Goal: Information Seeking & Learning: Learn about a topic

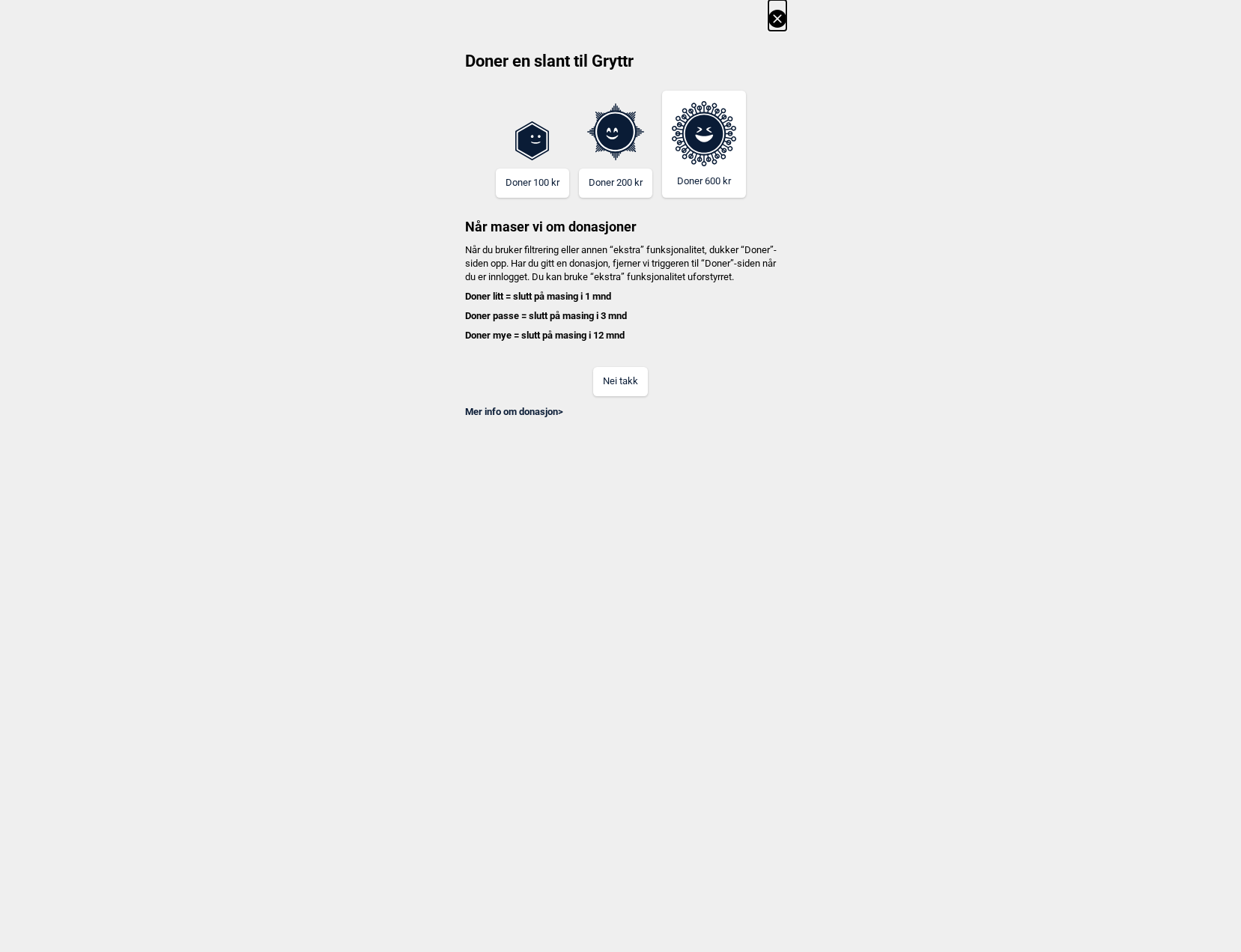
click at [770, 9] on icon at bounding box center [777, 18] width 18 height 18
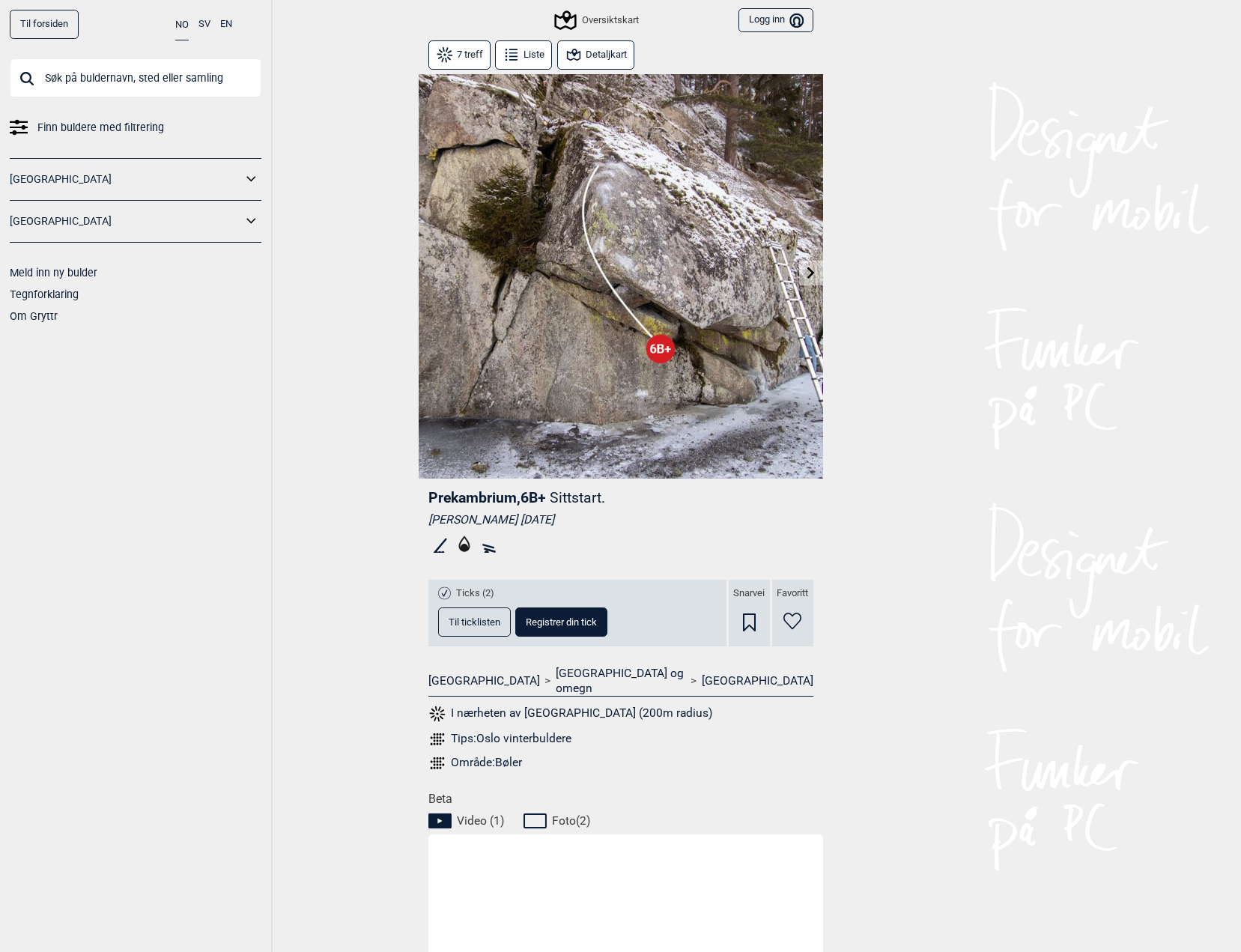
click at [144, 69] on input "text" at bounding box center [135, 77] width 251 height 39
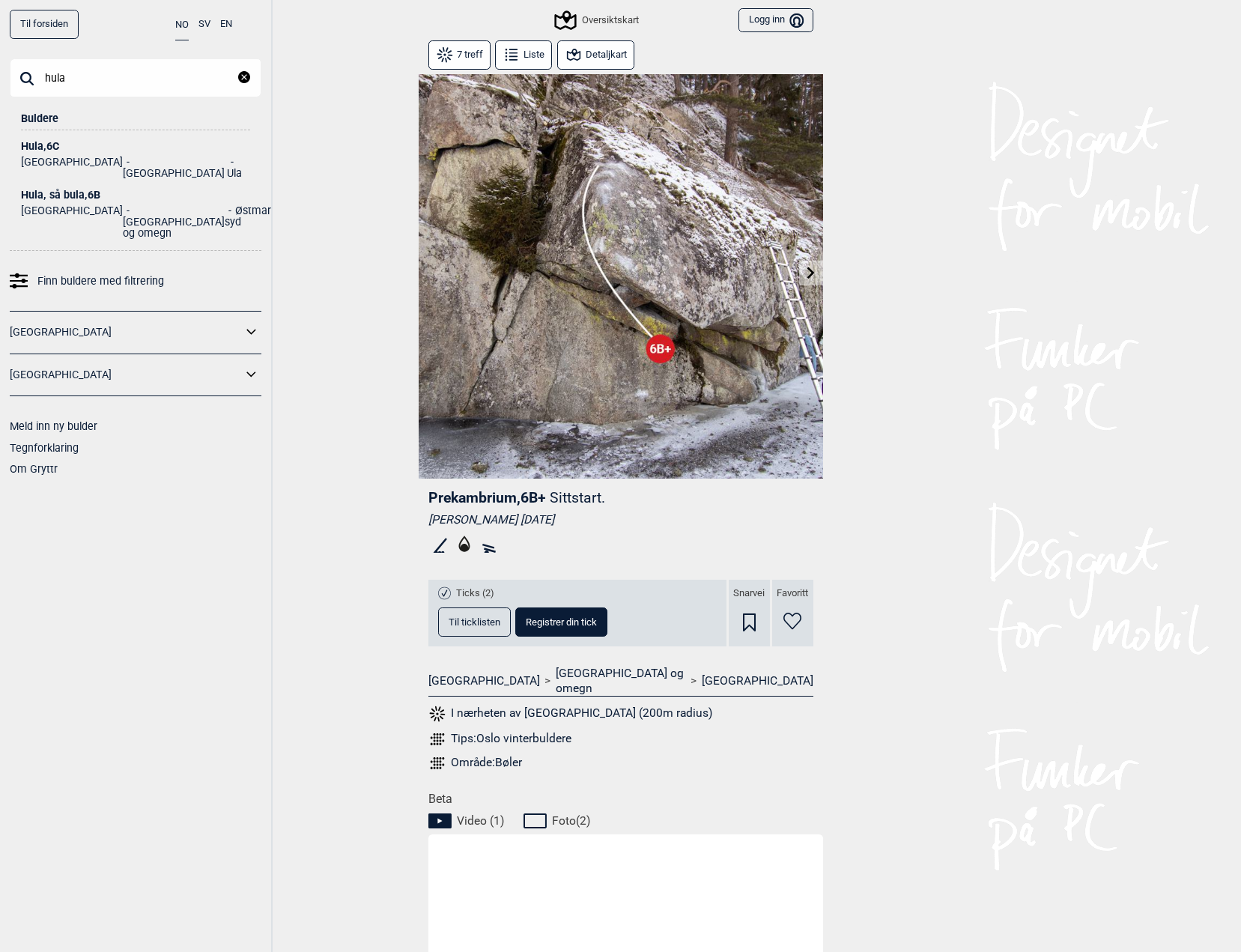
drag, startPoint x: 120, startPoint y: 86, endPoint x: -120, endPoint y: 86, distance: 240.0
click at [0, 86] on html "Til forsiden NO SV EN hula Lukk Buldere Hula , 6C Norge Vestfold Ula Hula, så b…" at bounding box center [620, 476] width 1241 height 952
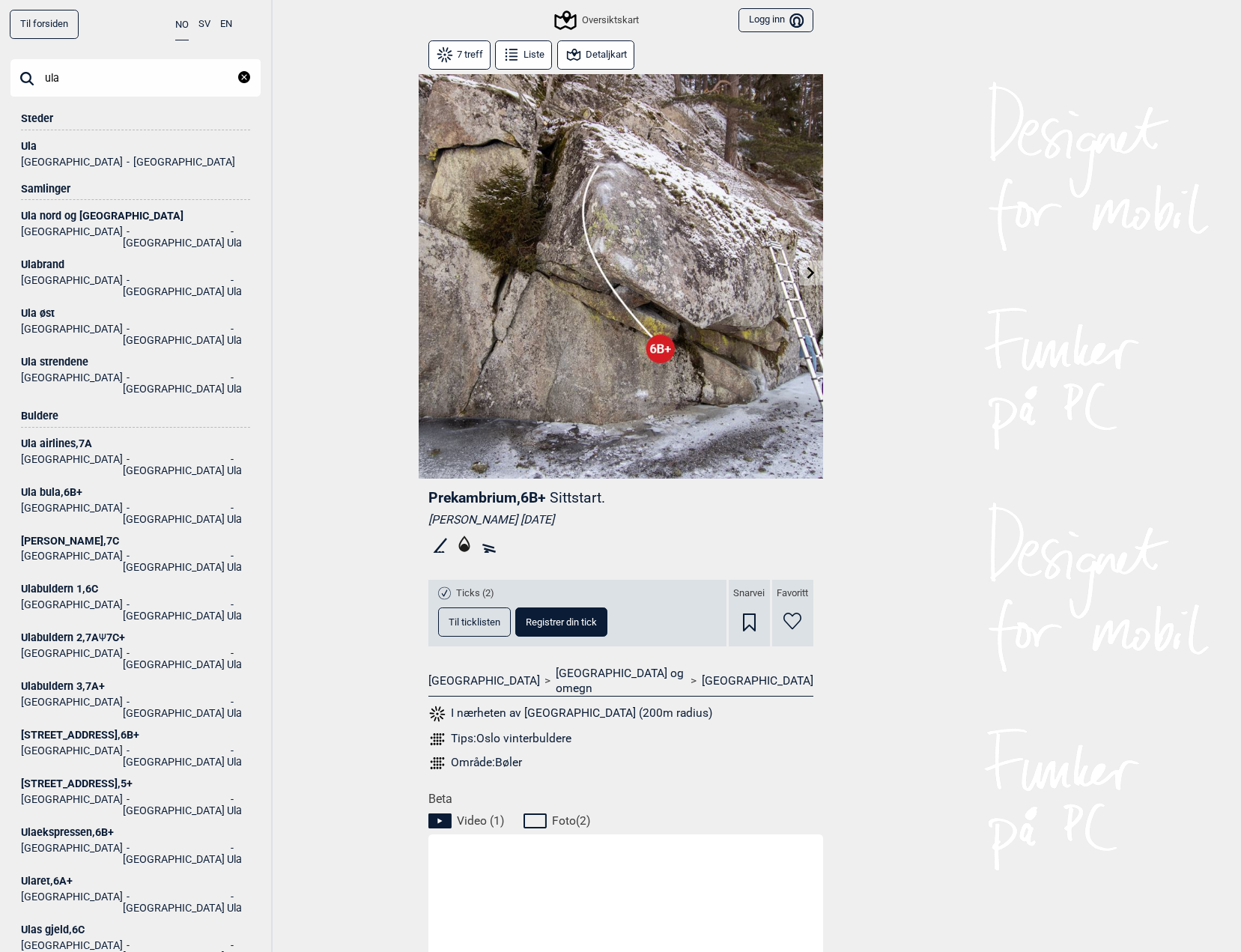
type input "ula"
click at [30, 146] on div "Ula" at bounding box center [135, 146] width 229 height 11
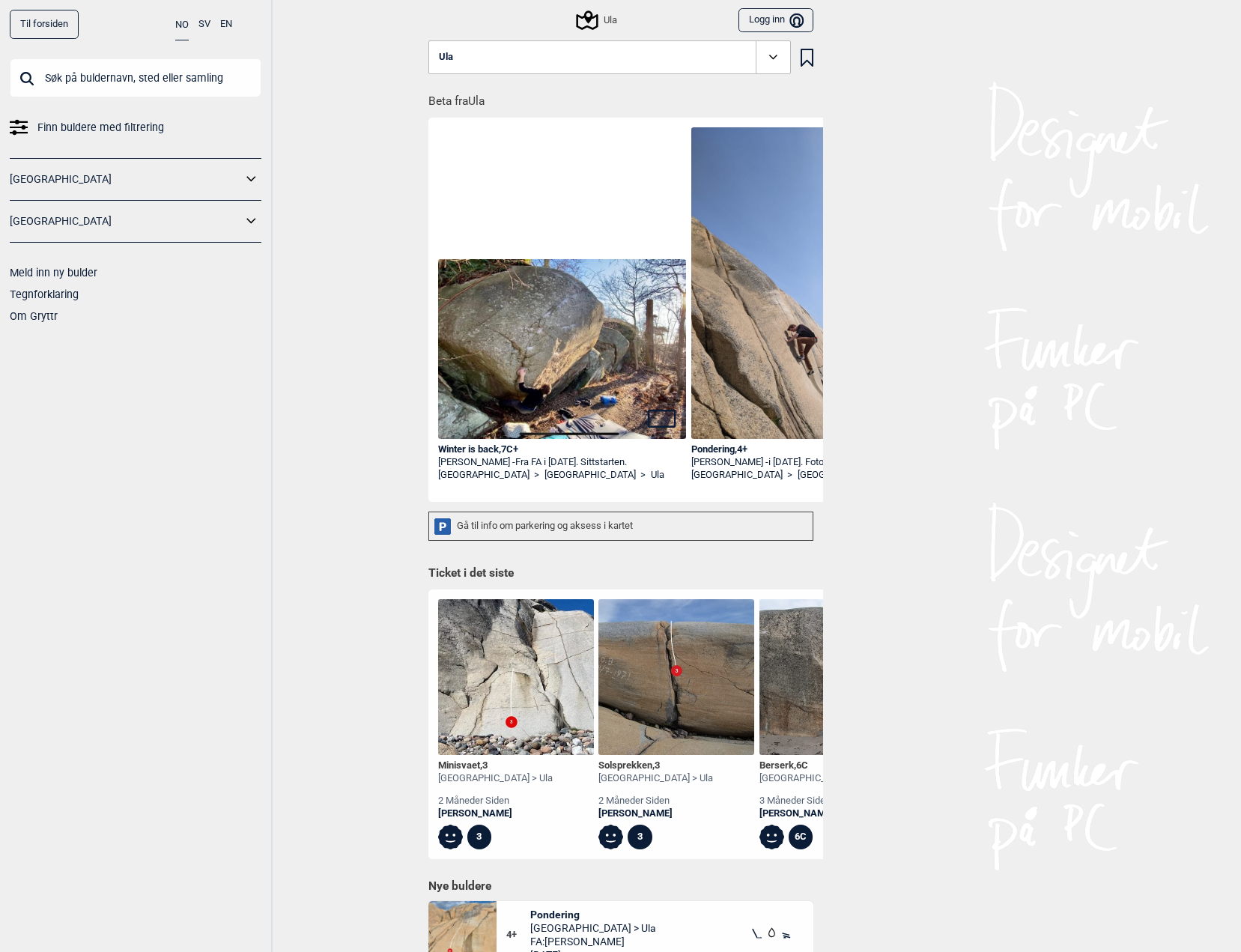
click at [582, 25] on icon at bounding box center [587, 20] width 28 height 28
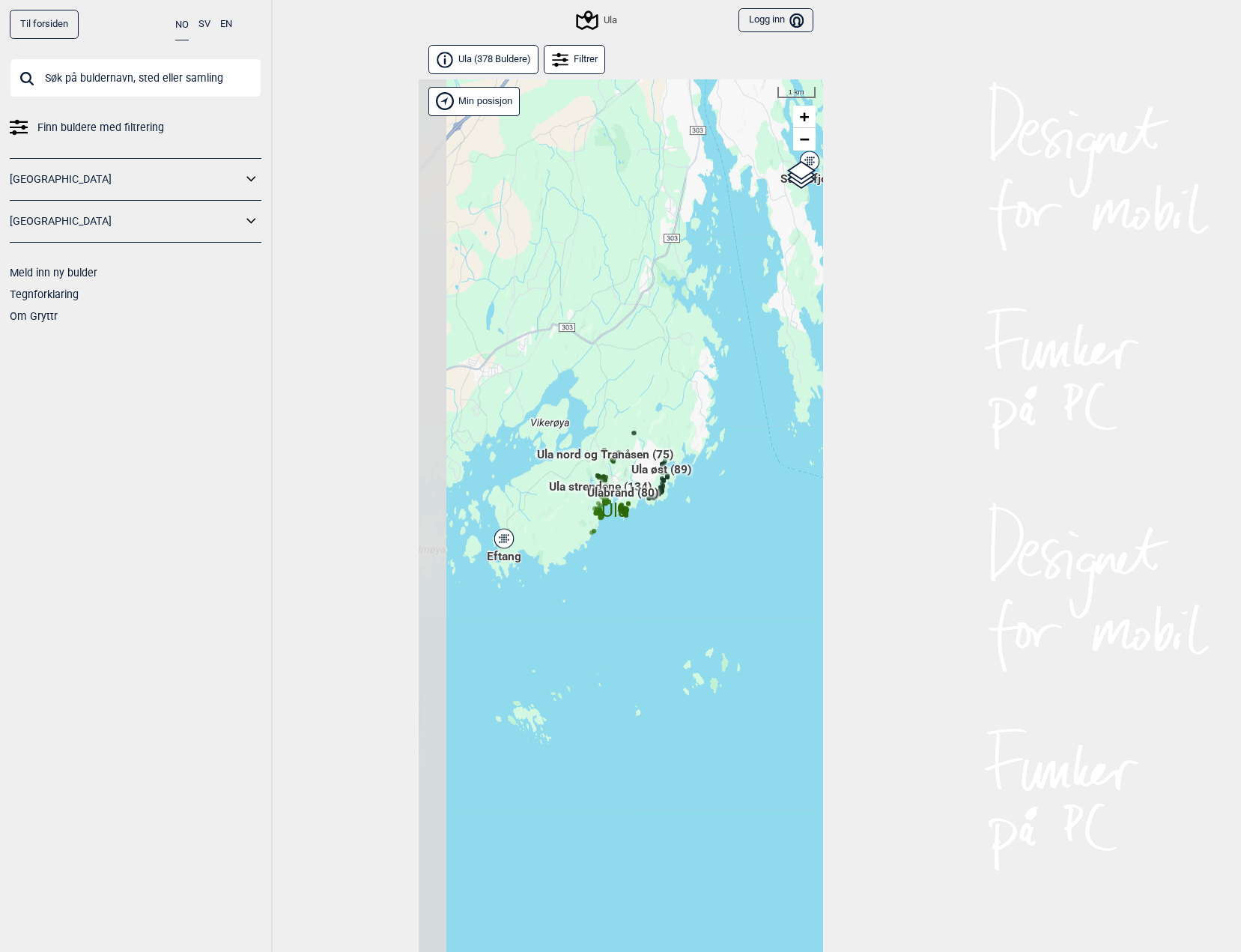
drag, startPoint x: 586, startPoint y: 491, endPoint x: 660, endPoint y: 567, distance: 106.1
click at [660, 567] on div "Hallingdal Stange [GEOGRAPHIC_DATA] syd [GEOGRAPHIC_DATA] og omegn [GEOGRAPHIC_…" at bounding box center [620, 535] width 404 height 911
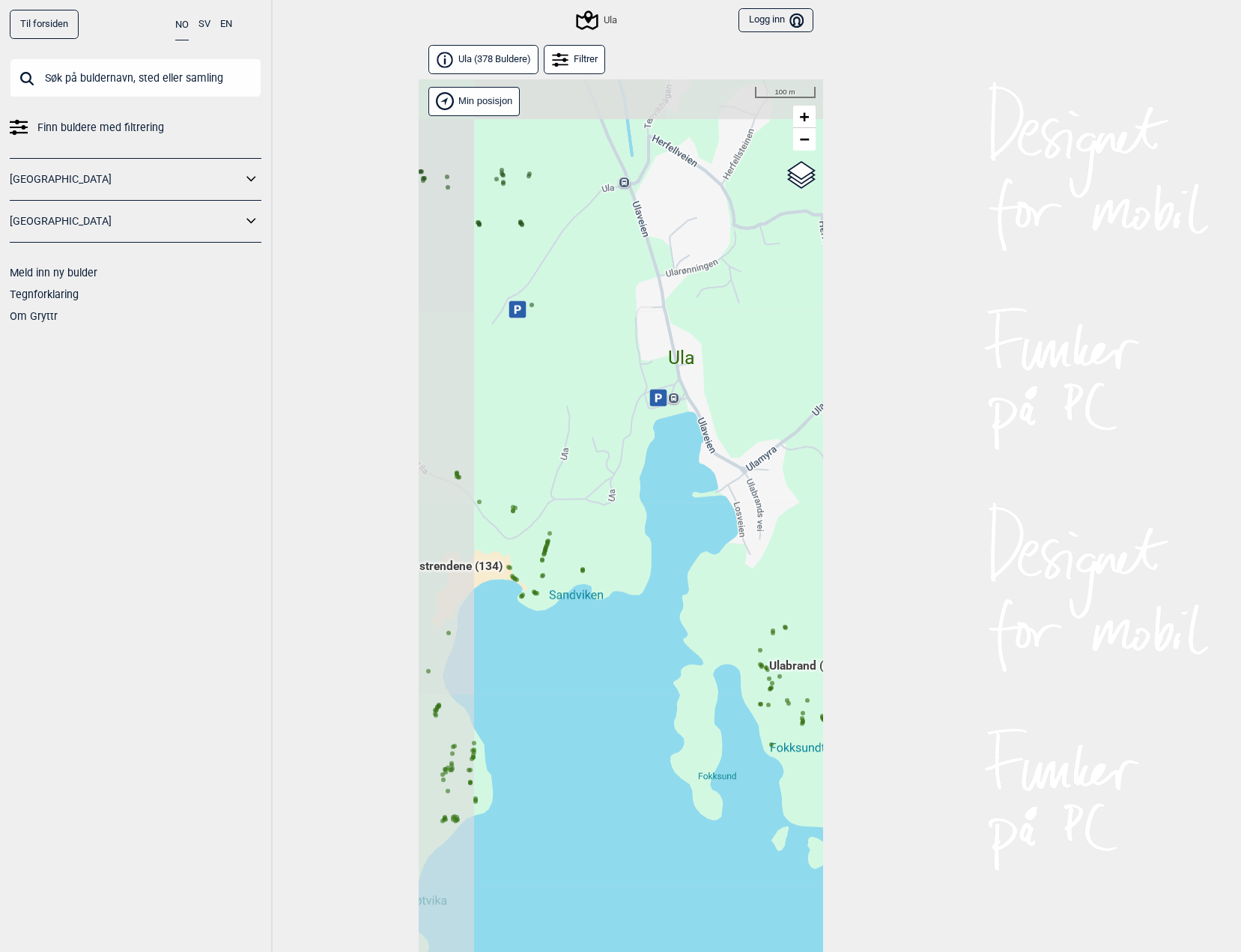
drag, startPoint x: 625, startPoint y: 583, endPoint x: 634, endPoint y: 606, distance: 24.7
click at [693, 626] on div "Hallingdal Stange [GEOGRAPHIC_DATA] syd [GEOGRAPHIC_DATA] og omegn [GEOGRAPHIC_…" at bounding box center [620, 535] width 404 height 911
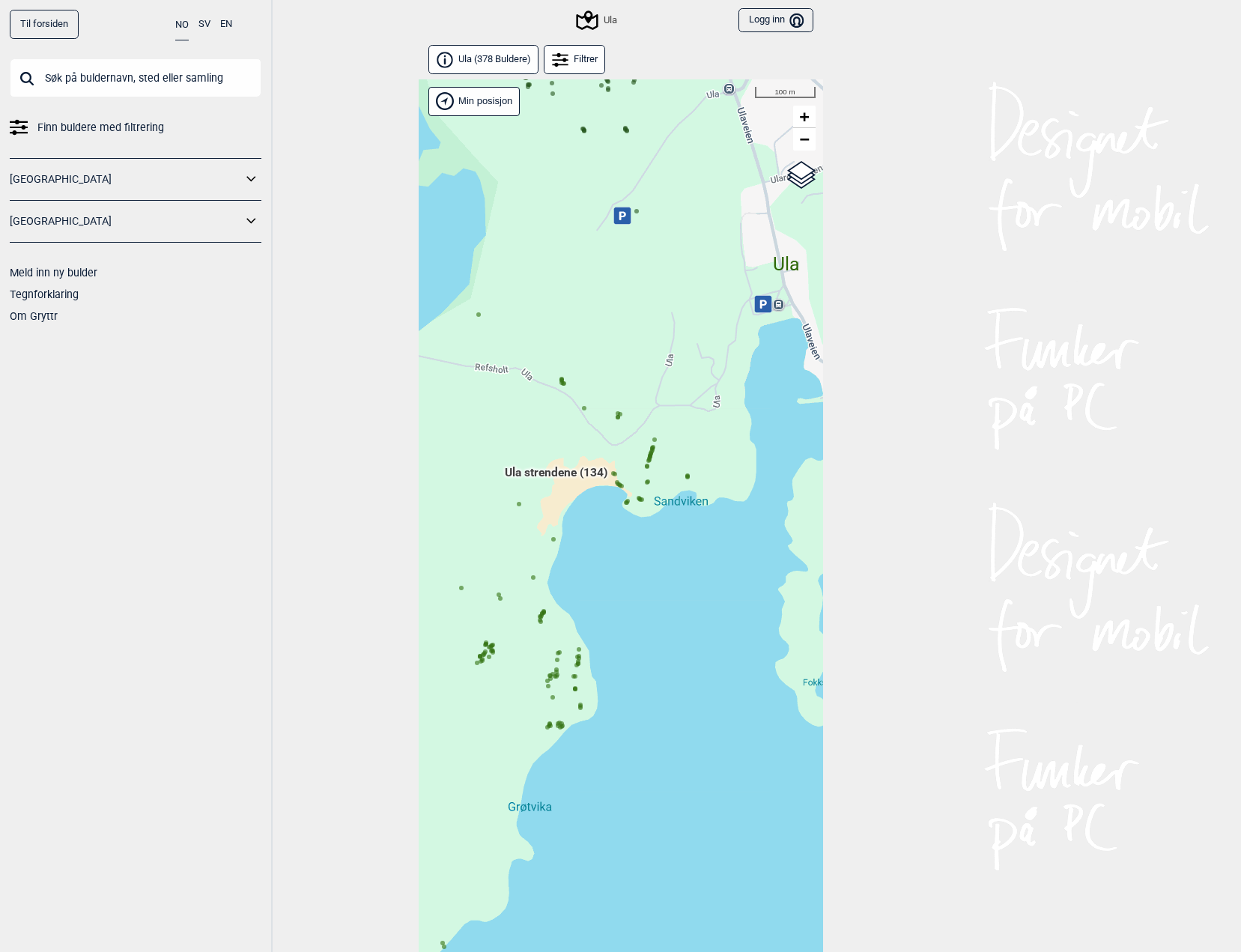
drag, startPoint x: 538, startPoint y: 508, endPoint x: 641, endPoint y: 424, distance: 132.9
click at [641, 424] on div "Hallingdal Stange [GEOGRAPHIC_DATA] syd [GEOGRAPHIC_DATA] og omegn [GEOGRAPHIC_…" at bounding box center [620, 535] width 404 height 911
click at [651, 445] on icon at bounding box center [652, 449] width 8 height 8
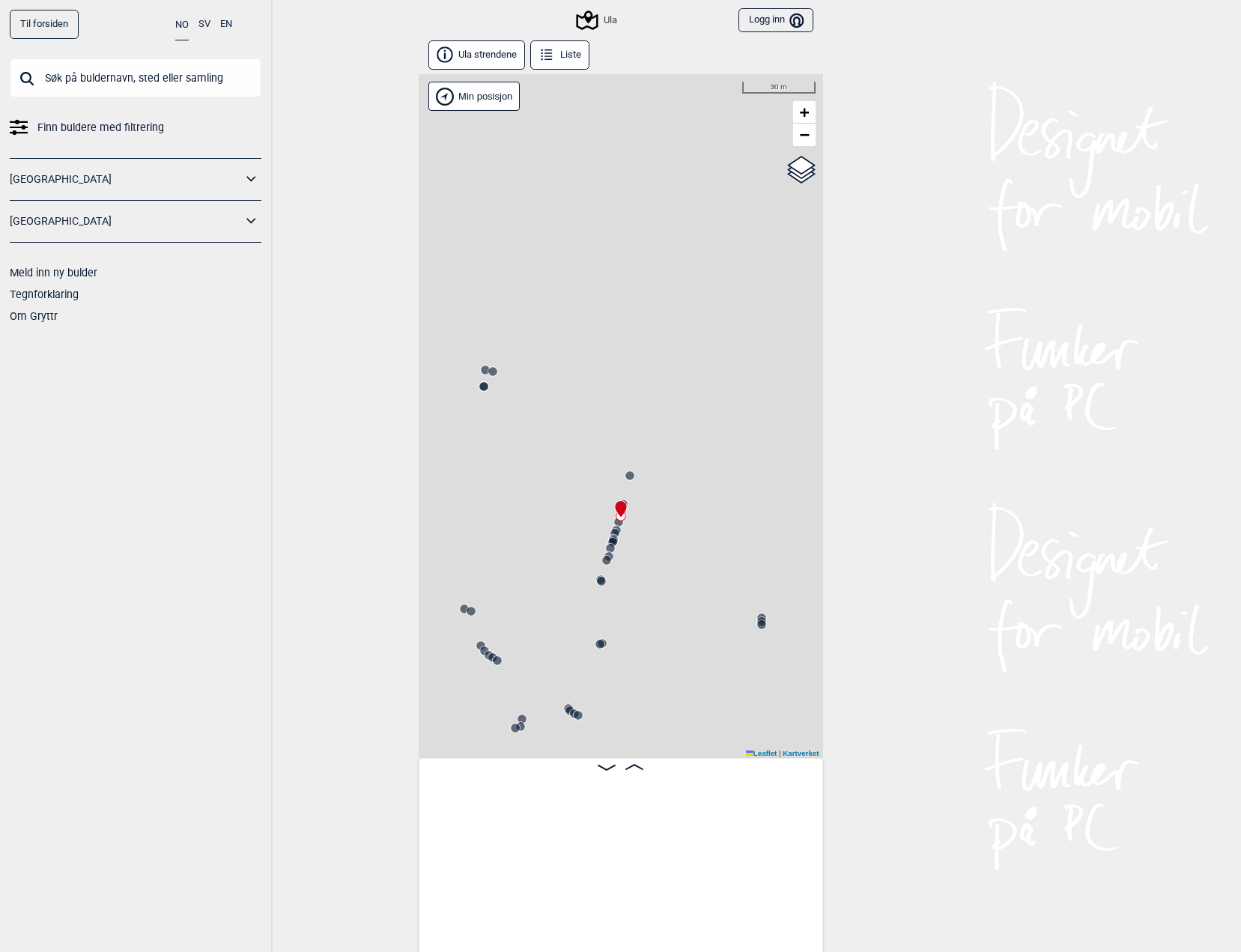
scroll to position [0, 5061]
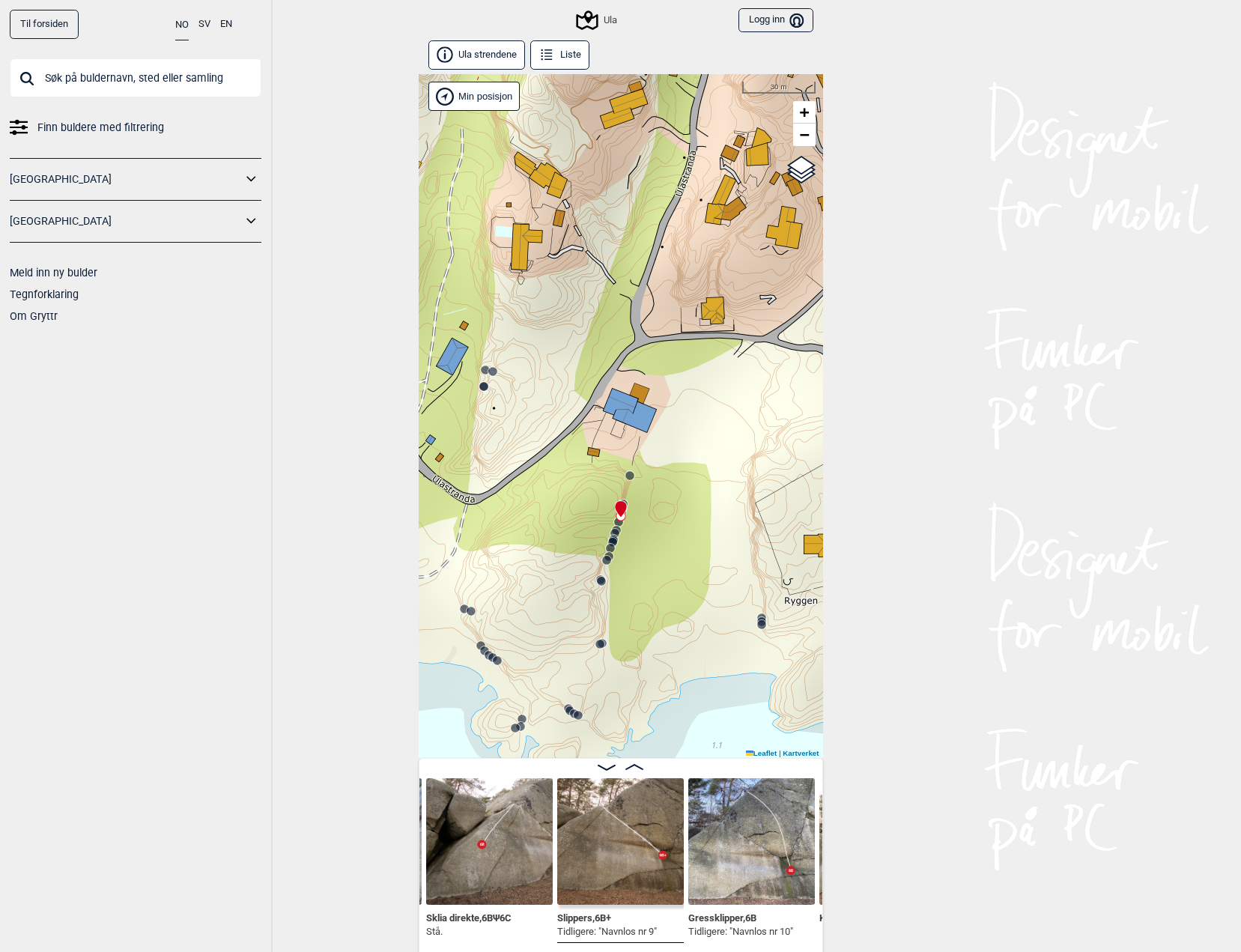
click at [468, 831] on img at bounding box center [490, 841] width 127 height 127
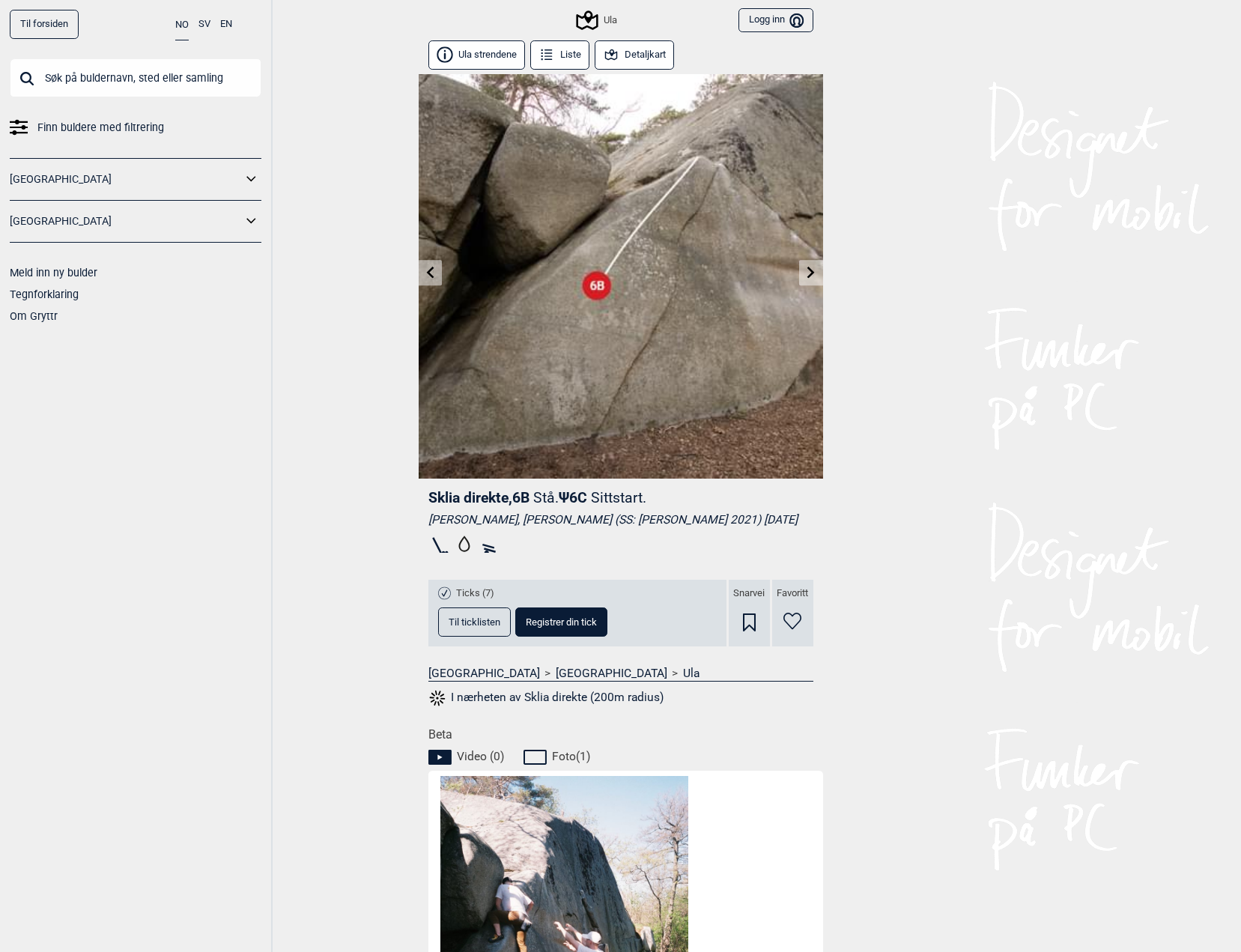
drag, startPoint x: 289, startPoint y: 518, endPoint x: 306, endPoint y: 491, distance: 31.9
click at [292, 515] on div "Til forsiden NO SV EN Finn buldere med filtrering Norge Sverige Meld inn ny bul…" at bounding box center [620, 476] width 1241 height 952
click at [814, 269] on icon at bounding box center [810, 272] width 12 height 12
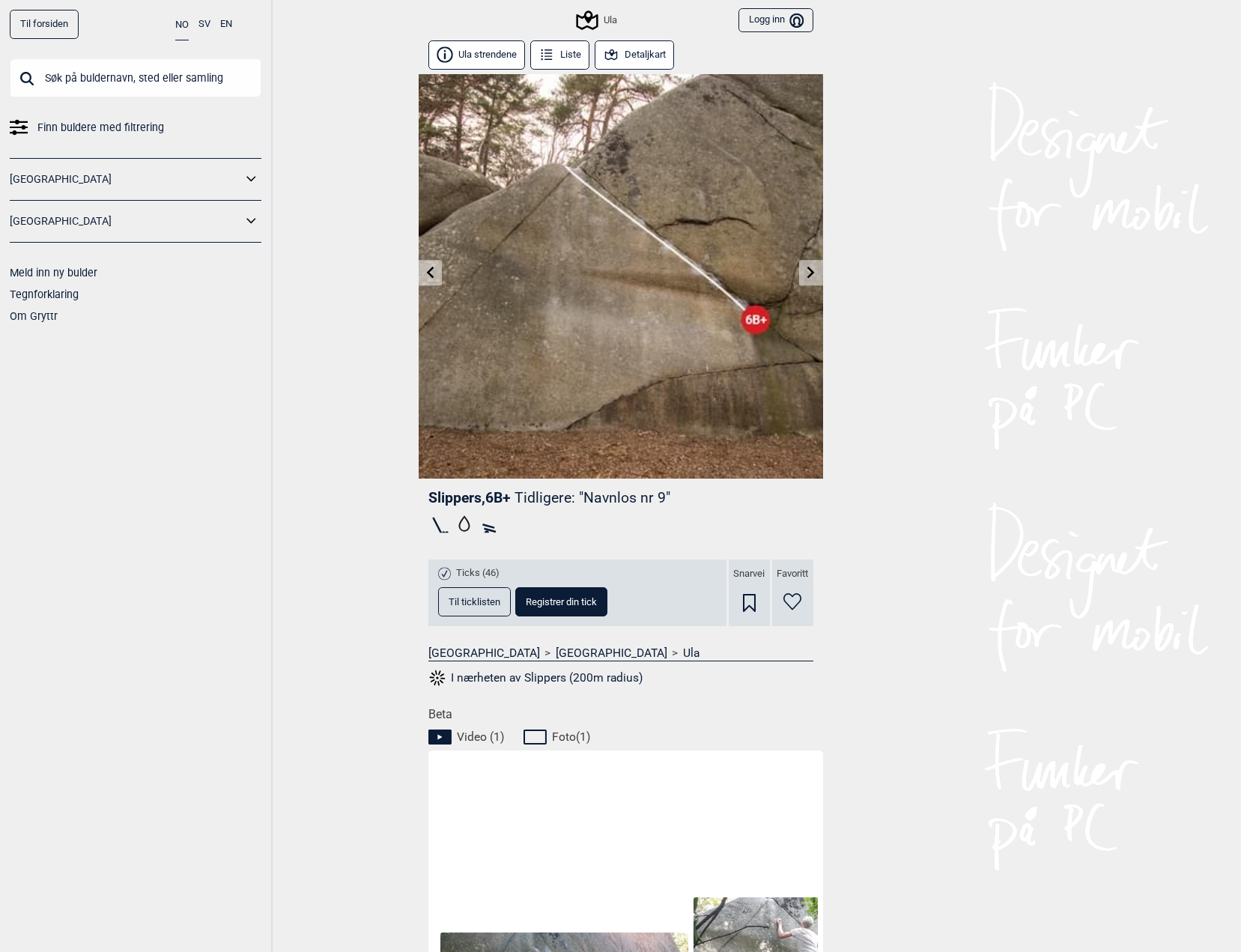
click at [809, 274] on icon at bounding box center [810, 272] width 8 height 12
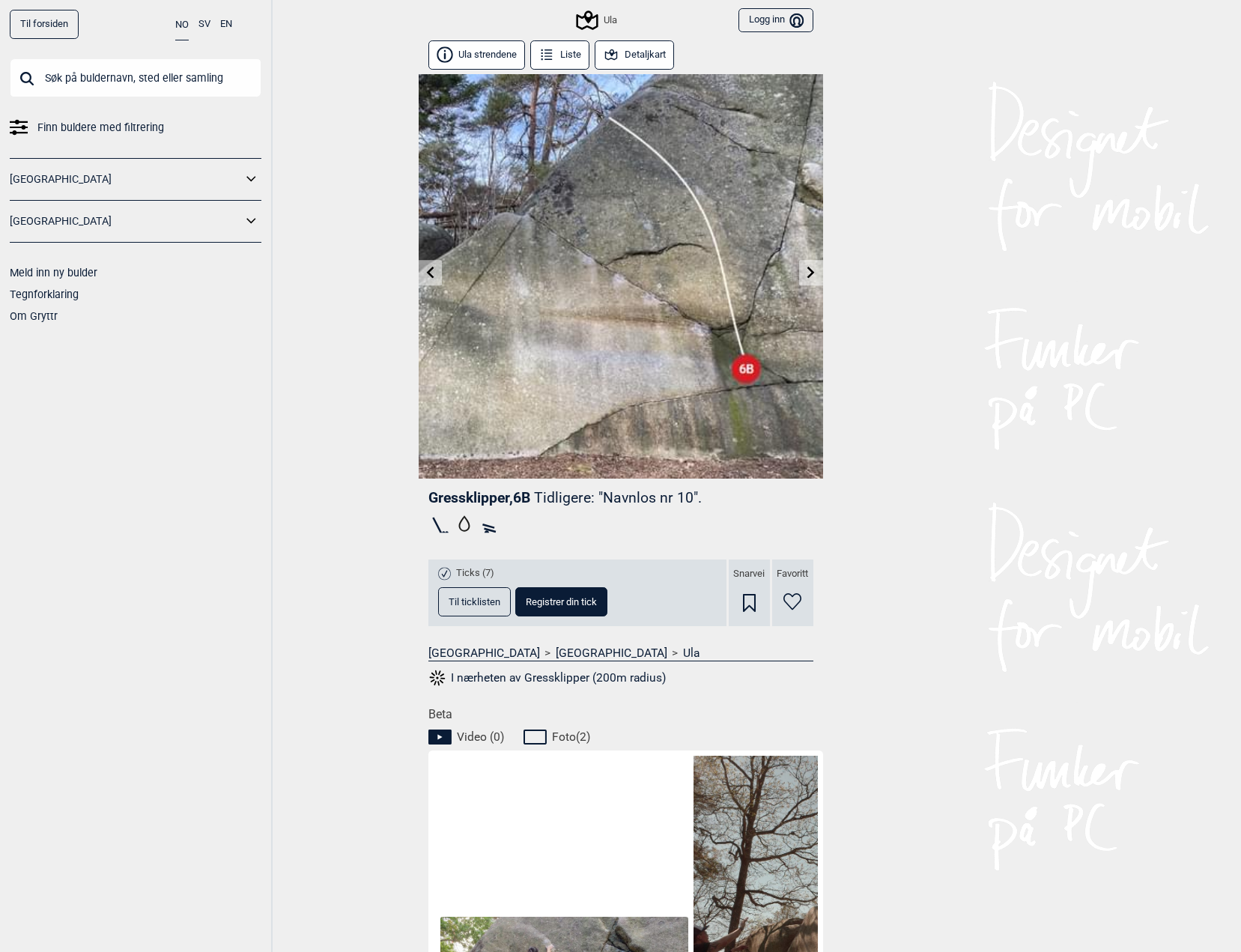
click at [807, 278] on link at bounding box center [810, 273] width 23 height 25
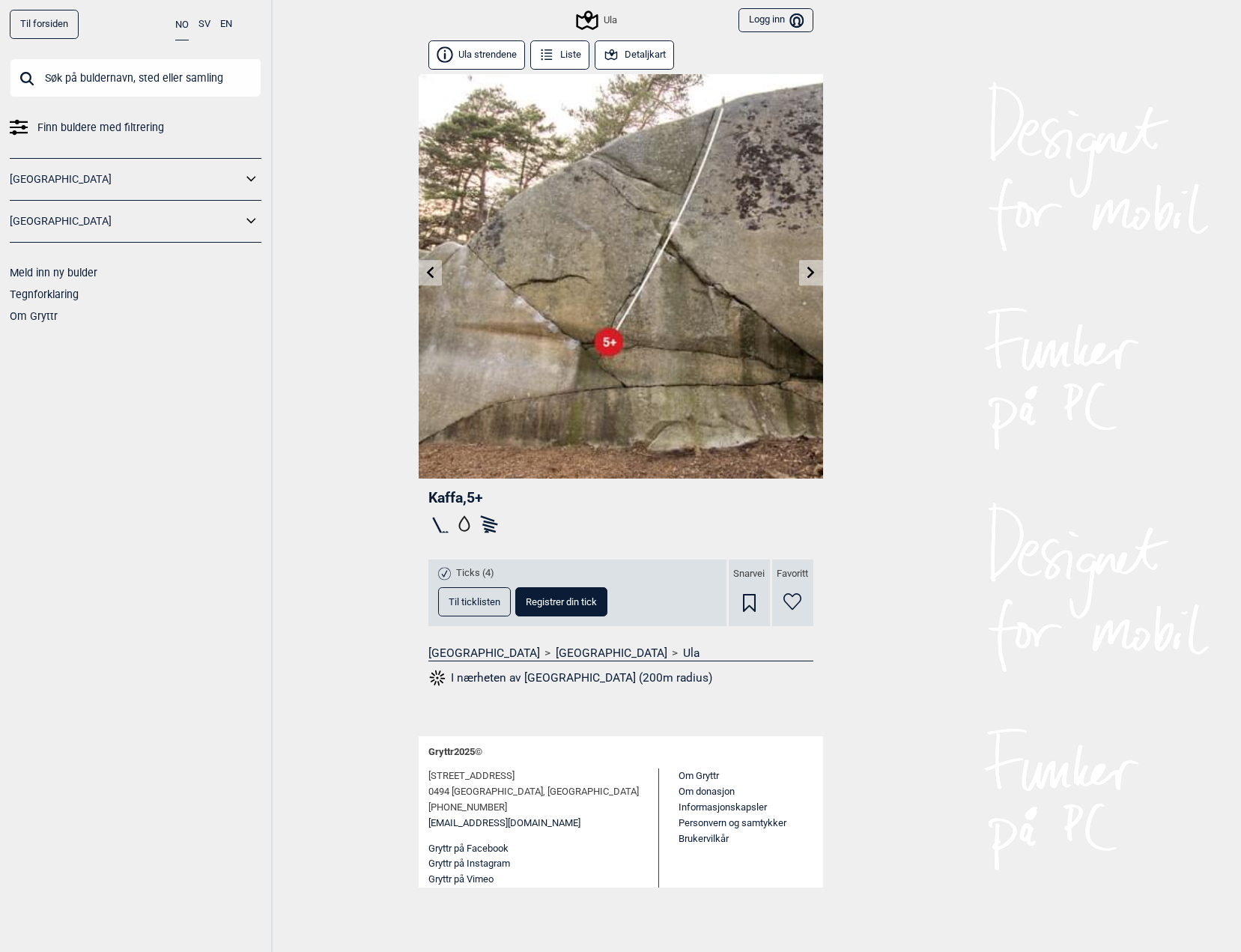
click at [807, 278] on link at bounding box center [810, 273] width 23 height 25
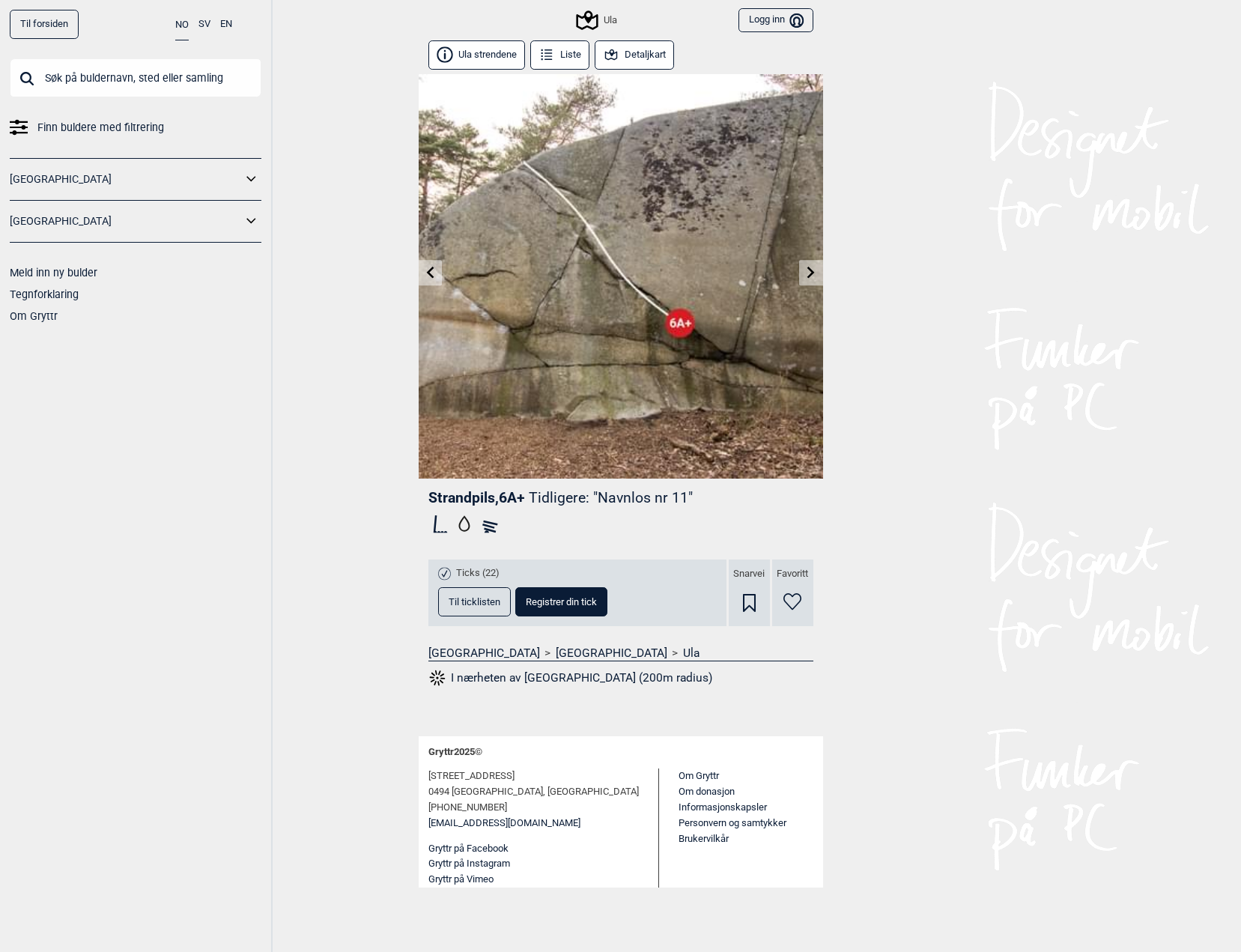
click at [822, 250] on div "Til forsiden NO SV EN Finn buldere med filtrering Norge Sverige Meld inn ny bul…" at bounding box center [620, 476] width 1241 height 952
click at [822, 261] on link at bounding box center [810, 273] width 23 height 25
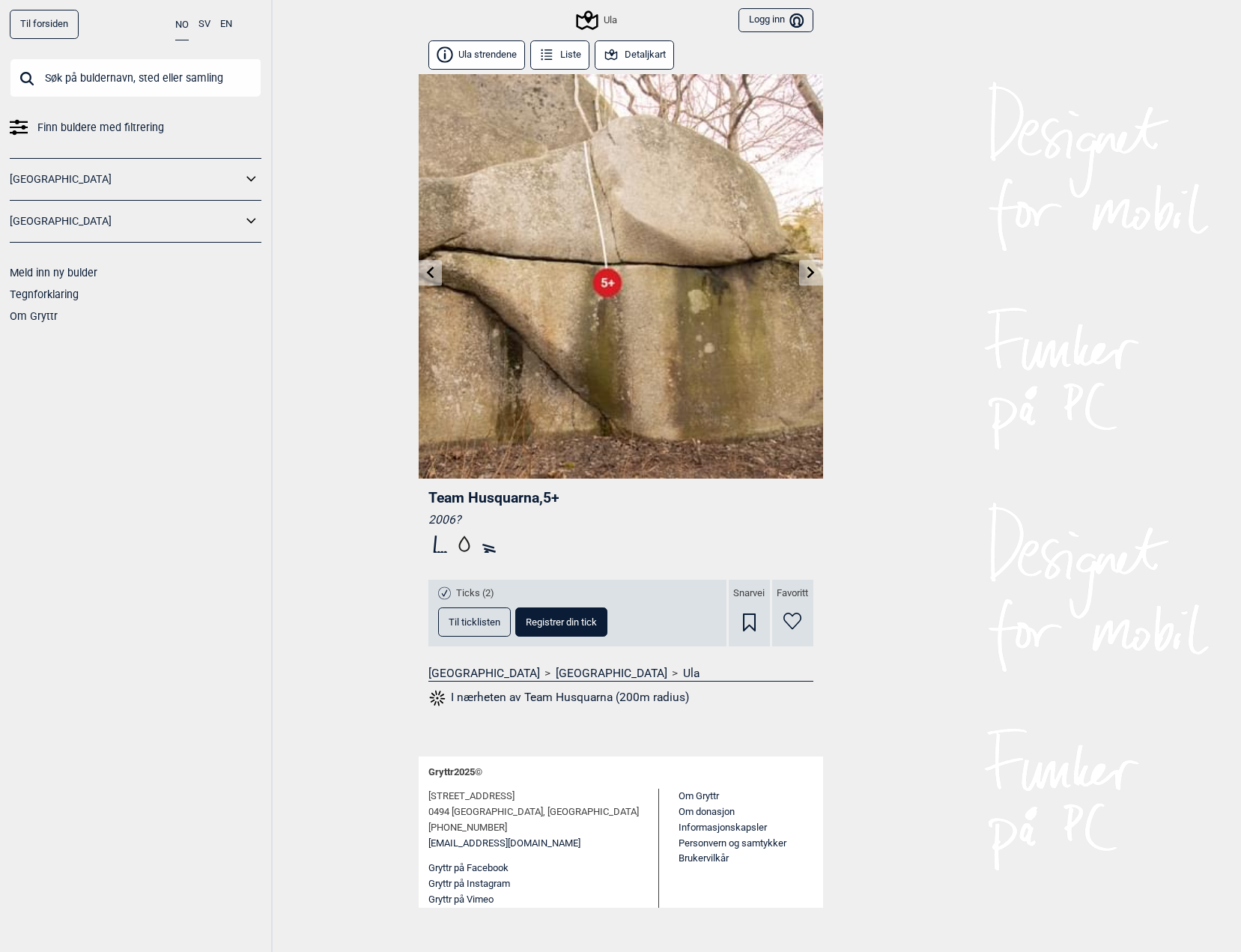
click at [813, 266] on icon at bounding box center [810, 272] width 12 height 12
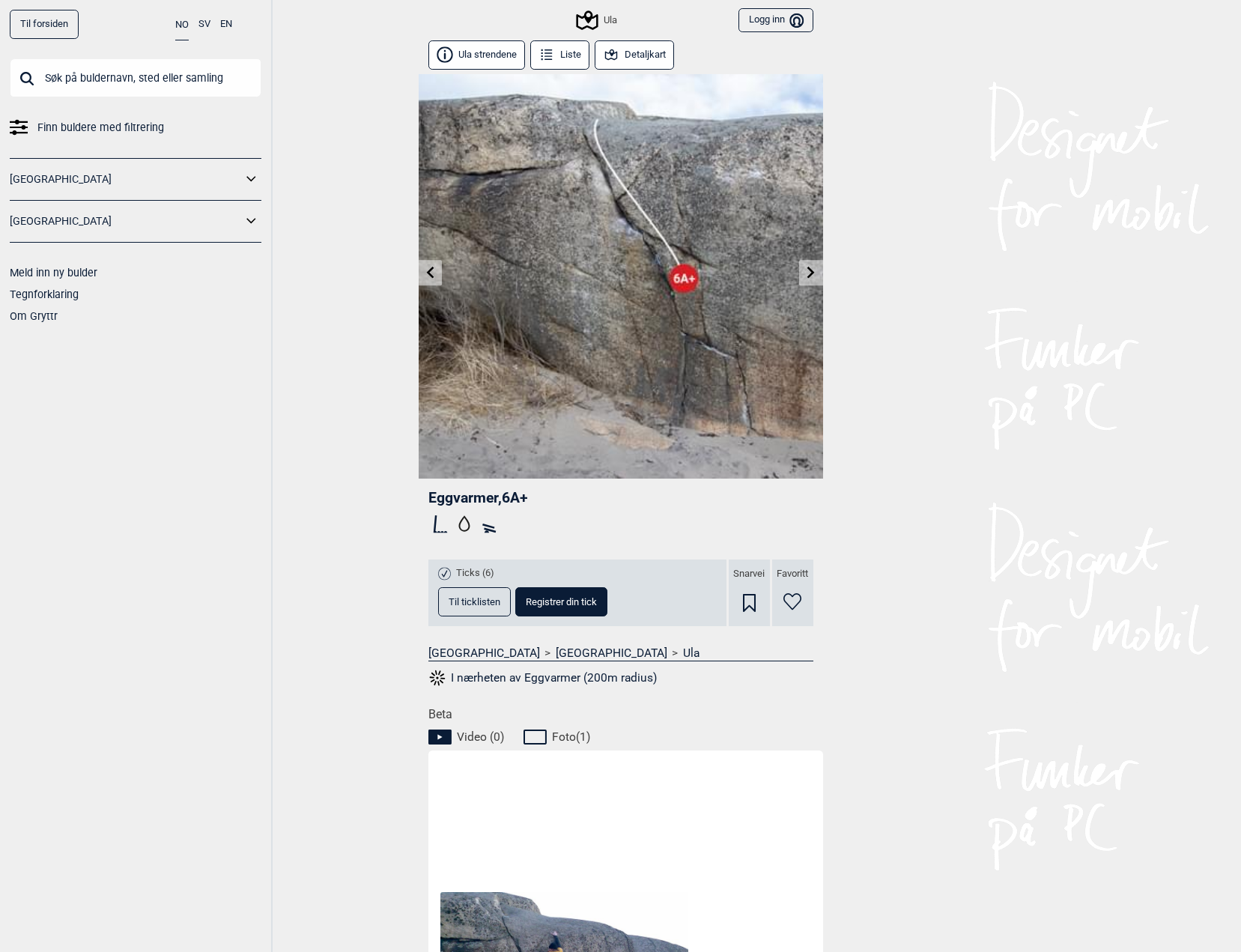
click at [813, 266] on icon at bounding box center [810, 272] width 12 height 12
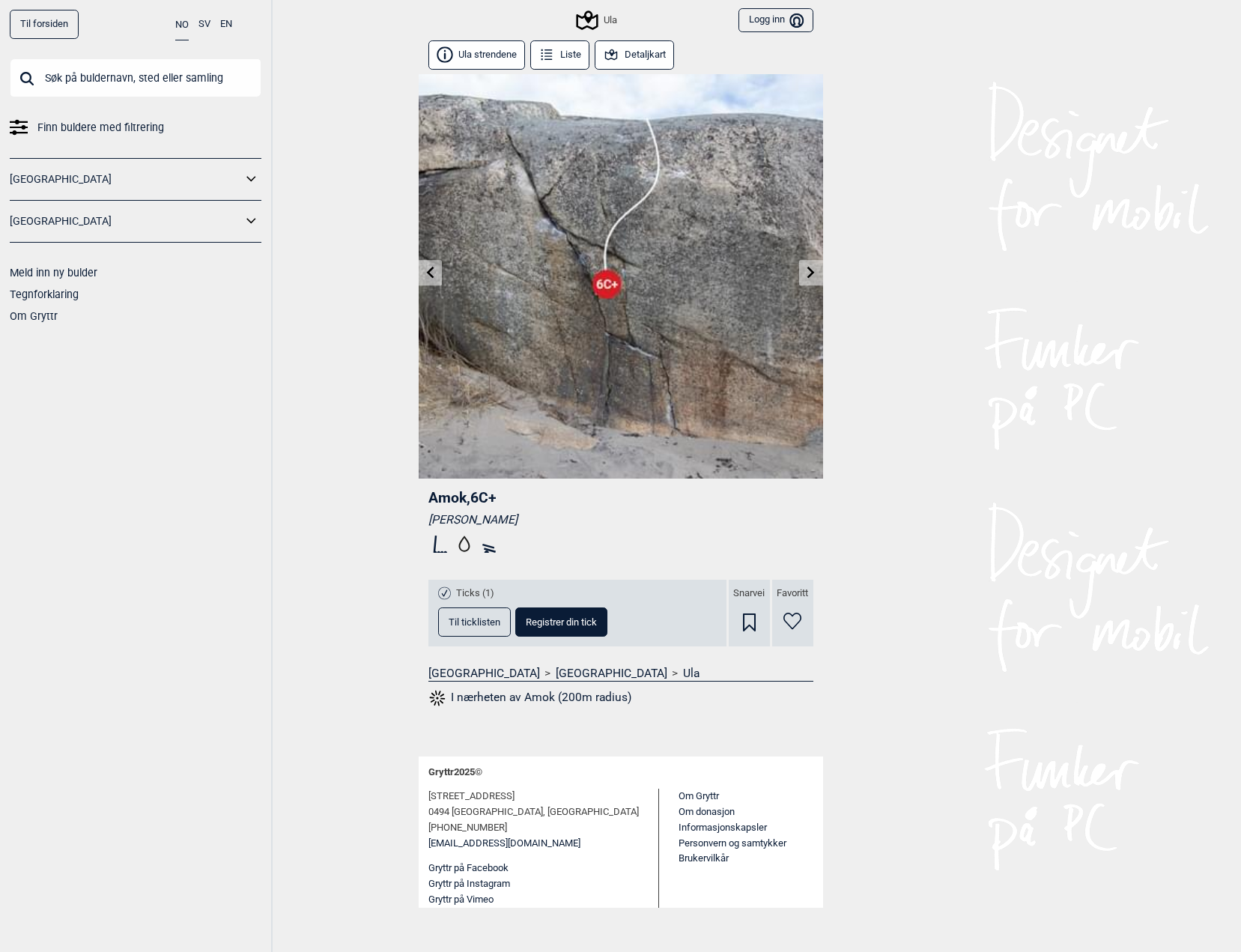
click at [461, 54] on button "Ula strendene" at bounding box center [476, 55] width 97 height 29
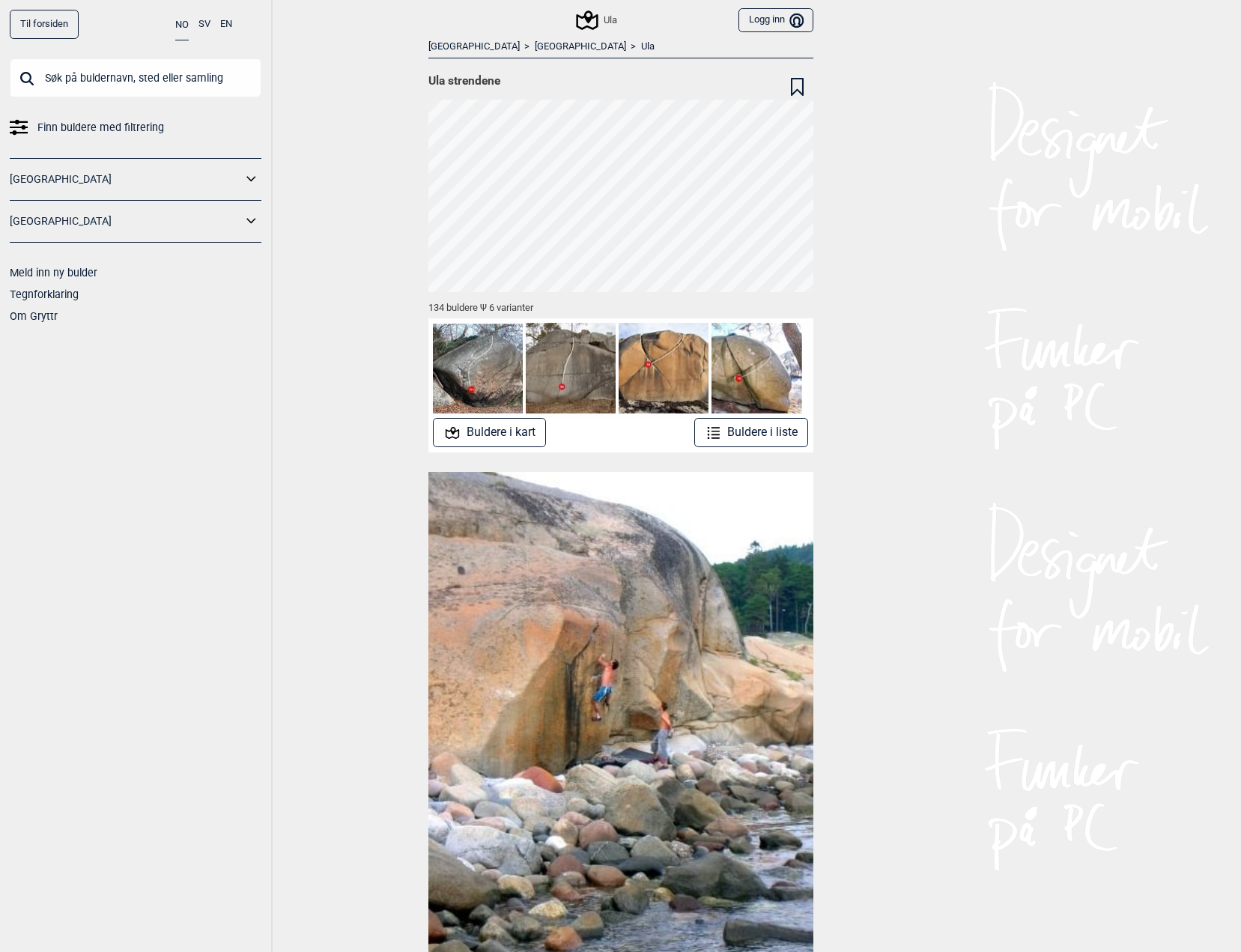
click at [585, 17] on icon at bounding box center [586, 20] width 21 height 20
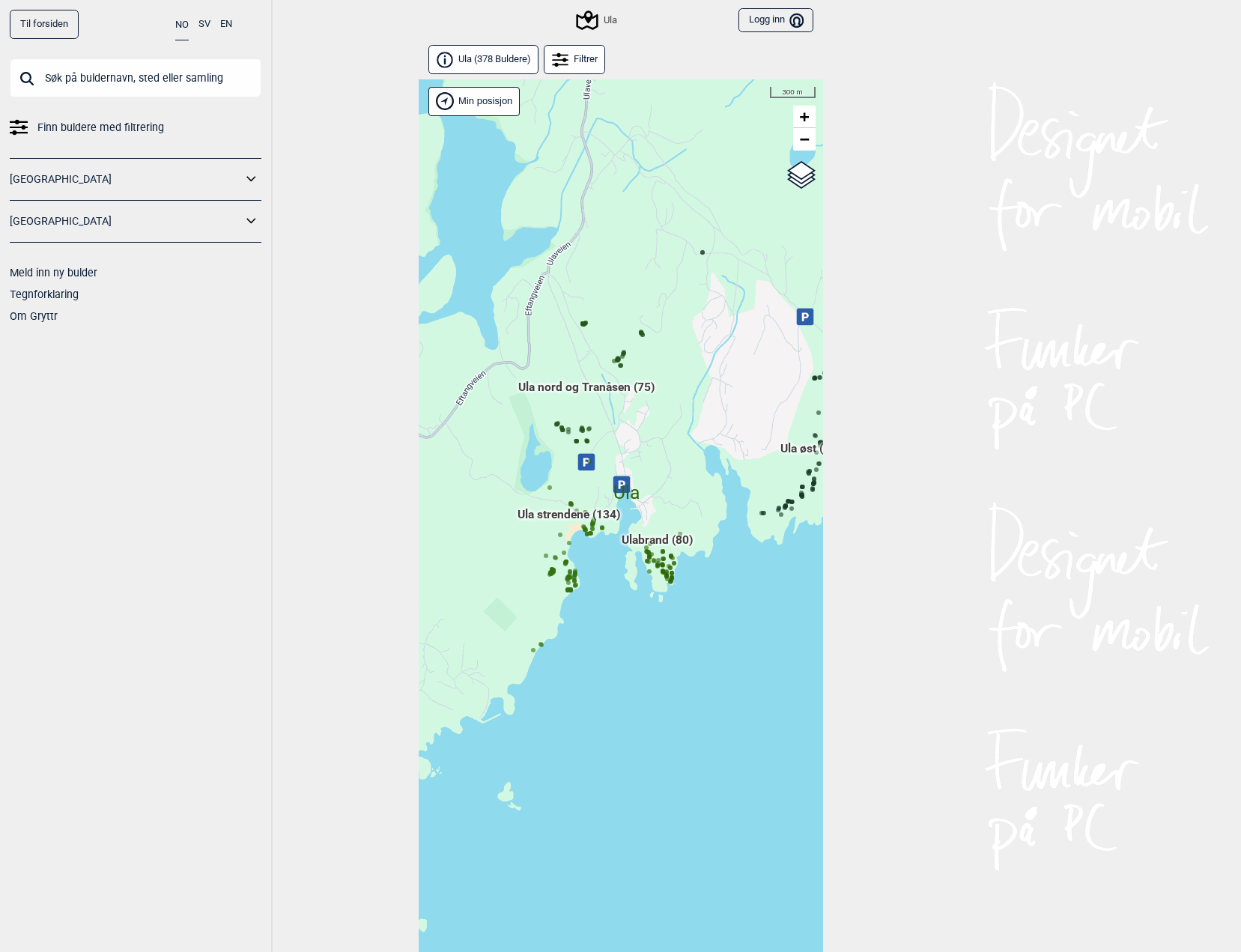
drag, startPoint x: 623, startPoint y: 510, endPoint x: 687, endPoint y: 427, distance: 104.8
click at [687, 427] on div "Hallingdal Gol Ål Stange Kolomoen [GEOGRAPHIC_DATA] [GEOGRAPHIC_DATA][PERSON_NA…" at bounding box center [620, 535] width 404 height 911
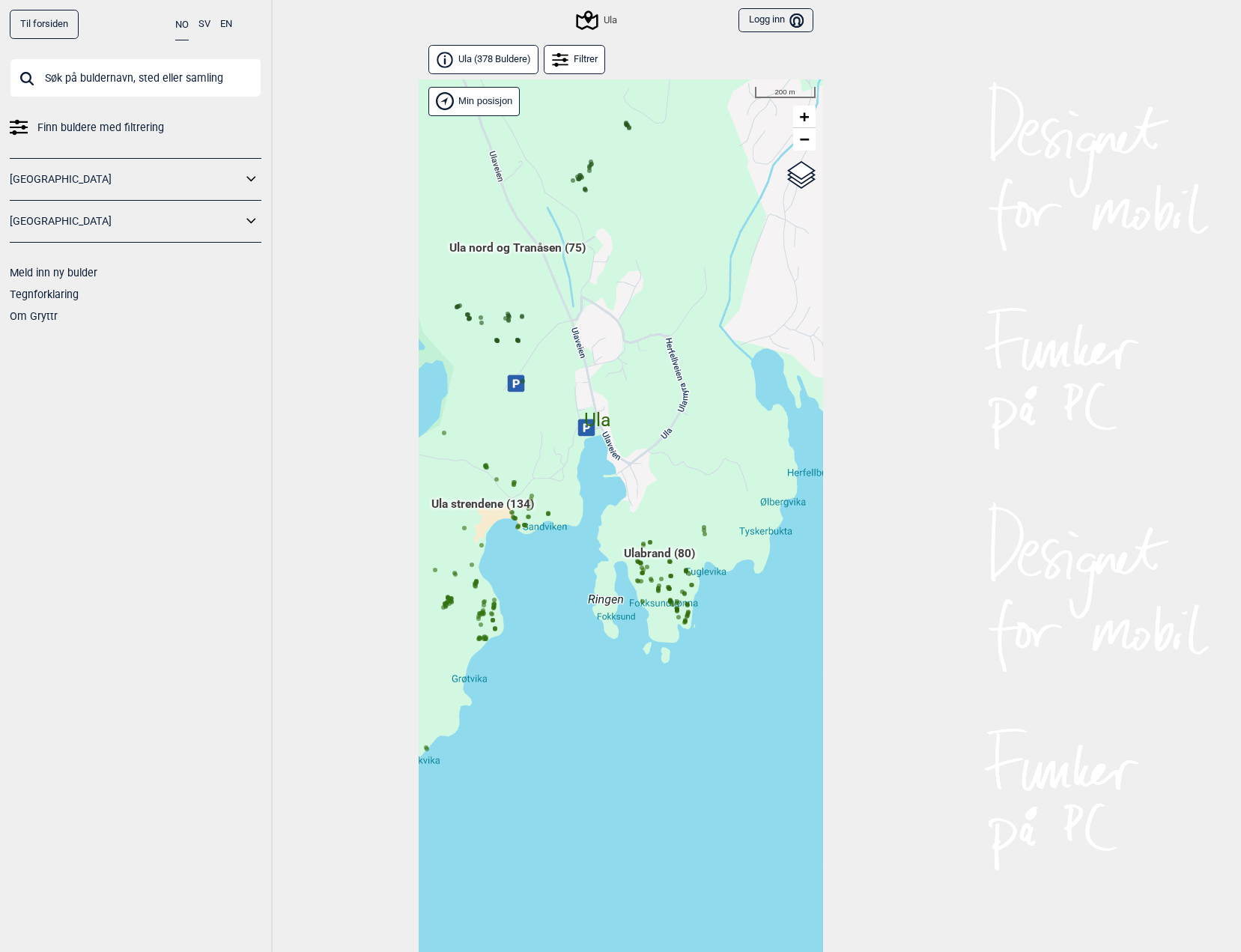
click at [170, 89] on input "text" at bounding box center [135, 77] width 251 height 39
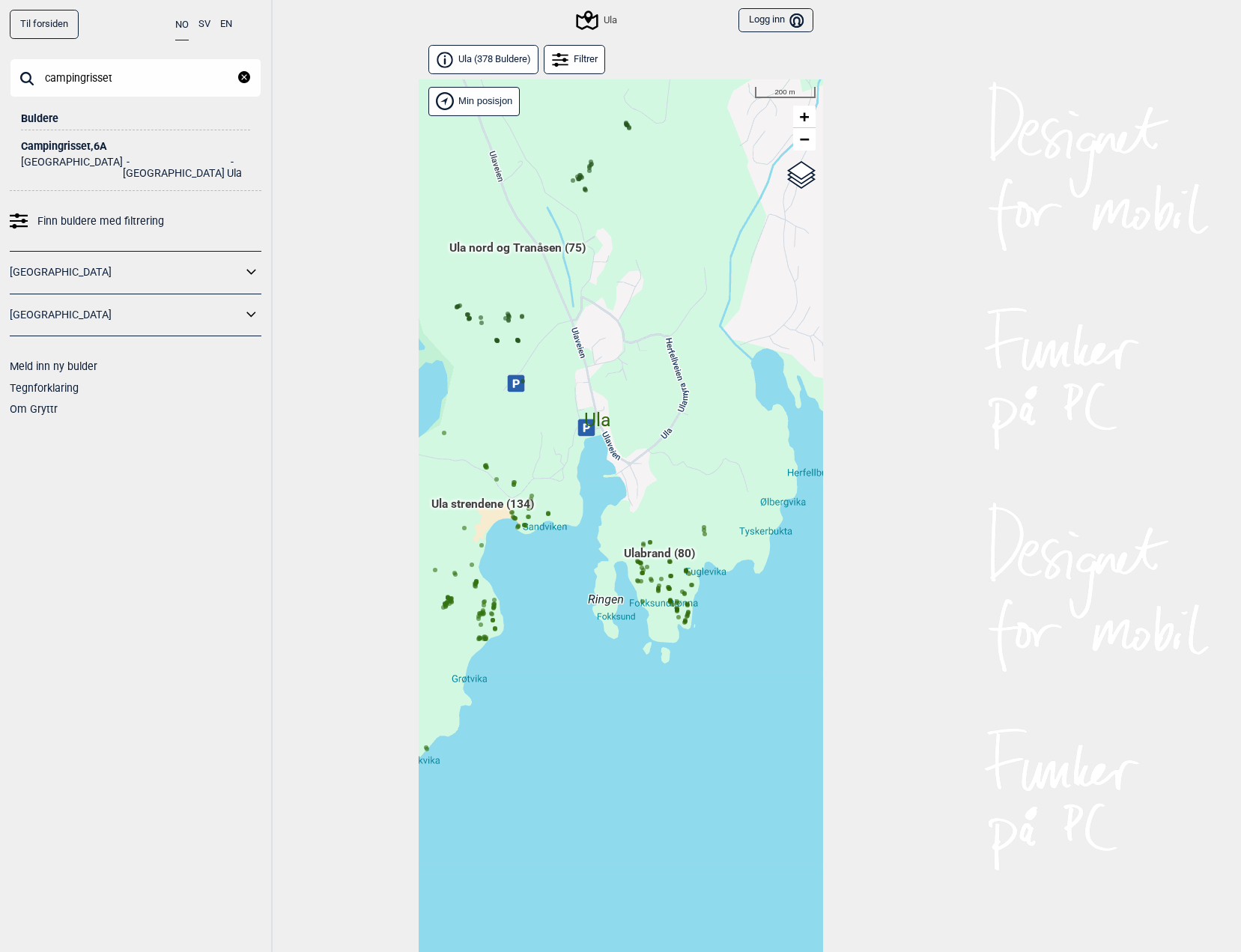
type input "campingrisset"
click at [63, 142] on div "Campingrisset , 6A" at bounding box center [135, 146] width 229 height 11
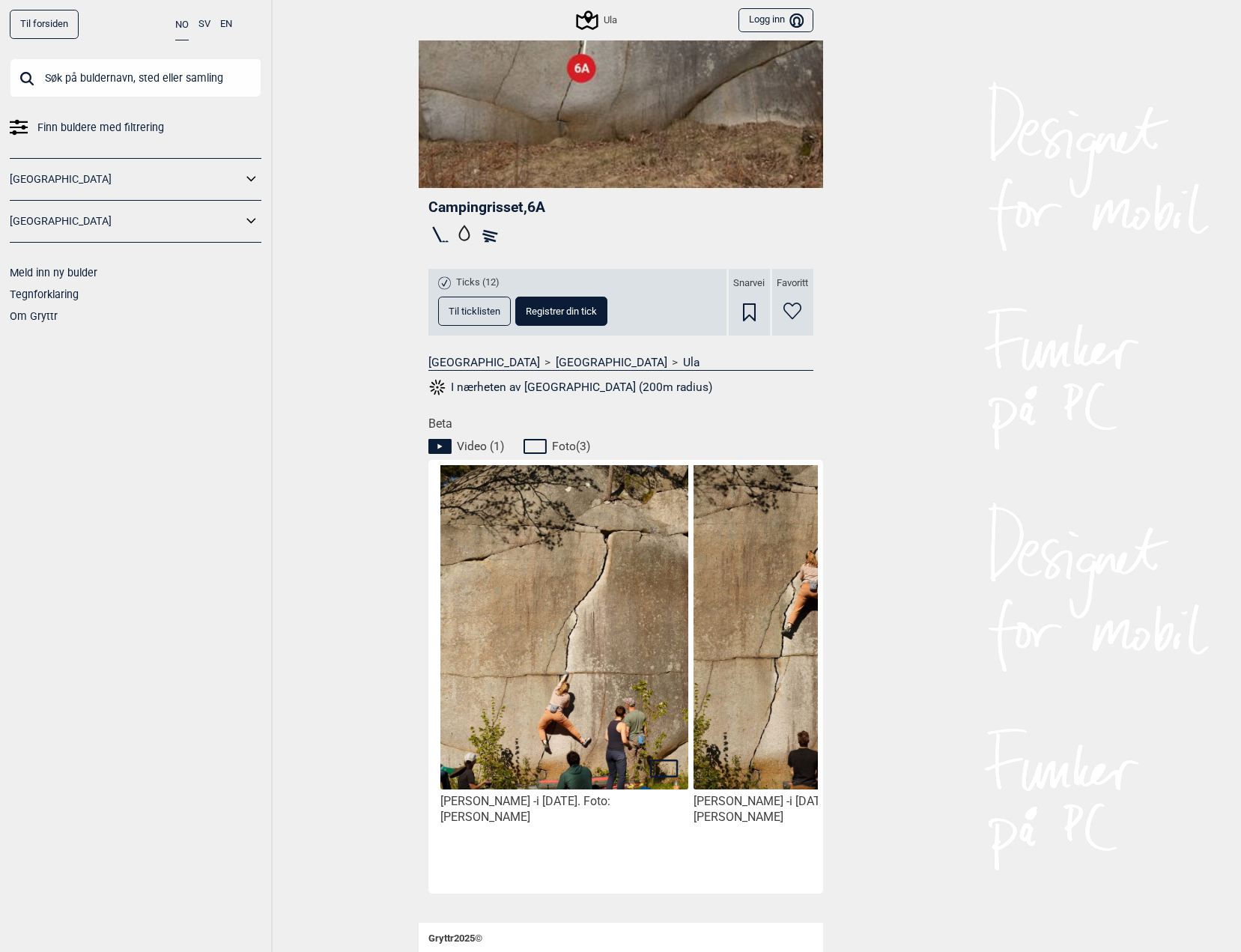
scroll to position [293, 0]
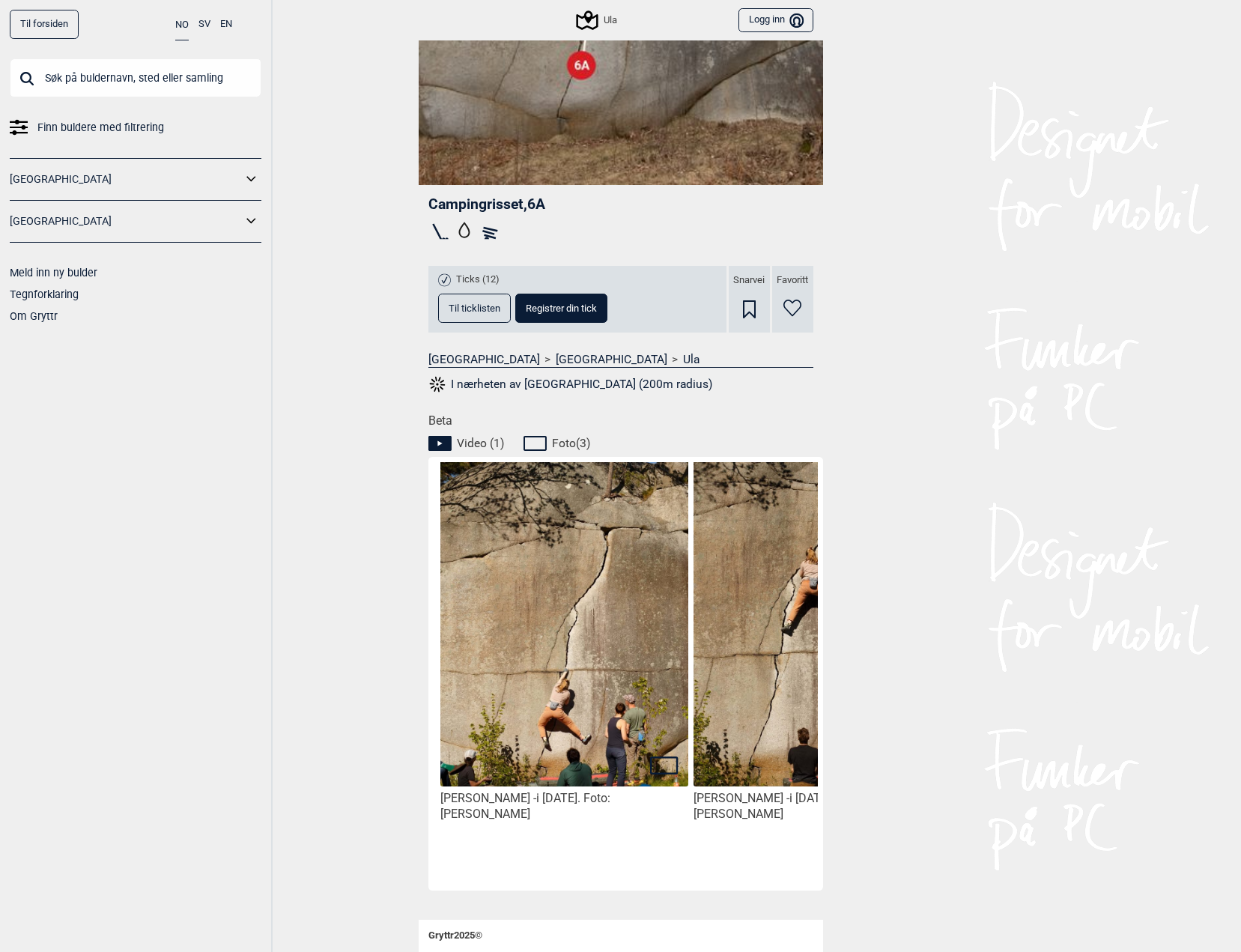
click at [630, 757] on img at bounding box center [563, 630] width 247 height 371
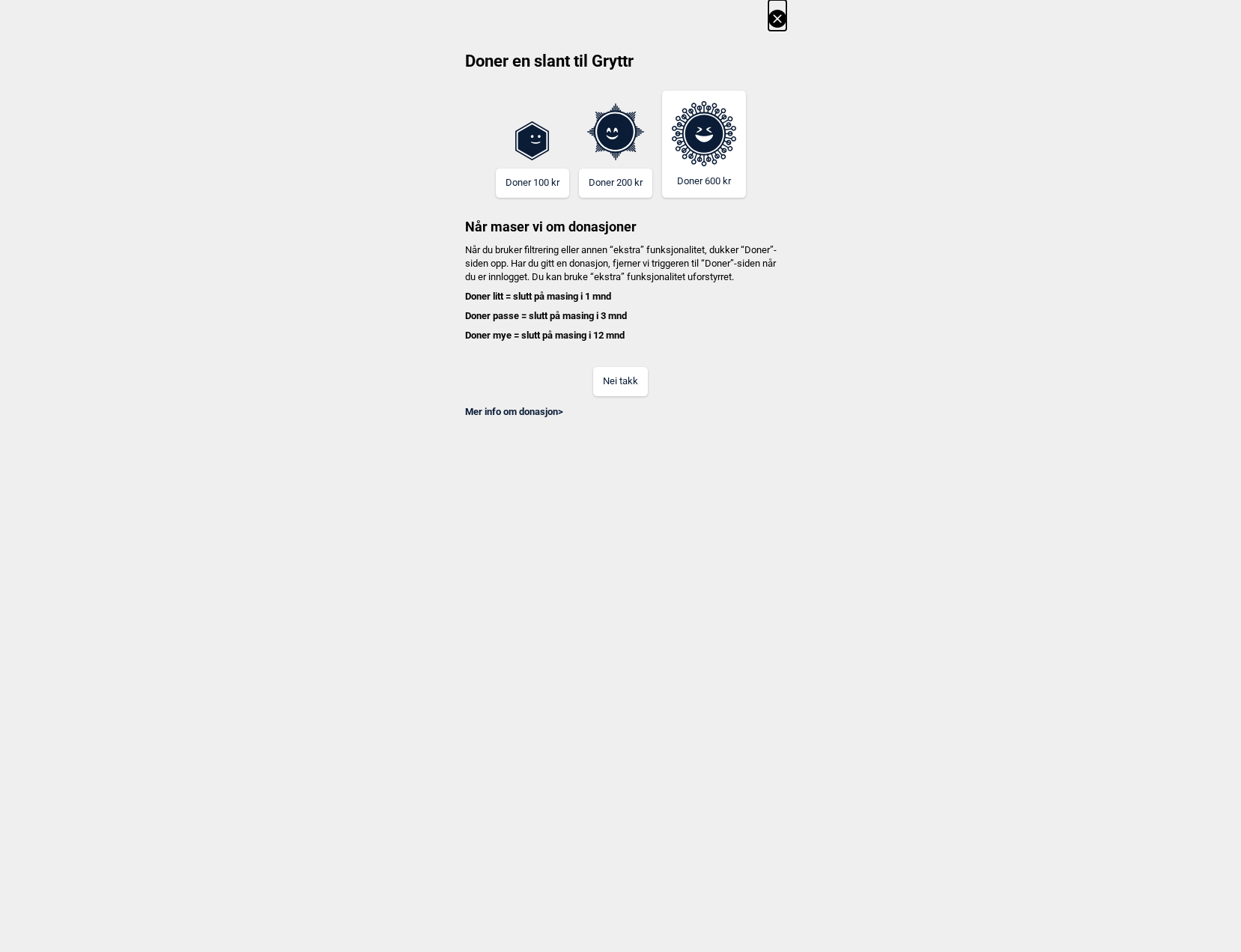
click at [647, 396] on button "Nei takk" at bounding box center [620, 382] width 55 height 29
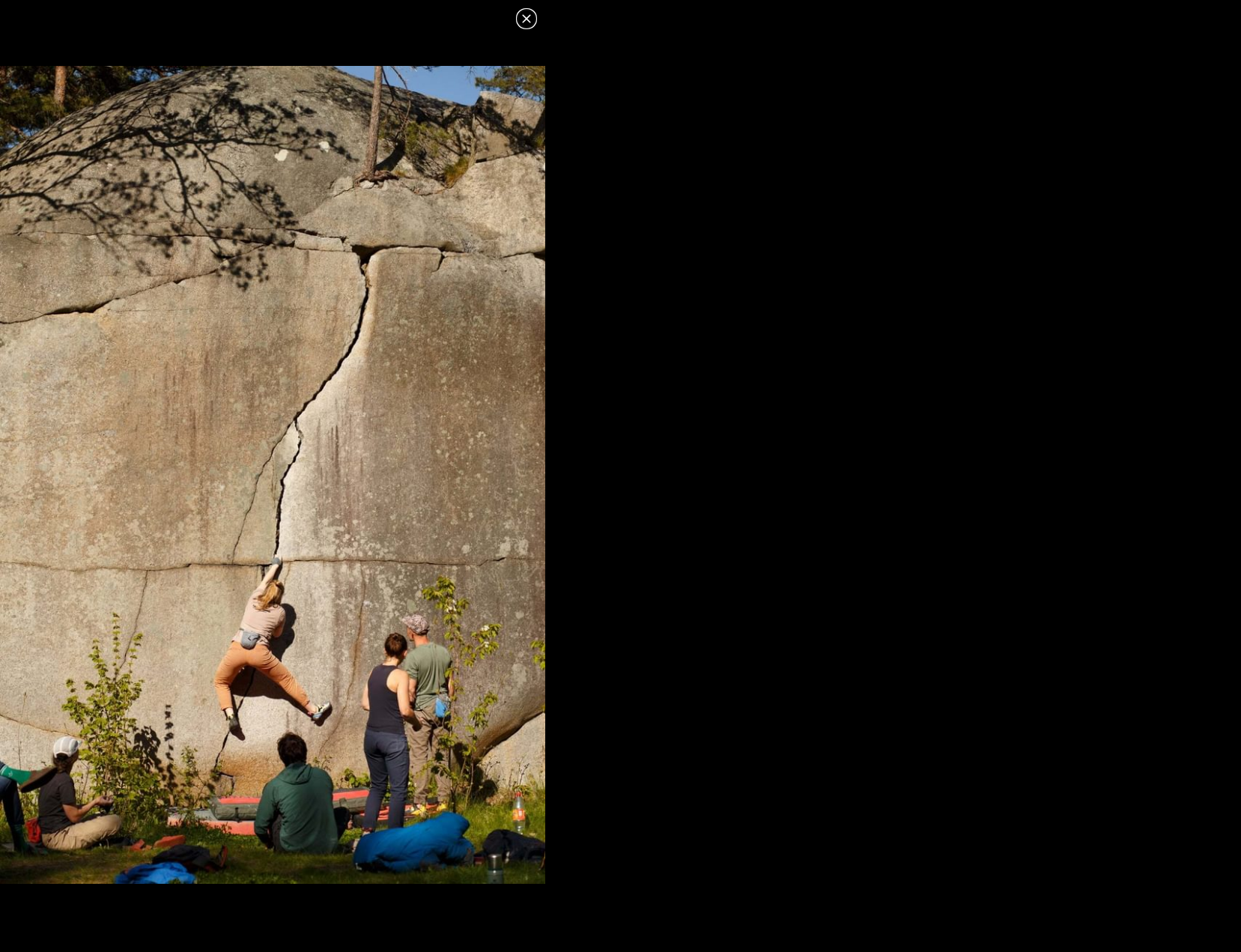
click at [344, 460] on img at bounding box center [273, 474] width 545 height 817
click at [527, 21] on icon at bounding box center [526, 19] width 9 height 9
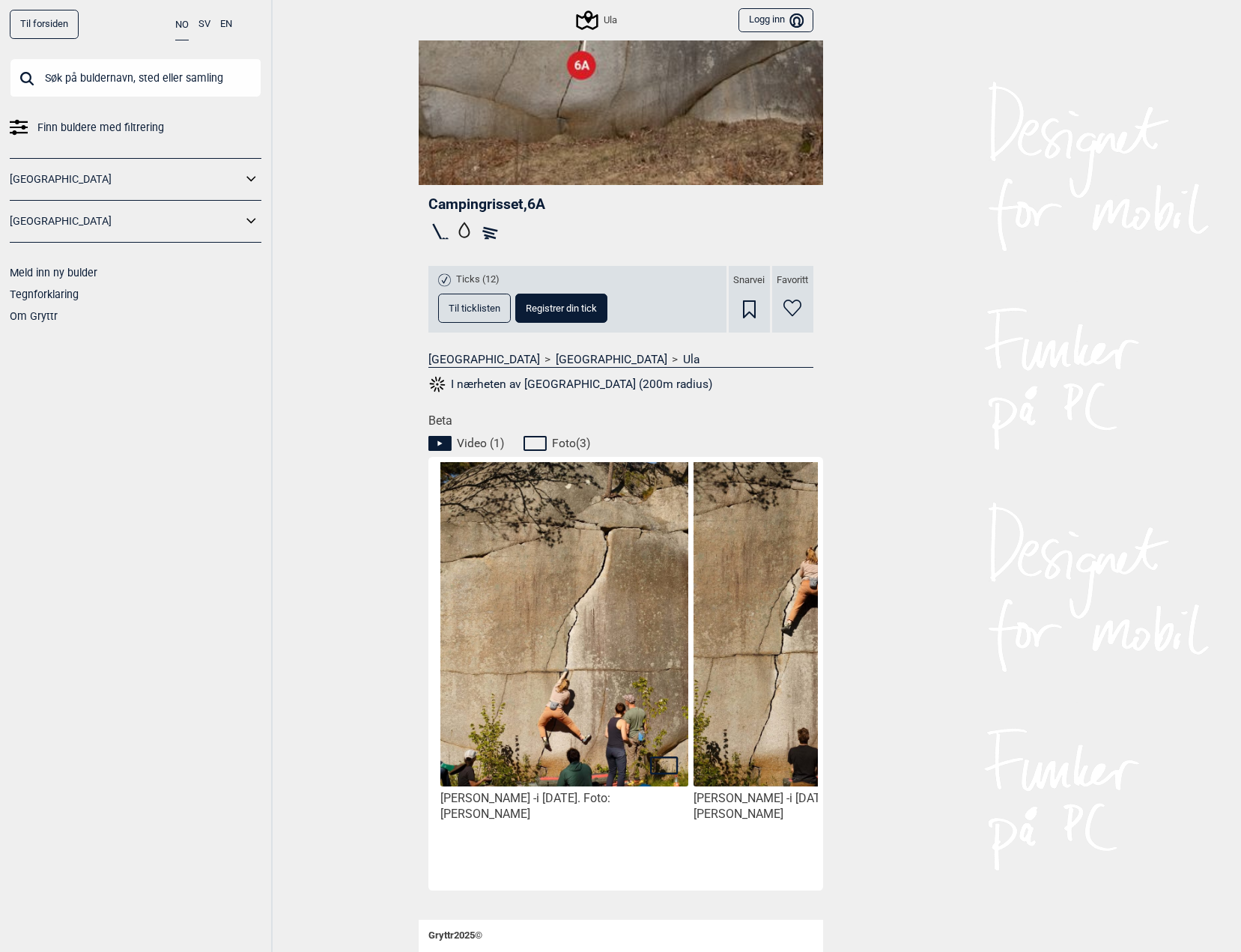
click at [444, 434] on icon at bounding box center [442, 443] width 28 height 18
click at [434, 443] on icon at bounding box center [439, 443] width 23 height 15
click at [559, 448] on span "Foto ( 3 )" at bounding box center [570, 443] width 39 height 15
drag, startPoint x: 582, startPoint y: 883, endPoint x: 569, endPoint y: 850, distance: 35.5
click at [576, 876] on div "Mari Heglum - i mai 2025. Foto: Kaja Finborud Mari Heglum - i mai 2025. Foto: K…" at bounding box center [625, 673] width 395 height 433
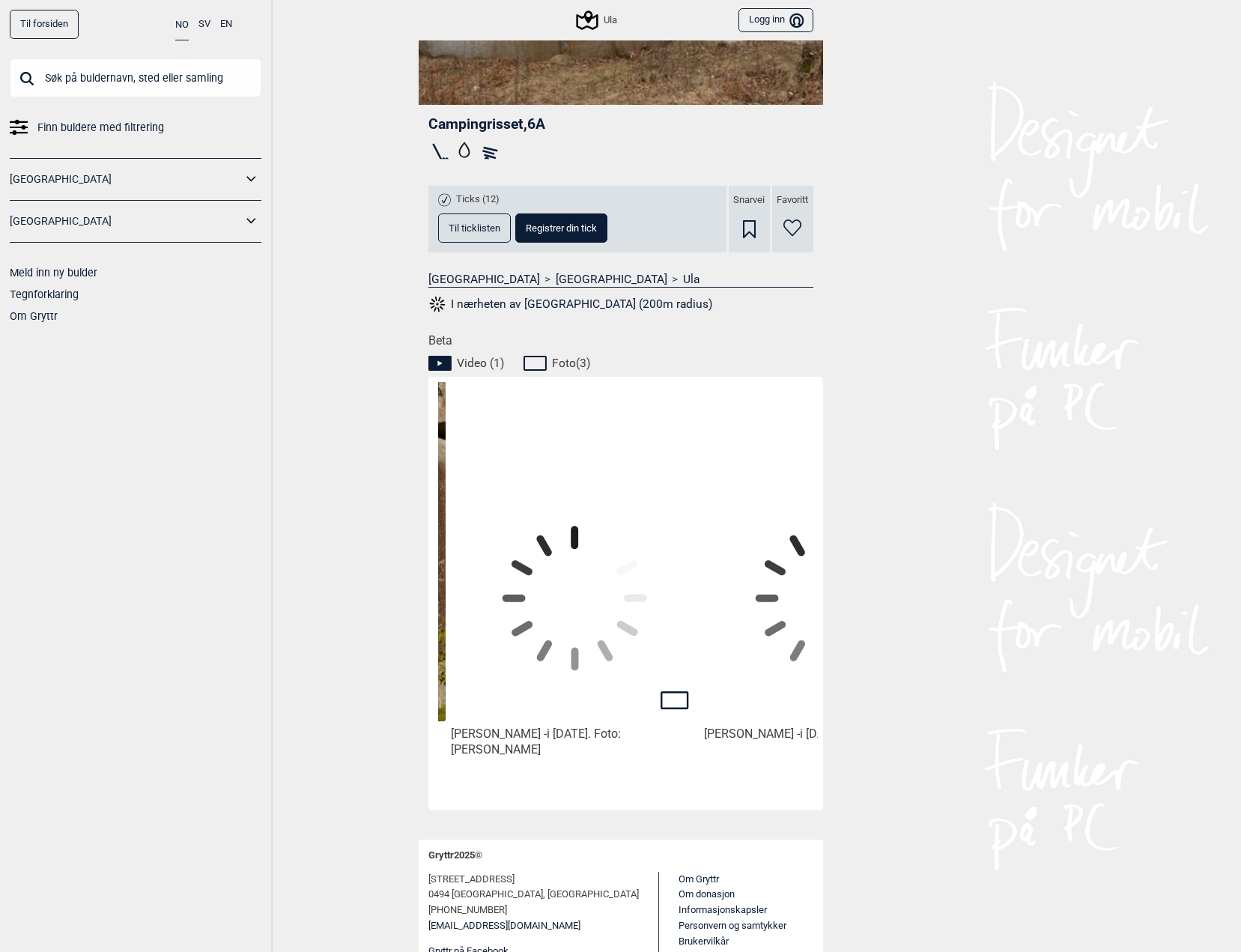
scroll to position [0, 624]
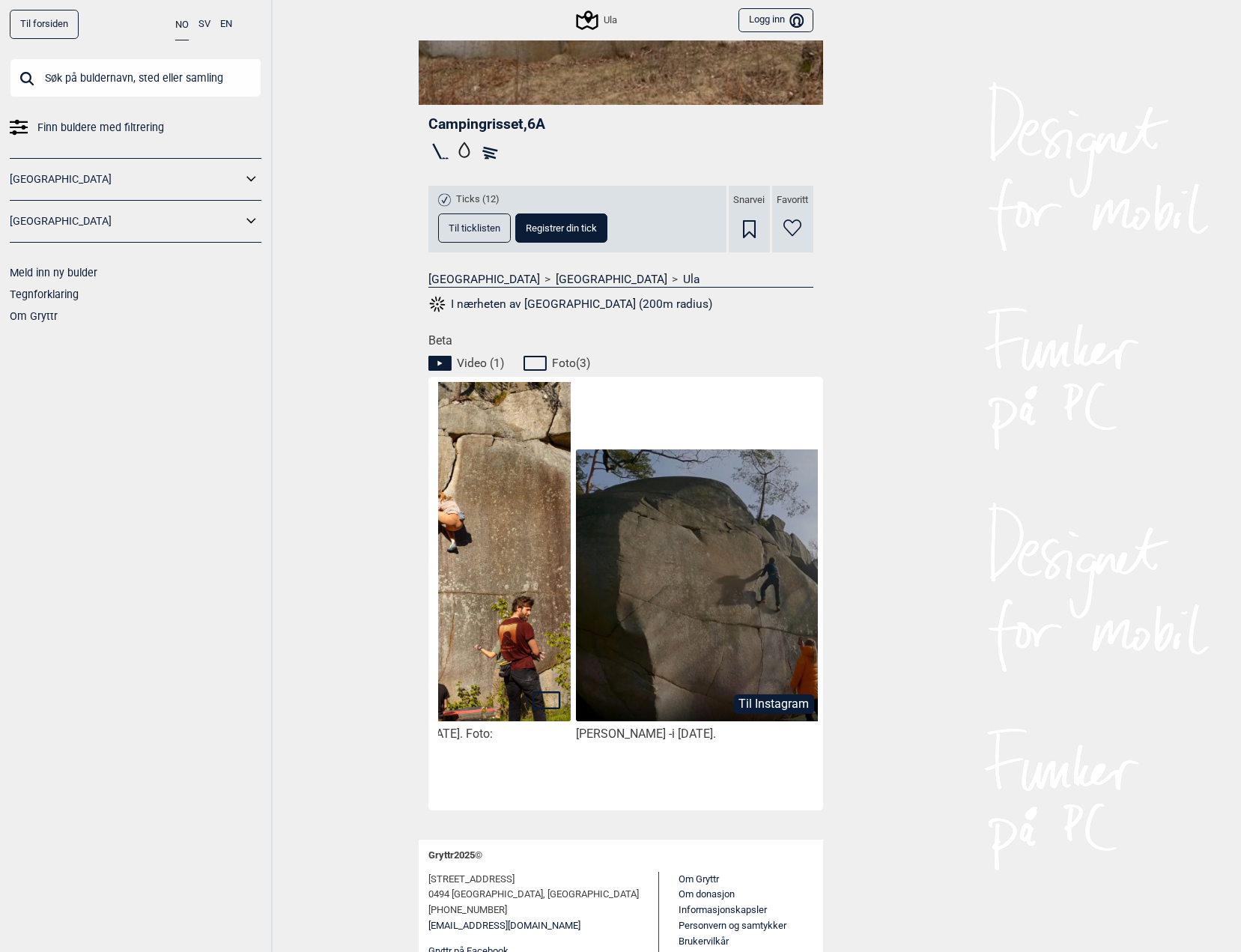
click at [711, 633] on img at bounding box center [699, 586] width 247 height 274
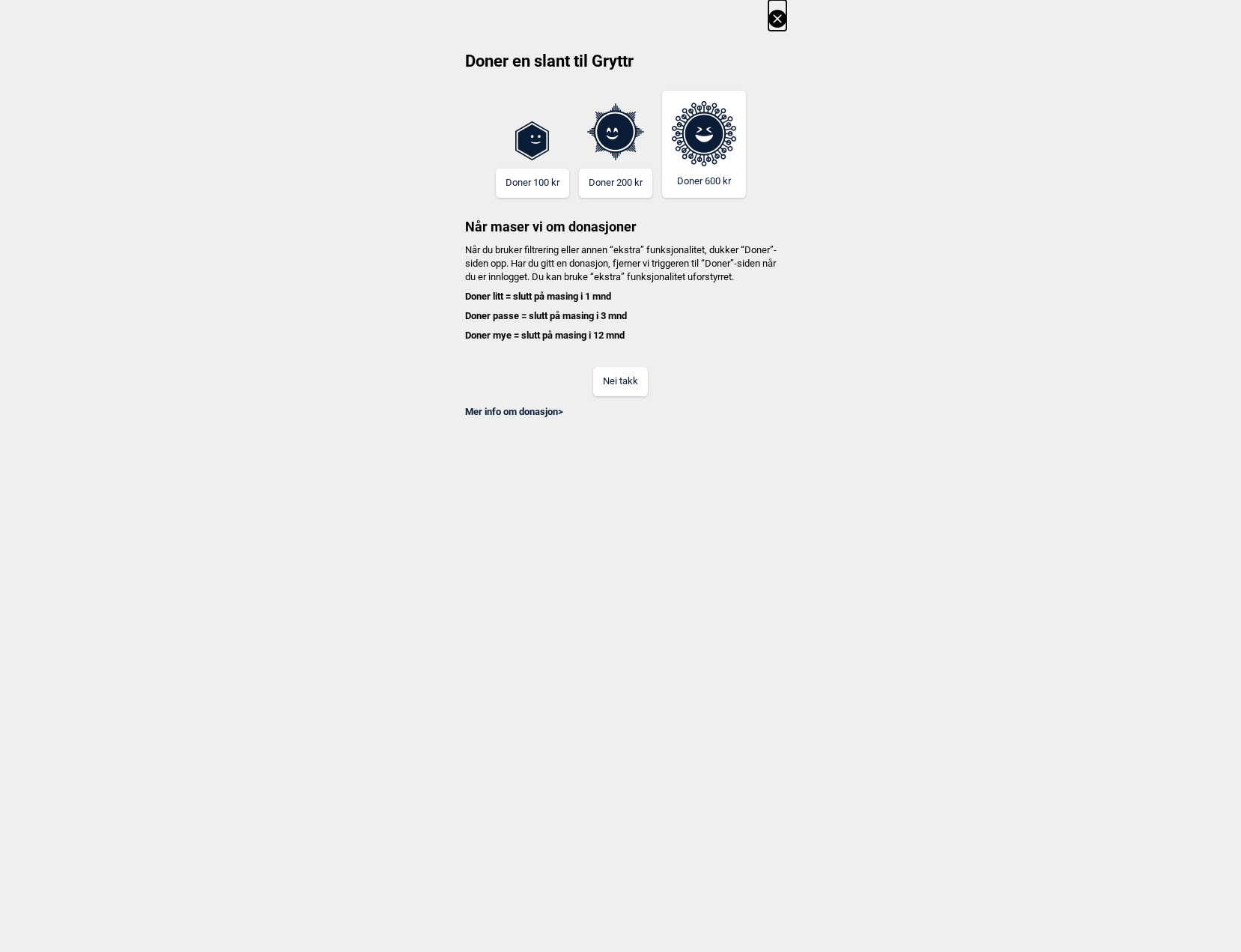
click at [776, 13] on icon at bounding box center [777, 18] width 18 height 18
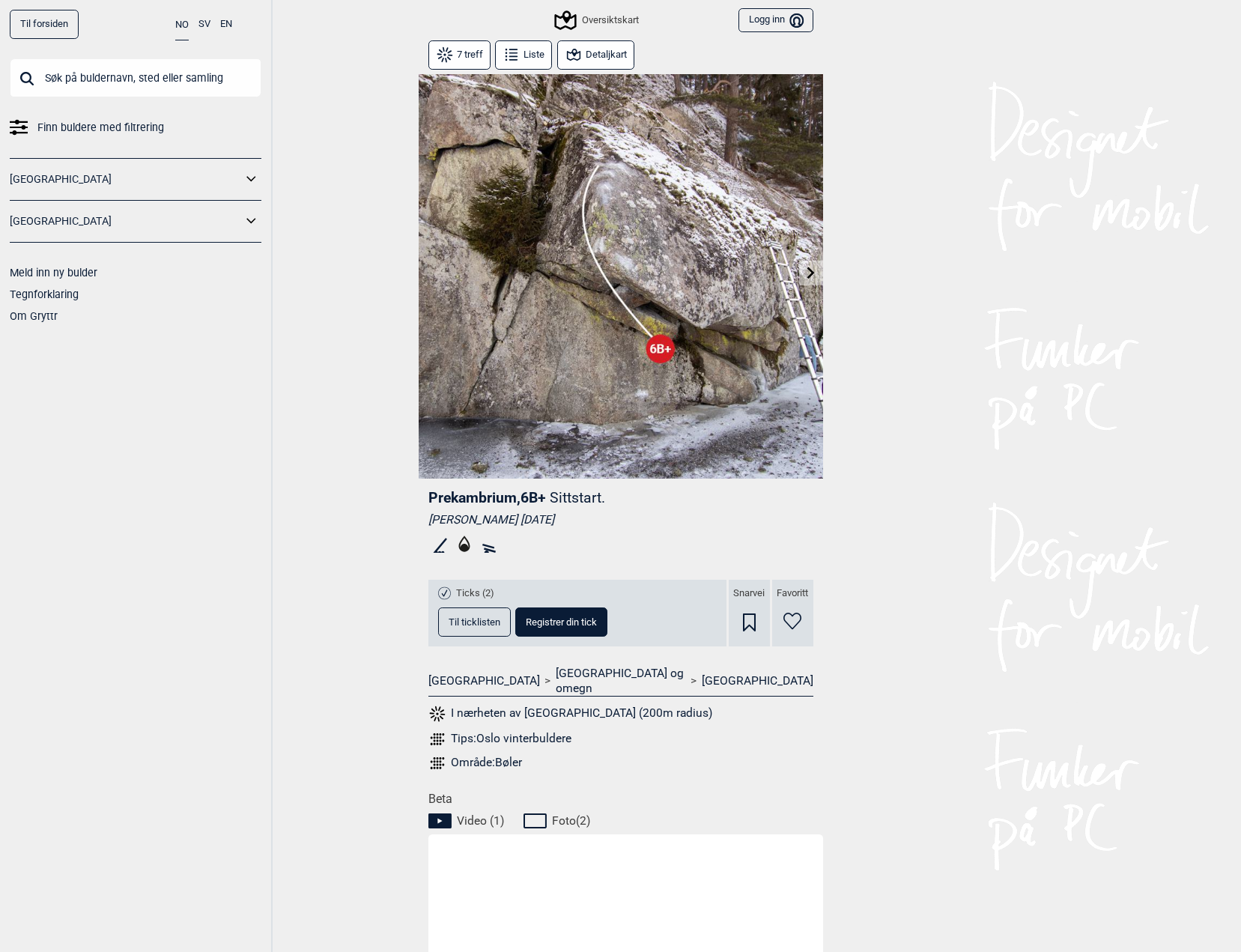
click at [587, 15] on div "Oversiktskart" at bounding box center [598, 20] width 82 height 18
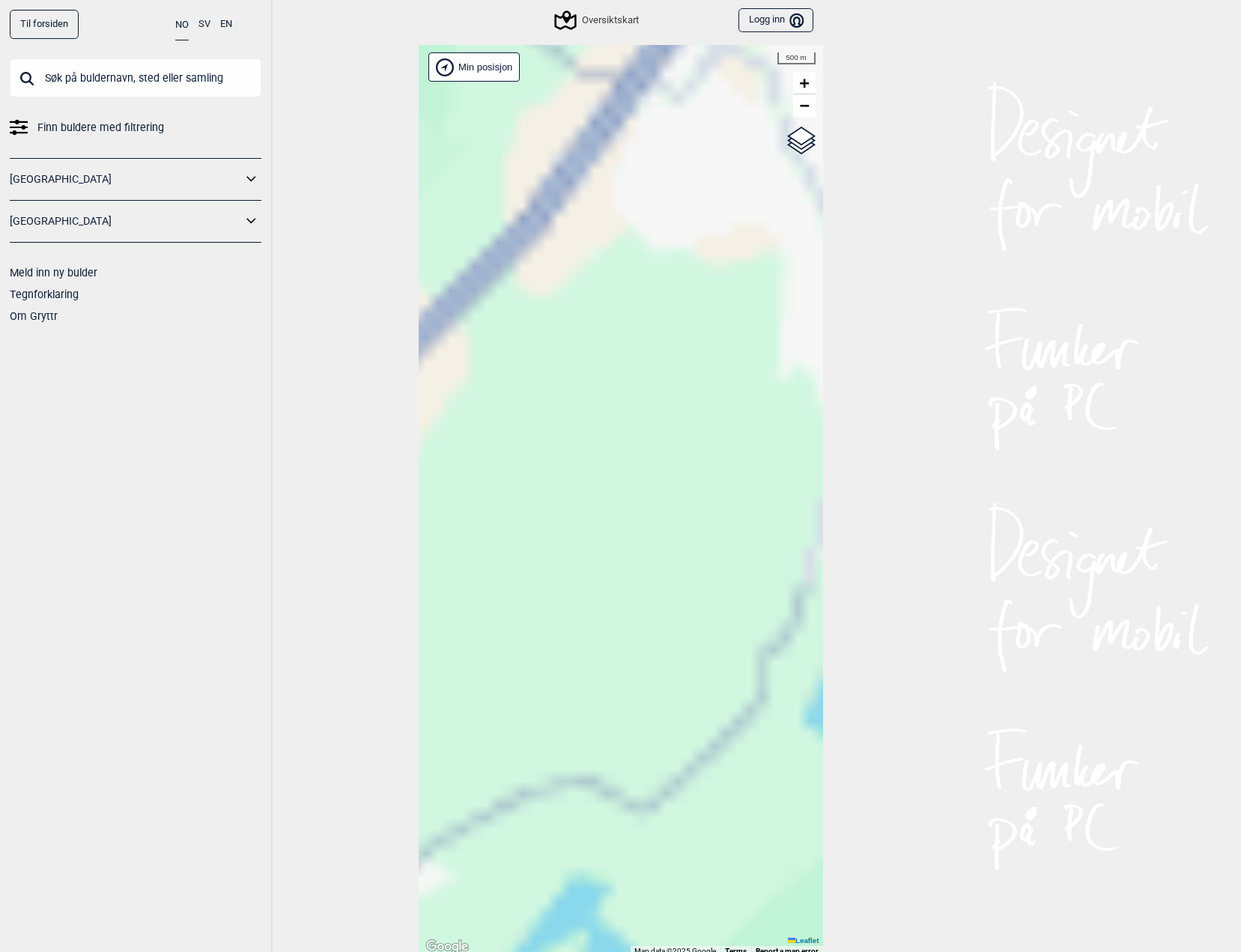
click at [576, 569] on div "Hallingdal Stange [GEOGRAPHIC_DATA] syd [GEOGRAPHIC_DATA] og omegn [GEOGRAPHIC_…" at bounding box center [620, 500] width 404 height 911
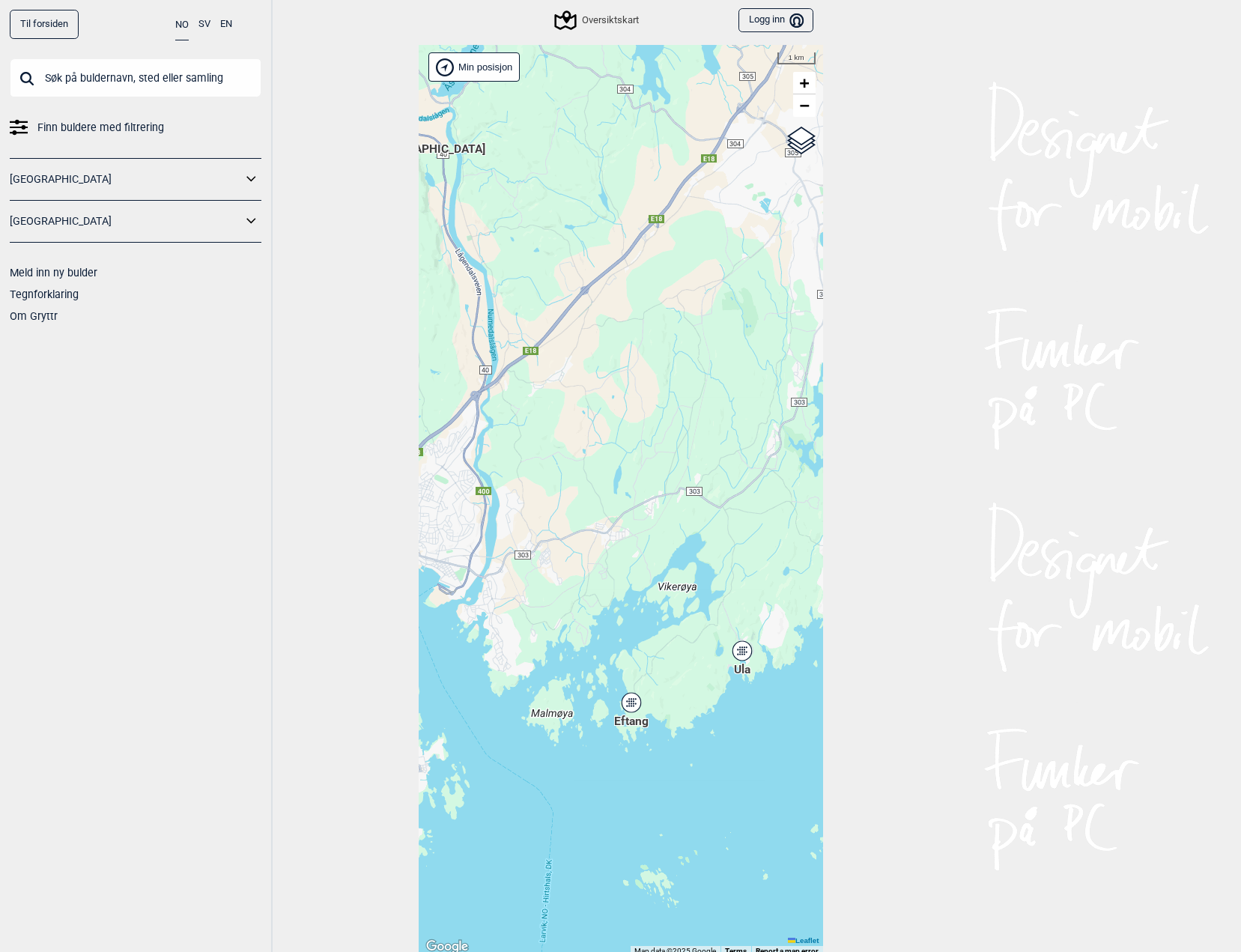
drag, startPoint x: 611, startPoint y: 546, endPoint x: 566, endPoint y: 519, distance: 52.5
click at [566, 519] on div "Hallingdal Stange [GEOGRAPHIC_DATA] syd [GEOGRAPHIC_DATA] og omegn [GEOGRAPHIC_…" at bounding box center [620, 500] width 404 height 911
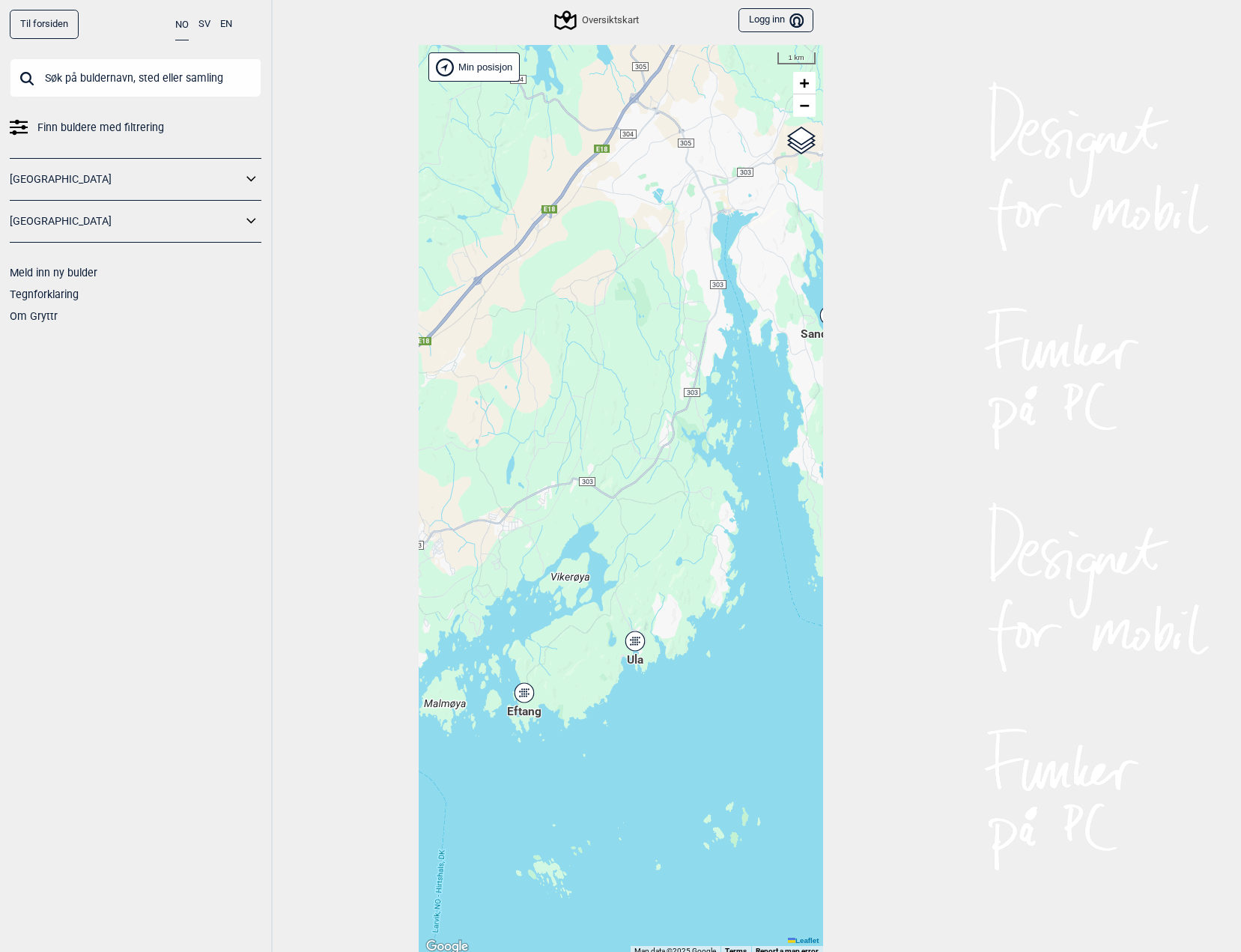
drag, startPoint x: 605, startPoint y: 540, endPoint x: 569, endPoint y: 603, distance: 72.6
click at [549, 607] on div "Hallingdal Stange [GEOGRAPHIC_DATA] syd [GEOGRAPHIC_DATA] og omegn [GEOGRAPHIC_…" at bounding box center [620, 500] width 404 height 911
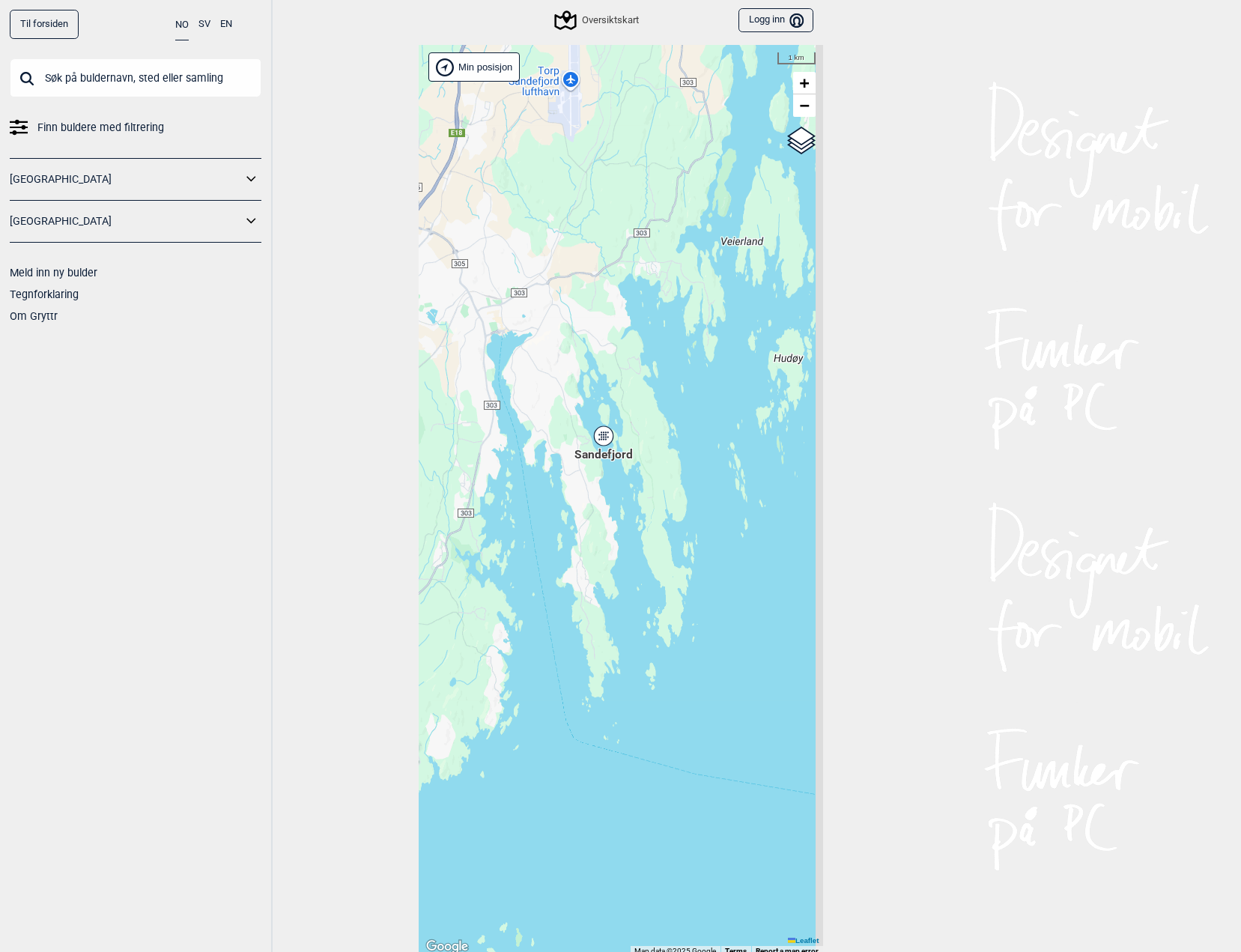
drag, startPoint x: 684, startPoint y: 535, endPoint x: 515, endPoint y: 587, distance: 176.8
click at [515, 587] on div "Hallingdal Stange [GEOGRAPHIC_DATA] syd [GEOGRAPHIC_DATA] og omegn [GEOGRAPHIC_…" at bounding box center [620, 500] width 404 height 911
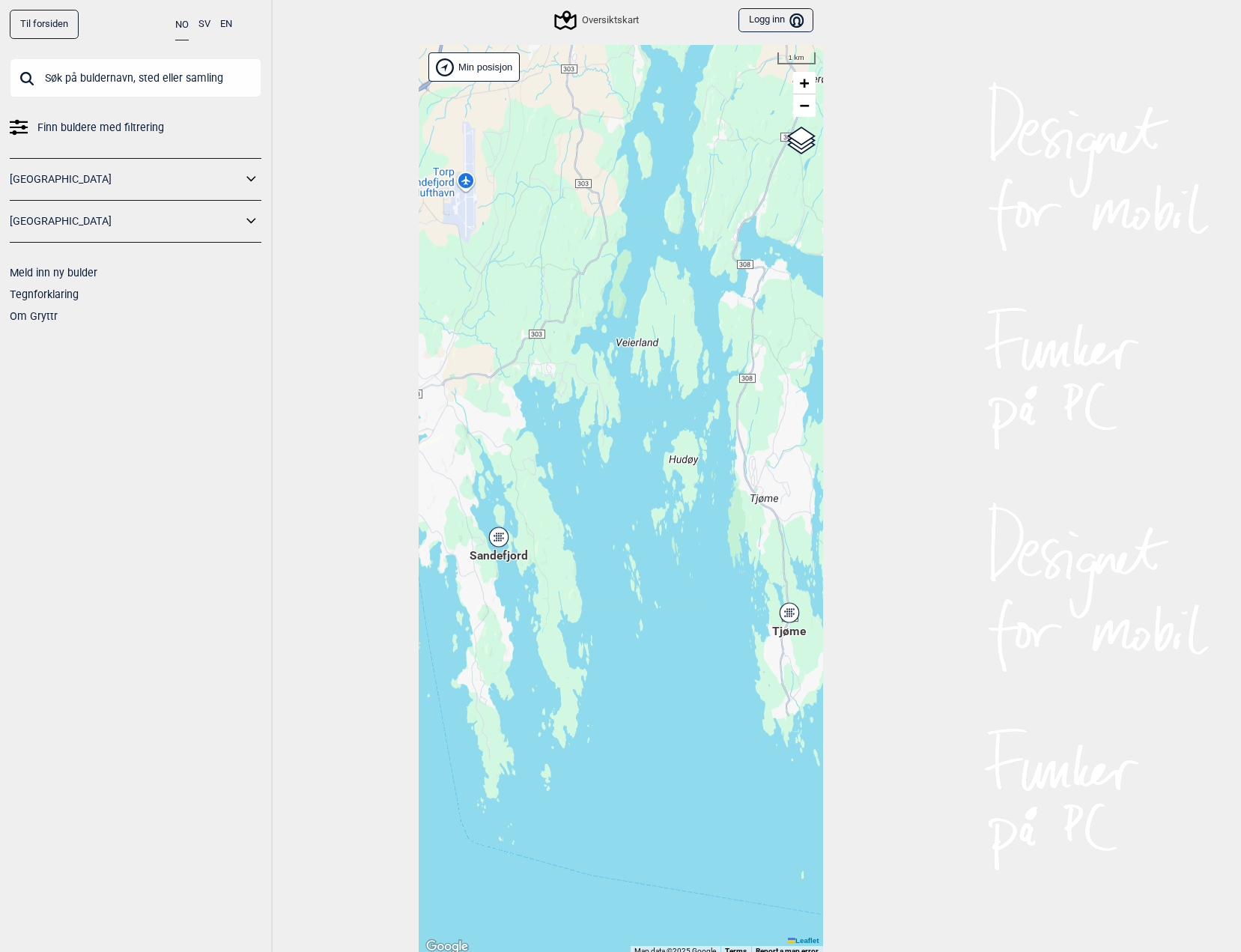
drag, startPoint x: 636, startPoint y: 537, endPoint x: 532, endPoint y: 638, distance: 145.0
click at [532, 638] on div "Hallingdal Stange [GEOGRAPHIC_DATA] syd [GEOGRAPHIC_DATA] og omegn [GEOGRAPHIC_…" at bounding box center [620, 500] width 404 height 911
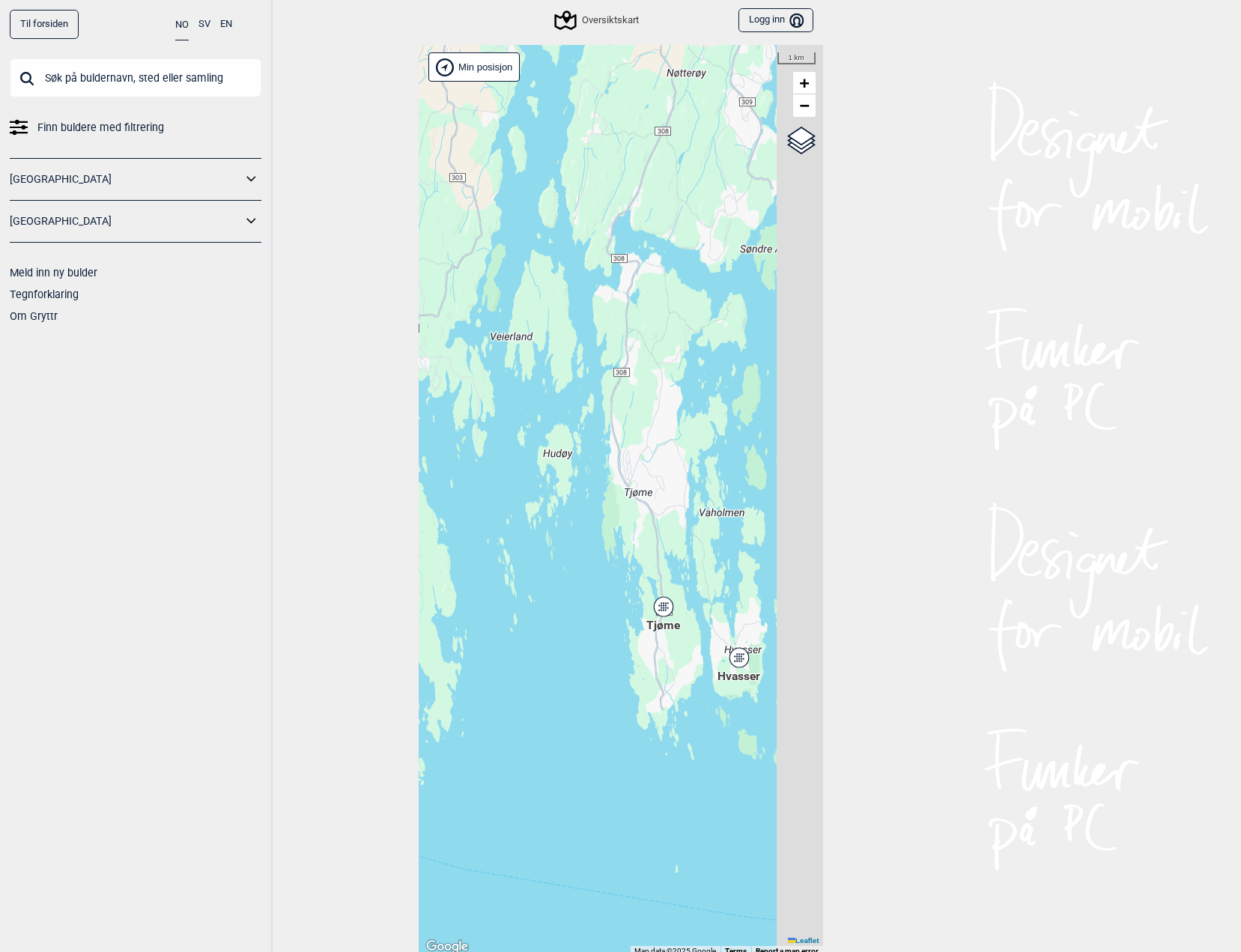
drag, startPoint x: 629, startPoint y: 526, endPoint x: 530, endPoint y: 518, distance: 99.3
click at [530, 518] on div "Hallingdal Stange [GEOGRAPHIC_DATA] syd [GEOGRAPHIC_DATA] og omegn [GEOGRAPHIC_…" at bounding box center [620, 500] width 404 height 911
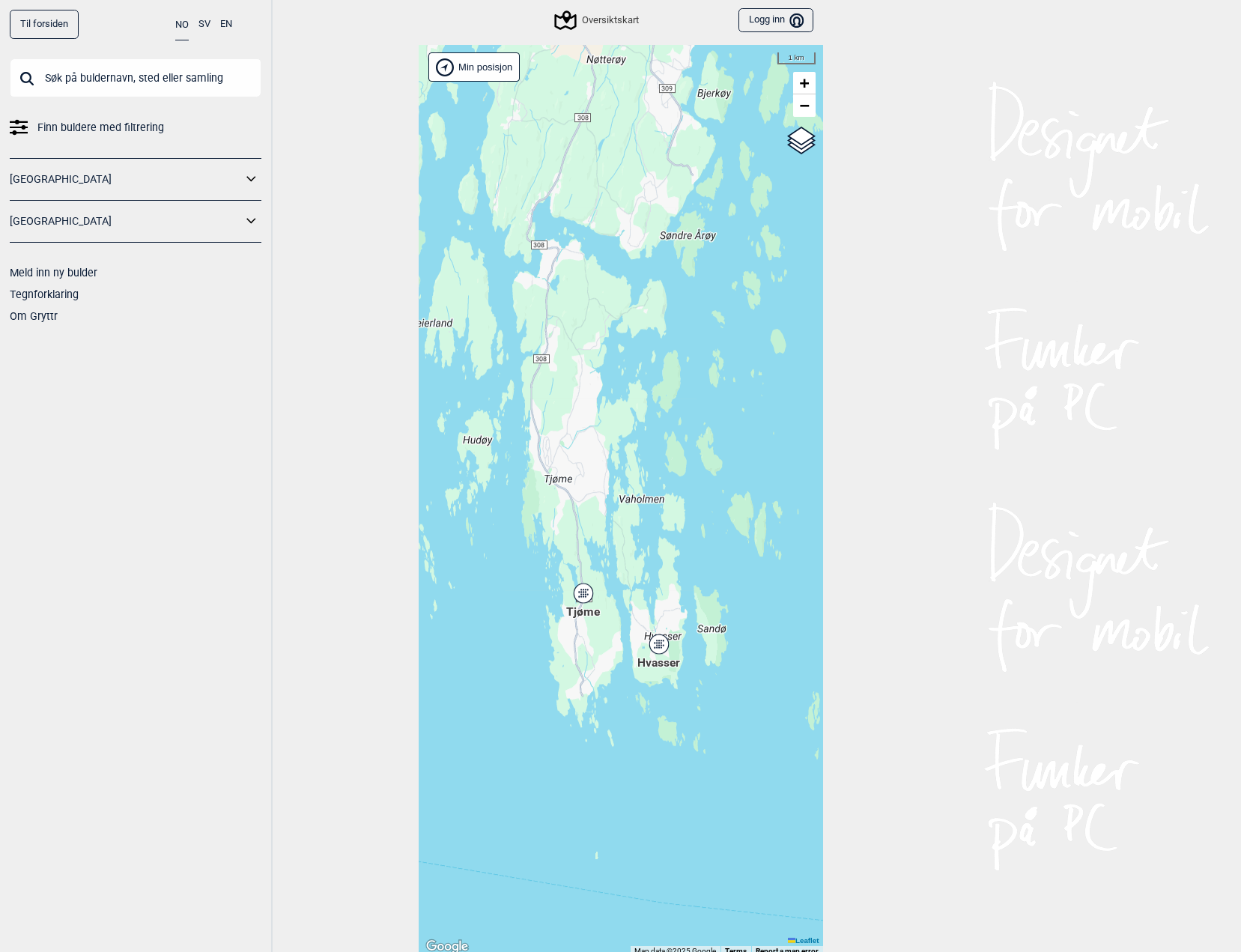
drag, startPoint x: 593, startPoint y: 464, endPoint x: 557, endPoint y: 463, distance: 36.0
click at [557, 463] on div "Hallingdal Stange [GEOGRAPHIC_DATA] syd [GEOGRAPHIC_DATA] og omegn [GEOGRAPHIC_…" at bounding box center [620, 500] width 404 height 911
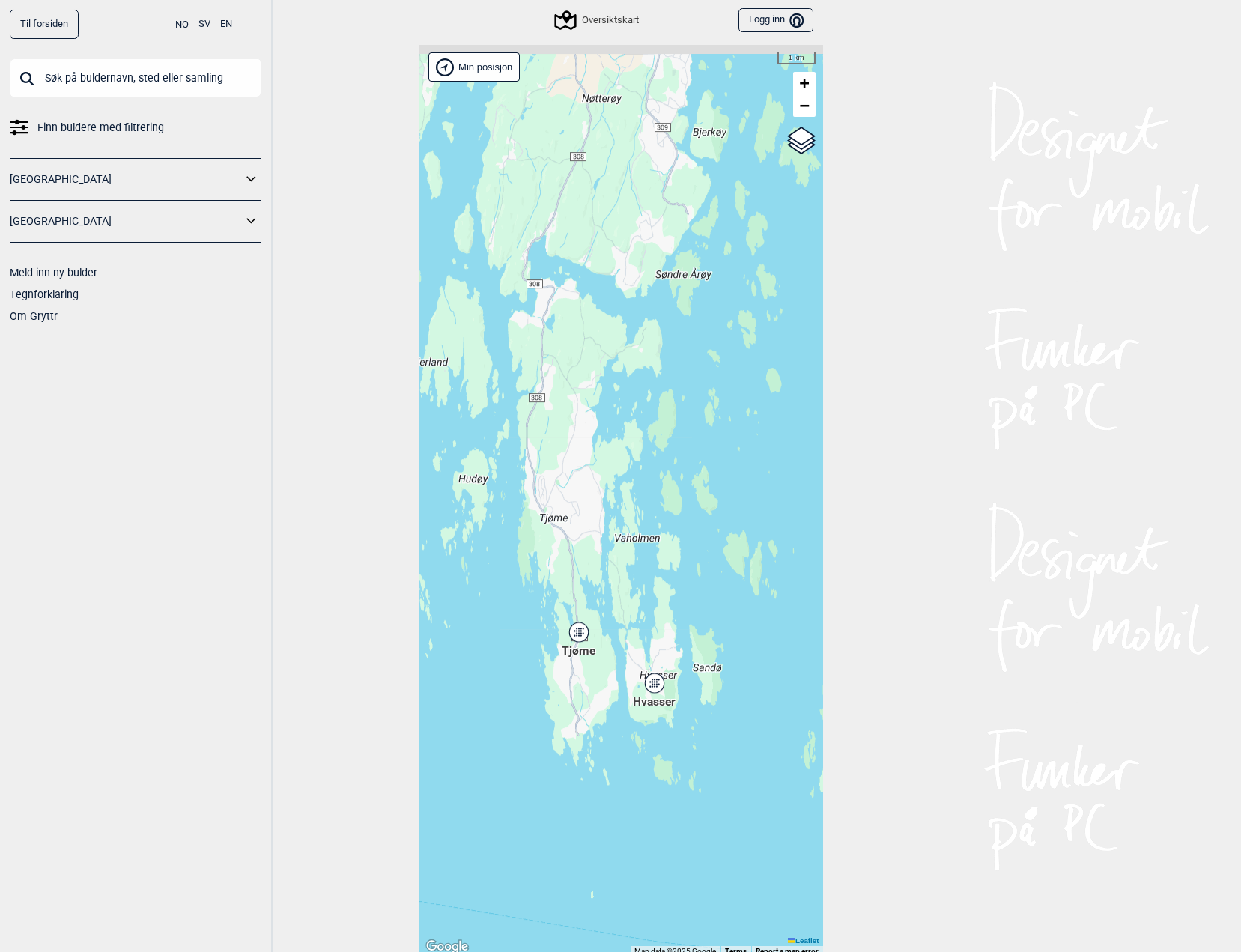
drag, startPoint x: 570, startPoint y: 434, endPoint x: 556, endPoint y: 535, distance: 102.0
click at [556, 535] on div "Hallingdal Stange [GEOGRAPHIC_DATA] syd [GEOGRAPHIC_DATA] og omegn [GEOGRAPHIC_…" at bounding box center [620, 500] width 404 height 911
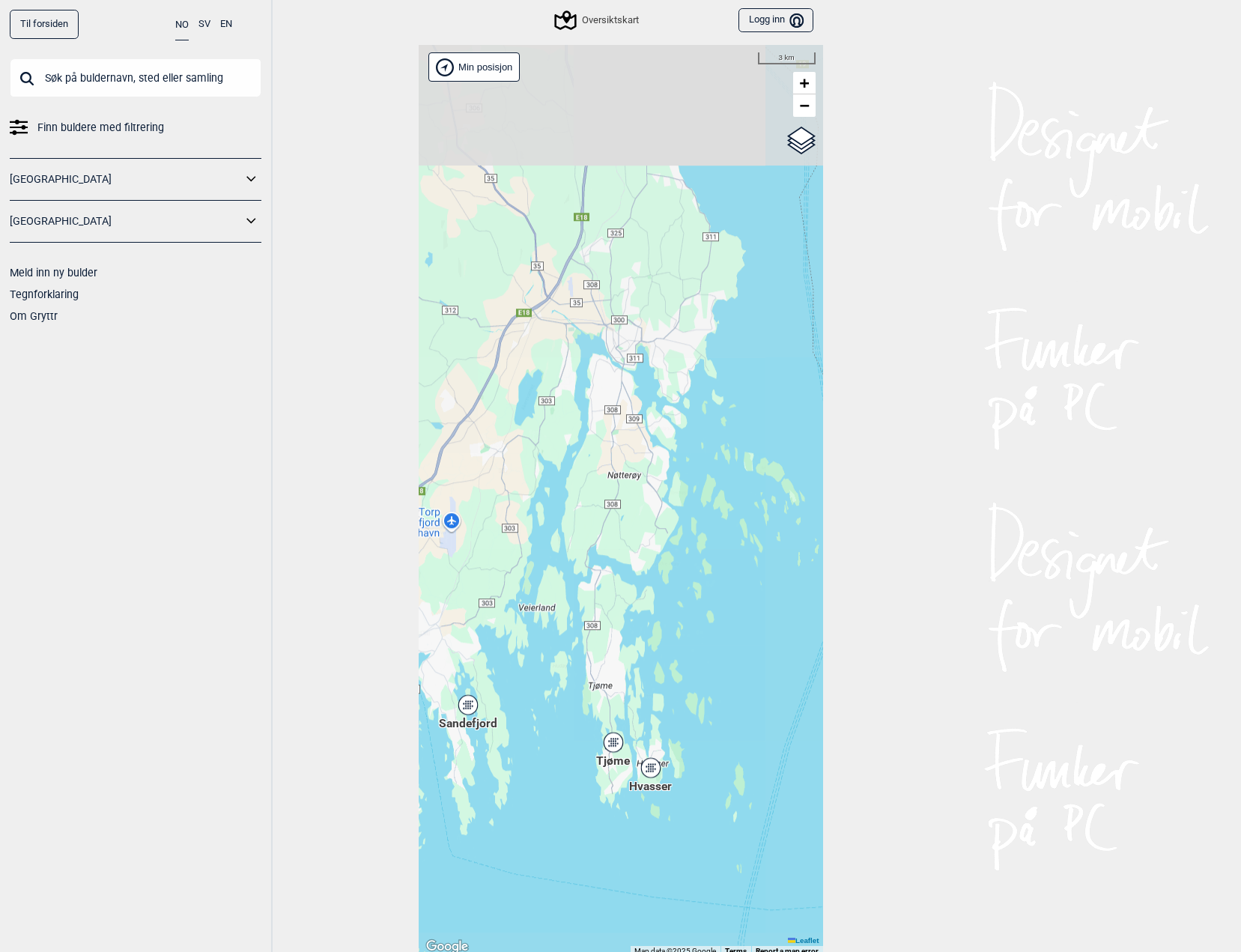
drag, startPoint x: 567, startPoint y: 548, endPoint x: 594, endPoint y: 612, distance: 69.5
click at [594, 612] on div "Hallingdal Stange [GEOGRAPHIC_DATA] syd [GEOGRAPHIC_DATA] og omegn [GEOGRAPHIC_…" at bounding box center [620, 500] width 404 height 911
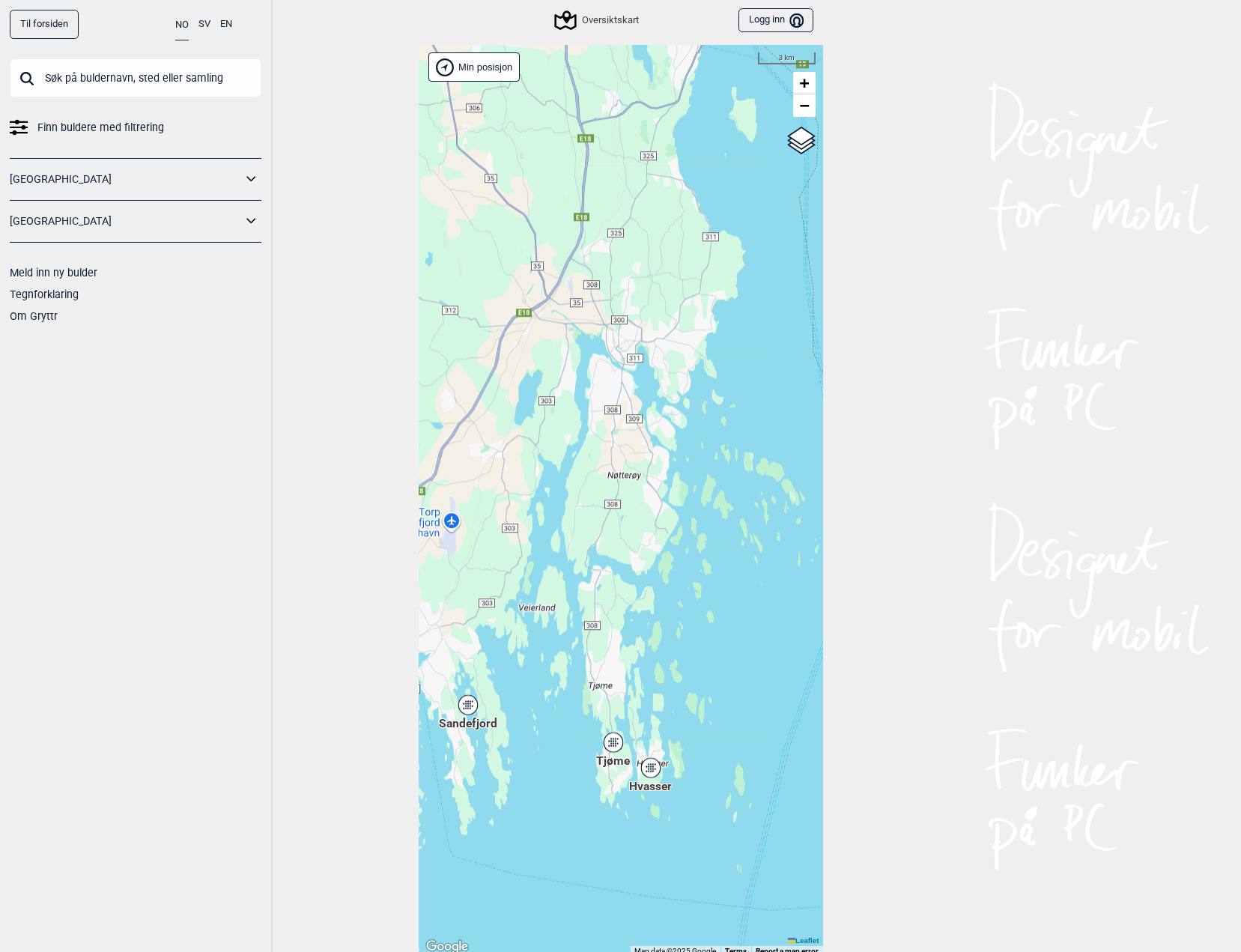
drag, startPoint x: 593, startPoint y: 479, endPoint x: 694, endPoint y: 351, distance: 163.0
click at [695, 352] on div "Hallingdal Stange [GEOGRAPHIC_DATA] syd [GEOGRAPHIC_DATA] og omegn [GEOGRAPHIC_…" at bounding box center [620, 500] width 404 height 911
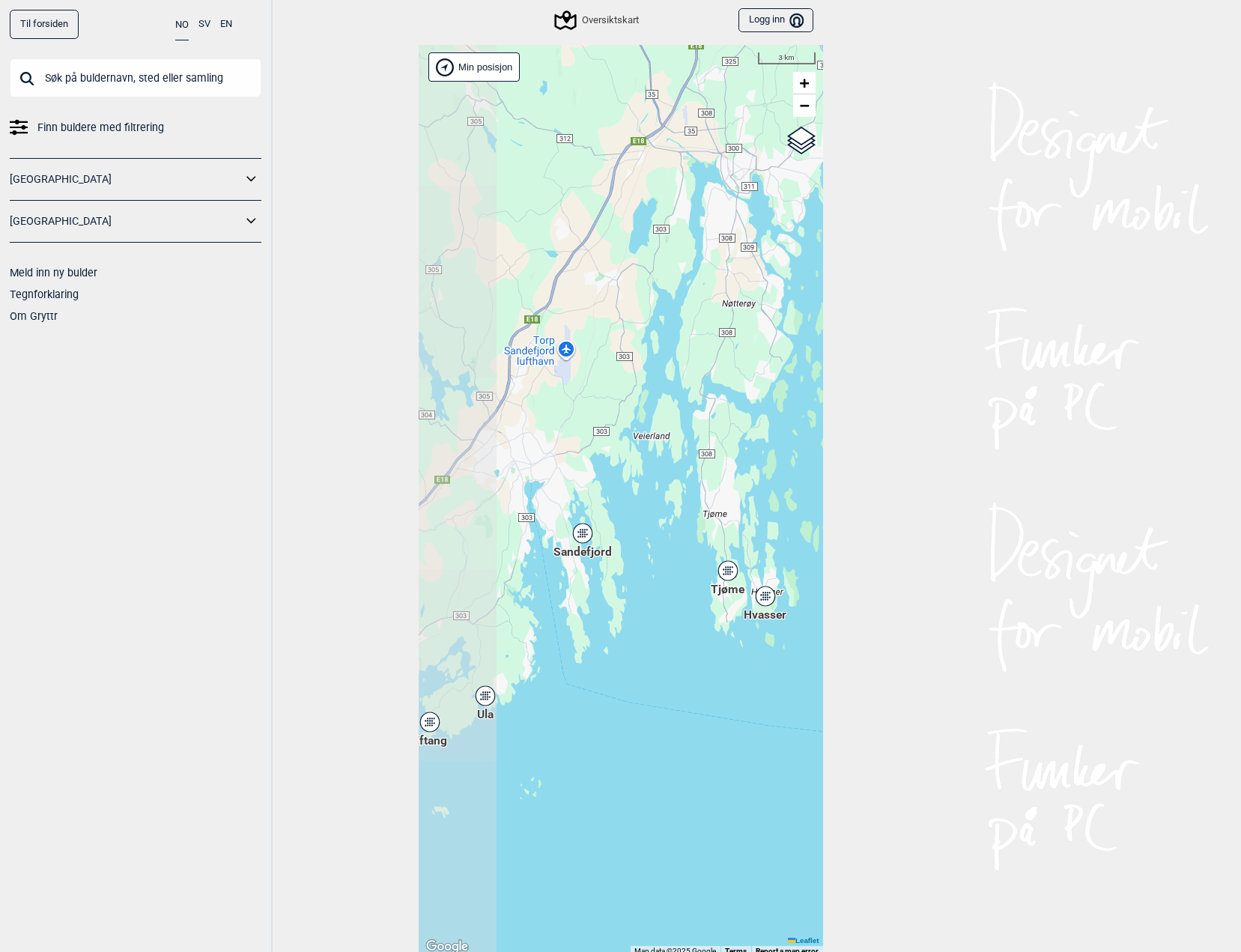
drag, startPoint x: 641, startPoint y: 498, endPoint x: 612, endPoint y: 479, distance: 34.7
click at [692, 417] on div "Hallingdal Stange [GEOGRAPHIC_DATA] syd [GEOGRAPHIC_DATA] og omegn [GEOGRAPHIC_…" at bounding box center [620, 500] width 404 height 911
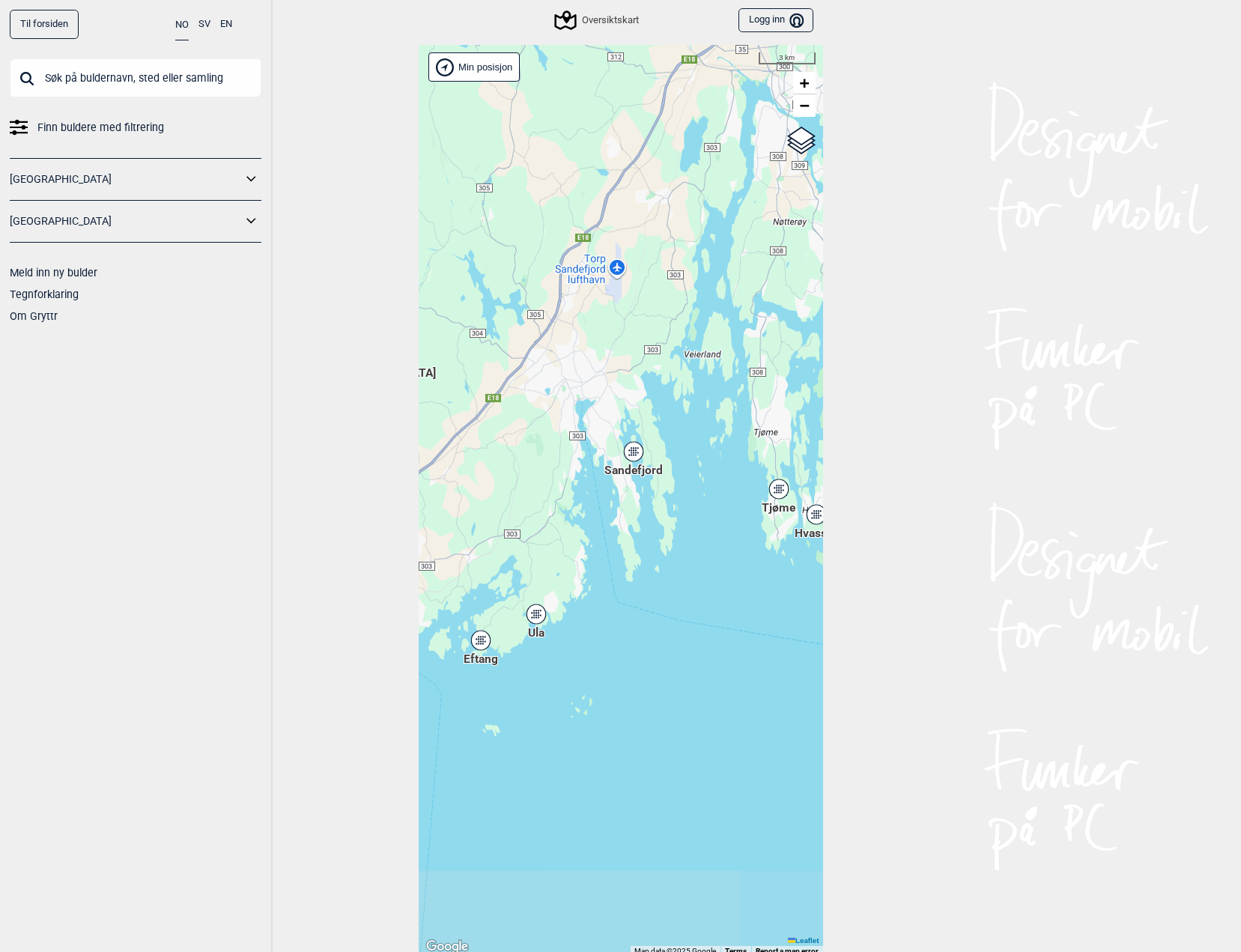
drag, startPoint x: 593, startPoint y: 461, endPoint x: 681, endPoint y: 401, distance: 106.5
click at [710, 380] on div "Hallingdal Stange [GEOGRAPHIC_DATA] syd [GEOGRAPHIC_DATA] og omegn [GEOGRAPHIC_…" at bounding box center [620, 500] width 404 height 911
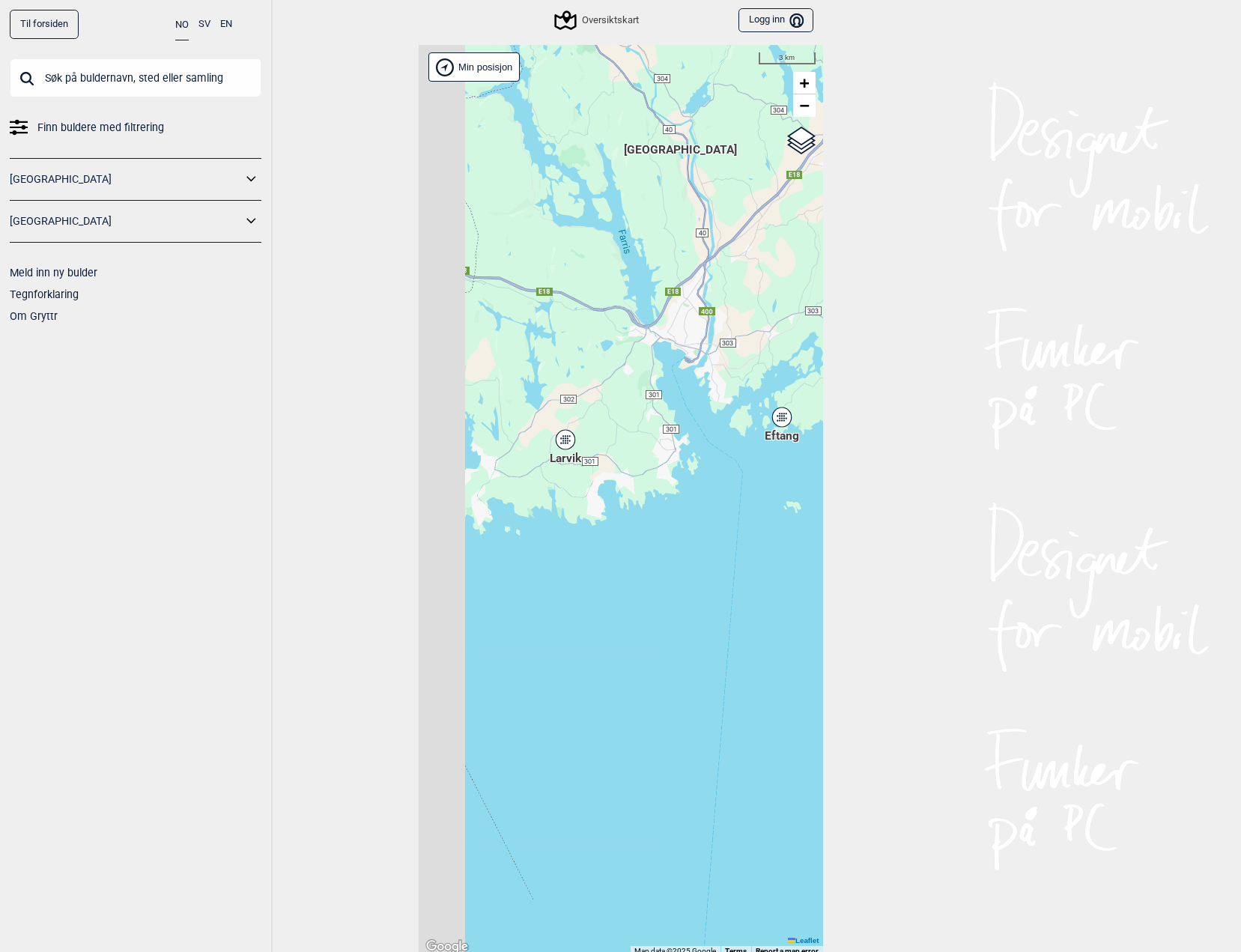
drag, startPoint x: 602, startPoint y: 452, endPoint x: 605, endPoint y: 462, distance: 10.4
click at [719, 389] on div "Hallingdal Stange [GEOGRAPHIC_DATA] syd [GEOGRAPHIC_DATA] og omegn [GEOGRAPHIC_…" at bounding box center [620, 500] width 404 height 911
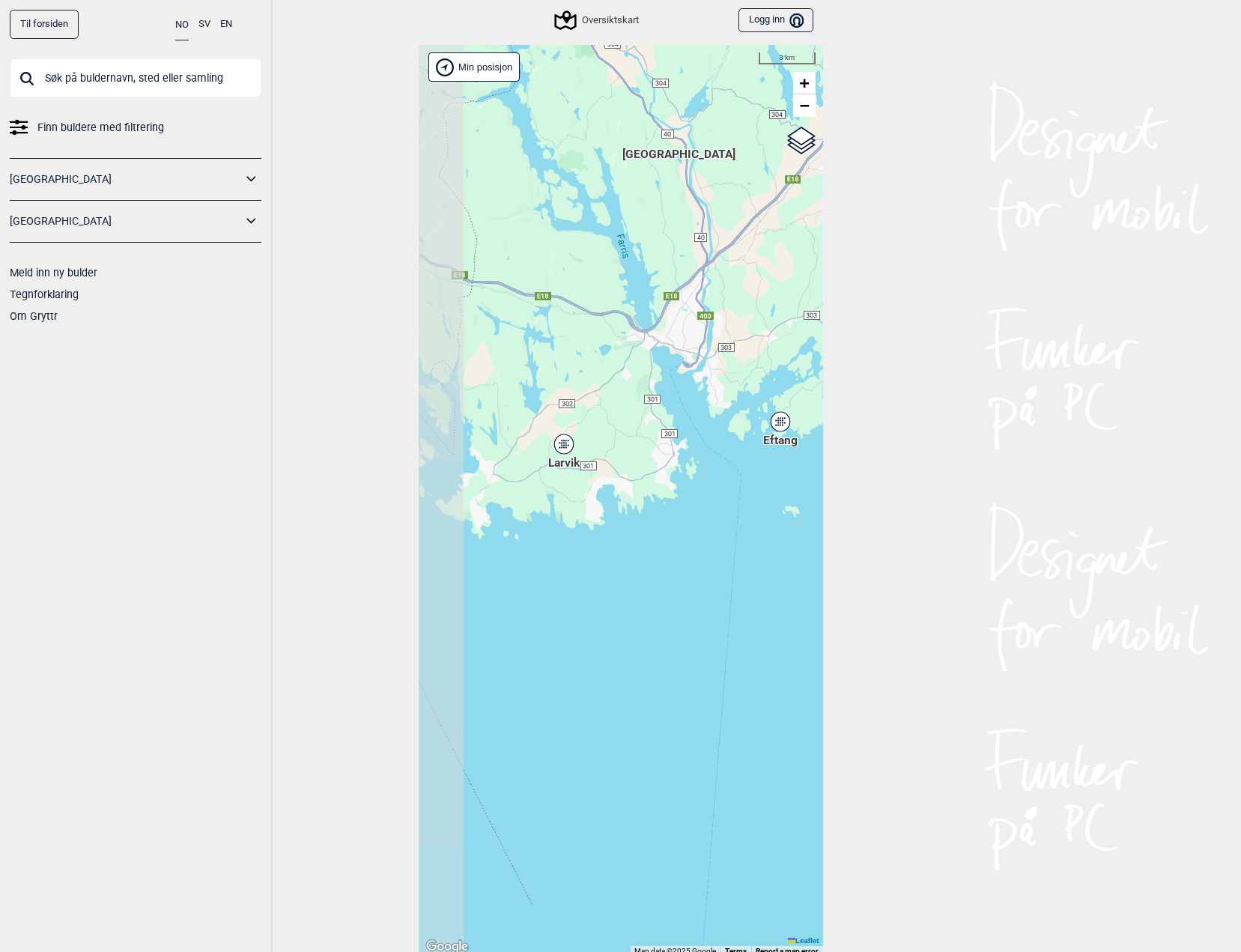
drag, startPoint x: 722, startPoint y: 438, endPoint x: 659, endPoint y: 450, distance: 64.1
click at [738, 432] on div "Hallingdal Stange [GEOGRAPHIC_DATA] syd [GEOGRAPHIC_DATA] og omegn [GEOGRAPHIC_…" at bounding box center [620, 500] width 404 height 911
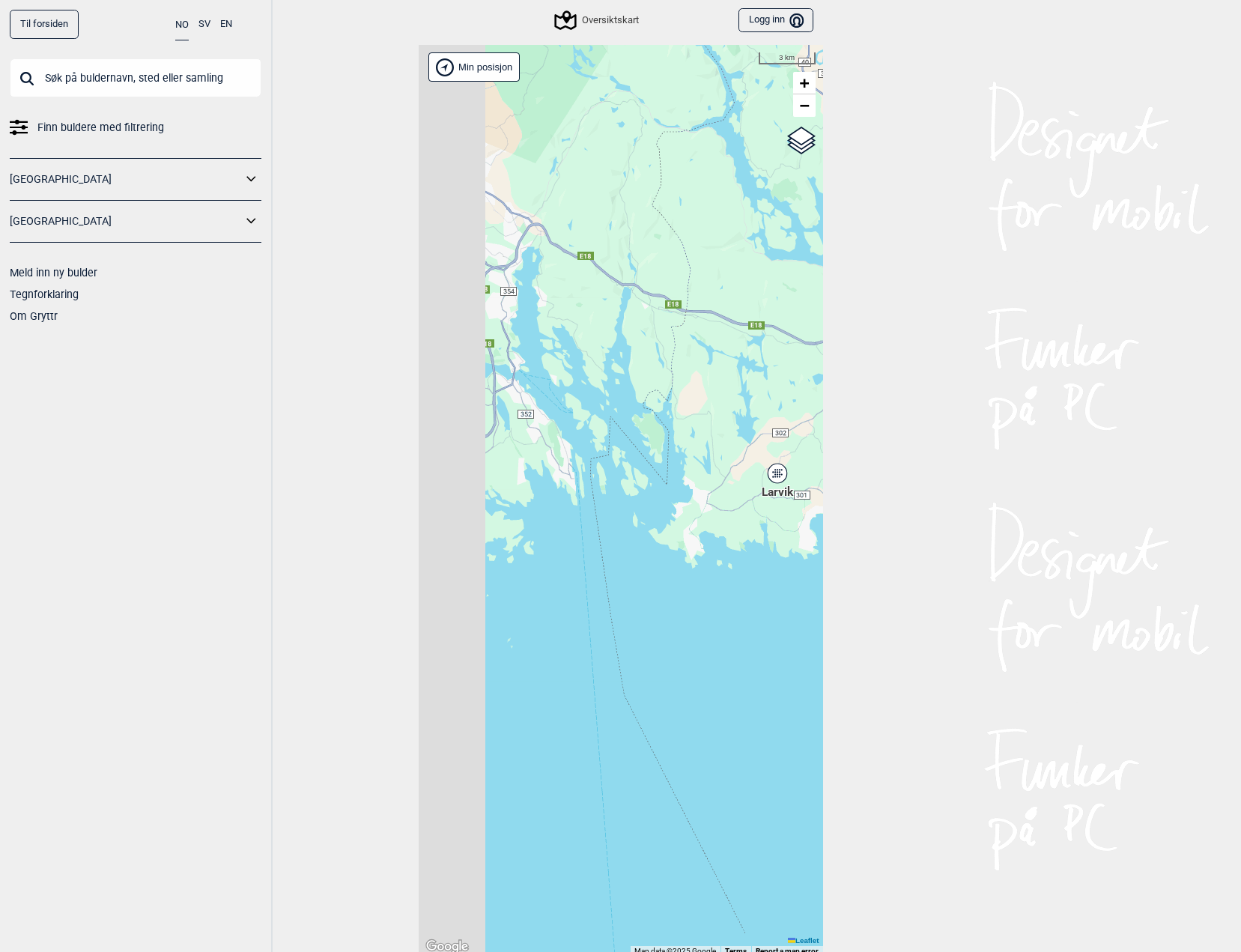
drag, startPoint x: 590, startPoint y: 481, endPoint x: 659, endPoint y: 527, distance: 82.9
click at [659, 527] on div "Hallingdal Stange [GEOGRAPHIC_DATA] syd [GEOGRAPHIC_DATA] og omegn [GEOGRAPHIC_…" at bounding box center [620, 500] width 404 height 911
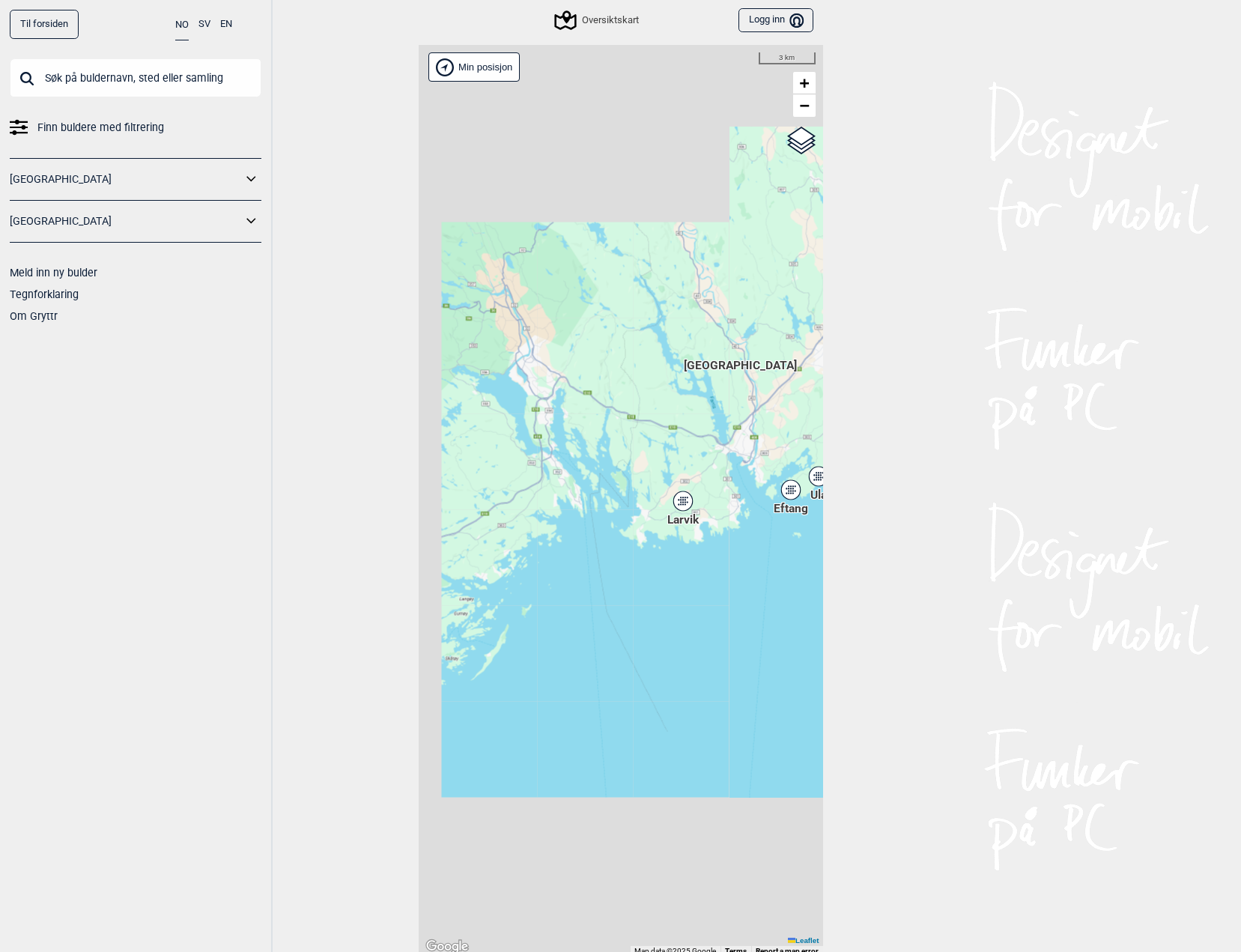
drag, startPoint x: 678, startPoint y: 407, endPoint x: 687, endPoint y: 394, distance: 15.8
click at [687, 394] on div "Hallingdal Stange [GEOGRAPHIC_DATA] syd [GEOGRAPHIC_DATA] og omegn [GEOGRAPHIC_…" at bounding box center [620, 500] width 404 height 911
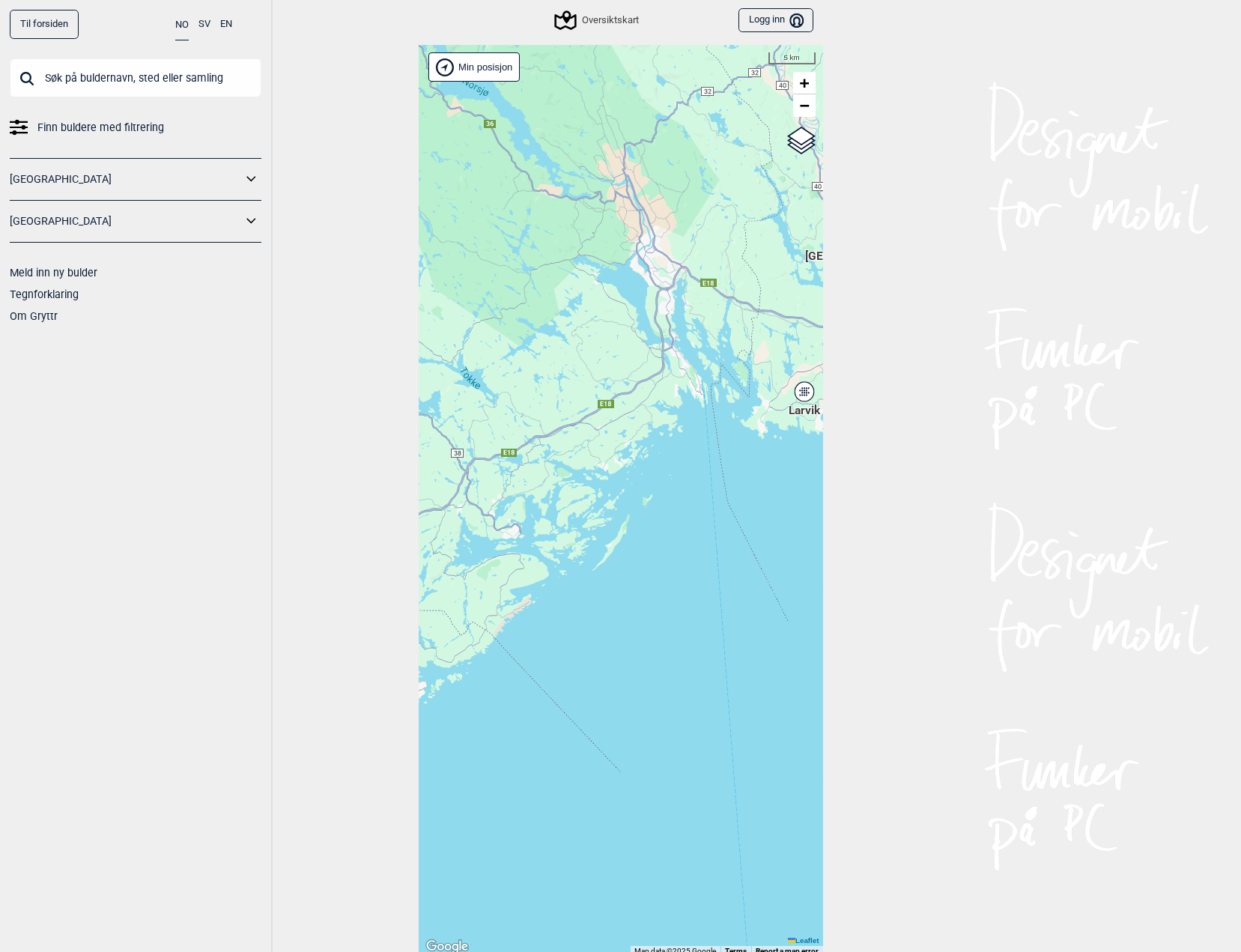
drag, startPoint x: 581, startPoint y: 538, endPoint x: 679, endPoint y: 419, distance: 154.2
click at [679, 419] on div "Hallingdal Stange [GEOGRAPHIC_DATA] syd [GEOGRAPHIC_DATA] og omegn [GEOGRAPHIC_…" at bounding box center [620, 500] width 404 height 911
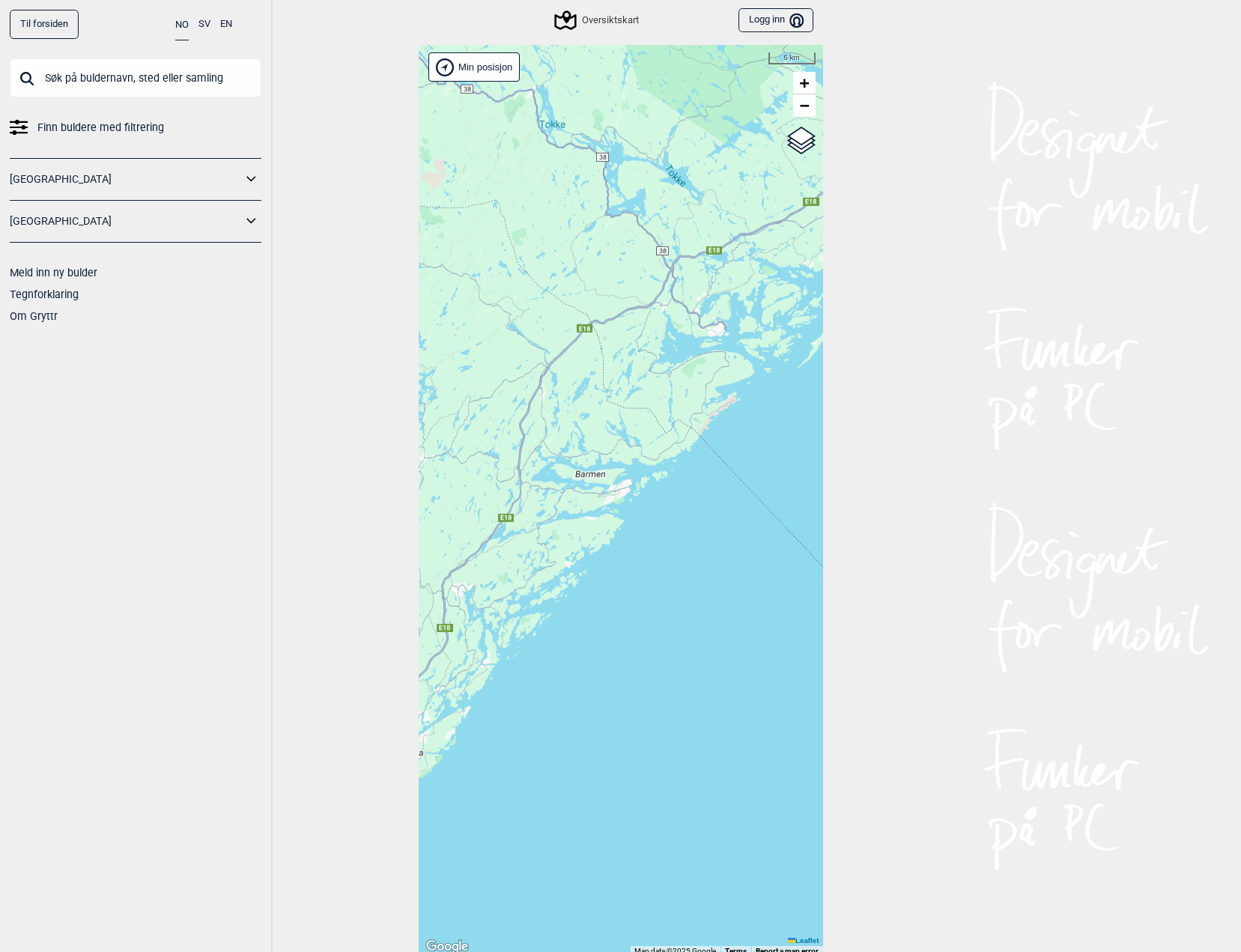
drag, startPoint x: 556, startPoint y: 521, endPoint x: 676, endPoint y: 419, distance: 157.5
click at [676, 419] on div "Hallingdal Stange [GEOGRAPHIC_DATA] syd [GEOGRAPHIC_DATA] og omegn [GEOGRAPHIC_…" at bounding box center [620, 500] width 404 height 911
click at [648, 371] on div "Hallingdal Stange [GEOGRAPHIC_DATA] syd [GEOGRAPHIC_DATA] og omegn [GEOGRAPHIC_…" at bounding box center [620, 500] width 404 height 911
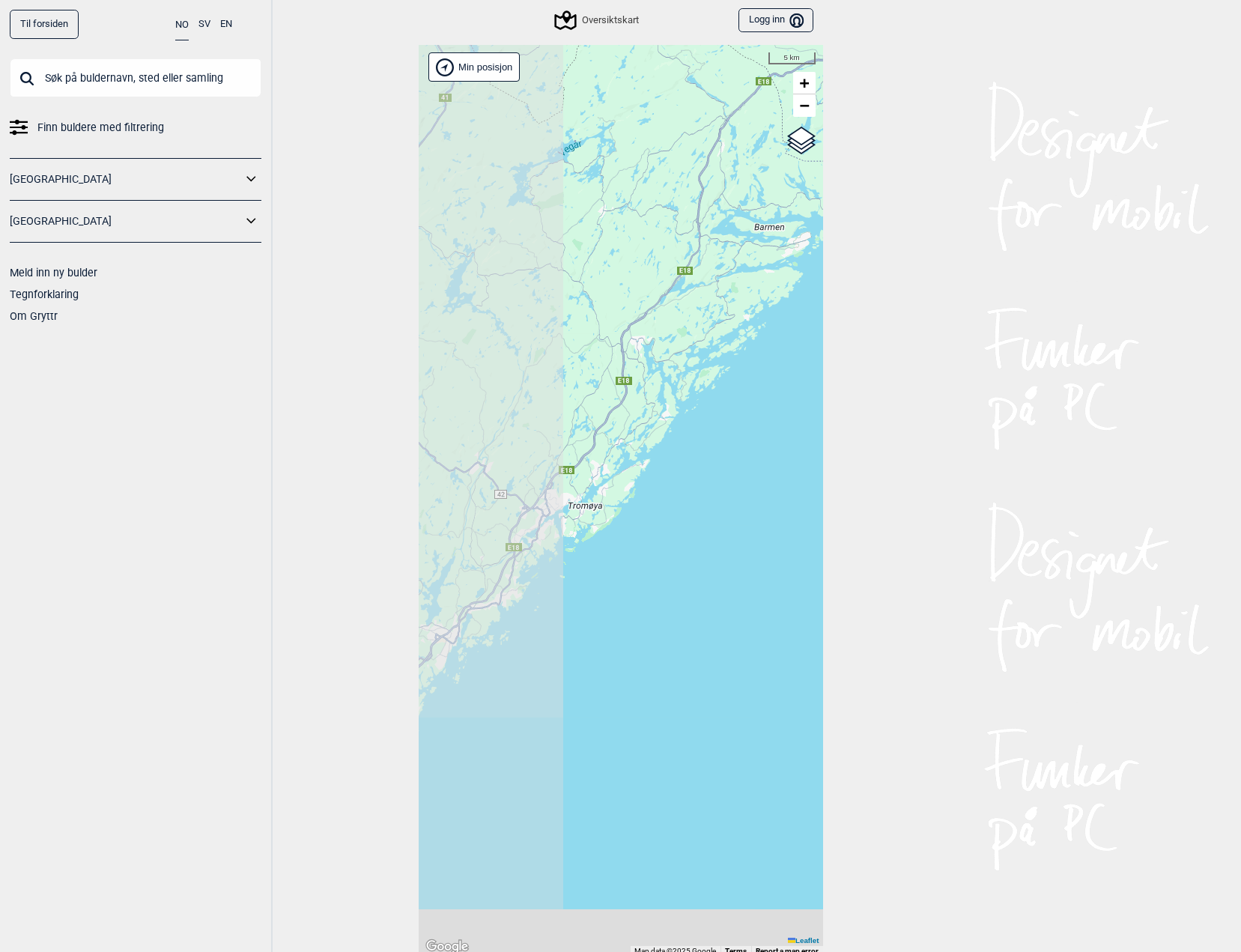
drag, startPoint x: 610, startPoint y: 474, endPoint x: 672, endPoint y: 437, distance: 72.2
click at [672, 437] on div "Hallingdal Stange [GEOGRAPHIC_DATA] syd [GEOGRAPHIC_DATA] og omegn [GEOGRAPHIC_…" at bounding box center [620, 500] width 404 height 911
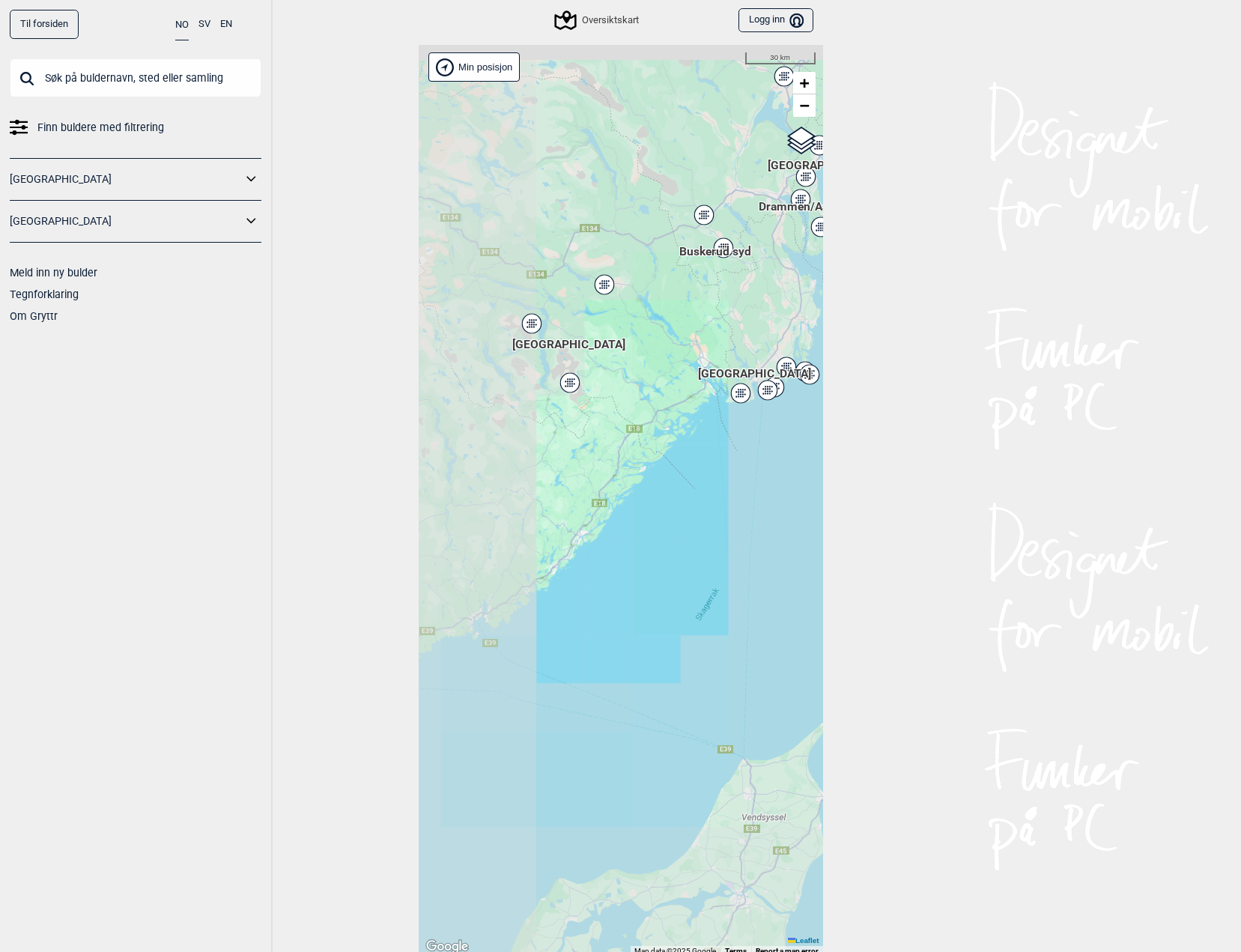
drag, startPoint x: 605, startPoint y: 532, endPoint x: 566, endPoint y: 600, distance: 78.4
click at [566, 600] on div "Hallingdal Stange [GEOGRAPHIC_DATA] syd [GEOGRAPHIC_DATA] og omegn [GEOGRAPHIC_…" at bounding box center [620, 500] width 404 height 911
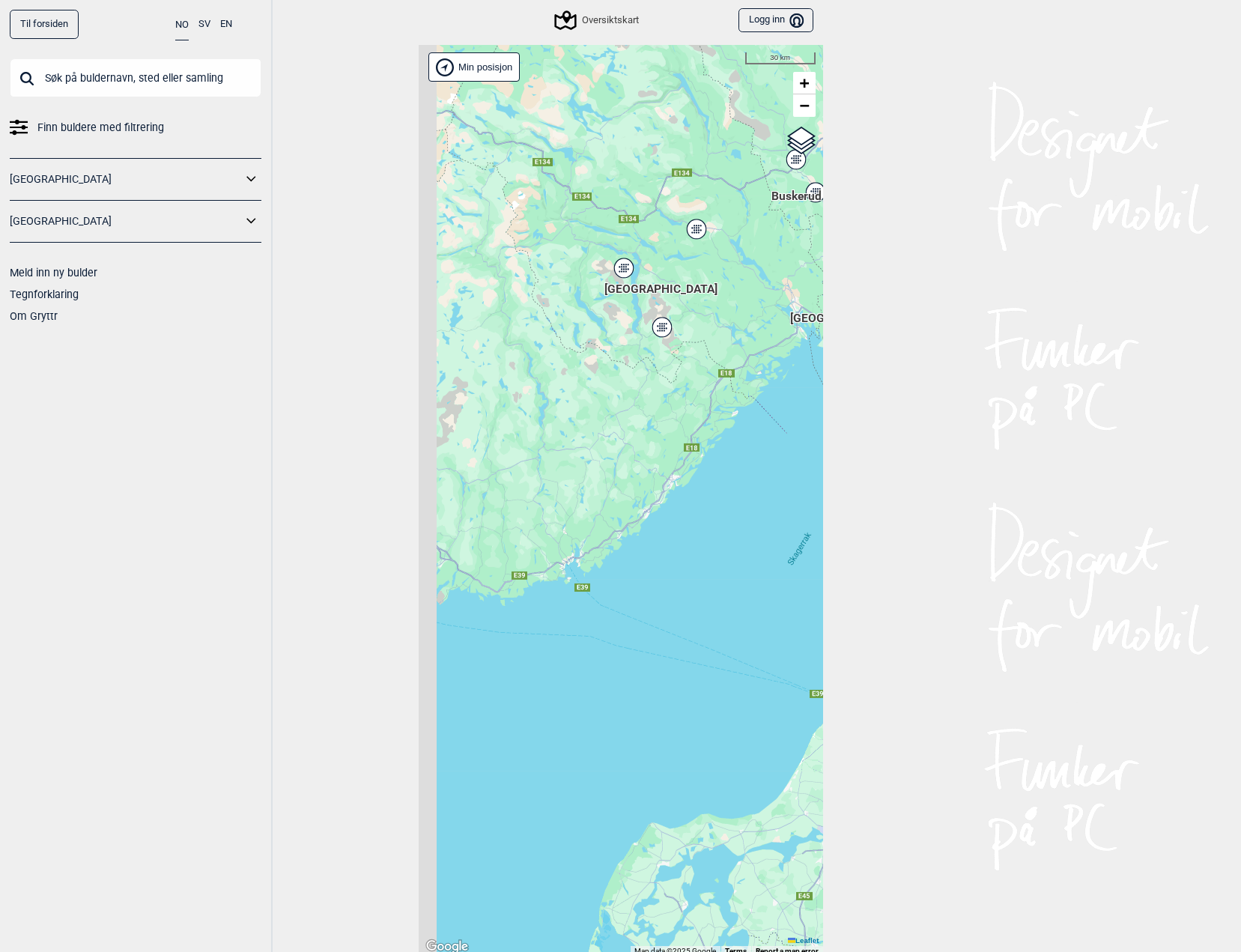
drag, startPoint x: 620, startPoint y: 515, endPoint x: 703, endPoint y: 425, distance: 122.4
click at [767, 364] on div "Hallingdal Stange [GEOGRAPHIC_DATA] syd [GEOGRAPHIC_DATA] og omegn [GEOGRAPHIC_…" at bounding box center [620, 500] width 404 height 911
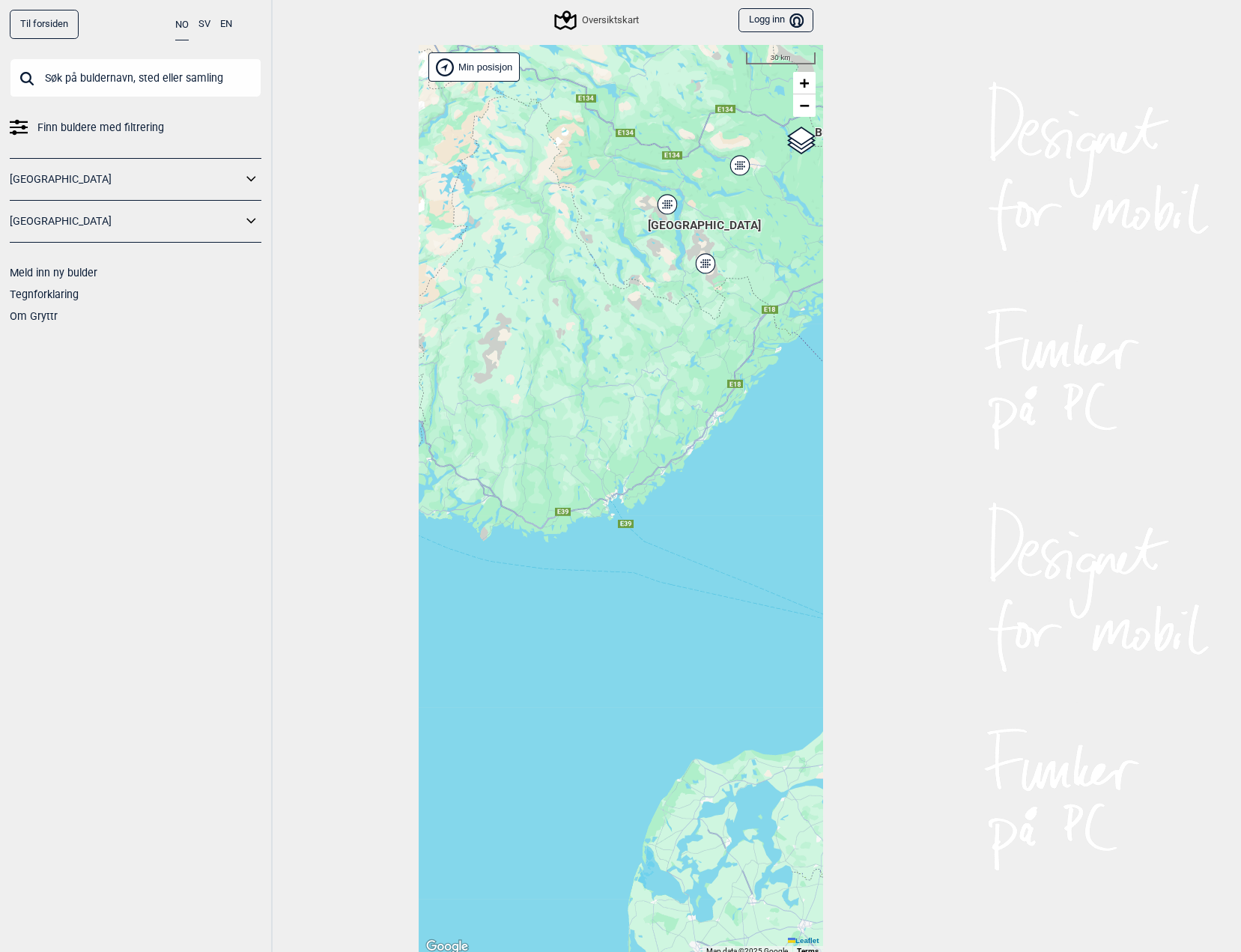
drag, startPoint x: 734, startPoint y: 385, endPoint x: 645, endPoint y: 578, distance: 212.5
click at [613, 600] on div "Hallingdal Stange [GEOGRAPHIC_DATA] syd [GEOGRAPHIC_DATA] og omegn [GEOGRAPHIC_…" at bounding box center [620, 500] width 404 height 911
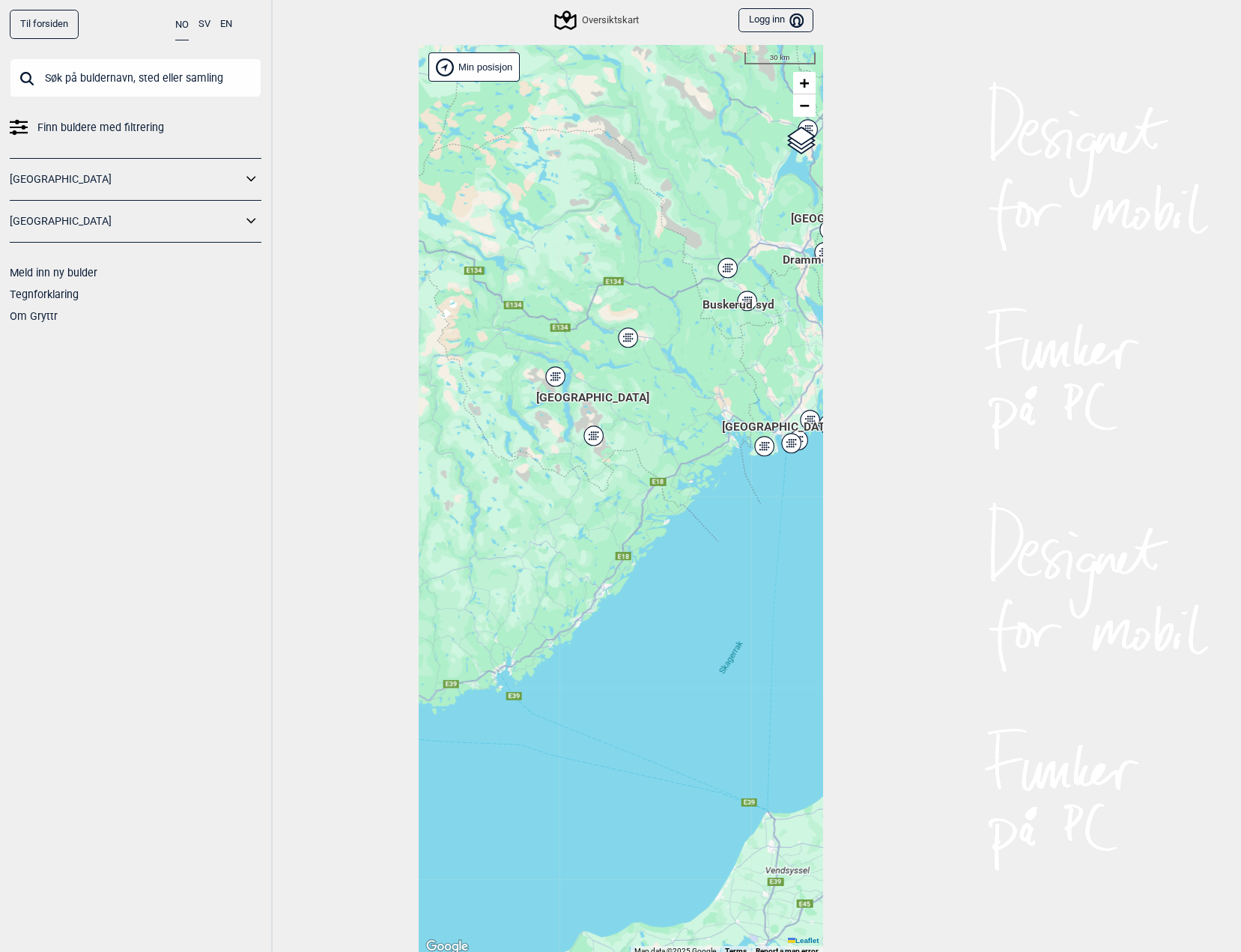
drag, startPoint x: 712, startPoint y: 507, endPoint x: 655, endPoint y: 566, distance: 82.0
click at [655, 566] on div "Hallingdal Stange [GEOGRAPHIC_DATA] syd [GEOGRAPHIC_DATA] og omegn [GEOGRAPHIC_…" at bounding box center [620, 500] width 404 height 911
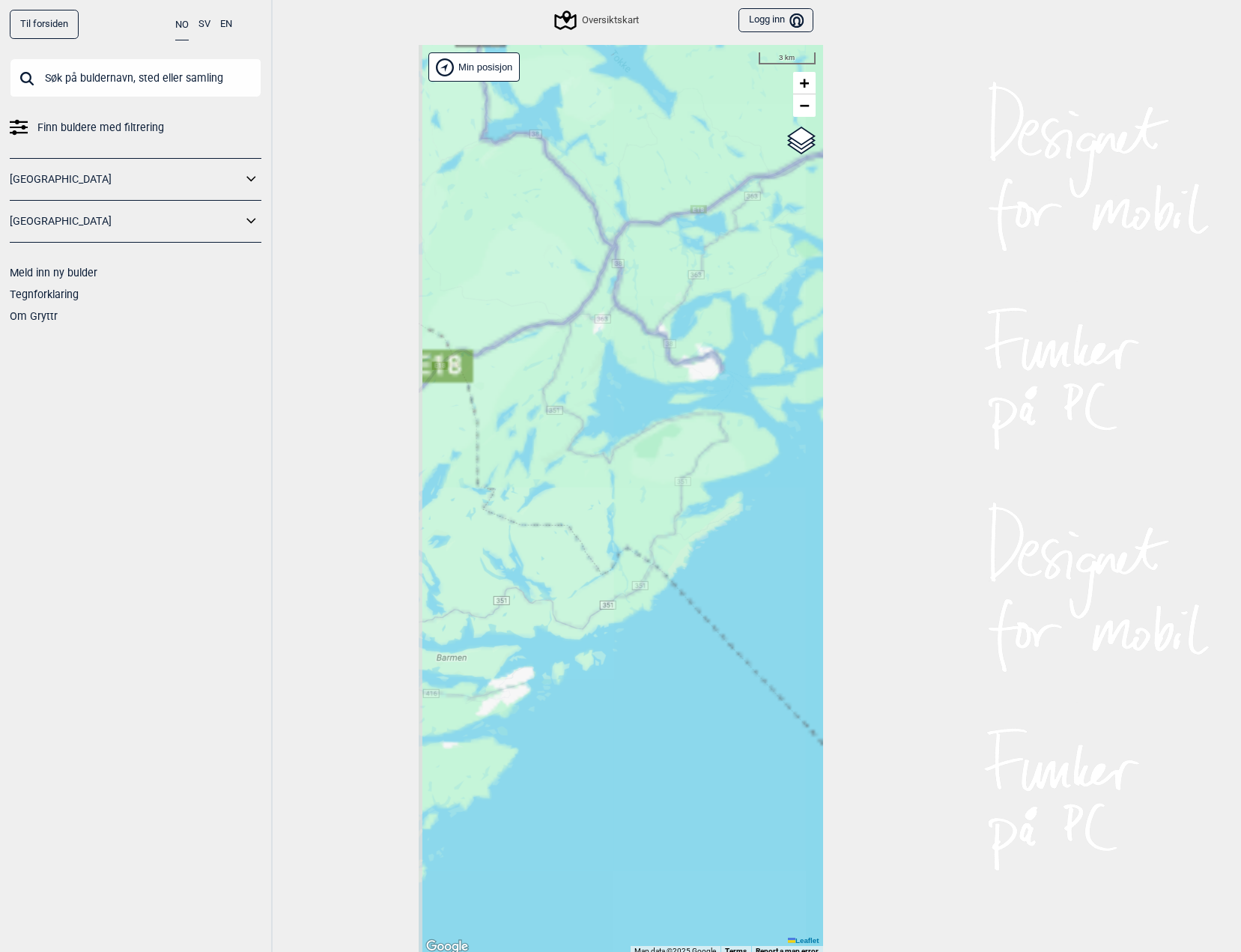
drag, startPoint x: 714, startPoint y: 527, endPoint x: 575, endPoint y: 538, distance: 139.4
click at [575, 538] on div "Hallingdal Stange [GEOGRAPHIC_DATA] syd [GEOGRAPHIC_DATA] og omegn [GEOGRAPHIC_…" at bounding box center [620, 500] width 404 height 911
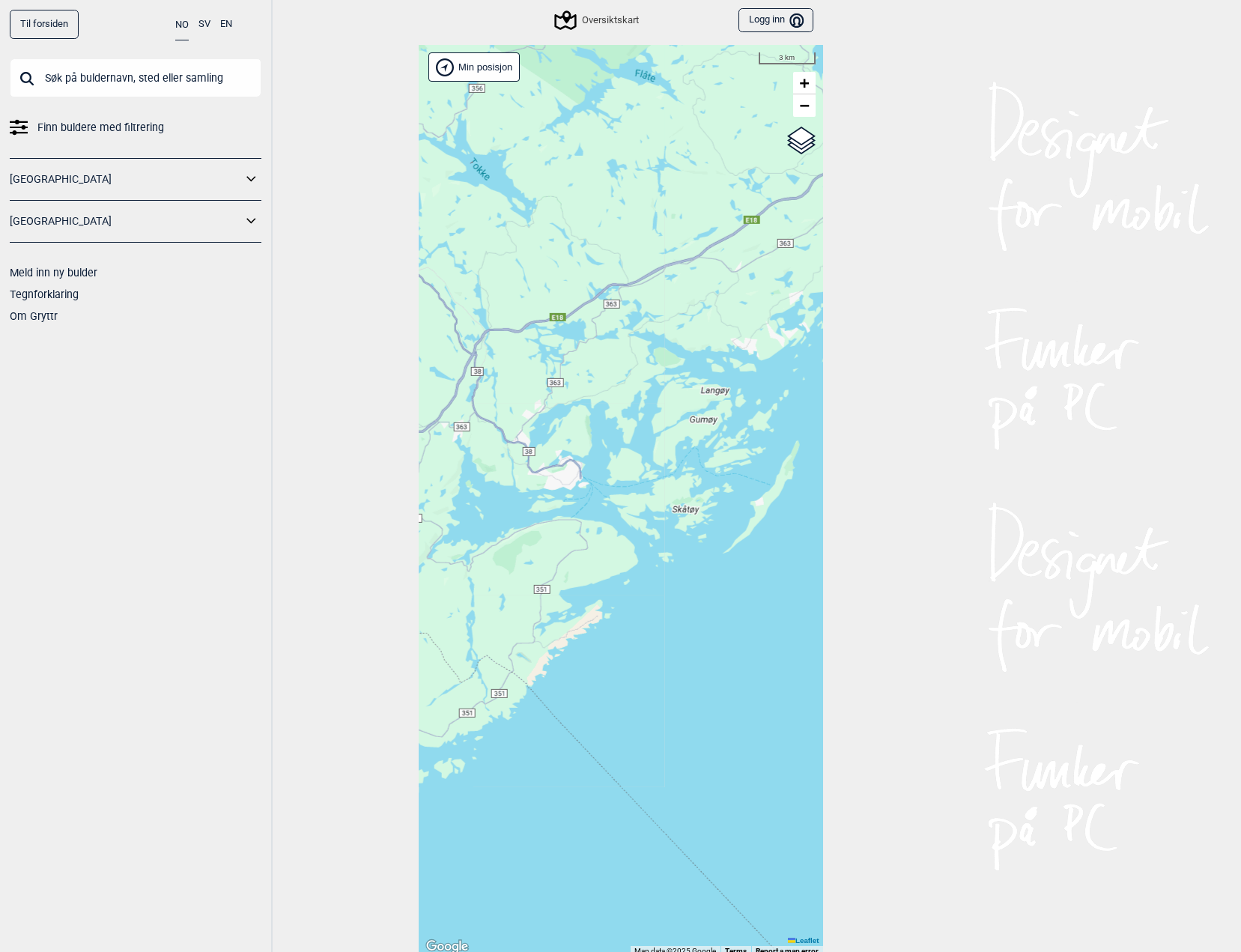
drag, startPoint x: 665, startPoint y: 466, endPoint x: 564, endPoint y: 557, distance: 135.9
click at [564, 557] on div "Hallingdal Stange [GEOGRAPHIC_DATA] syd [GEOGRAPHIC_DATA] og omegn [GEOGRAPHIC_…" at bounding box center [620, 500] width 404 height 911
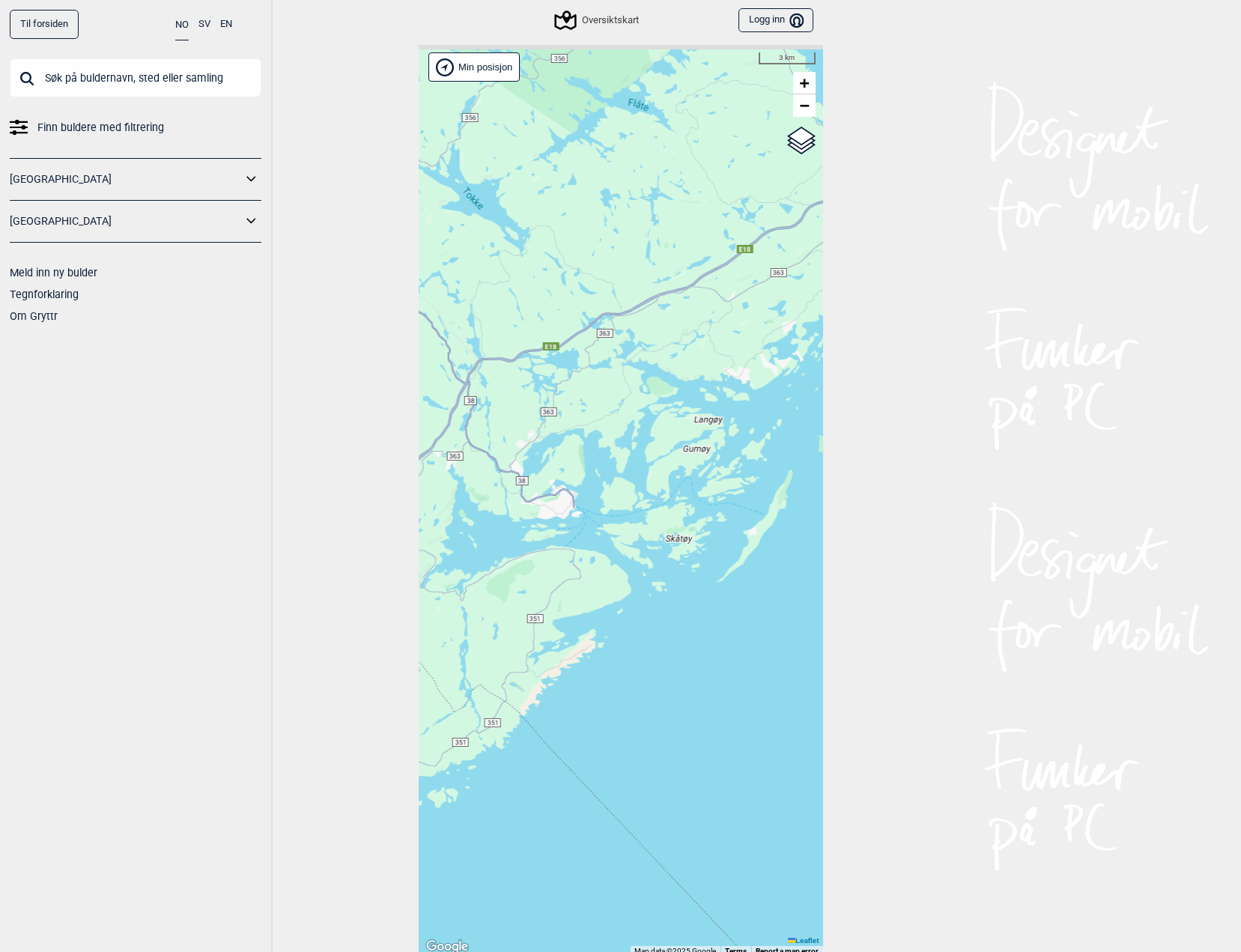
drag, startPoint x: 697, startPoint y: 481, endPoint x: 630, endPoint y: 527, distance: 81.3
click at [664, 594] on div "Hallingdal Stange [GEOGRAPHIC_DATA] syd [GEOGRAPHIC_DATA] og omegn [GEOGRAPHIC_…" at bounding box center [620, 500] width 404 height 911
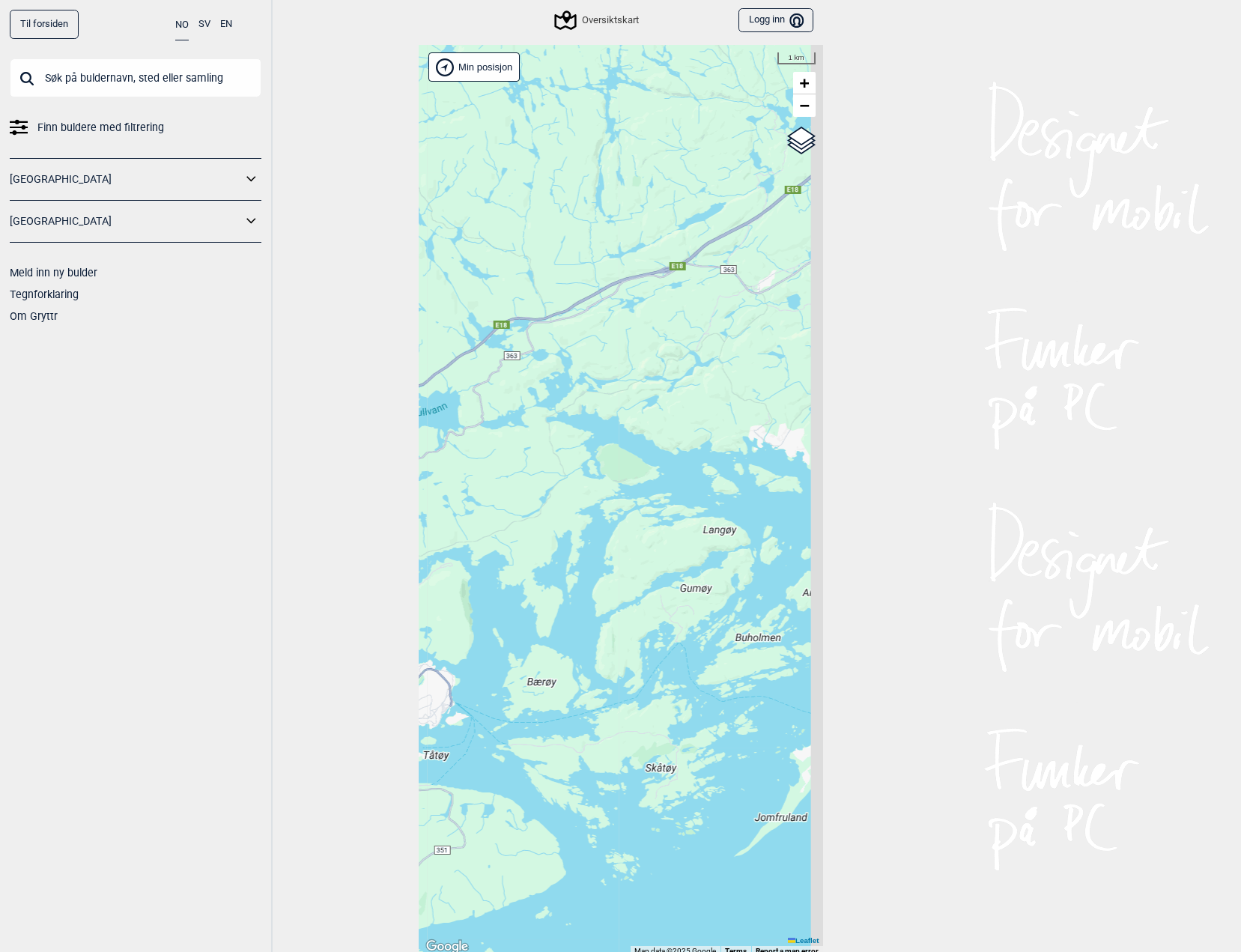
drag, startPoint x: 593, startPoint y: 587, endPoint x: 539, endPoint y: 654, distance: 86.1
click at [539, 654] on div "Hallingdal Stange [GEOGRAPHIC_DATA] syd [GEOGRAPHIC_DATA] og omegn [GEOGRAPHIC_…" at bounding box center [620, 500] width 404 height 911
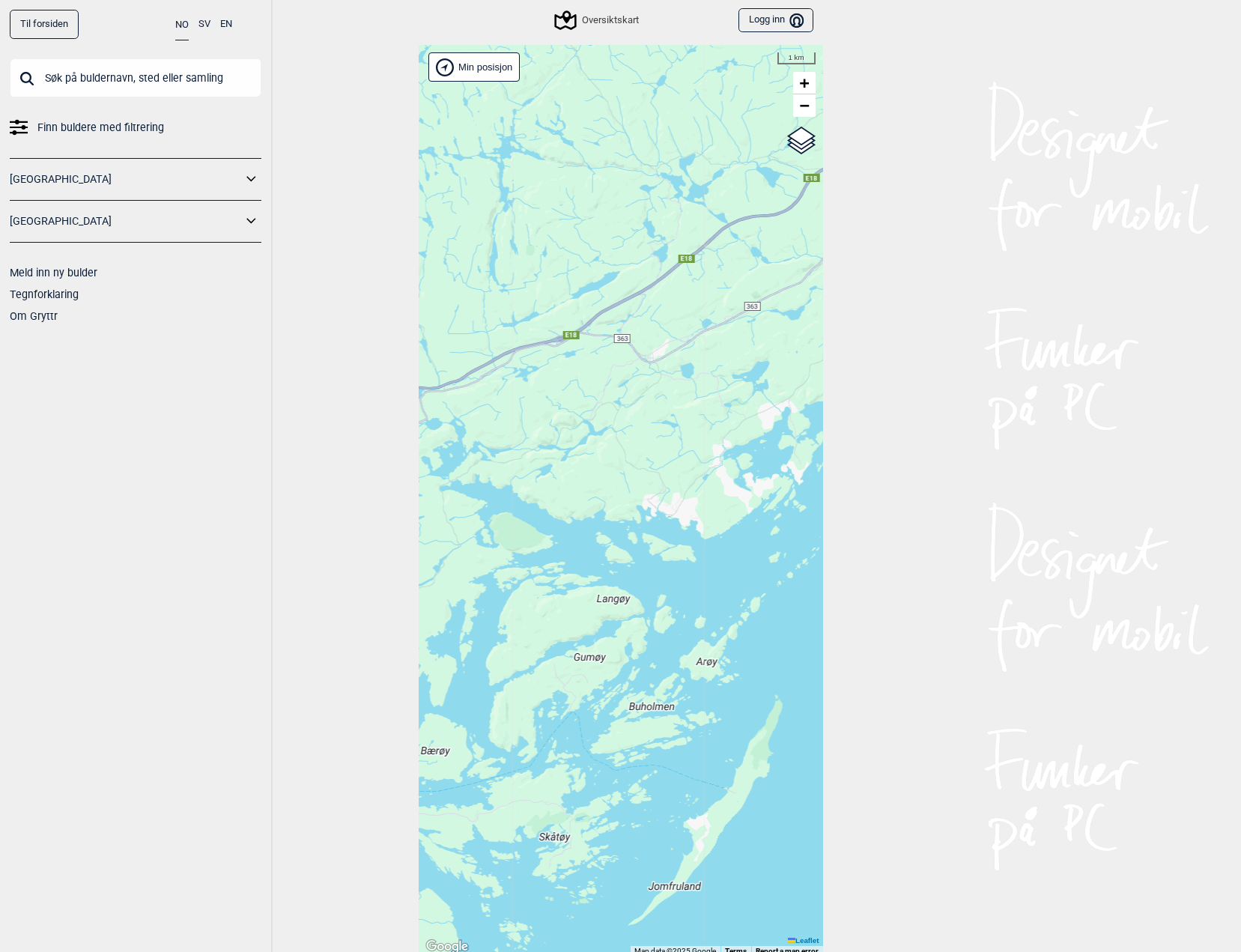
drag, startPoint x: 608, startPoint y: 556, endPoint x: 563, endPoint y: 574, distance: 48.5
click at [557, 571] on div "Hallingdal Stange [GEOGRAPHIC_DATA] syd [GEOGRAPHIC_DATA] og omegn [GEOGRAPHIC_…" at bounding box center [620, 500] width 404 height 911
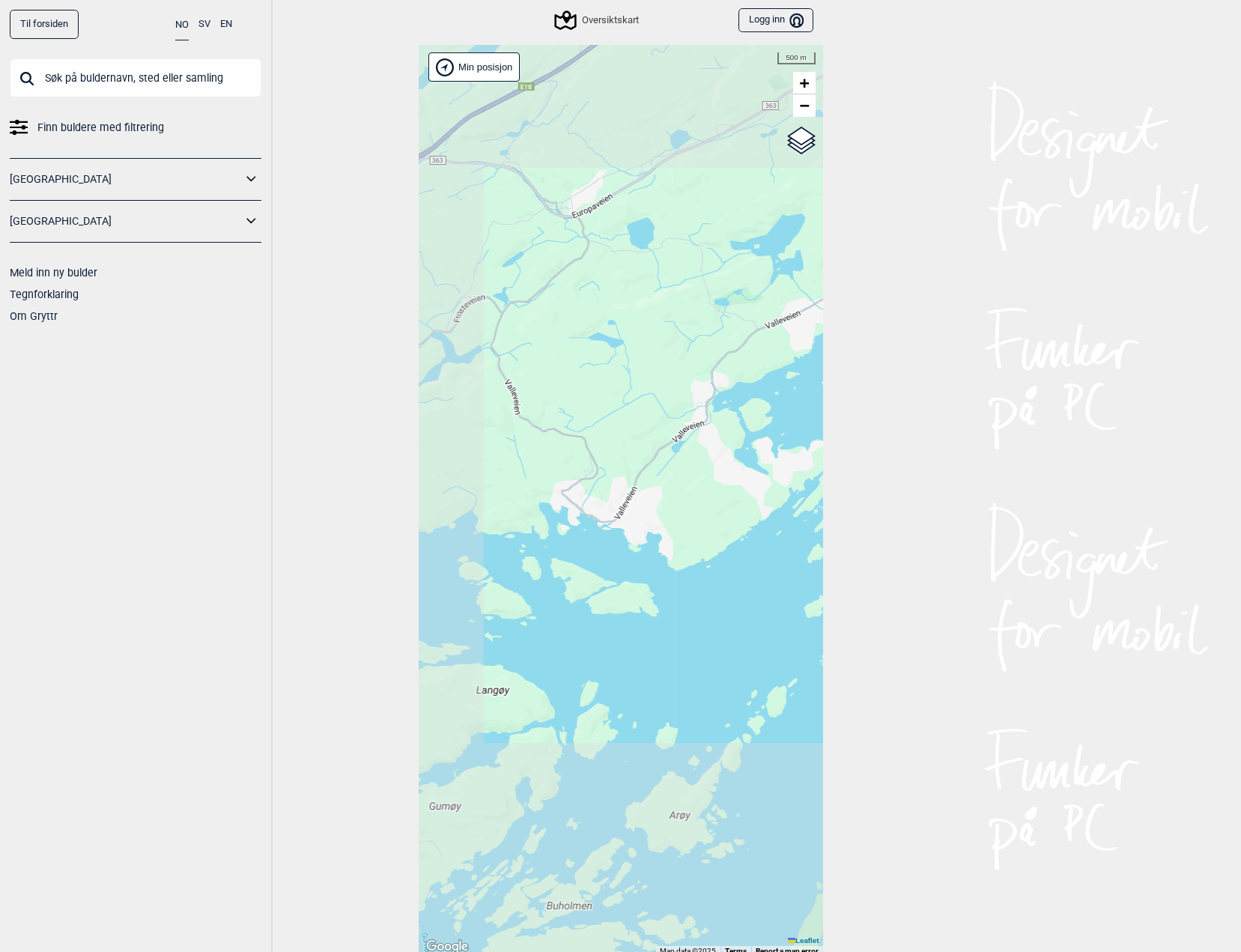
drag, startPoint x: 503, startPoint y: 583, endPoint x: 652, endPoint y: 527, distance: 159.2
click at [652, 527] on div "Hallingdal Stange [GEOGRAPHIC_DATA] syd [GEOGRAPHIC_DATA] og omegn [GEOGRAPHIC_…" at bounding box center [620, 500] width 404 height 911
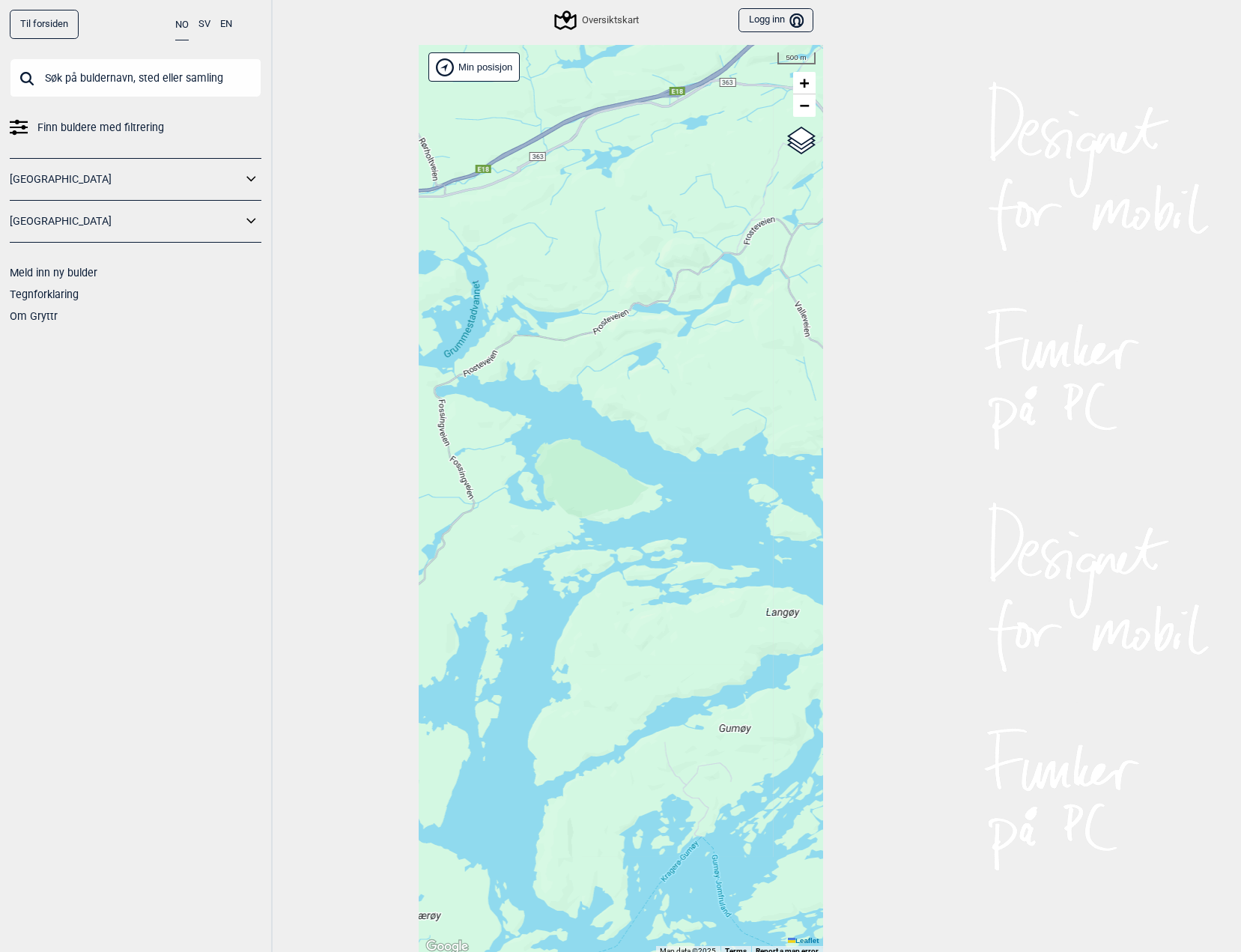
drag, startPoint x: 645, startPoint y: 557, endPoint x: 557, endPoint y: 587, distance: 93.0
click at [654, 563] on div "Hallingdal Stange [GEOGRAPHIC_DATA] syd [GEOGRAPHIC_DATA] og omegn [GEOGRAPHIC_…" at bounding box center [620, 500] width 404 height 911
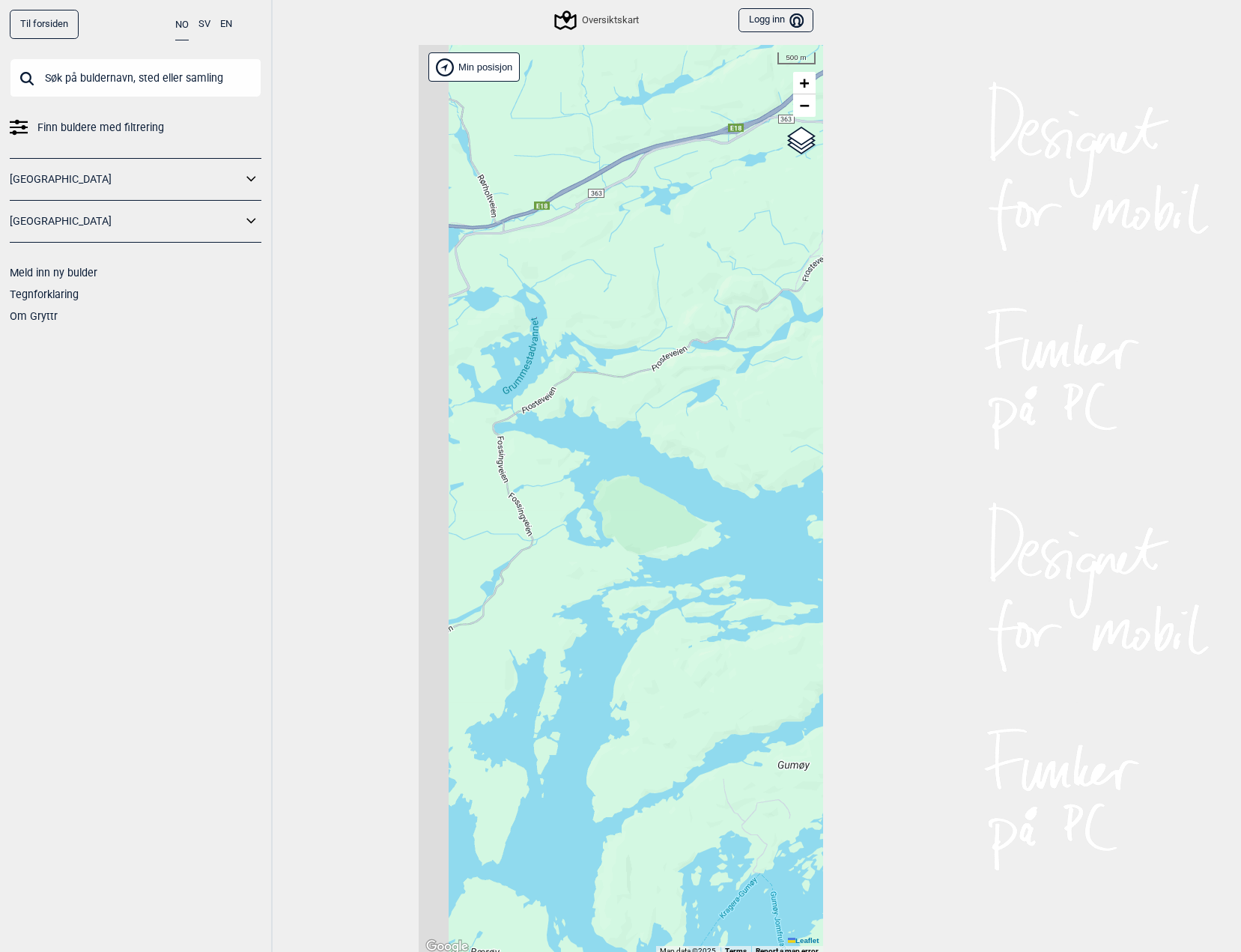
drag, startPoint x: 575, startPoint y: 622, endPoint x: 688, endPoint y: 678, distance: 126.1
click at [688, 678] on div "Hallingdal Stange [GEOGRAPHIC_DATA] syd [GEOGRAPHIC_DATA] og omegn [GEOGRAPHIC_…" at bounding box center [620, 500] width 404 height 911
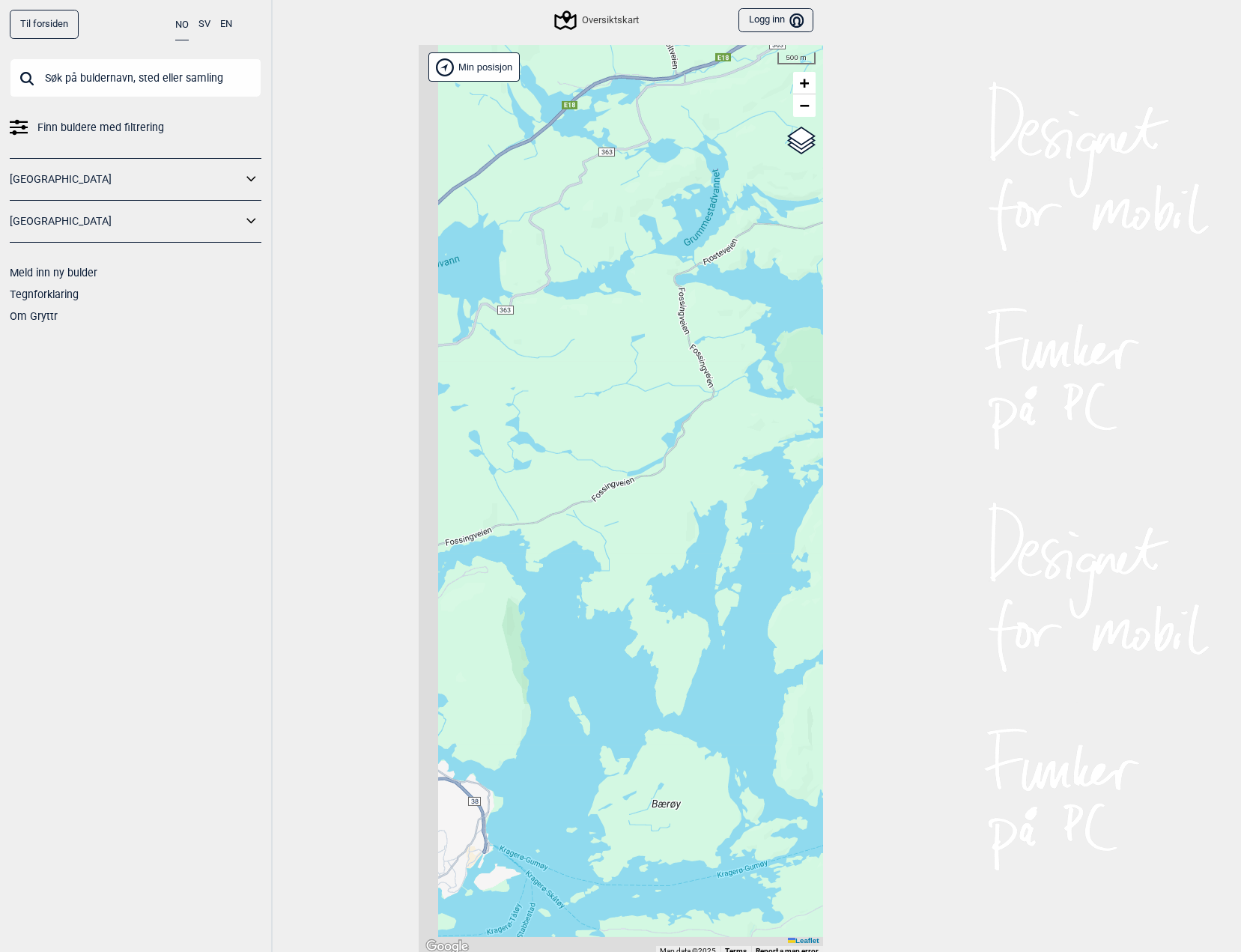
drag
click at [674, 410] on div "Hallingdal Stange [GEOGRAPHIC_DATA] syd [GEOGRAPHIC_DATA] og omegn [GEOGRAPHIC_…" at bounding box center [620, 500] width 404 height 911
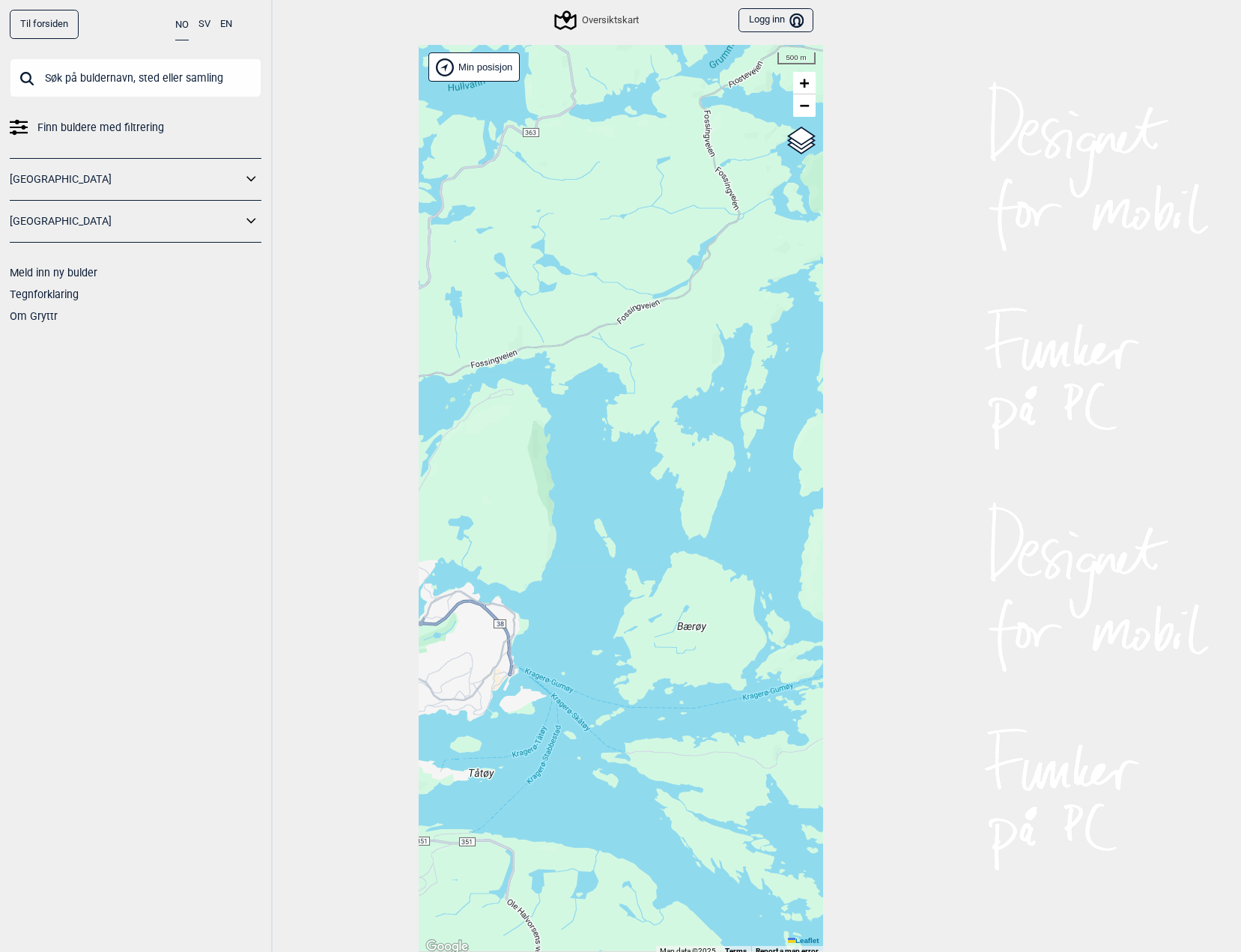
click at [665, 442] on div "Hallingdal Stange [GEOGRAPHIC_DATA] syd [GEOGRAPHIC_DATA] og omegn [GEOGRAPHIC_…" at bounding box center [620, 500] width 404 height 911
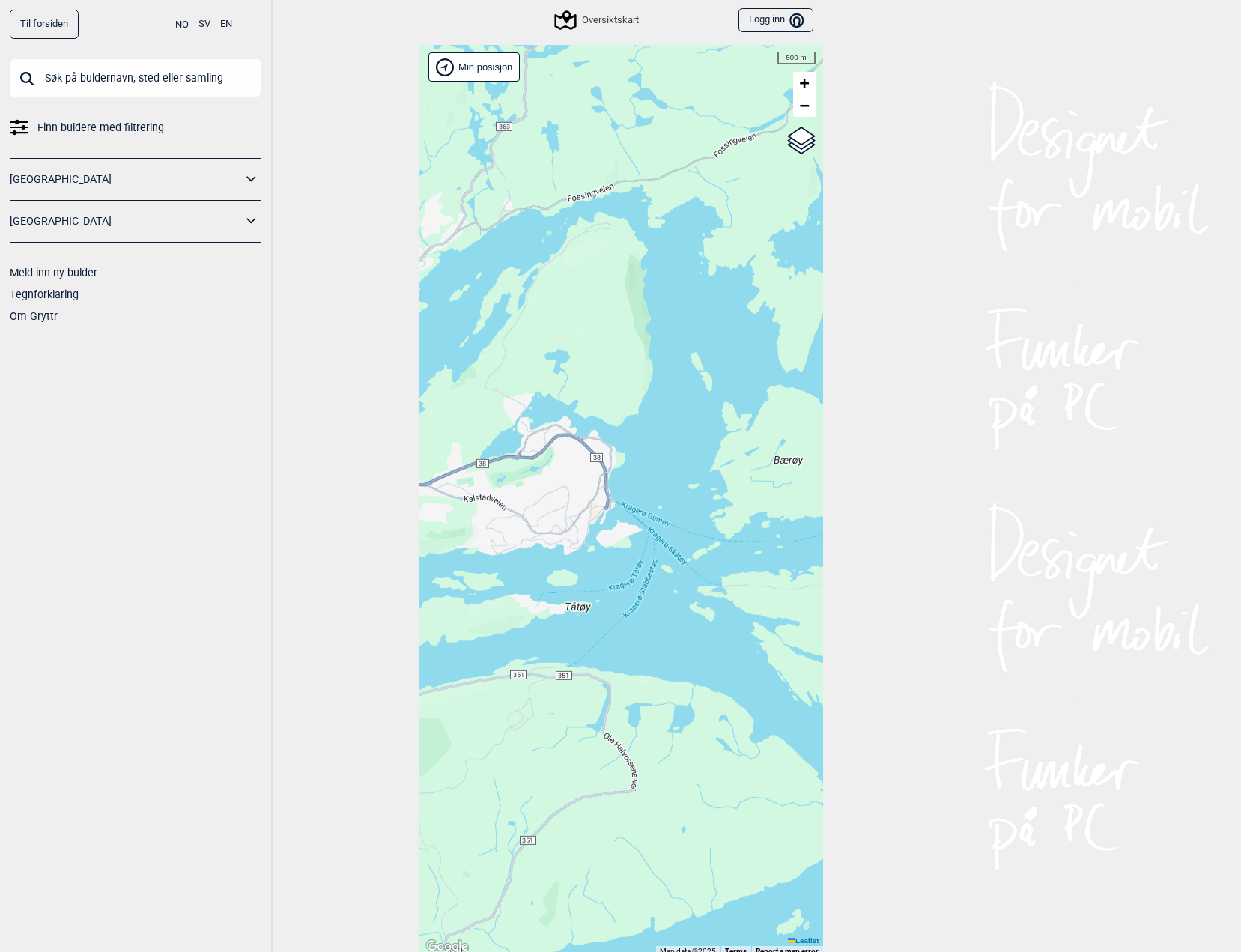
click at [720, 427] on div "Hallingdal Stange [GEOGRAPHIC_DATA] syd [GEOGRAPHIC_DATA] og omegn [GEOGRAPHIC_…" at bounding box center [620, 500] width 404 height 911
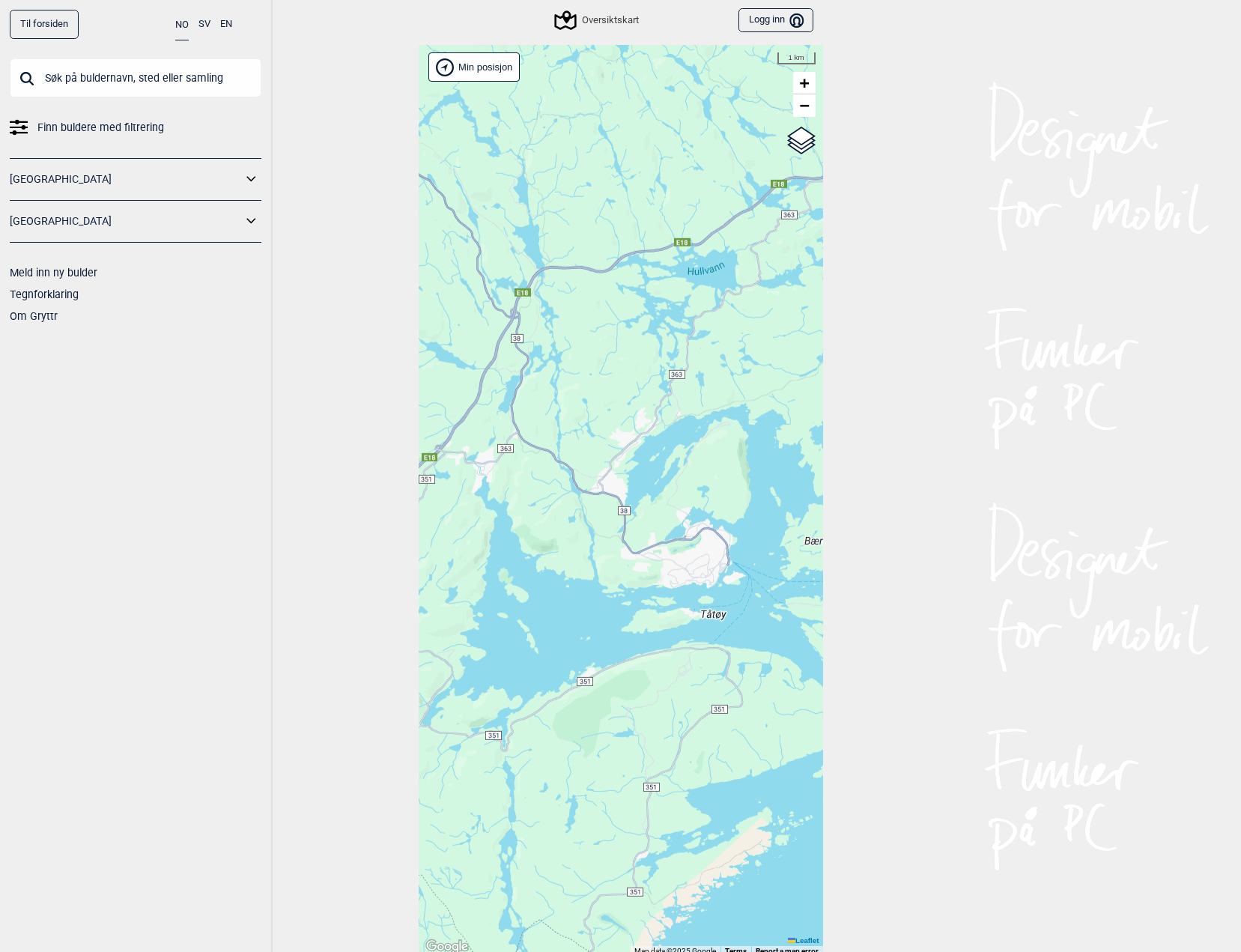
click at [575, 544] on div "Hallingdal Stange [GEOGRAPHIC_DATA] syd [GEOGRAPHIC_DATA] og omegn [GEOGRAPHIC_…" at bounding box center [620, 500] width 404 height 911
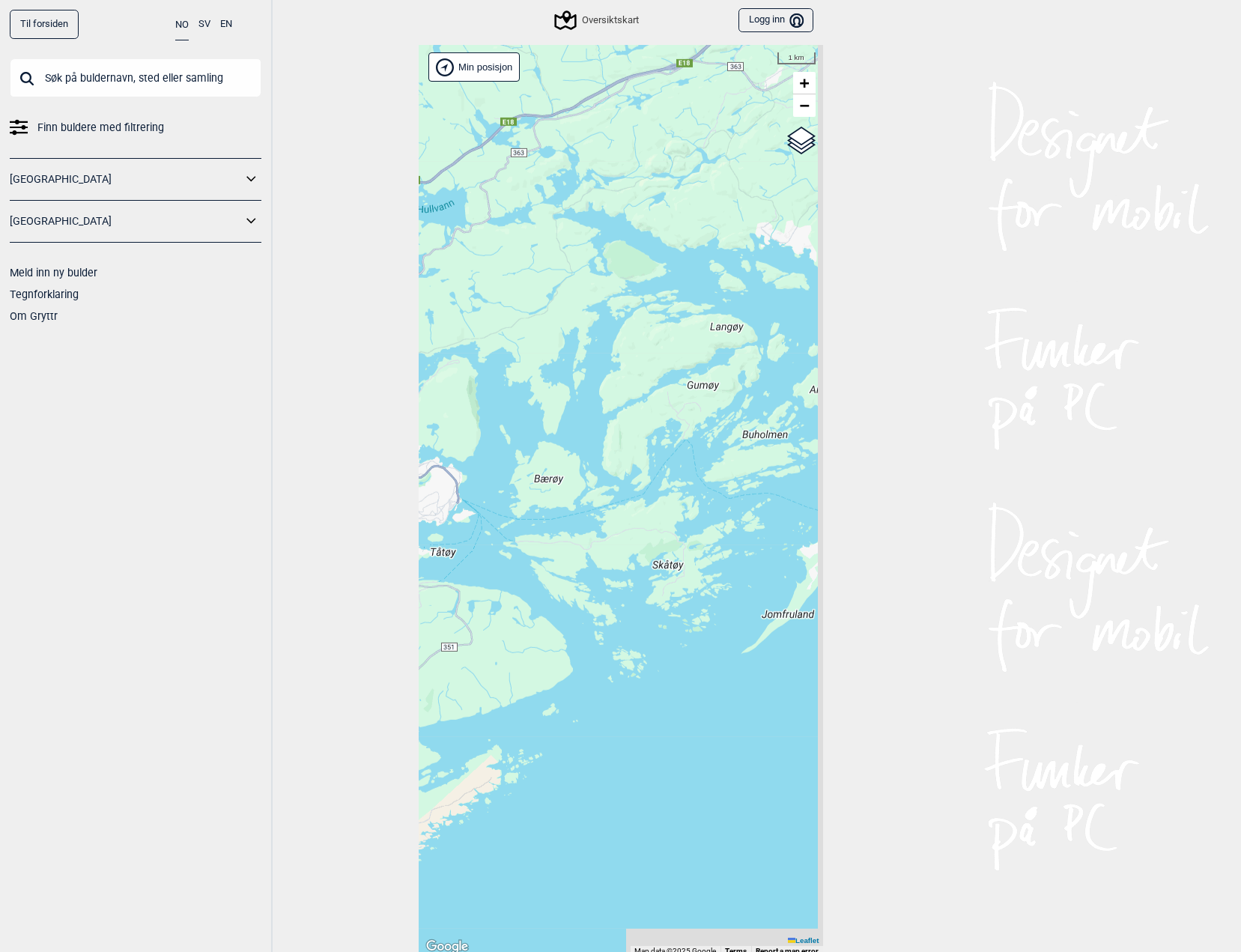
click at [515, 533] on div "Hallingdal Stange [GEOGRAPHIC_DATA] syd [GEOGRAPHIC_DATA] og omegn [GEOGRAPHIC_…" at bounding box center [620, 500] width 404 height 911
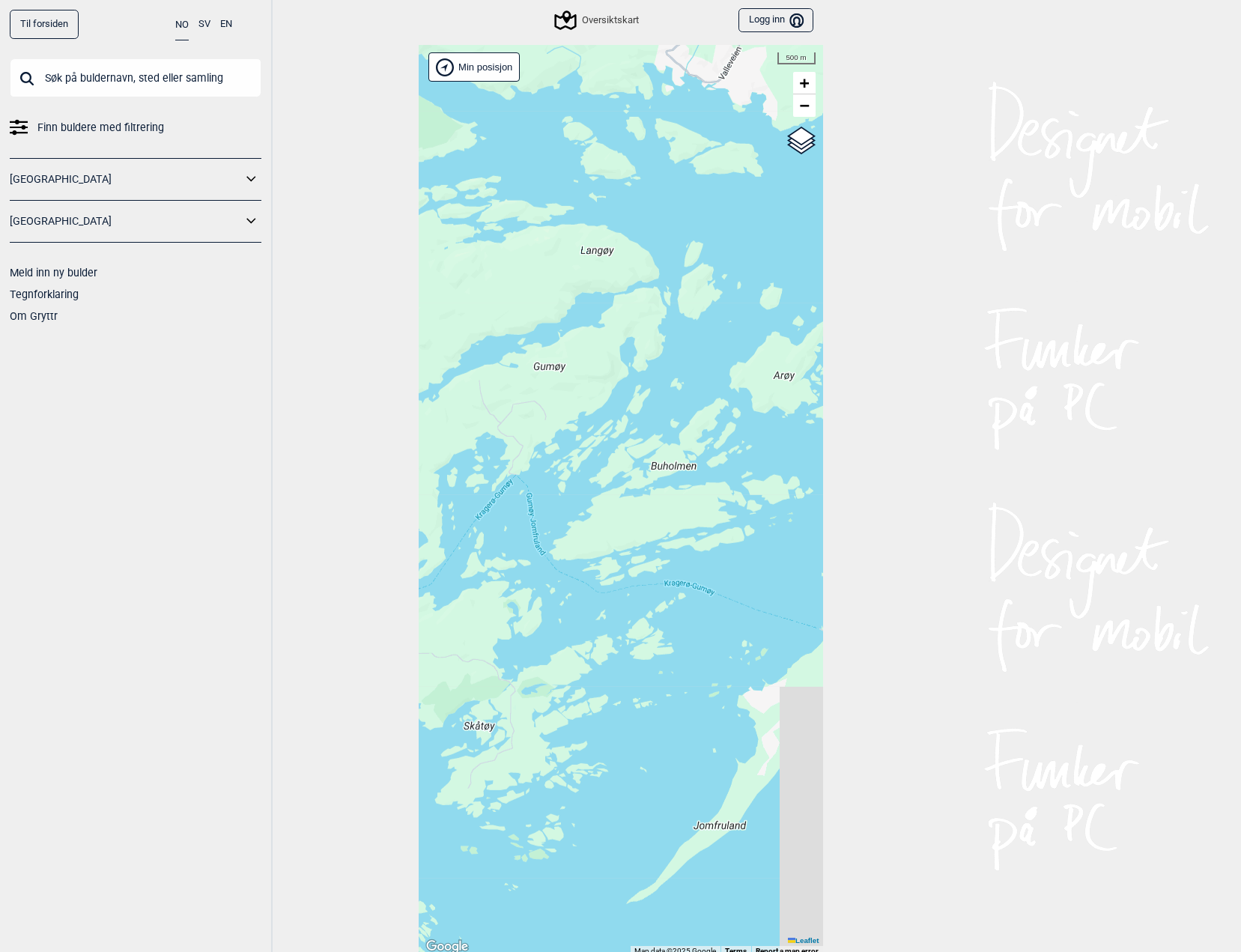
click at [485, 380] on div "Hallingdal Stange [GEOGRAPHIC_DATA] syd [GEOGRAPHIC_DATA] og omegn [GEOGRAPHIC_…" at bounding box center [620, 500] width 404 height 911
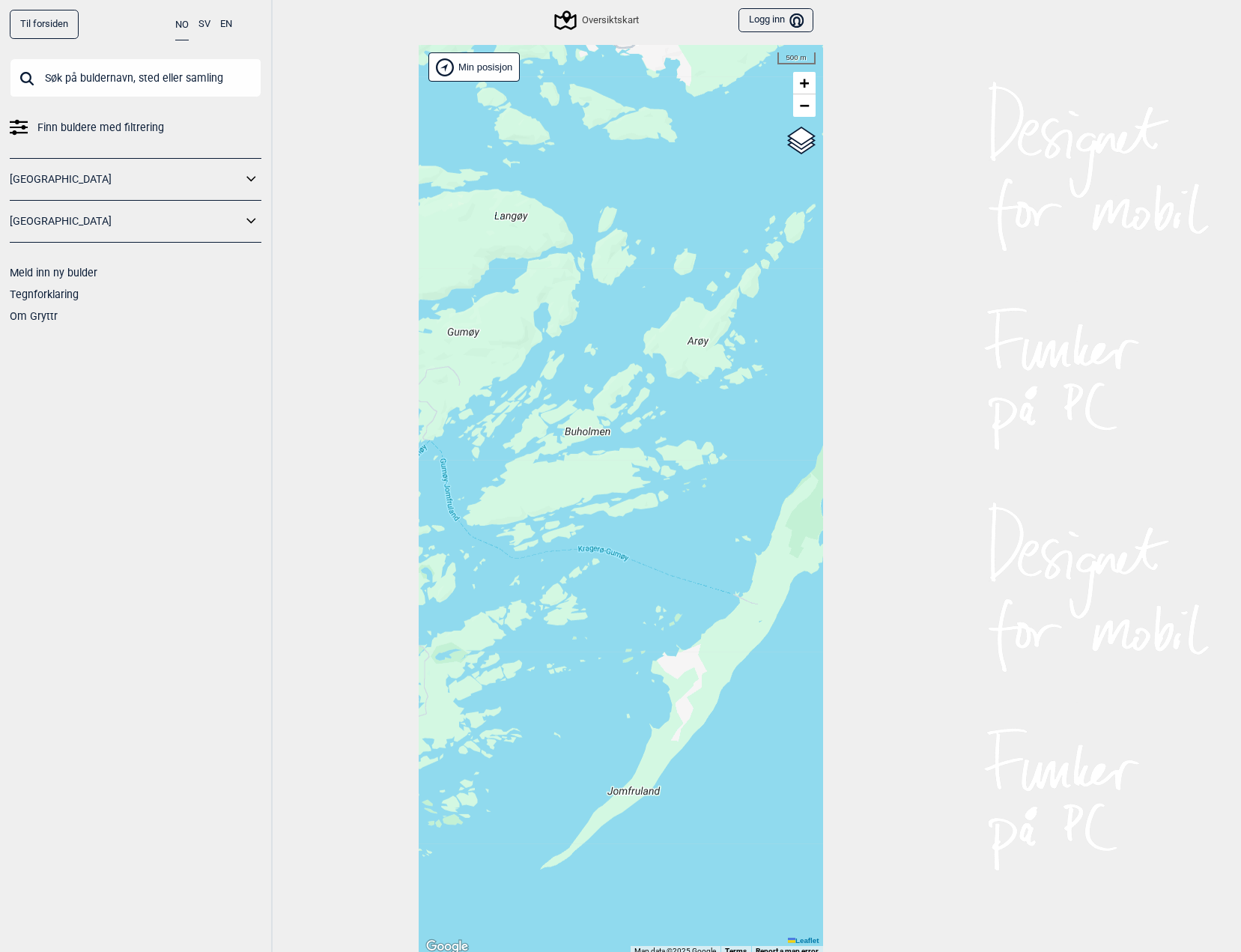
click at [520, 419] on div "Hallingdal Stange [GEOGRAPHIC_DATA] syd [GEOGRAPHIC_DATA] og omegn [GEOGRAPHIC_…" at bounding box center [620, 500] width 404 height 911
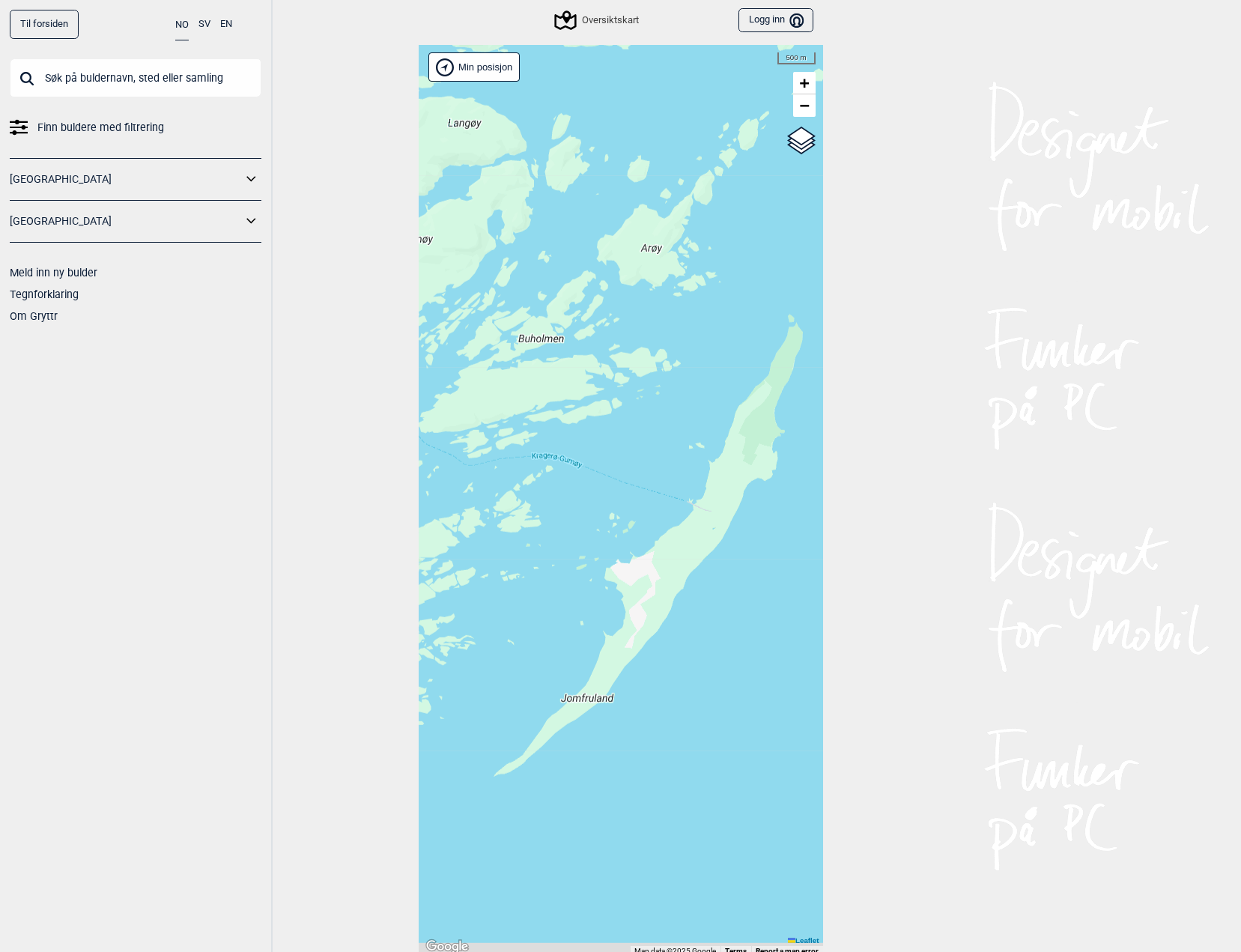
click at [615, 446] on div "Hallingdal Stange [GEOGRAPHIC_DATA] syd [GEOGRAPHIC_DATA] og omegn [GEOGRAPHIC_…" at bounding box center [620, 500] width 404 height 911
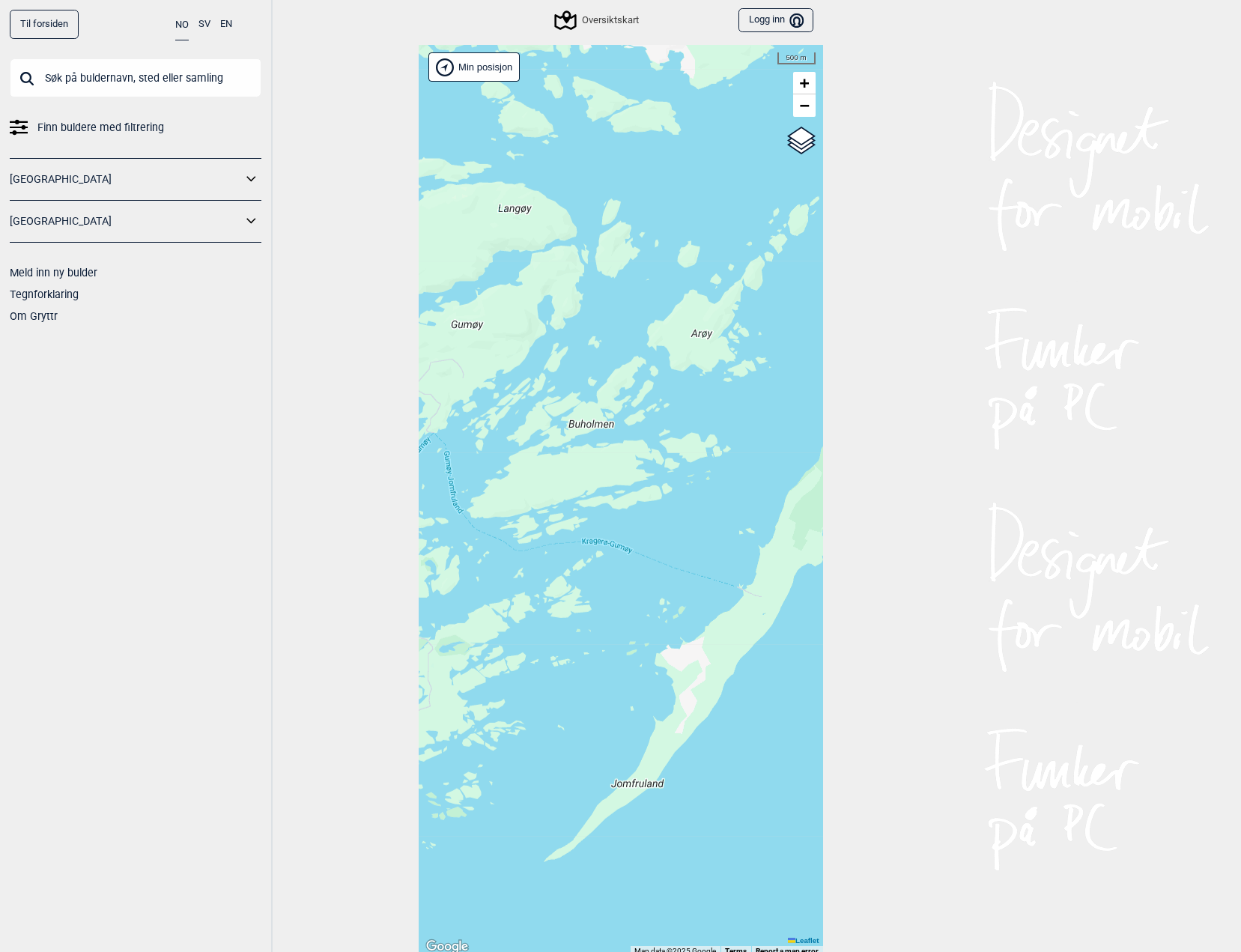
click at [572, 539] on div "Hallingdal Stange [GEOGRAPHIC_DATA] syd [GEOGRAPHIC_DATA] og omegn [GEOGRAPHIC_…" at bounding box center [620, 500] width 404 height 911
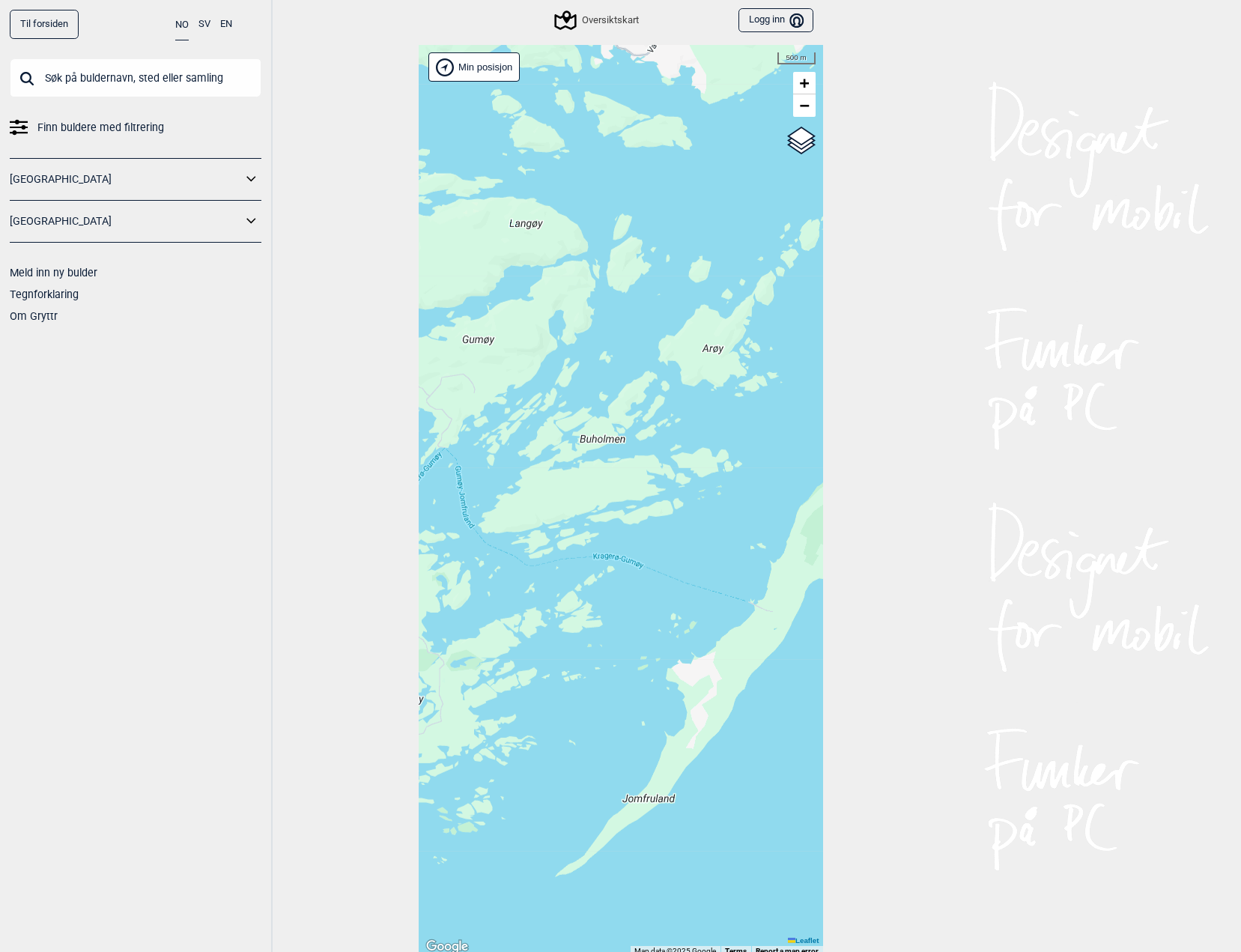
click at [639, 562] on div "Hallingdal Stange [GEOGRAPHIC_DATA] syd [GEOGRAPHIC_DATA] og omegn [GEOGRAPHIC_…" at bounding box center [620, 500] width 404 height 911
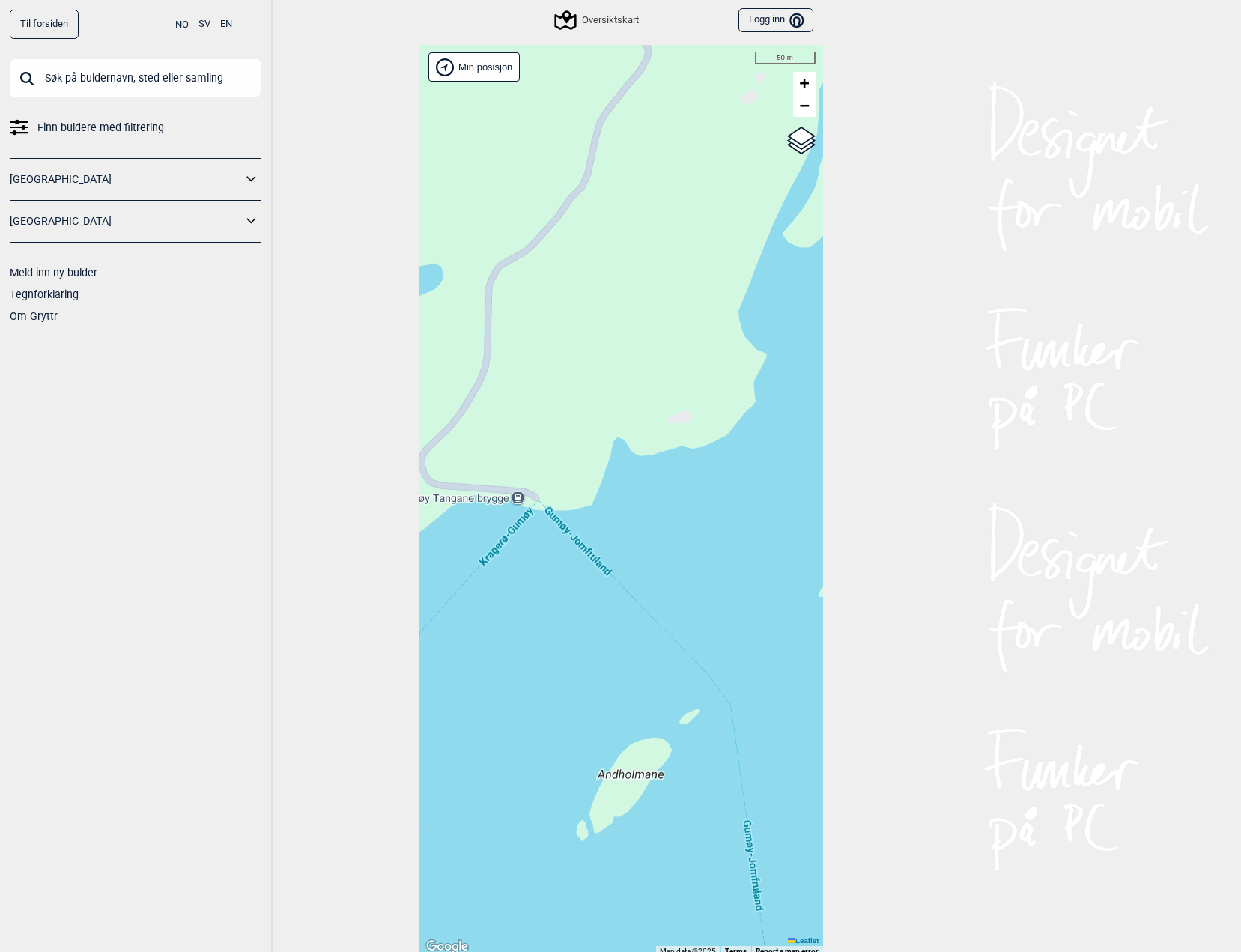
click at [711, 542] on div "Hallingdal Stange [GEOGRAPHIC_DATA] syd [GEOGRAPHIC_DATA] og omegn [GEOGRAPHIC_…" at bounding box center [620, 500] width 404 height 911
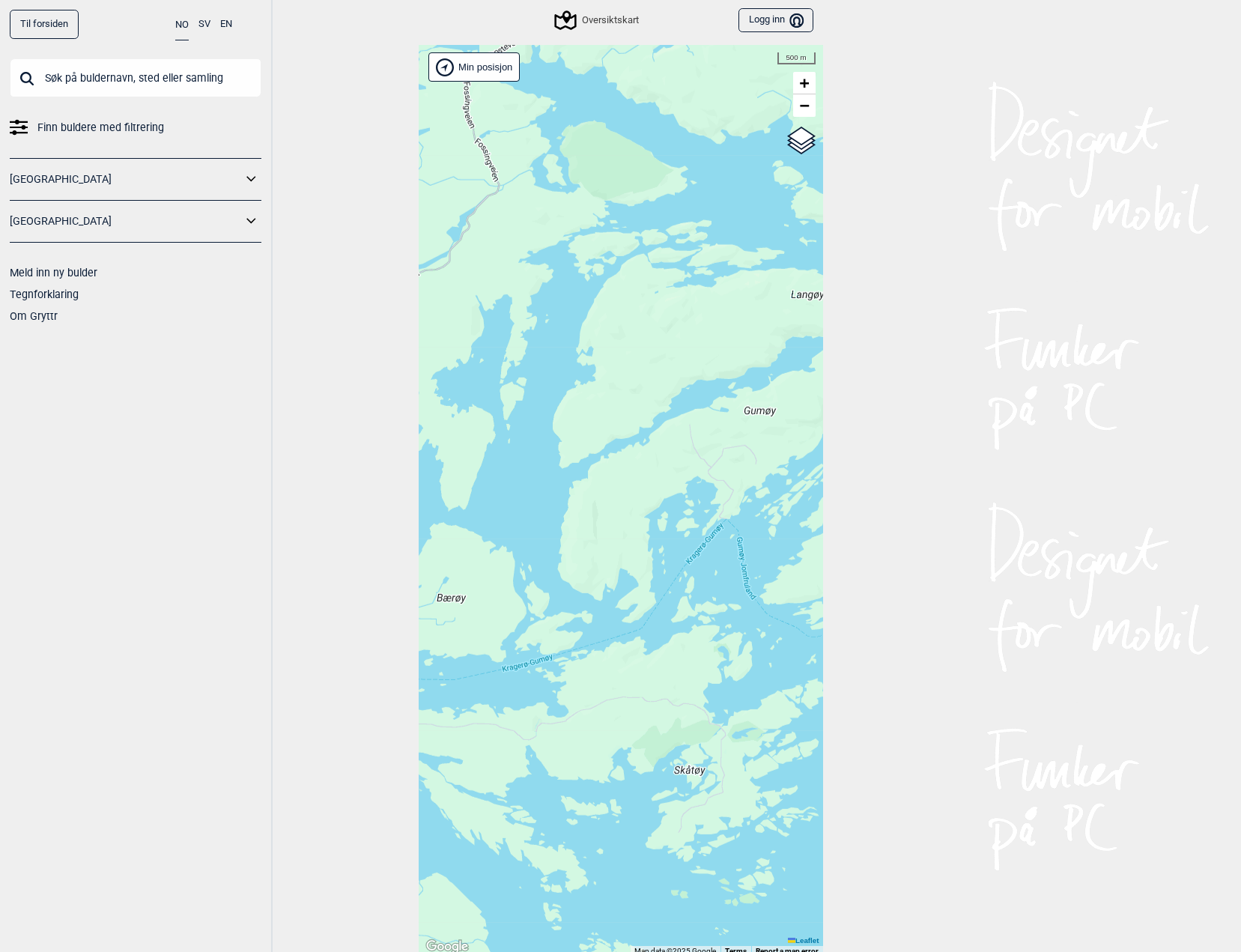
click at [663, 507] on div "Hallingdal Stange [GEOGRAPHIC_DATA] syd [GEOGRAPHIC_DATA] og omegn [GEOGRAPHIC_…" at bounding box center [620, 500] width 404 height 911
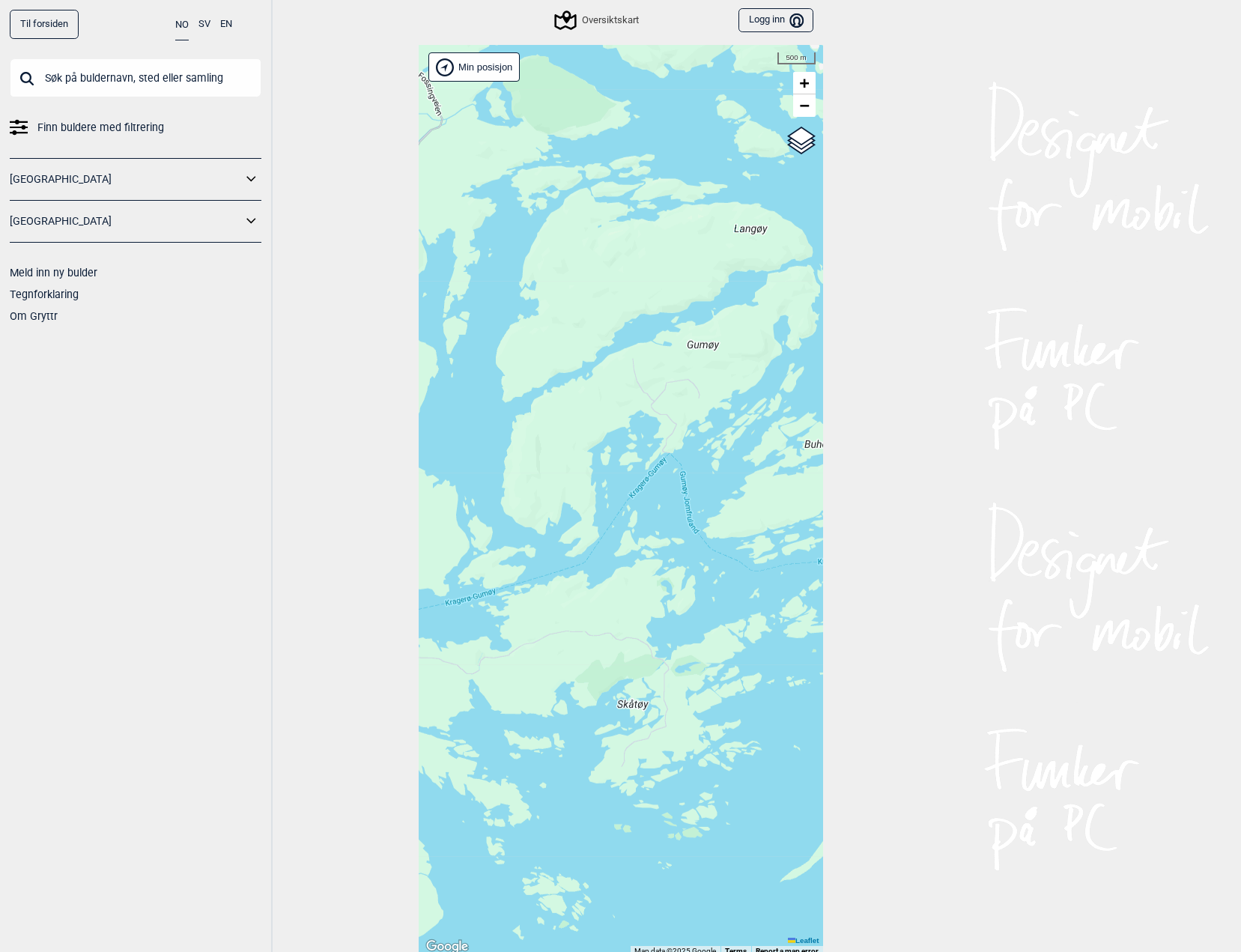
click at [539, 394] on div "Hallingdal Stange [GEOGRAPHIC_DATA] syd [GEOGRAPHIC_DATA] og omegn [GEOGRAPHIC_…" at bounding box center [620, 500] width 404 height 911
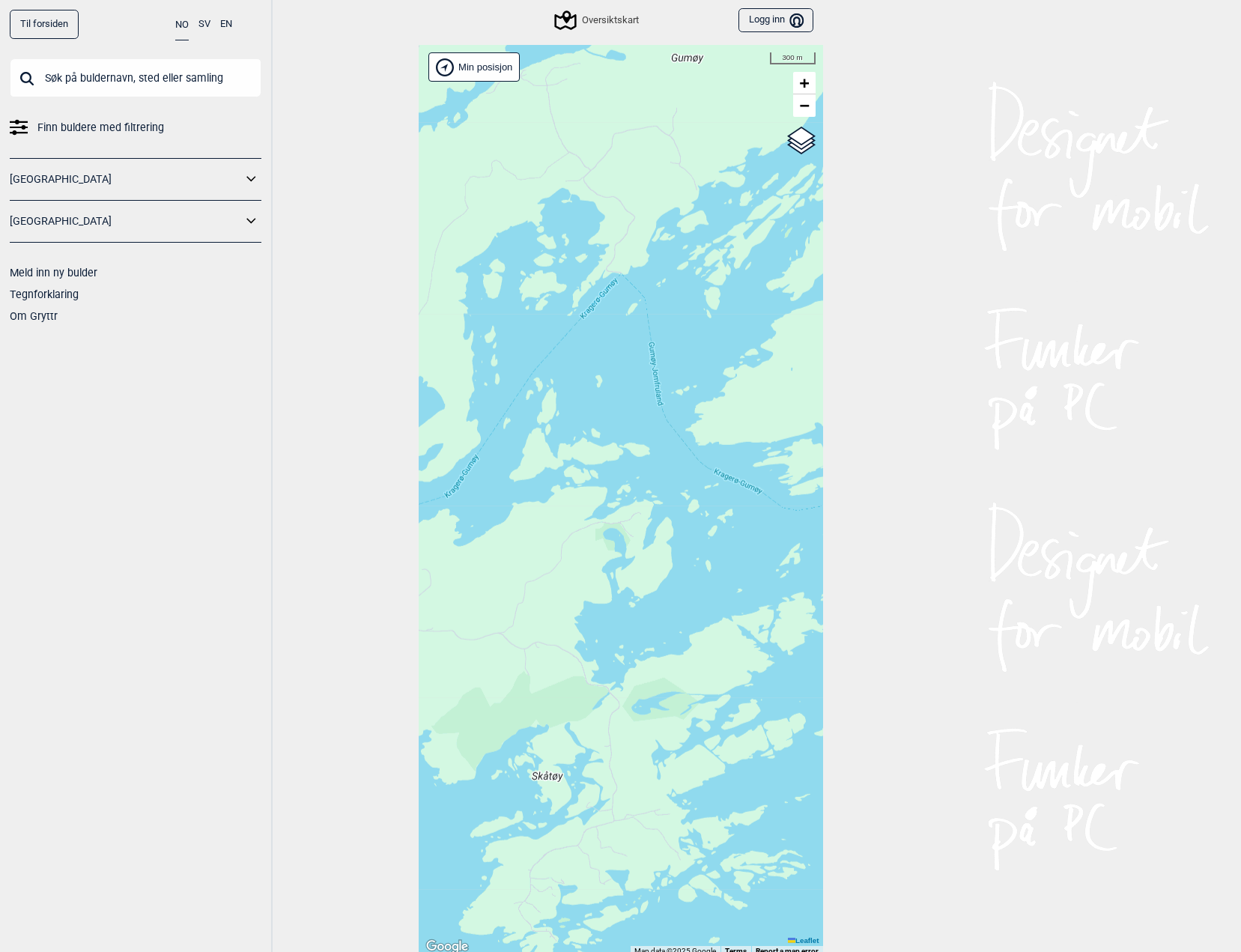
click at [711, 431] on div "Hallingdal Stange [GEOGRAPHIC_DATA] syd [GEOGRAPHIC_DATA] og omegn [GEOGRAPHIC_…" at bounding box center [620, 500] width 404 height 911
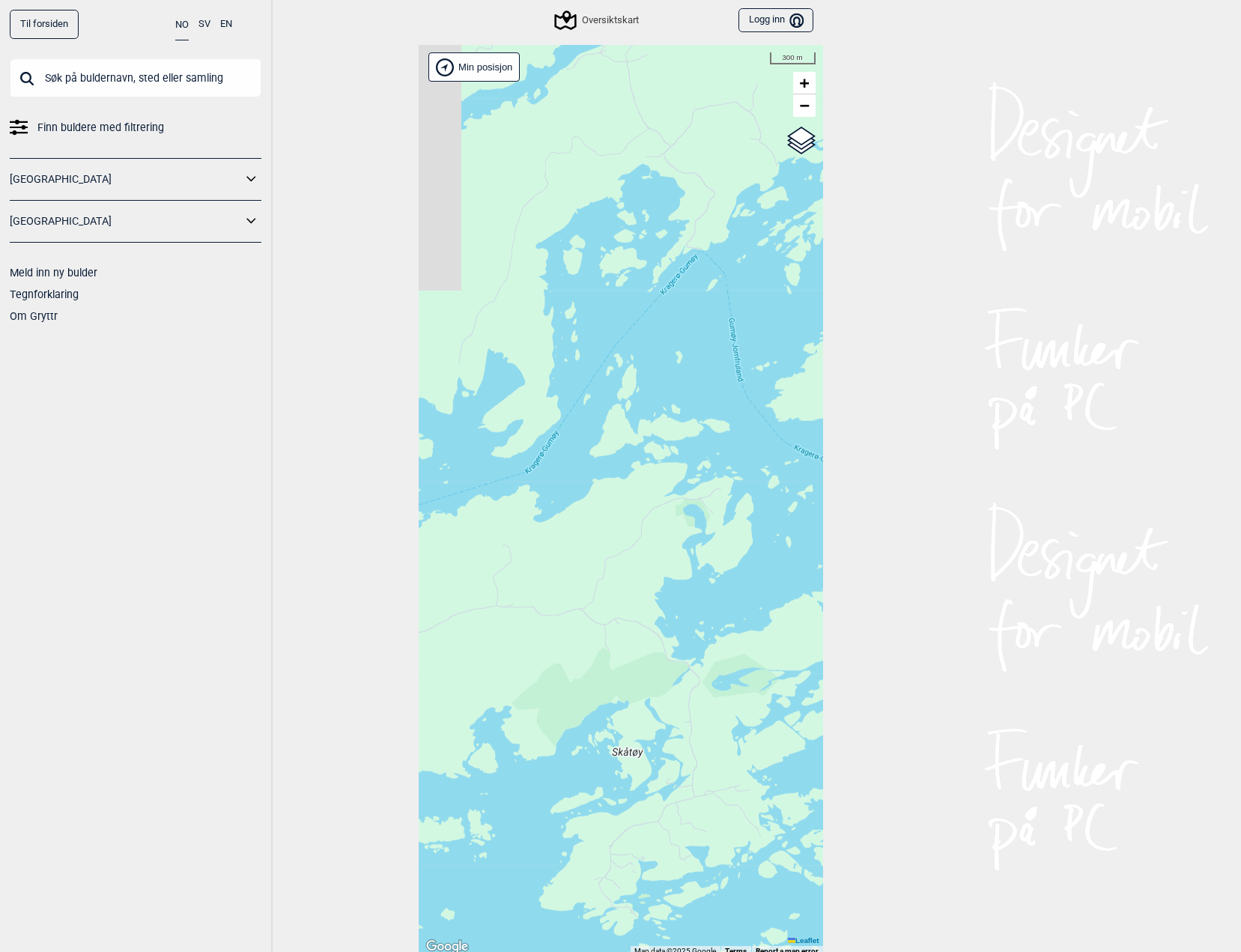
click at [648, 413] on div "Hallingdal Stange [GEOGRAPHIC_DATA] syd [GEOGRAPHIC_DATA] og omegn [GEOGRAPHIC_…" at bounding box center [620, 500] width 404 height 911
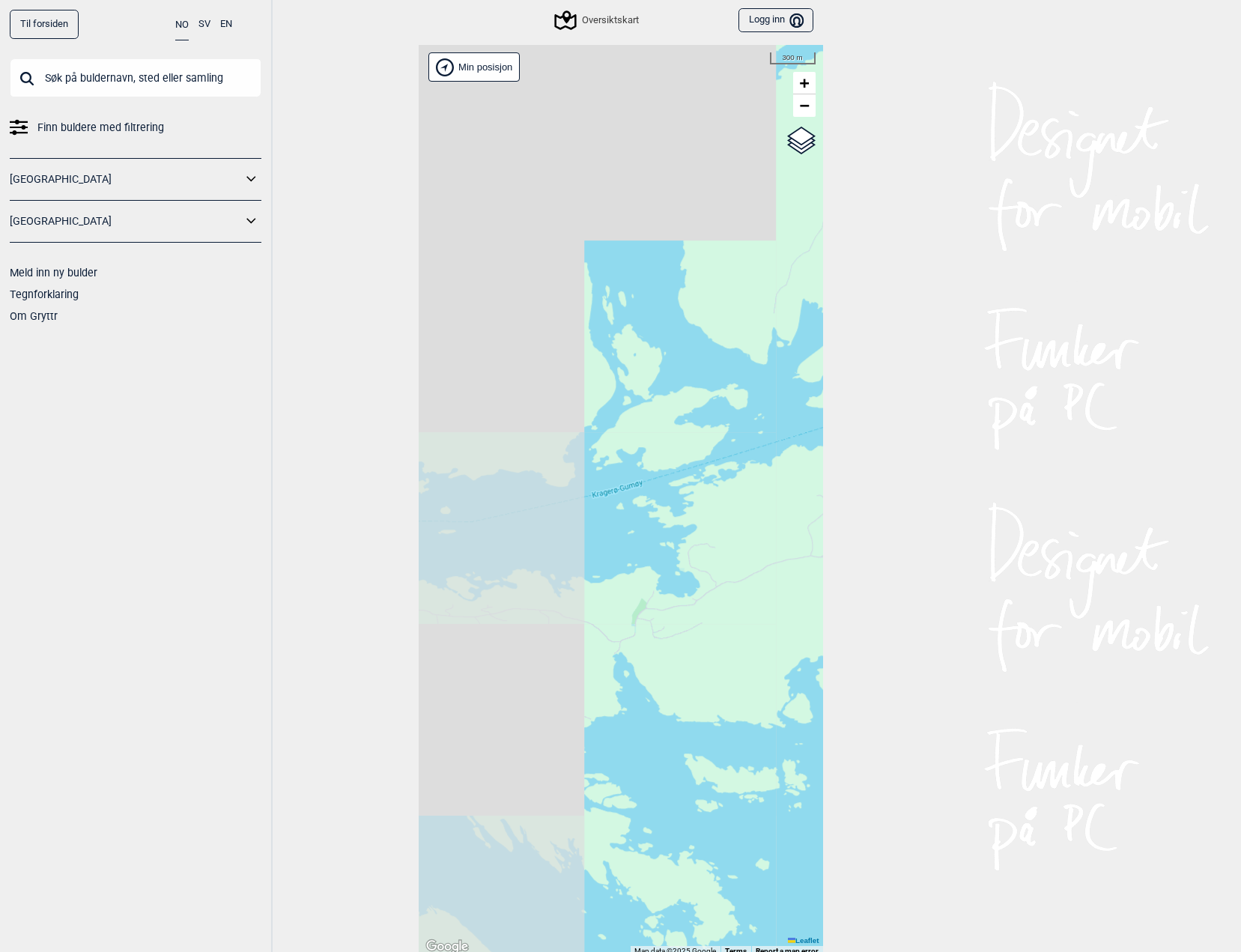
click at [672, 453] on div "Hallingdal Stange [GEOGRAPHIC_DATA] syd [GEOGRAPHIC_DATA] og omegn [GEOGRAPHIC_…" at bounding box center [620, 500] width 404 height 911
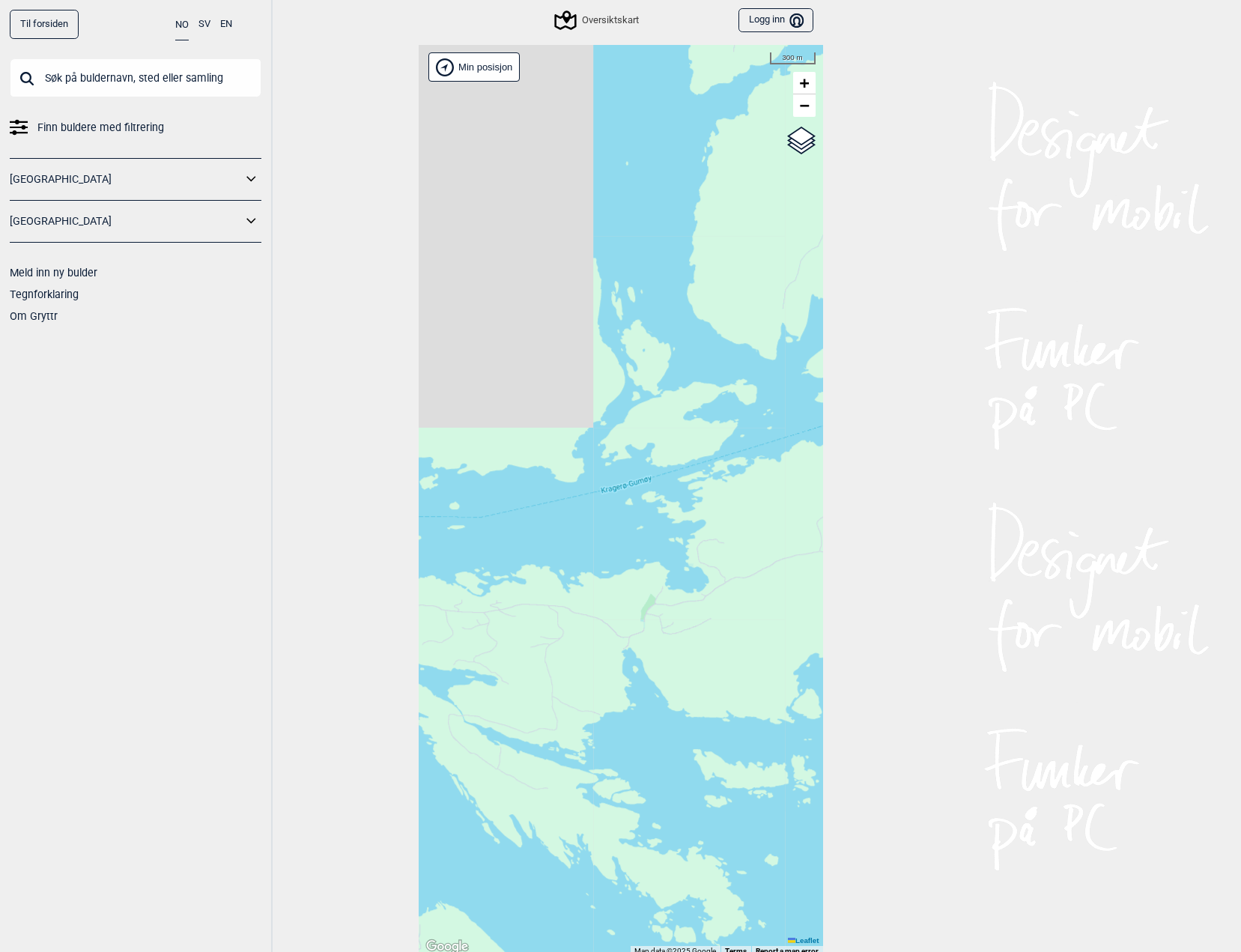
click at [732, 491] on div "Hallingdal Stange [GEOGRAPHIC_DATA] syd [GEOGRAPHIC_DATA] og omegn [GEOGRAPHIC_…" at bounding box center [620, 500] width 404 height 911
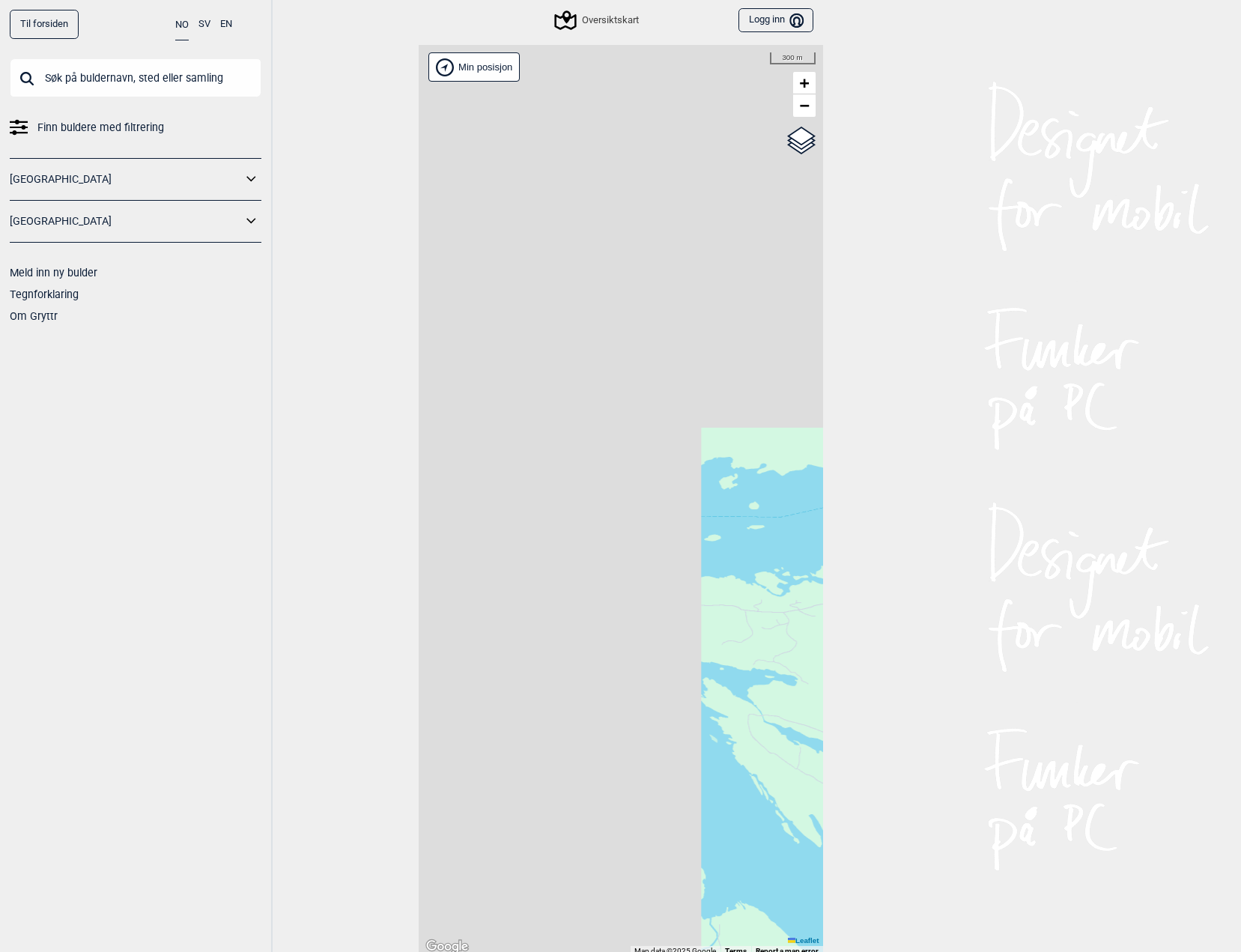
click at [688, 515] on div "Hallingdal Stange [GEOGRAPHIC_DATA] syd [GEOGRAPHIC_DATA] og omegn [GEOGRAPHIC_…" at bounding box center [620, 500] width 404 height 911
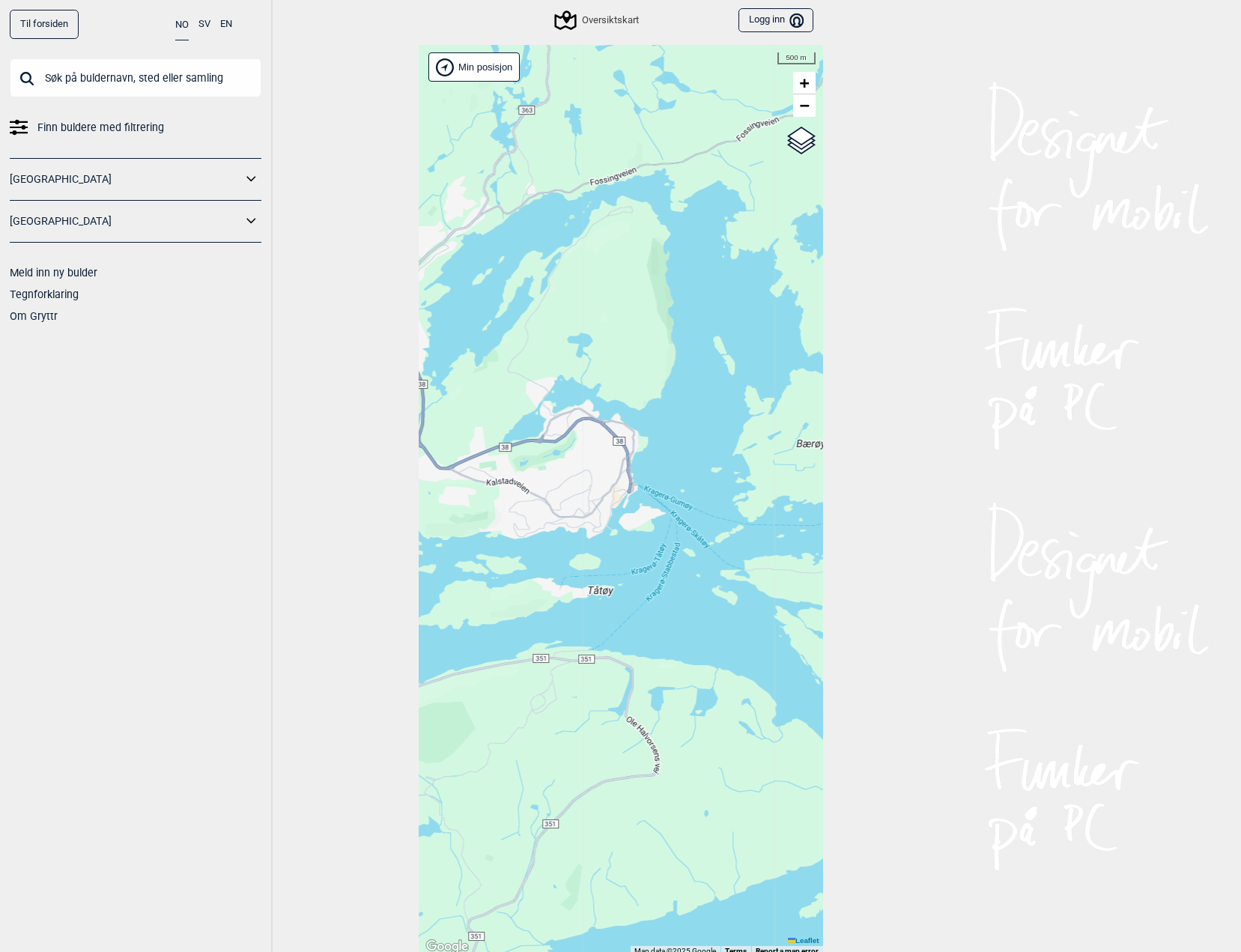
click at [710, 534] on div "Hallingdal Stange [GEOGRAPHIC_DATA] syd [GEOGRAPHIC_DATA] og omegn [GEOGRAPHIC_…" at bounding box center [620, 500] width 404 height 911
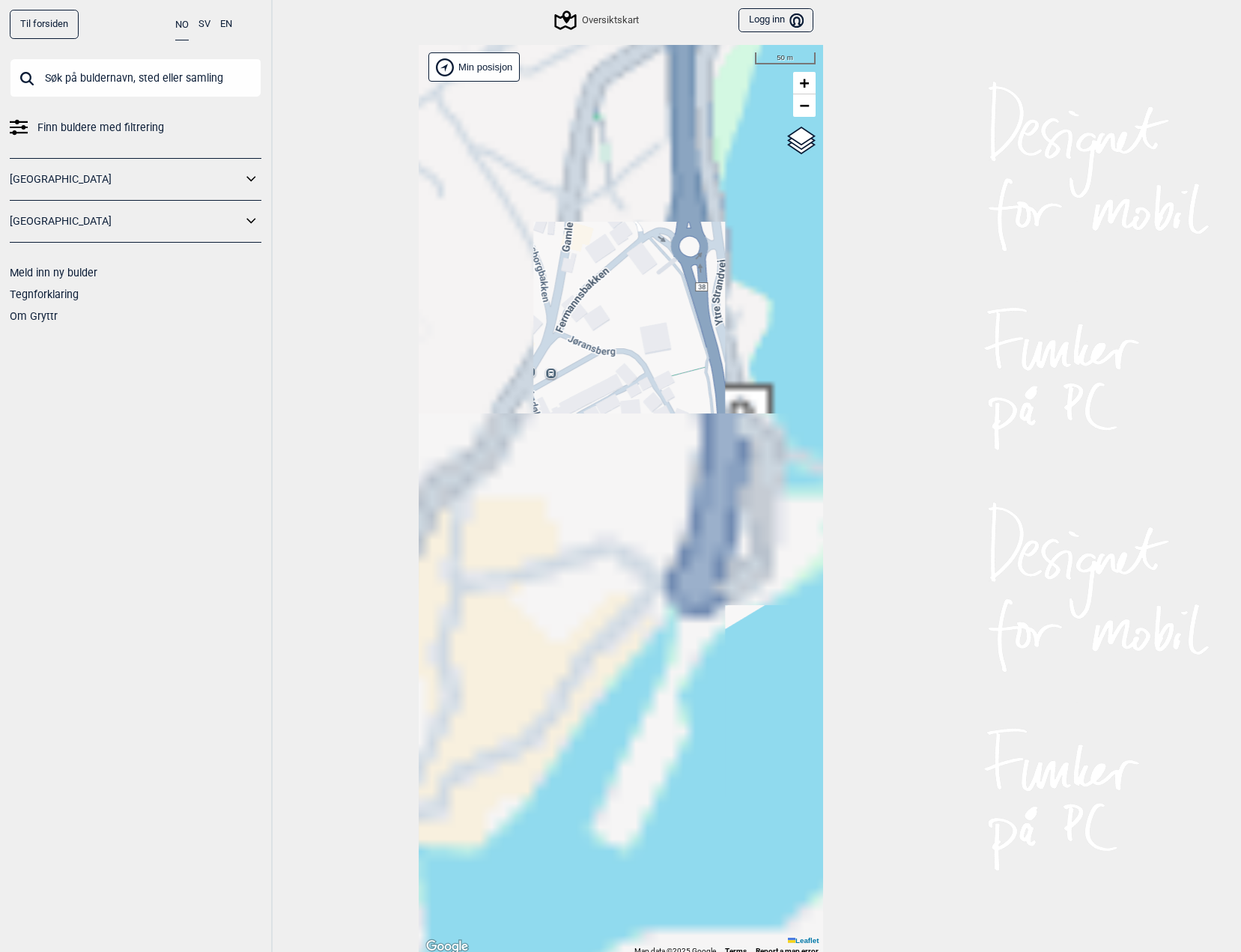
click at [660, 500] on div "Hallingdal Stange [GEOGRAPHIC_DATA] syd [GEOGRAPHIC_DATA] og omegn [GEOGRAPHIC_…" at bounding box center [620, 500] width 404 height 911
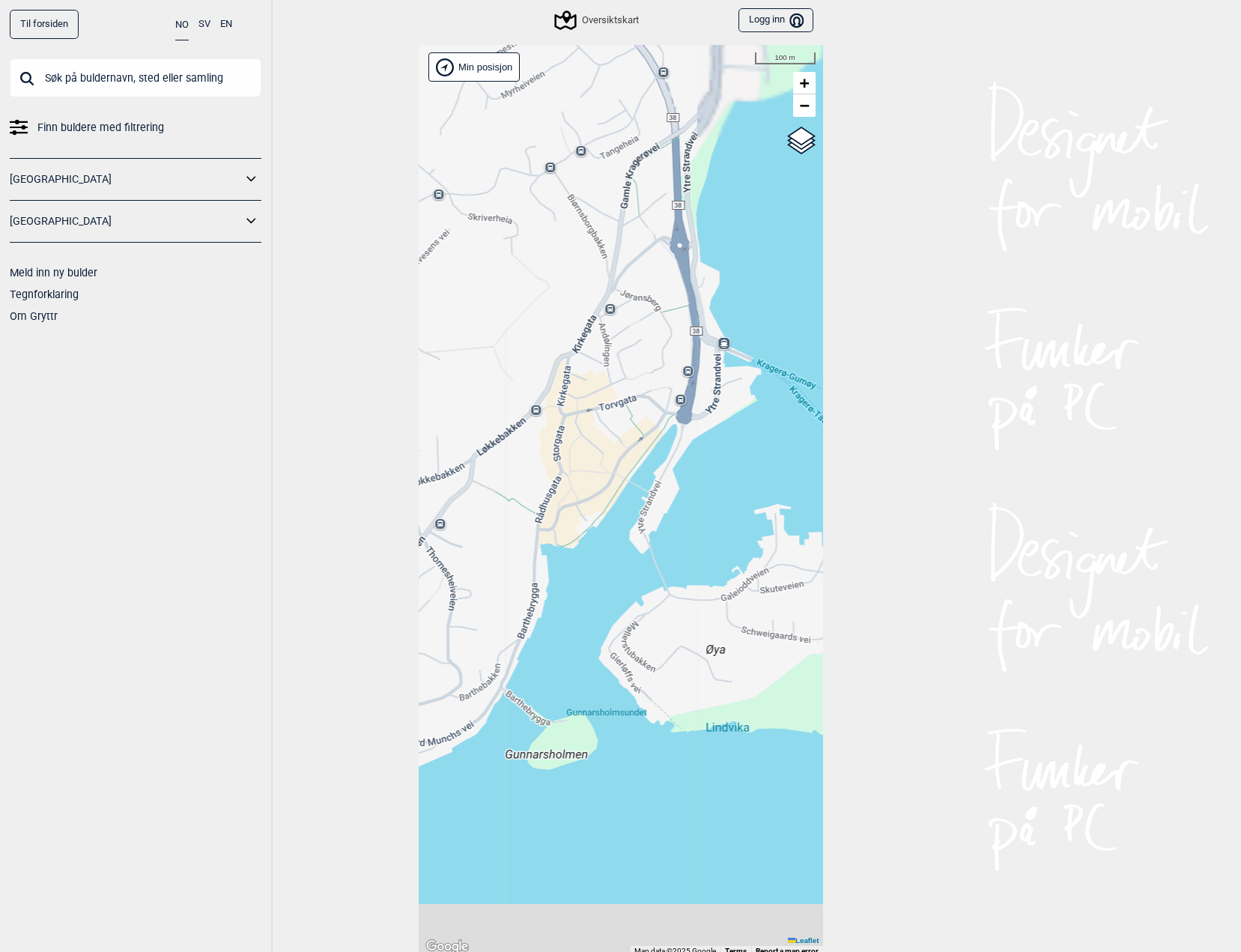
click at [678, 454] on div "Hallingdal Stange [GEOGRAPHIC_DATA] syd [GEOGRAPHIC_DATA] og omegn [GEOGRAPHIC_…" at bounding box center [620, 500] width 404 height 911
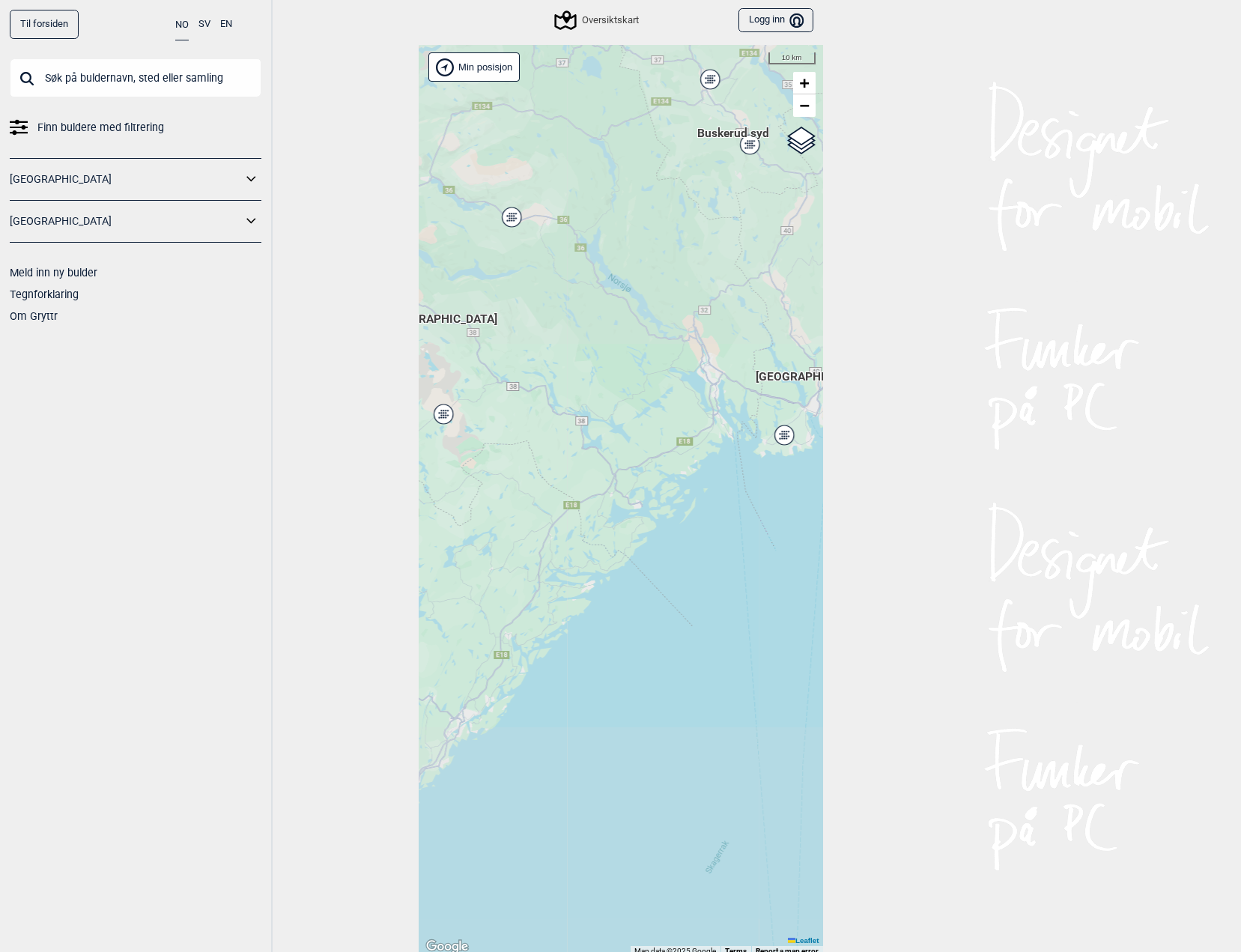
click at [620, 503] on div "Hallingdal Stange [GEOGRAPHIC_DATA] syd [GEOGRAPHIC_DATA] og omegn [GEOGRAPHIC_…" at bounding box center [620, 500] width 404 height 911
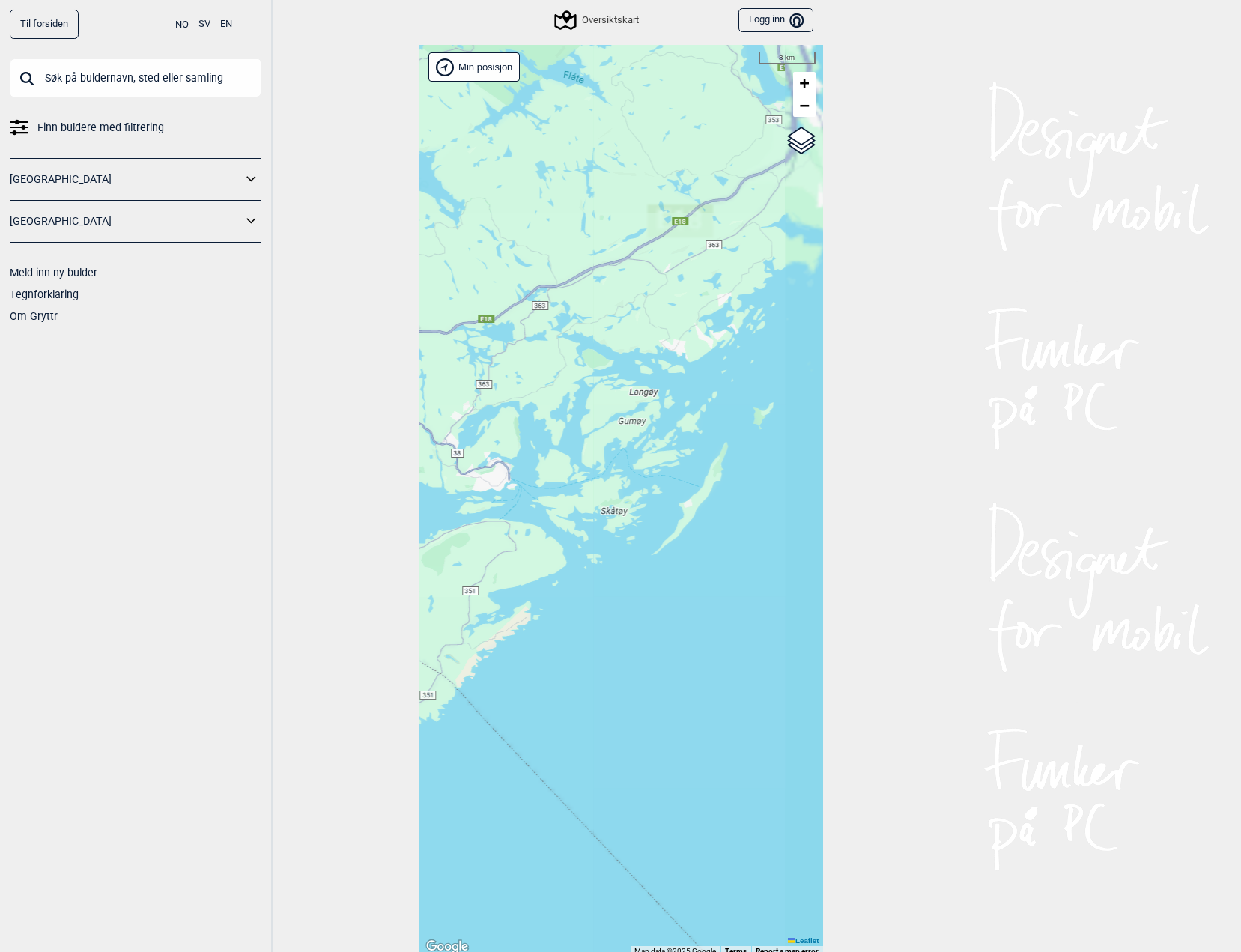
click at [570, 492] on div "Hallingdal Stange [GEOGRAPHIC_DATA] syd [GEOGRAPHIC_DATA] og omegn [GEOGRAPHIC_…" at bounding box center [620, 500] width 404 height 911
click at [158, 93] on input "text" at bounding box center [135, 77] width 251 height 39
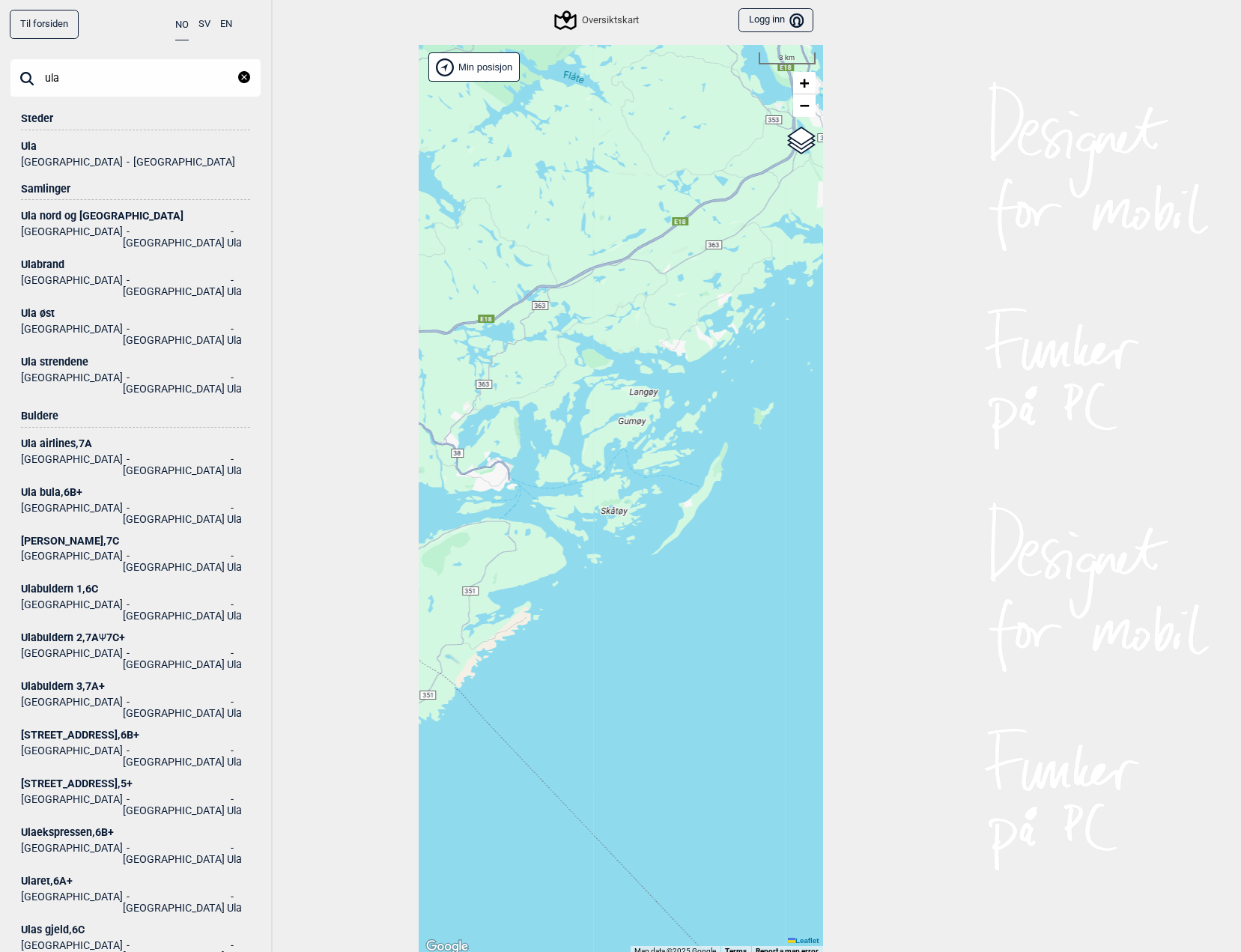
type input "ula"
click at [41, 144] on div "Ula" at bounding box center [135, 146] width 229 height 11
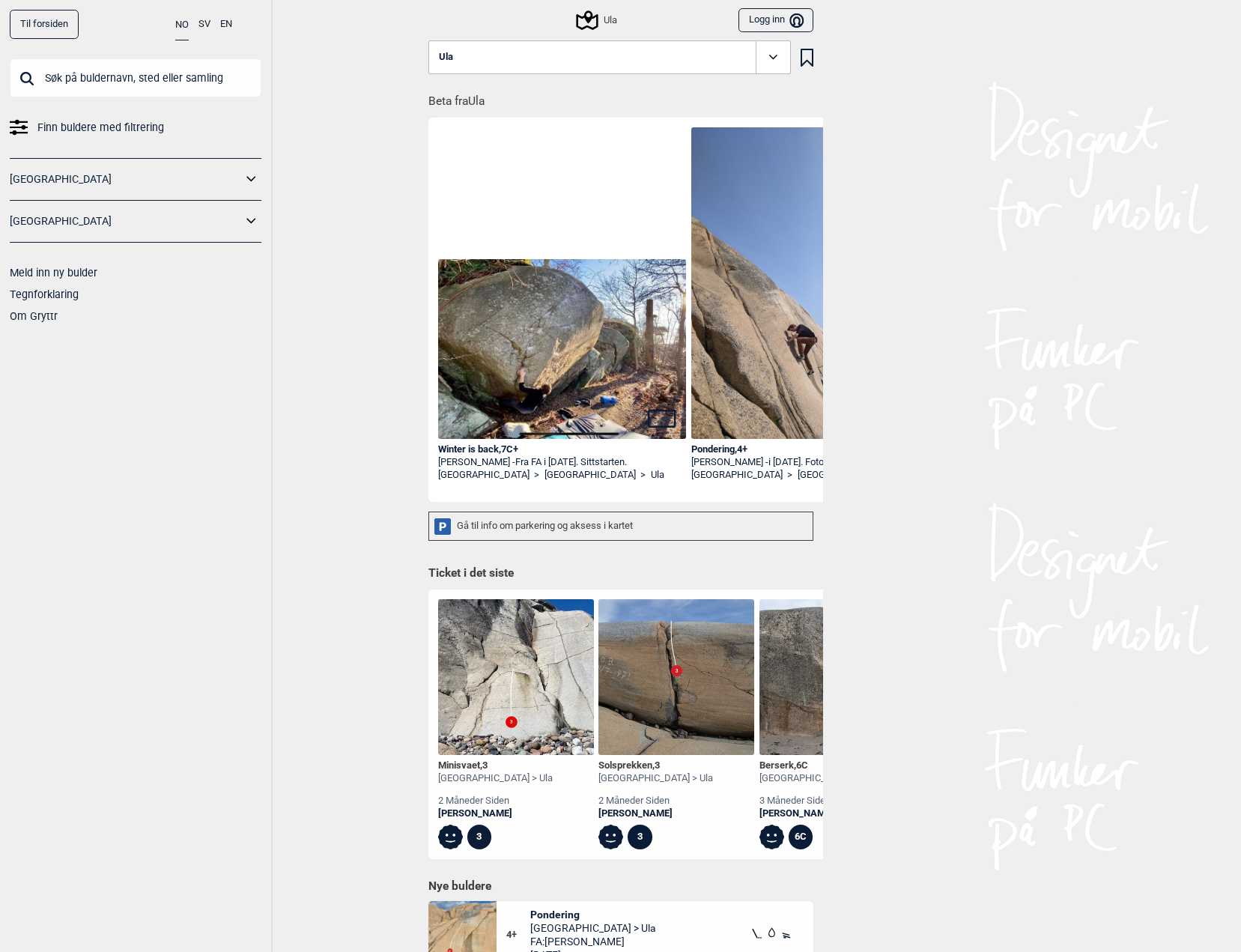
click at [585, 18] on icon at bounding box center [586, 20] width 21 height 20
click at [756, 348] on img at bounding box center [816, 292] width 249 height 331
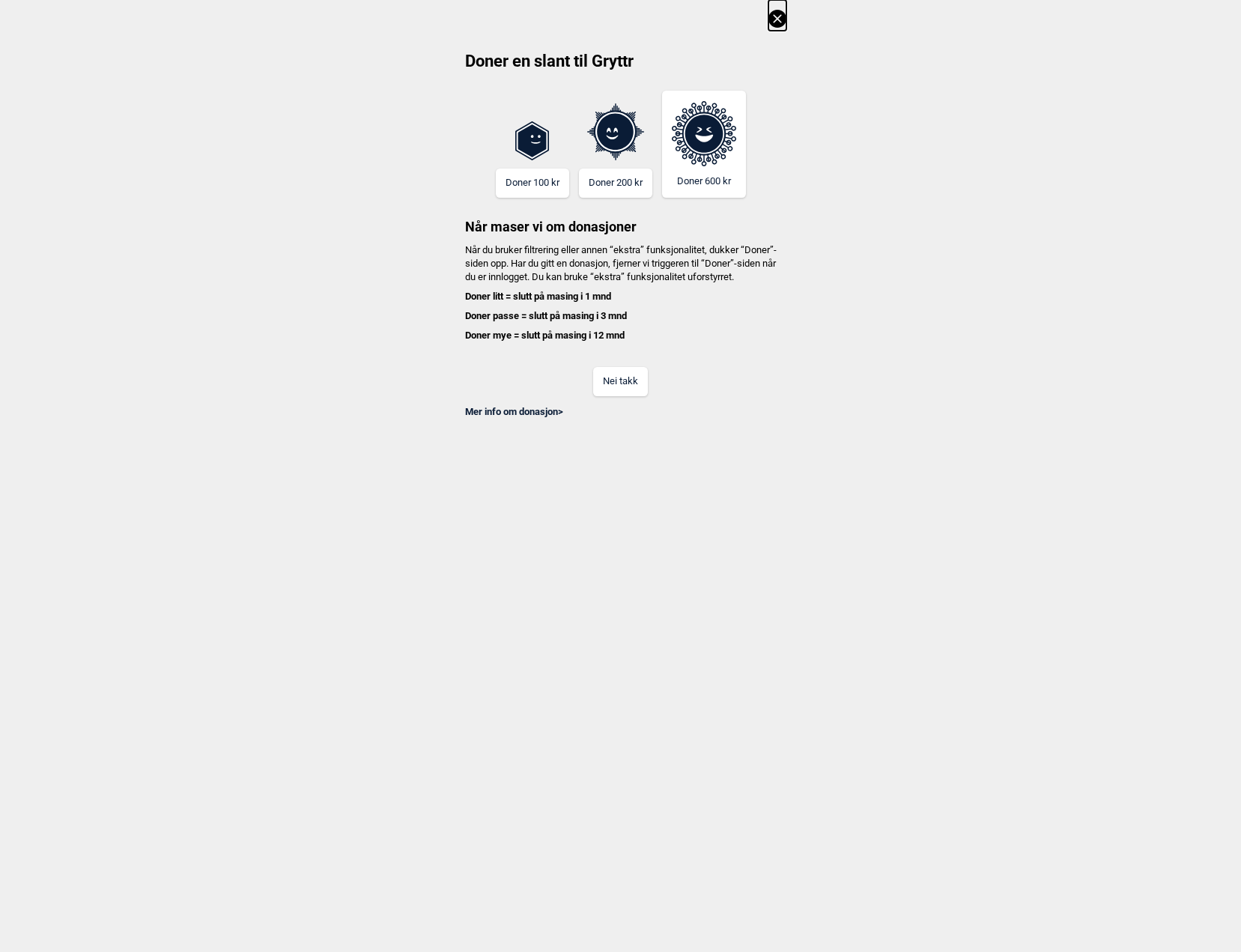
click at [771, 23] on icon at bounding box center [777, 18] width 18 height 18
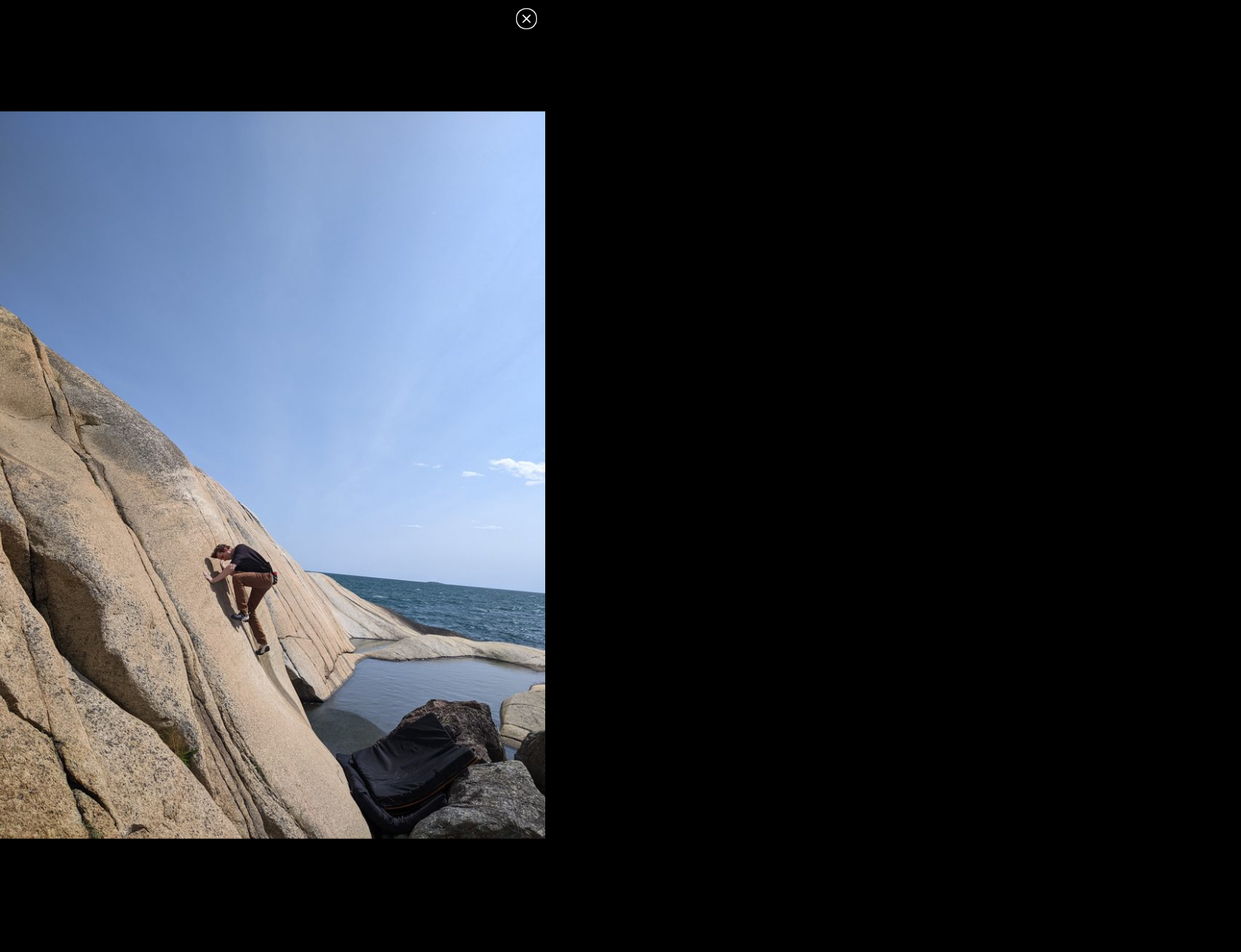
click at [527, 21] on icon at bounding box center [526, 18] width 18 height 18
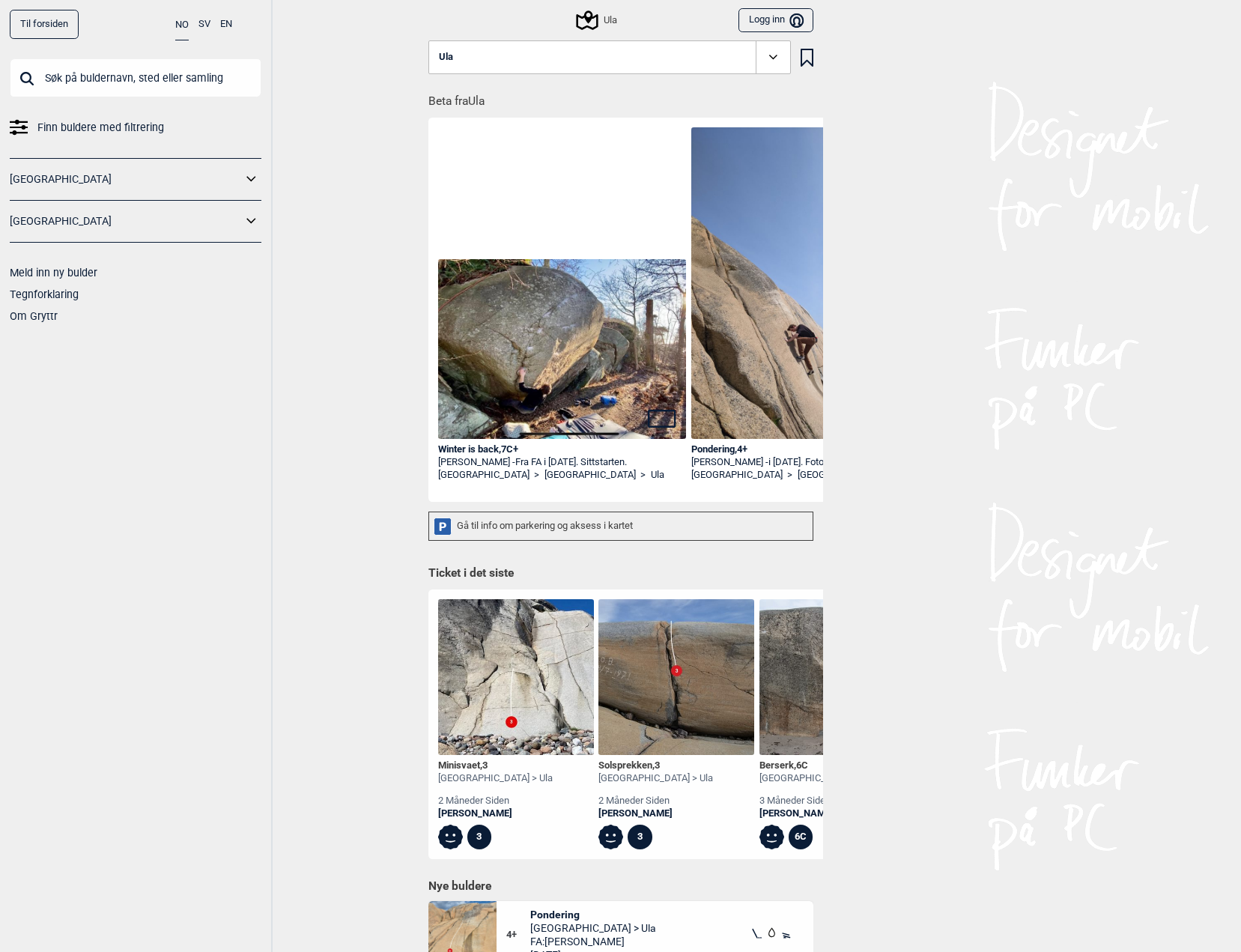
click at [728, 449] on div "Pondering , 4+" at bounding box center [816, 449] width 249 height 13
click at [457, 764] on div "Minisvaet , 3" at bounding box center [496, 765] width 115 height 13
click at [591, 15] on icon at bounding box center [586, 20] width 21 height 20
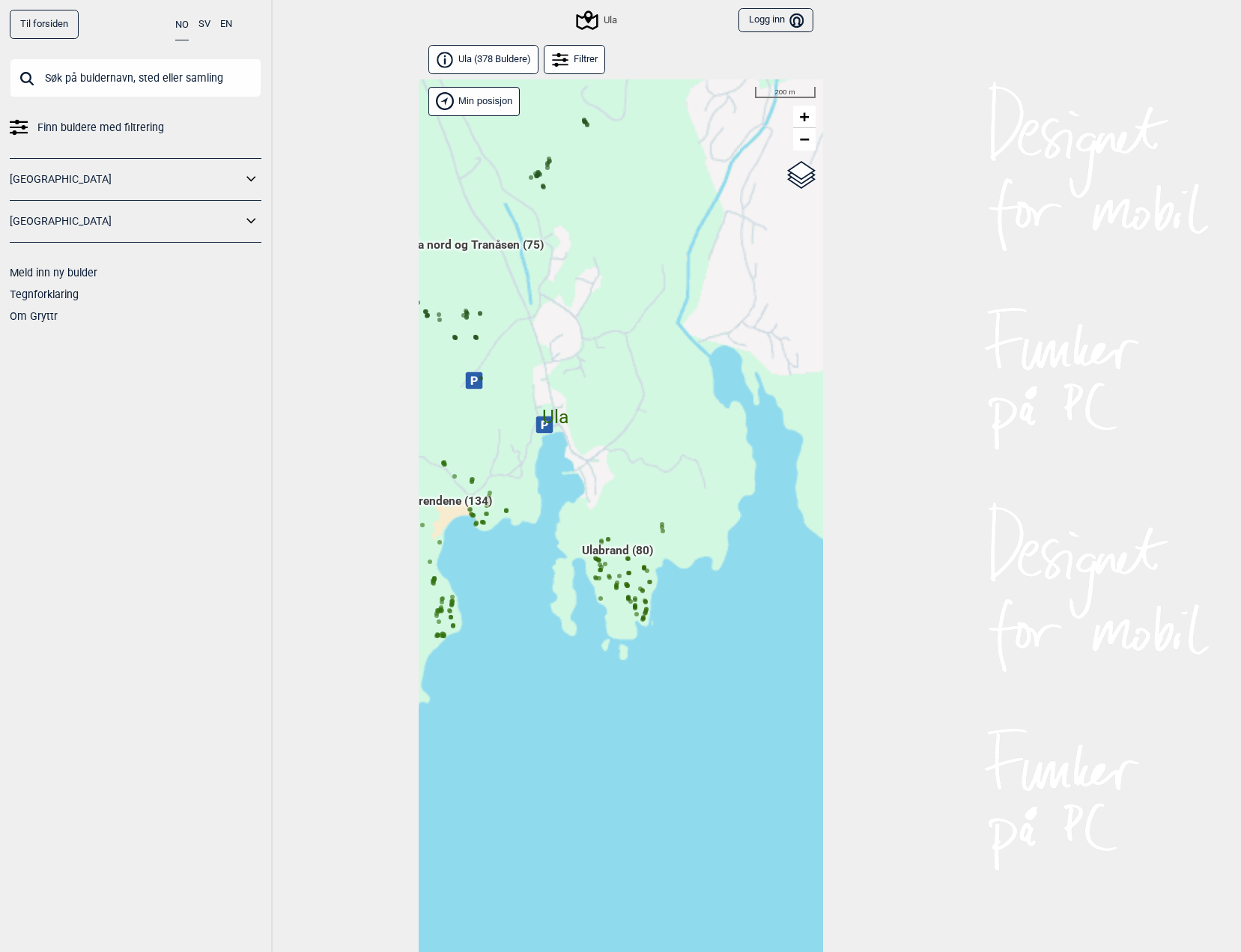
click at [617, 521] on div "Hallingdal Gol Ål Stange Kolomoen [GEOGRAPHIC_DATA] [GEOGRAPHIC_DATA][PERSON_NA…" at bounding box center [620, 535] width 404 height 911
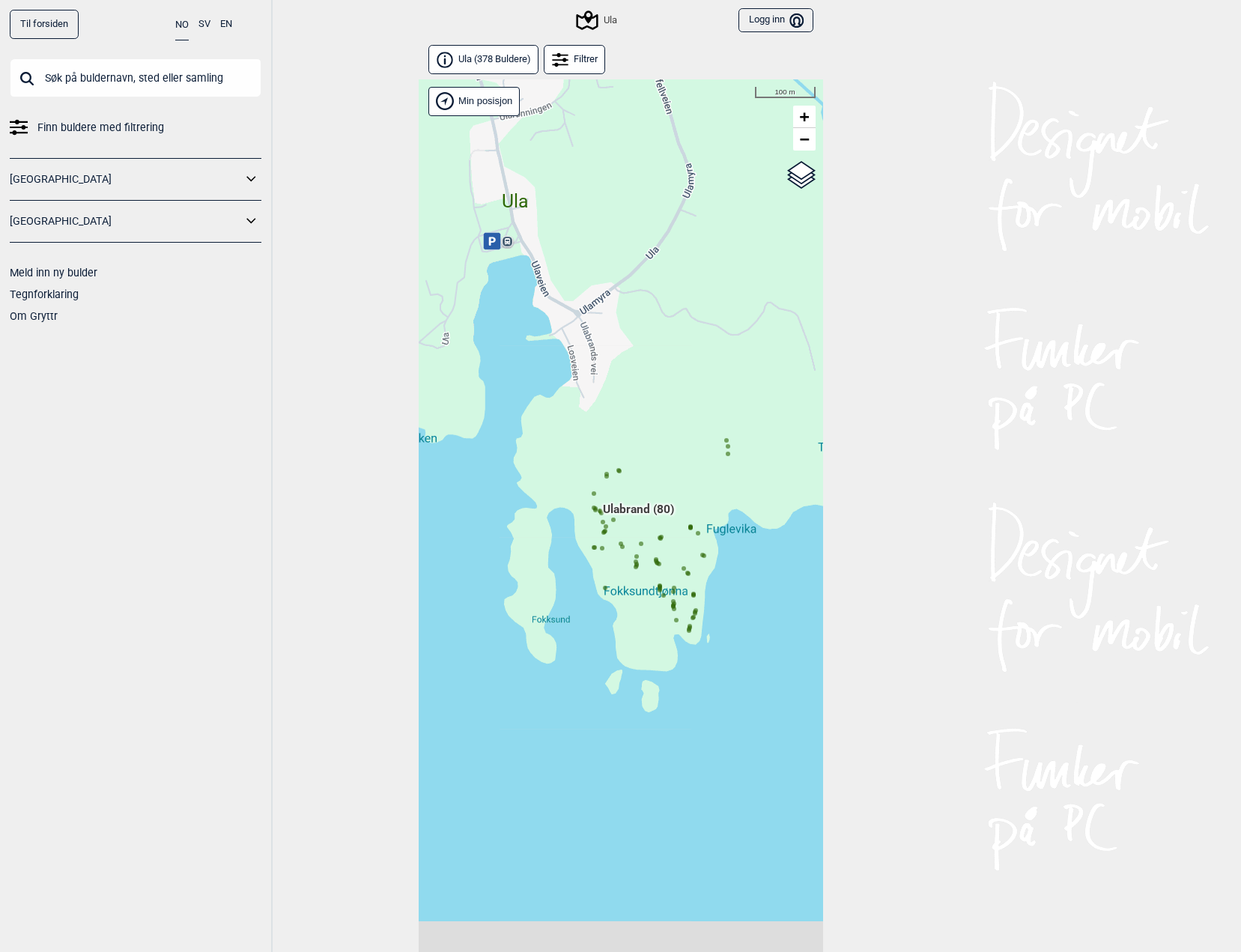
drag, startPoint x: 612, startPoint y: 517, endPoint x: 611, endPoint y: 476, distance: 41.0
click at [611, 476] on div "Hallingdal Gol Ål Stange Kolomoen [GEOGRAPHIC_DATA] [GEOGRAPHIC_DATA][PERSON_NA…" at bounding box center [620, 535] width 404 height 911
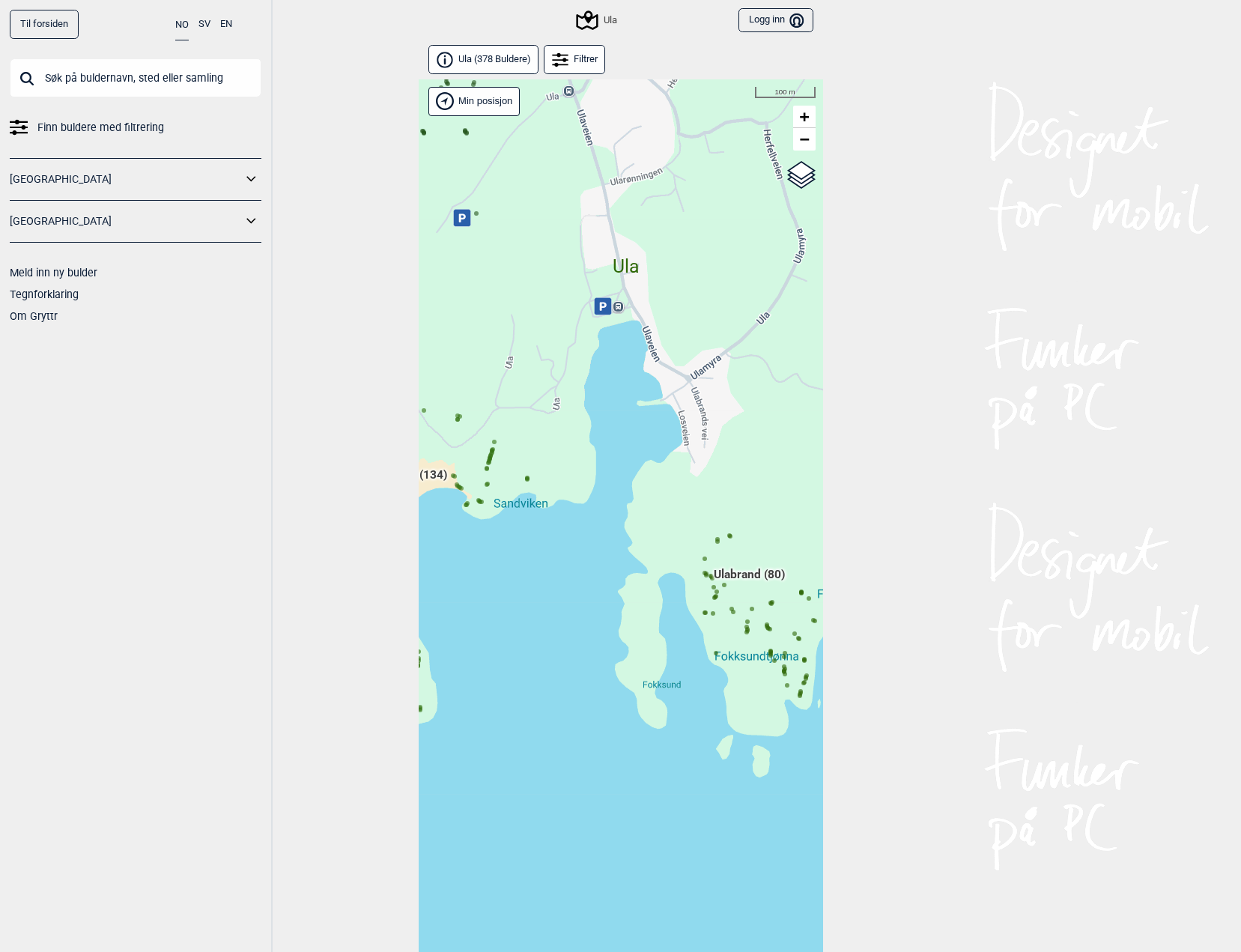
drag, startPoint x: 636, startPoint y: 551, endPoint x: 671, endPoint y: 575, distance: 42.4
click at [736, 587] on div "Hallingdal Gol Ål Stange Kolomoen [GEOGRAPHIC_DATA] [GEOGRAPHIC_DATA][PERSON_NA…" at bounding box center [620, 535] width 404 height 911
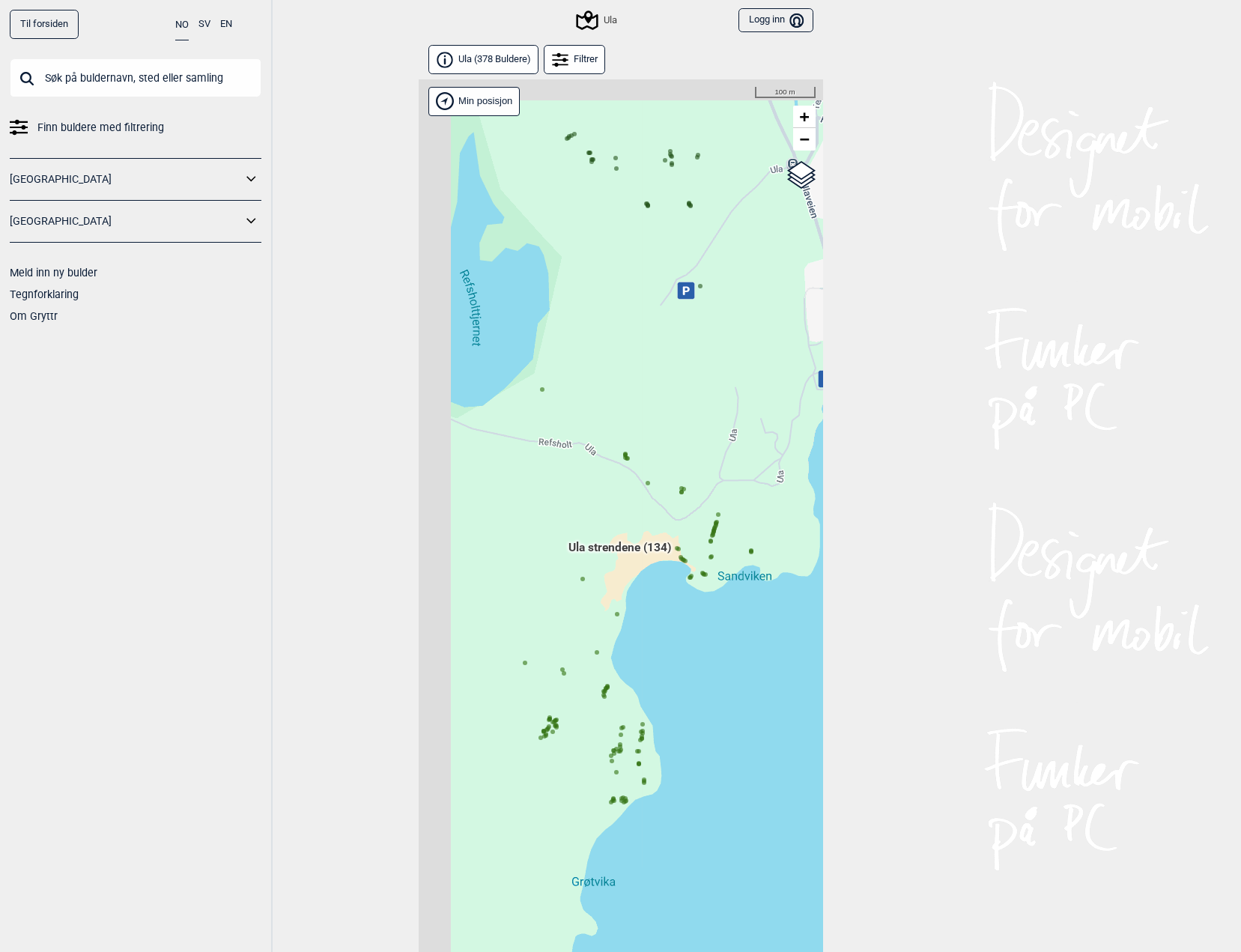
drag, startPoint x: 587, startPoint y: 562, endPoint x: 731, endPoint y: 600, distance: 148.9
click at [731, 600] on div "Hallingdal Gol Ål Stange Kolomoen [GEOGRAPHIC_DATA] [GEOGRAPHIC_DATA][PERSON_NA…" at bounding box center [620, 535] width 404 height 911
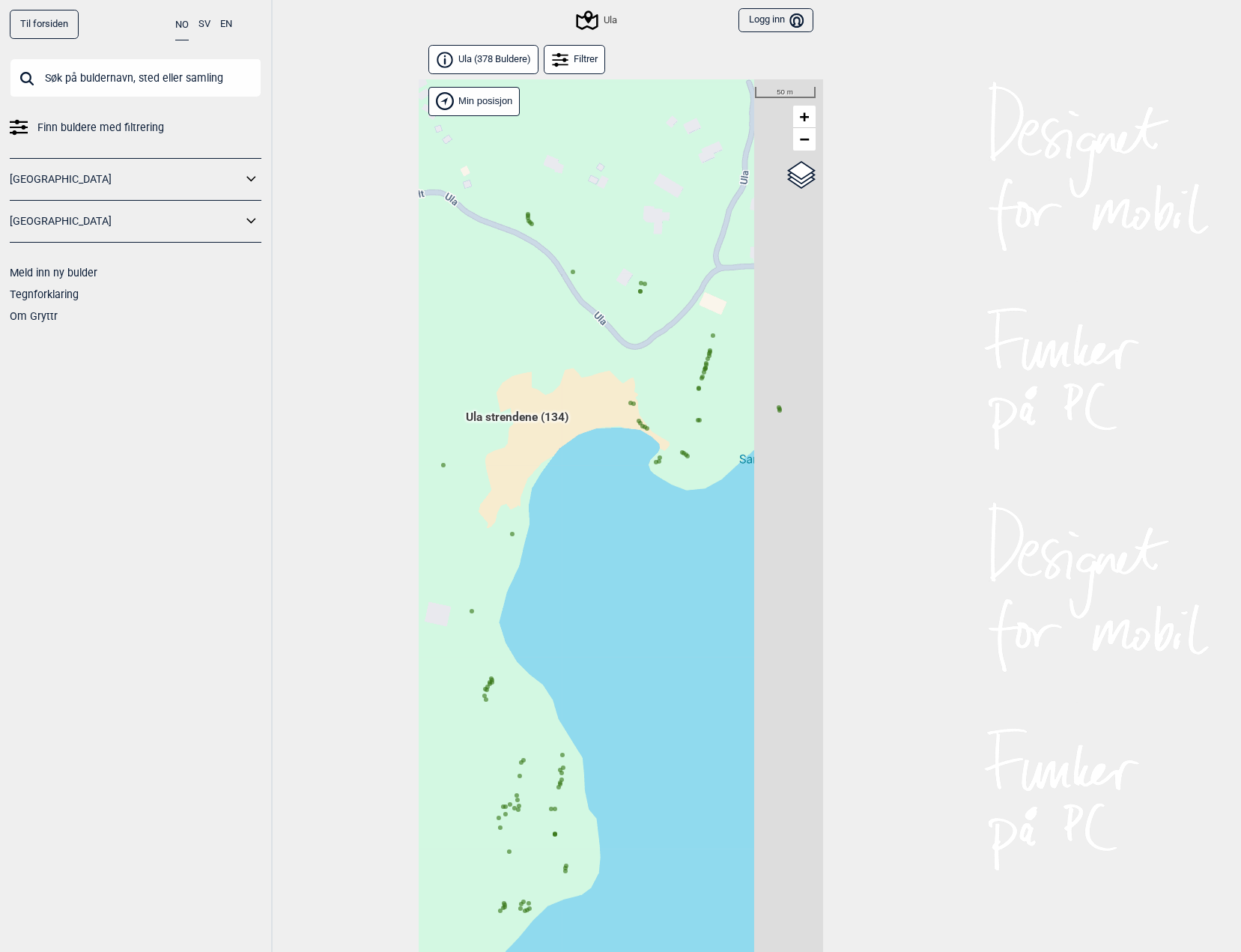
drag, startPoint x: 675, startPoint y: 542, endPoint x: 524, endPoint y: 628, distance: 173.8
click at [520, 627] on div "Hallingdal Gol Ål Stange Kolomoen [GEOGRAPHIC_DATA] [GEOGRAPHIC_DATA][PERSON_NA…" at bounding box center [620, 535] width 404 height 911
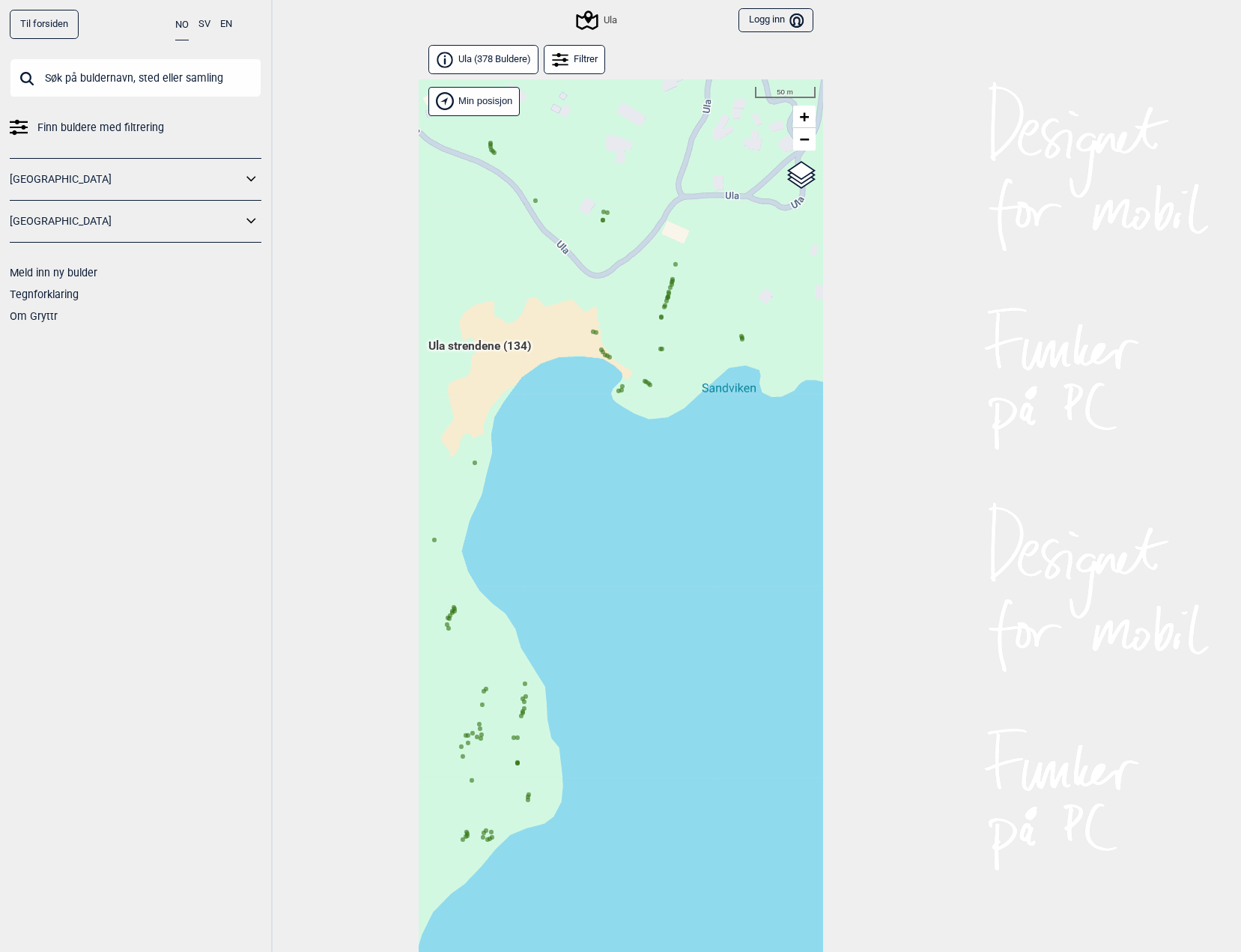
drag, startPoint x: 607, startPoint y: 484, endPoint x: 636, endPoint y: 460, distance: 37.6
click at [636, 439] on div "Hallingdal Gol Ål Stange Kolomoen [GEOGRAPHIC_DATA] [GEOGRAPHIC_DATA][PERSON_NA…" at bounding box center [620, 535] width 404 height 911
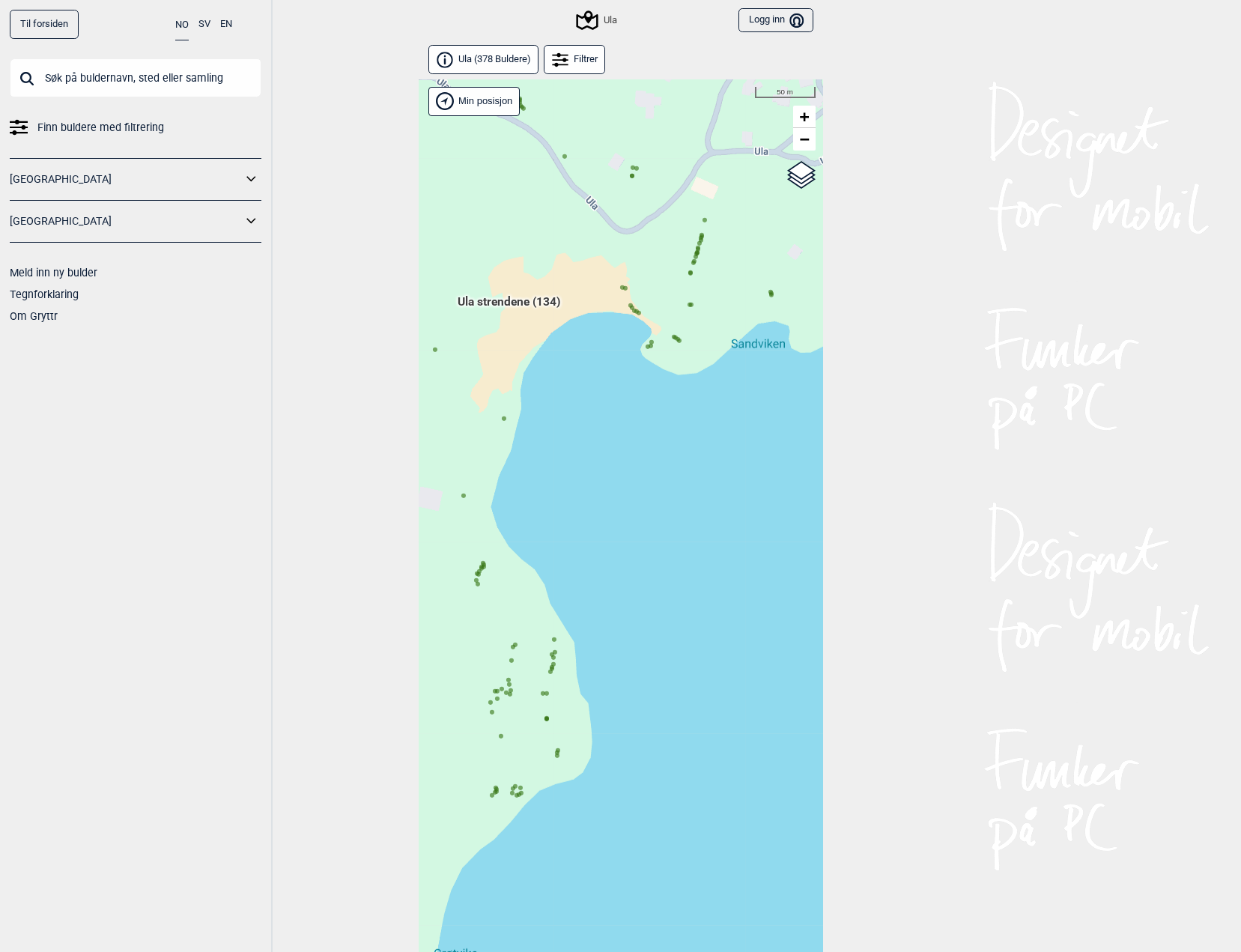
click at [485, 551] on div "Hallingdal Gol Ål Stange Kolomoen [GEOGRAPHIC_DATA] [GEOGRAPHIC_DATA][PERSON_NA…" at bounding box center [620, 535] width 404 height 911
click at [480, 563] on icon at bounding box center [480, 567] width 8 height 8
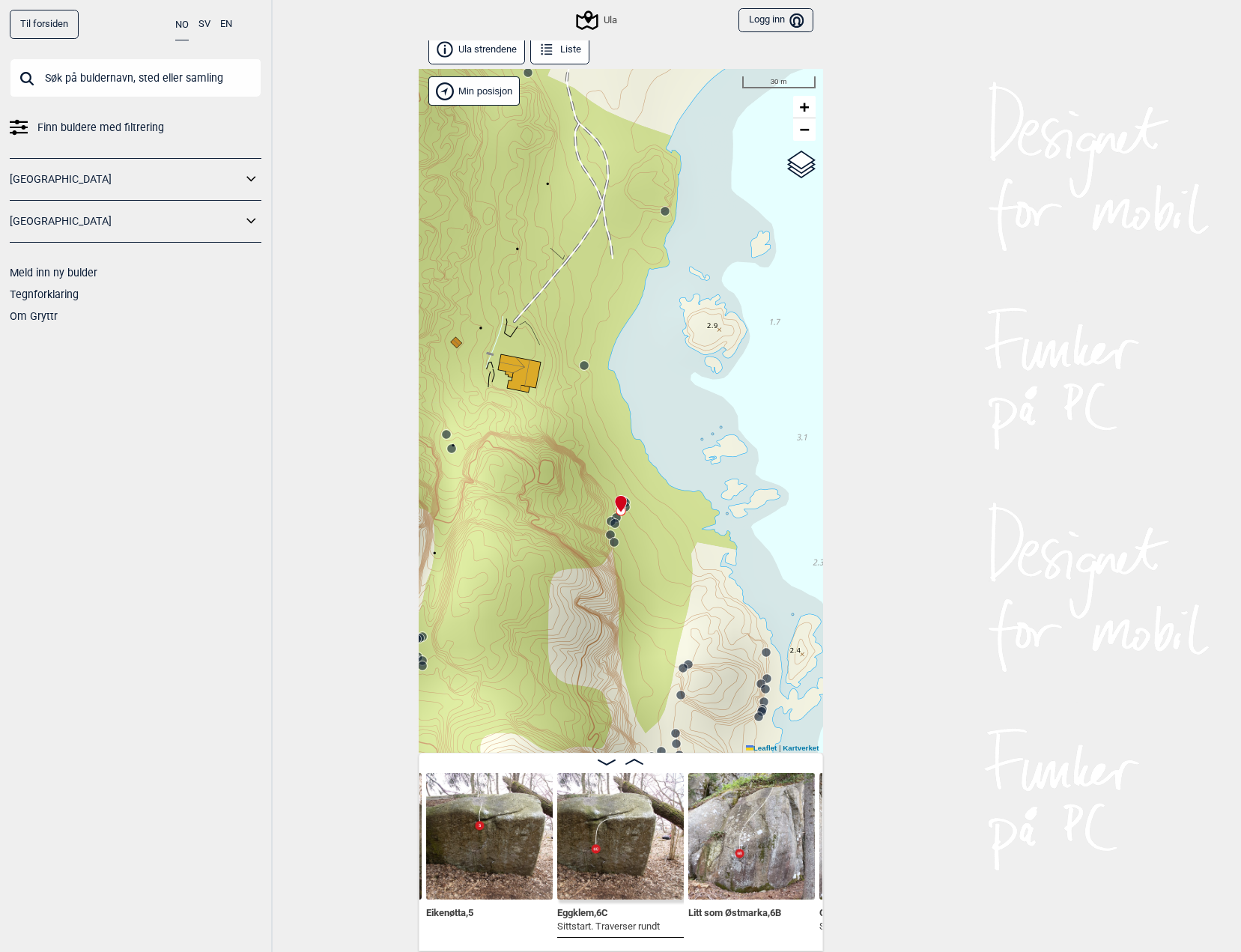
scroll to position [9, 0]
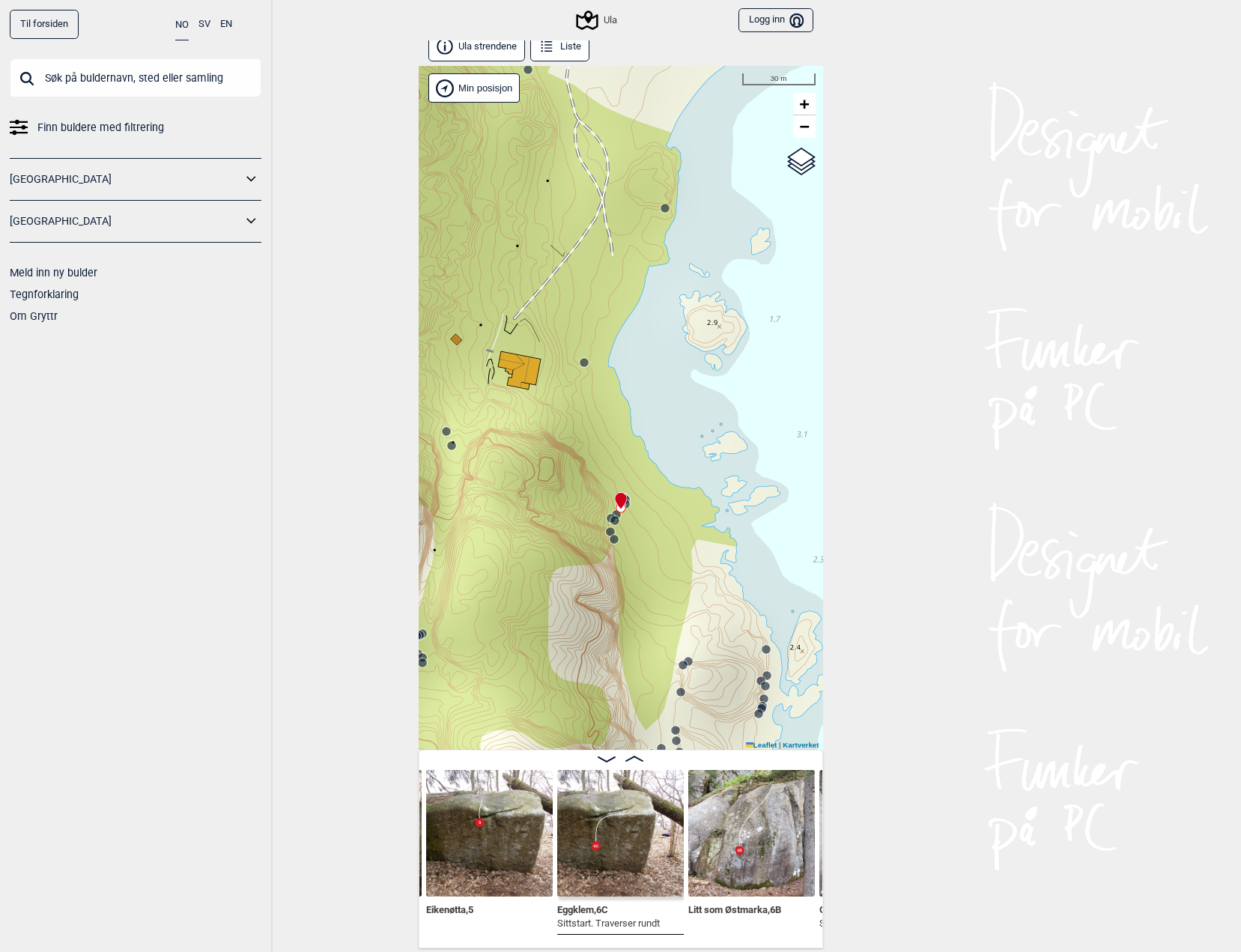
click at [646, 757] on div at bounding box center [621, 758] width 403 height 13
click at [644, 756] on div at bounding box center [621, 758] width 403 height 13
click at [636, 758] on icon at bounding box center [634, 758] width 18 height 6
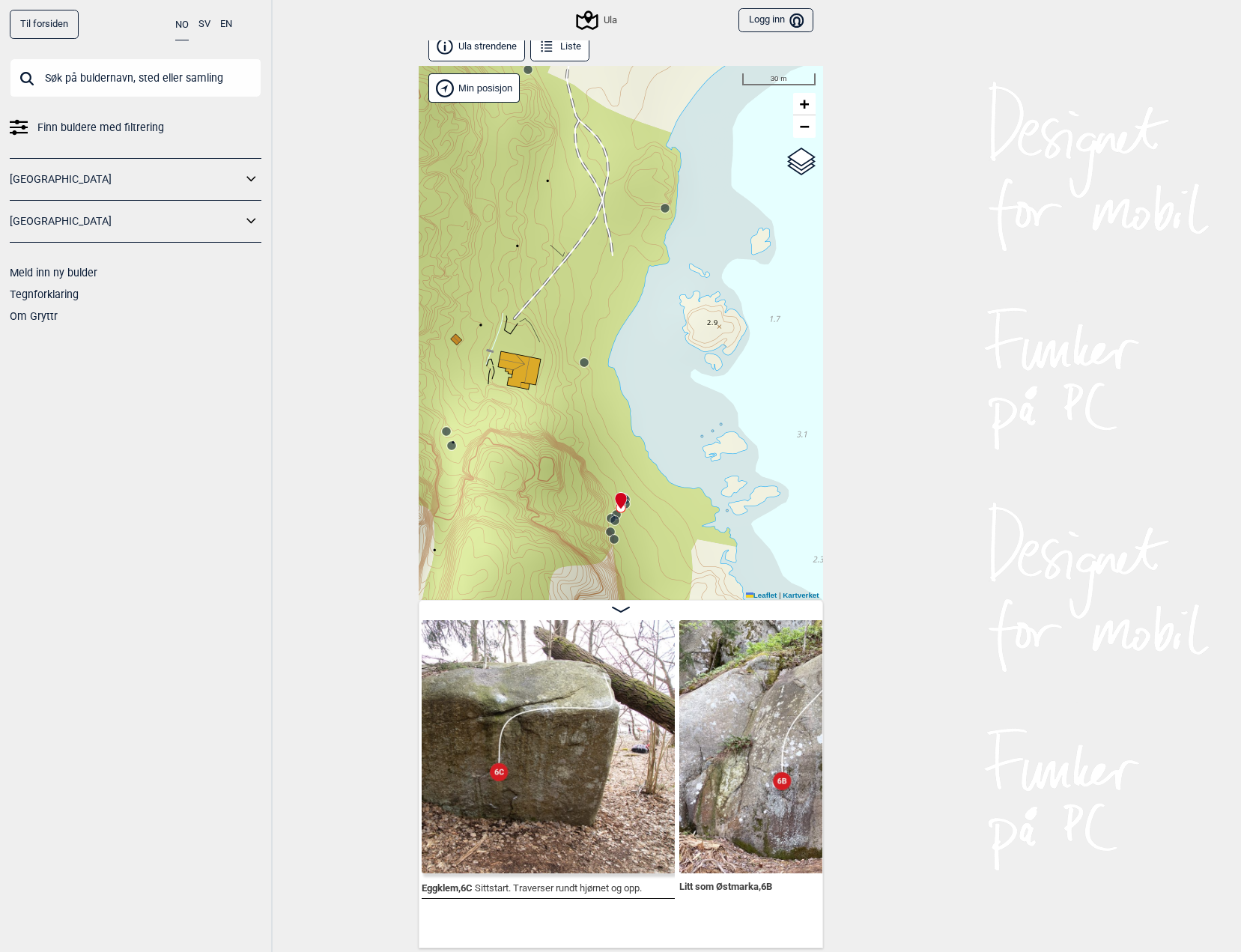
click at [552, 778] on img at bounding box center [547, 746] width 253 height 253
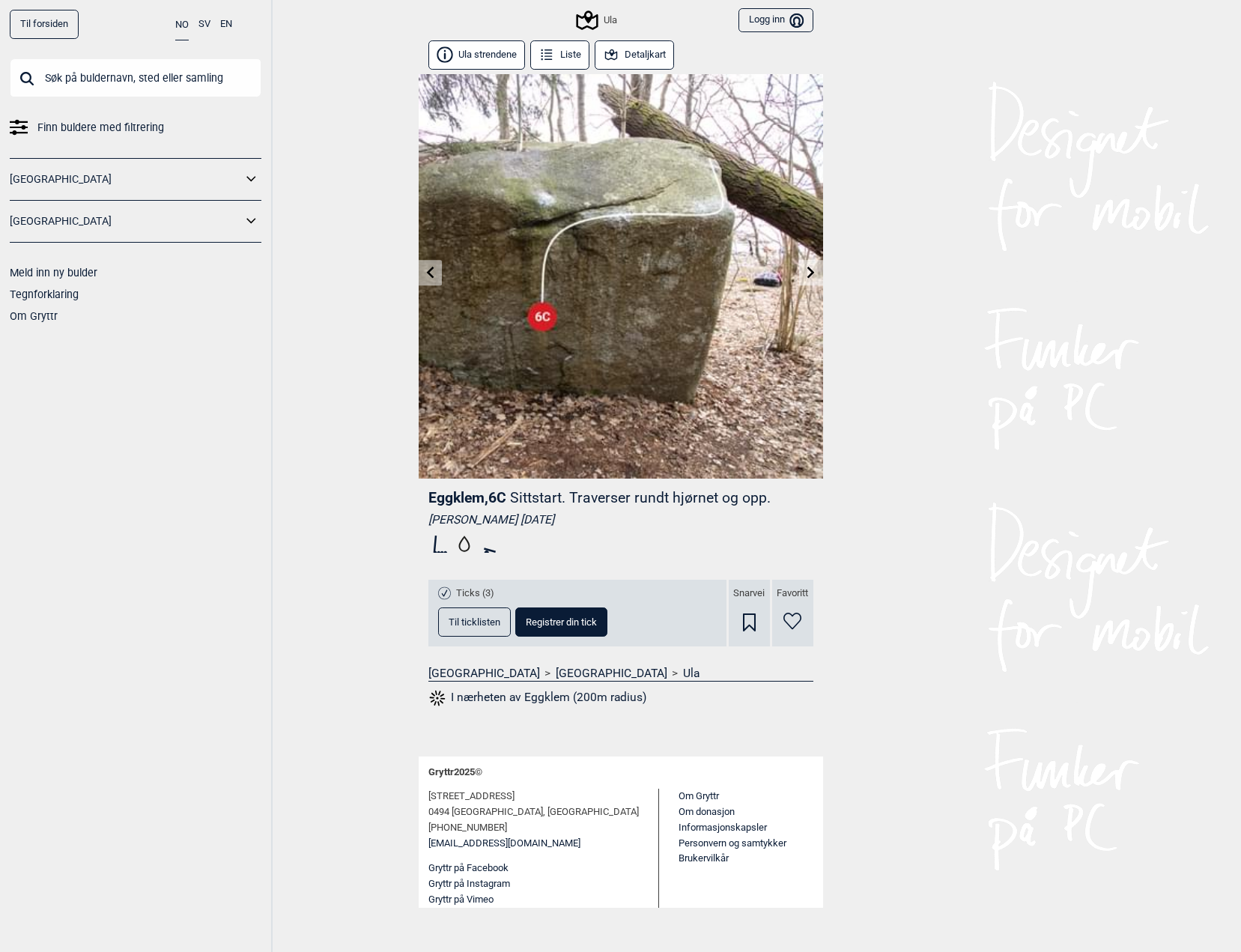
click at [341, 450] on div "Til forsiden NO SV EN Finn buldere med filtrering [GEOGRAPHIC_DATA] [GEOGRAPHIC…" at bounding box center [620, 476] width 1241 height 952
click at [808, 273] on icon at bounding box center [810, 272] width 12 height 12
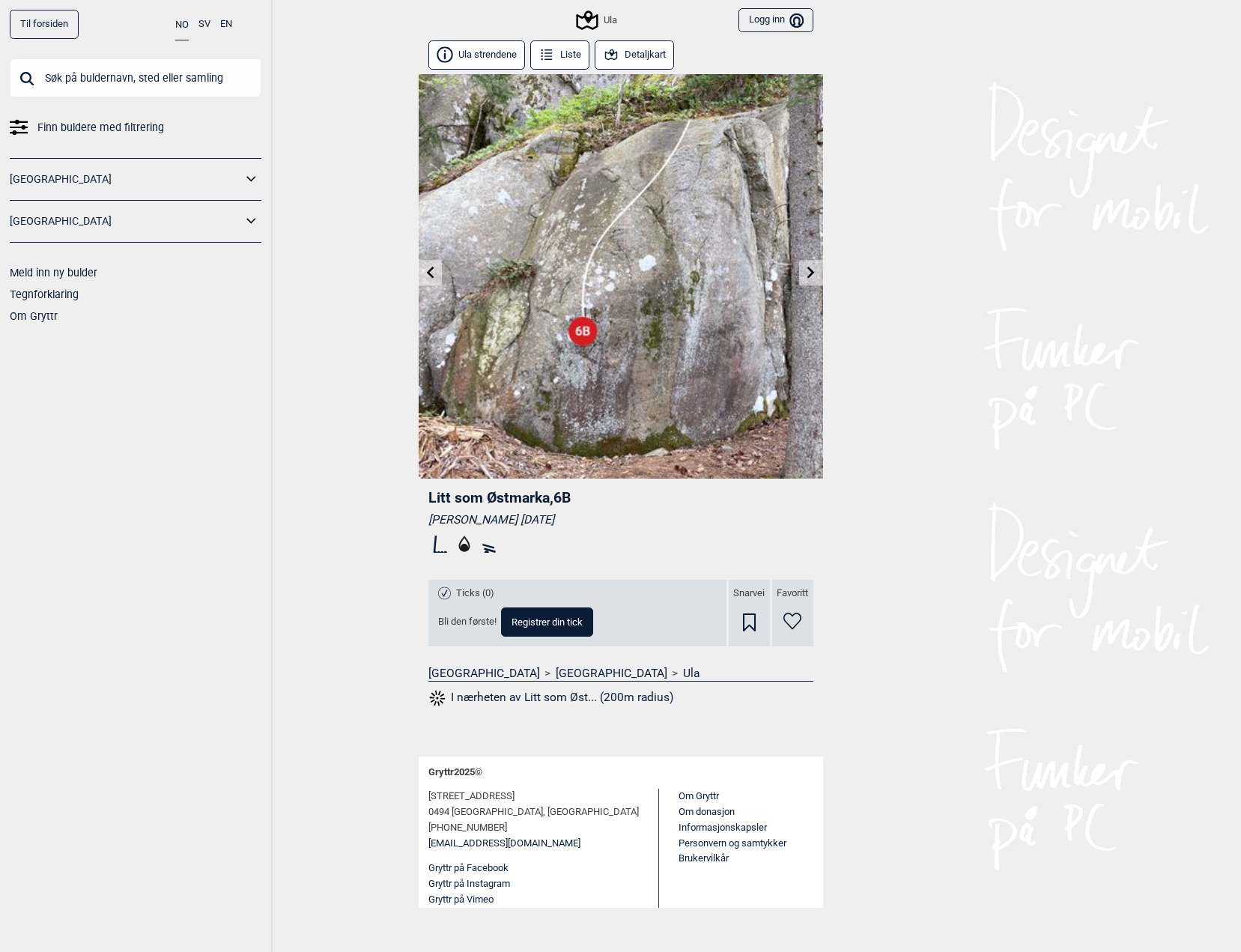
click at [808, 273] on icon at bounding box center [810, 272] width 12 height 12
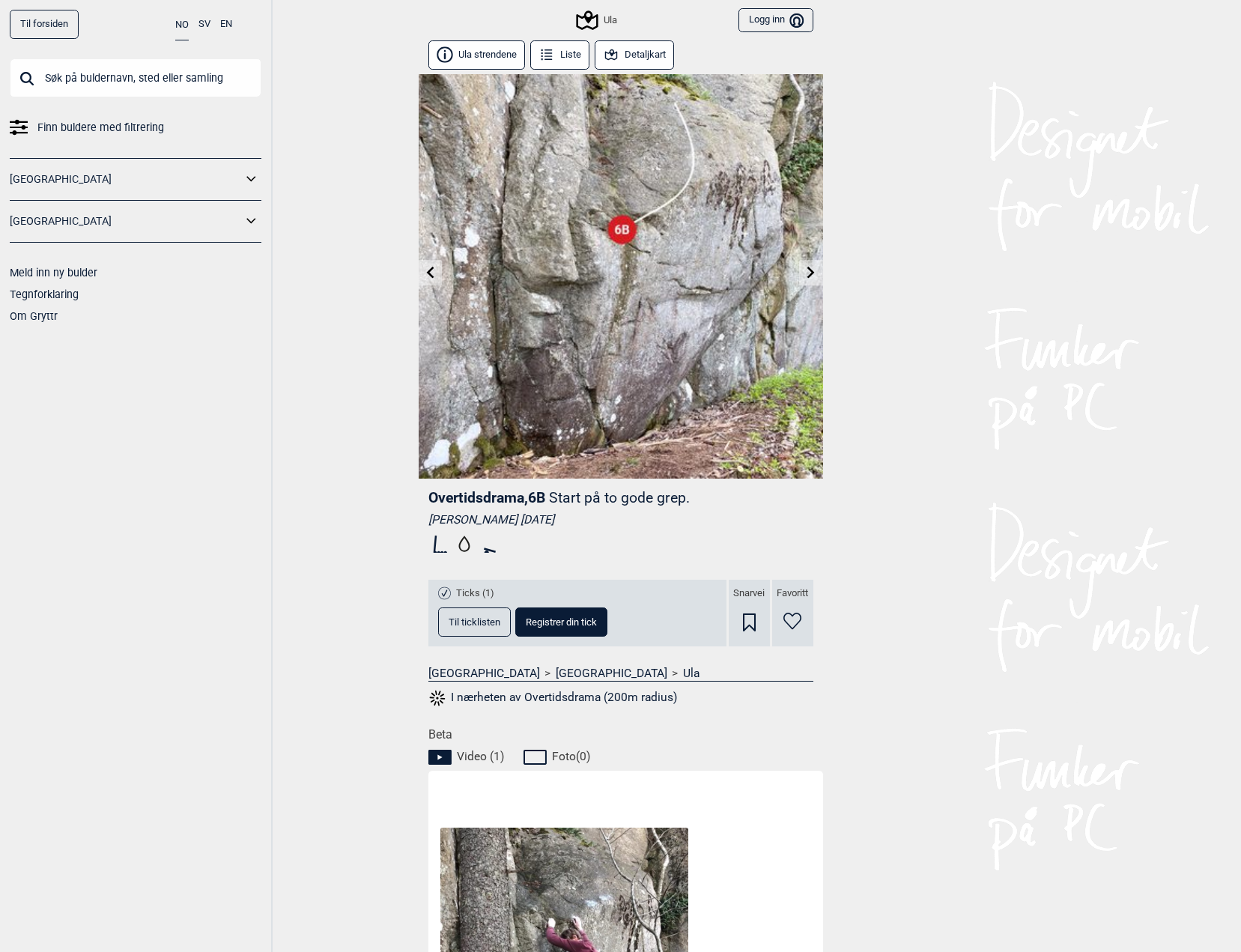
click at [808, 268] on icon at bounding box center [810, 272] width 8 height 12
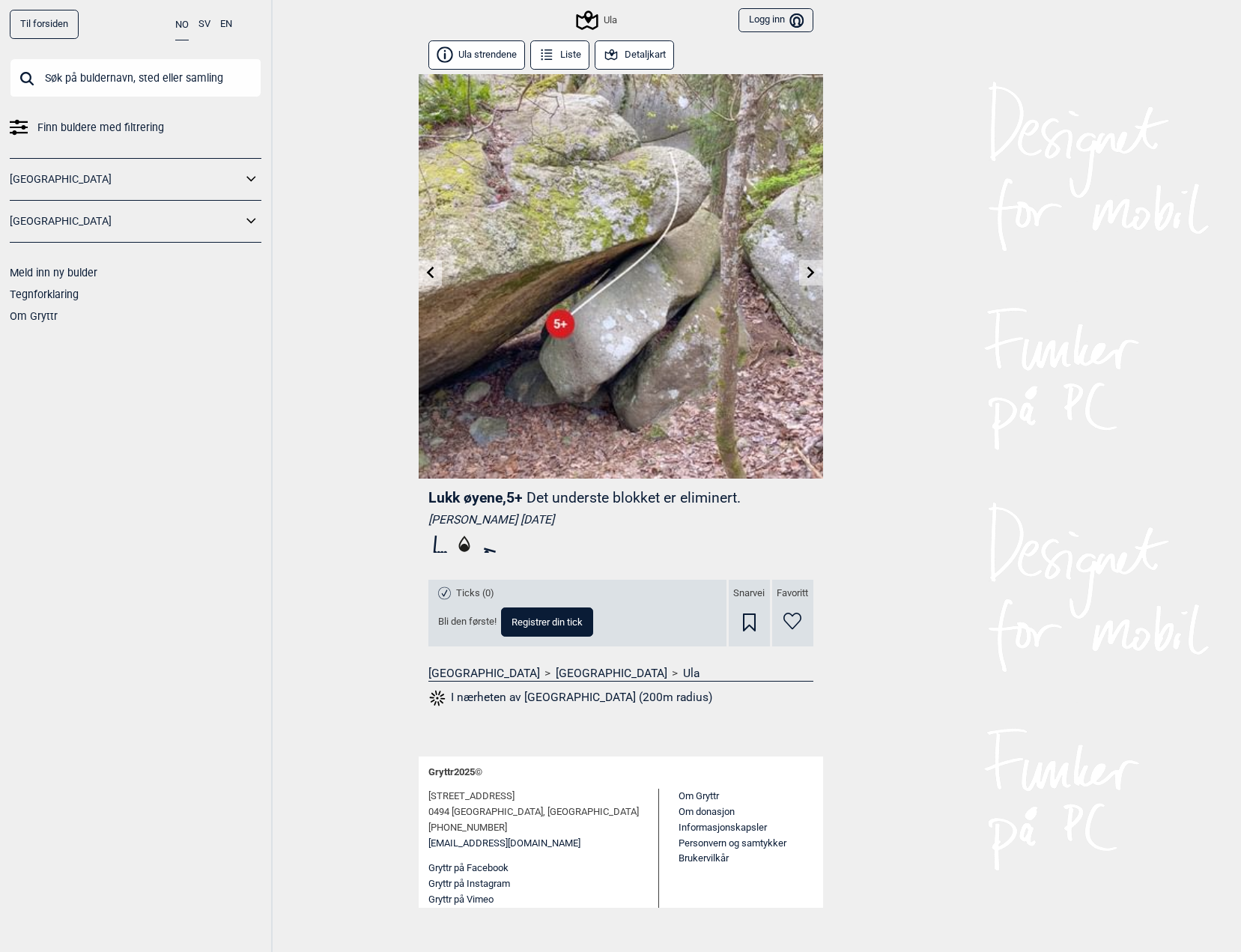
click at [808, 268] on icon at bounding box center [810, 272] width 8 height 12
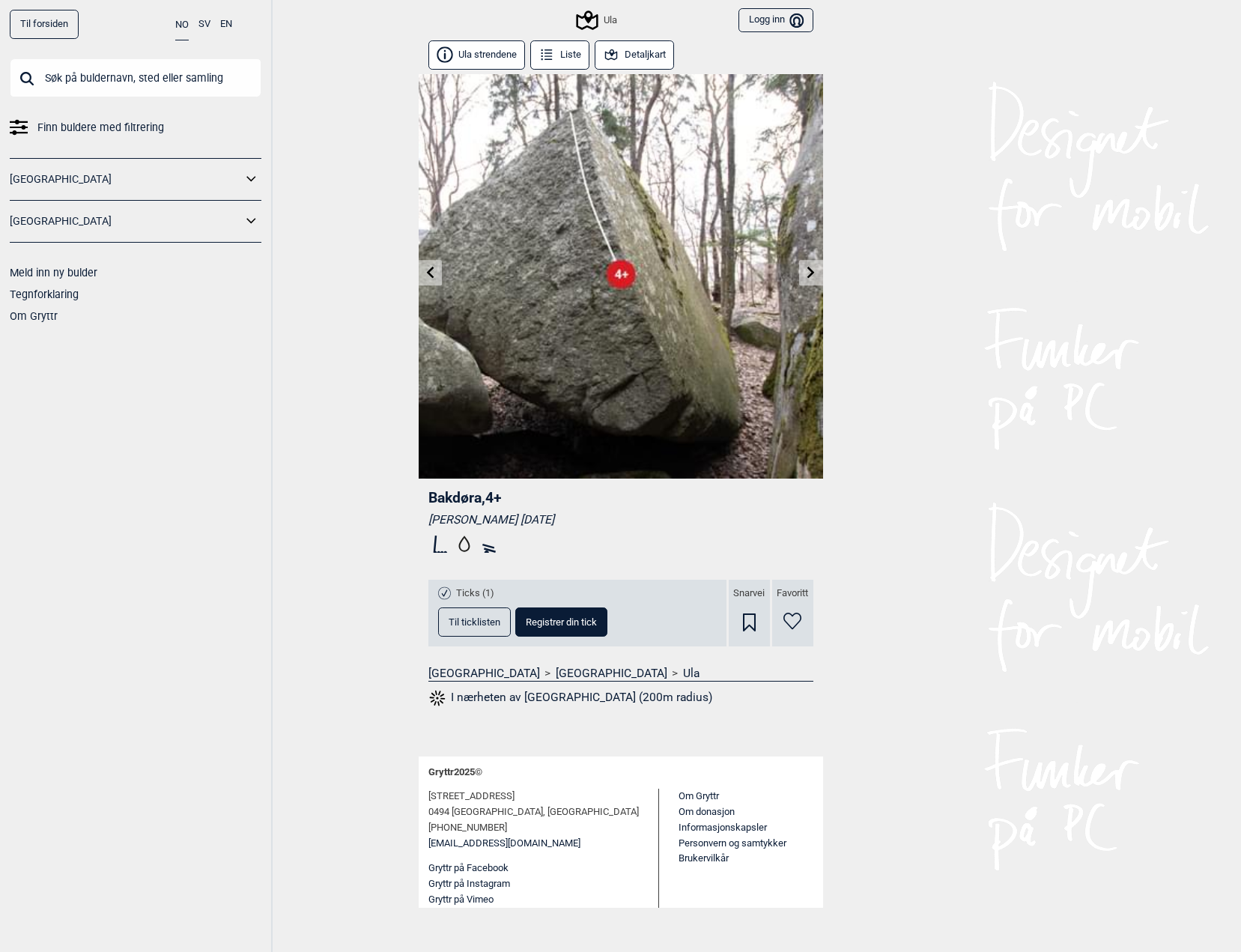
click at [808, 268] on icon at bounding box center [810, 272] width 8 height 12
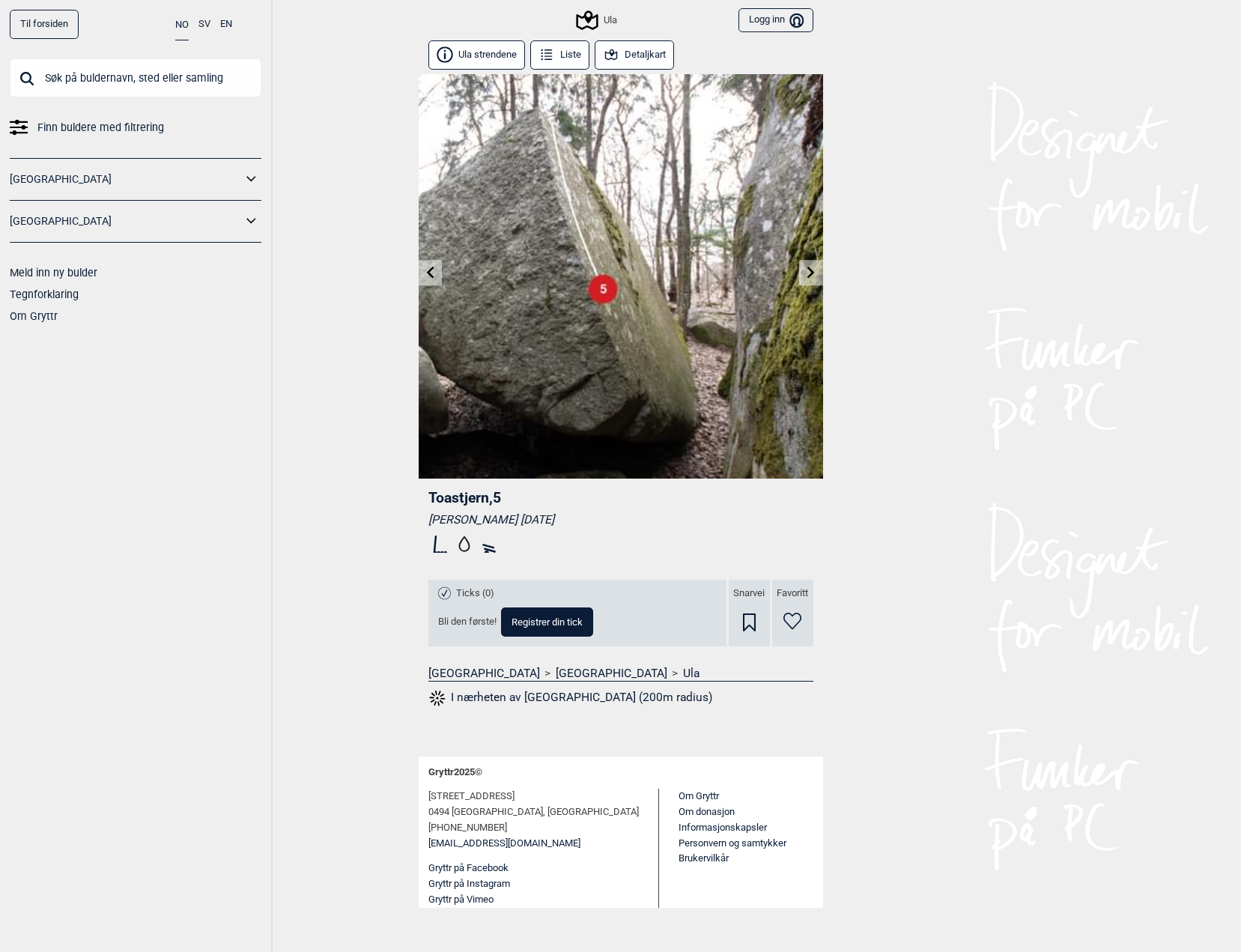
click at [808, 268] on icon at bounding box center [810, 272] width 8 height 12
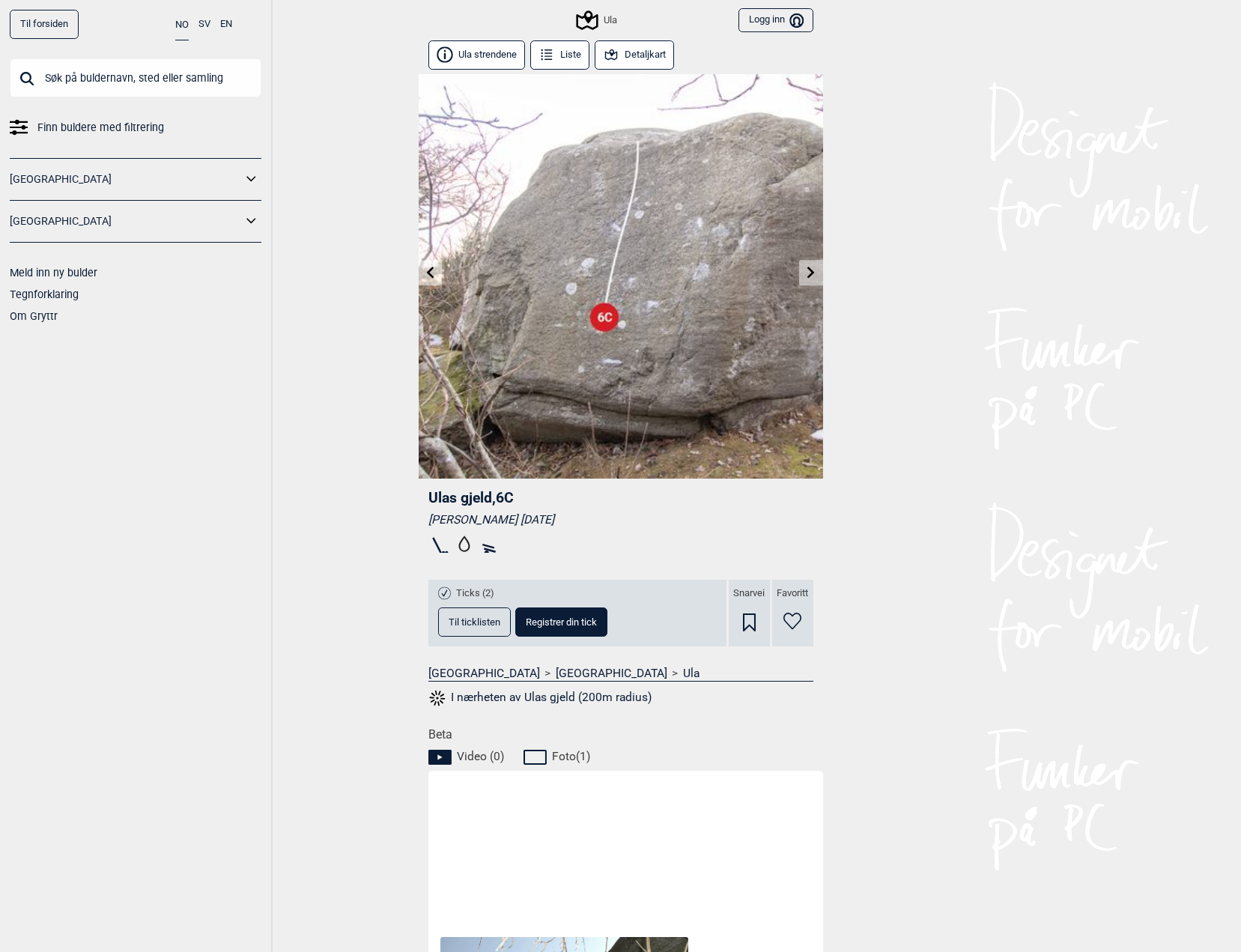
click at [804, 263] on link at bounding box center [810, 273] width 23 height 25
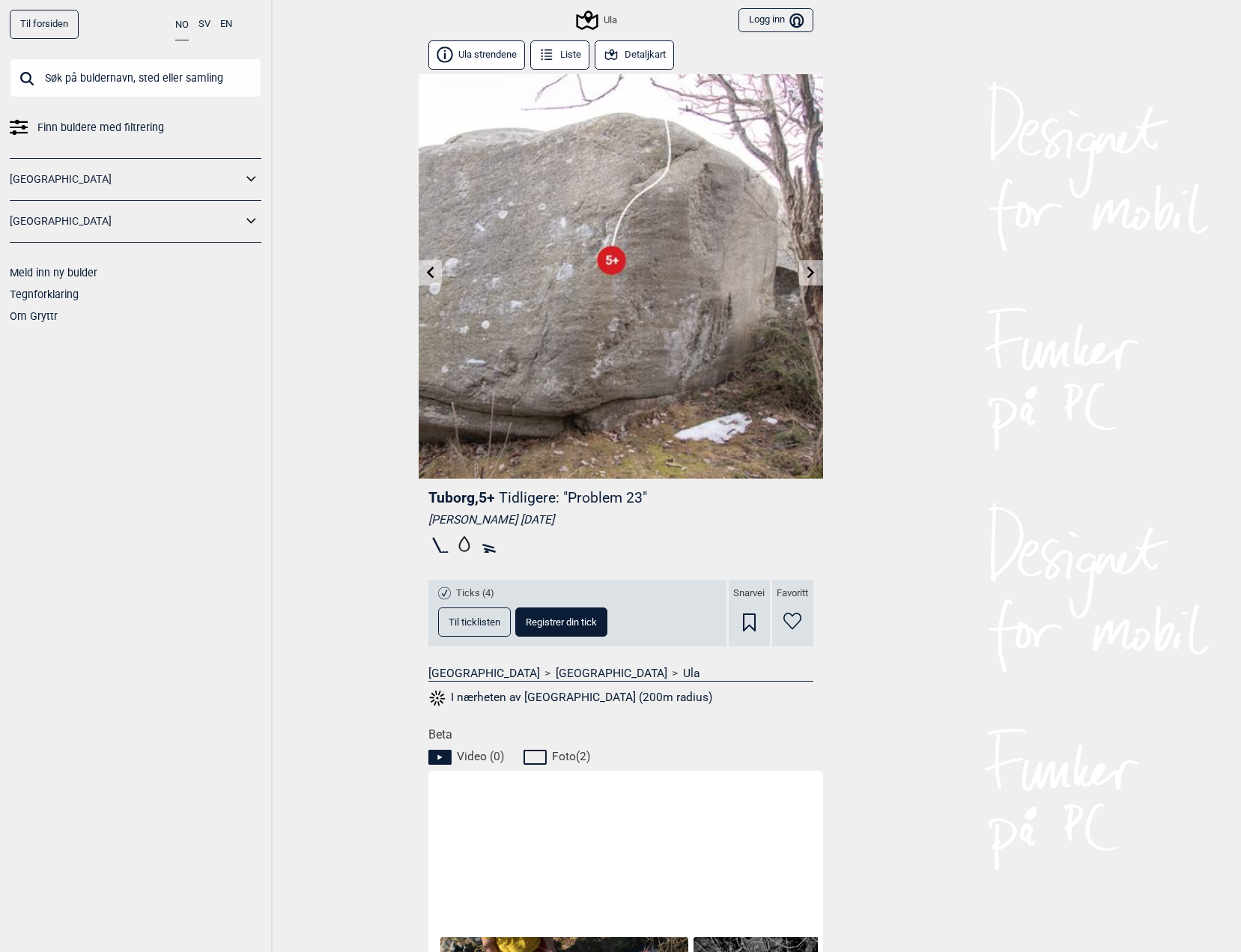
click at [804, 263] on link at bounding box center [810, 273] width 23 height 25
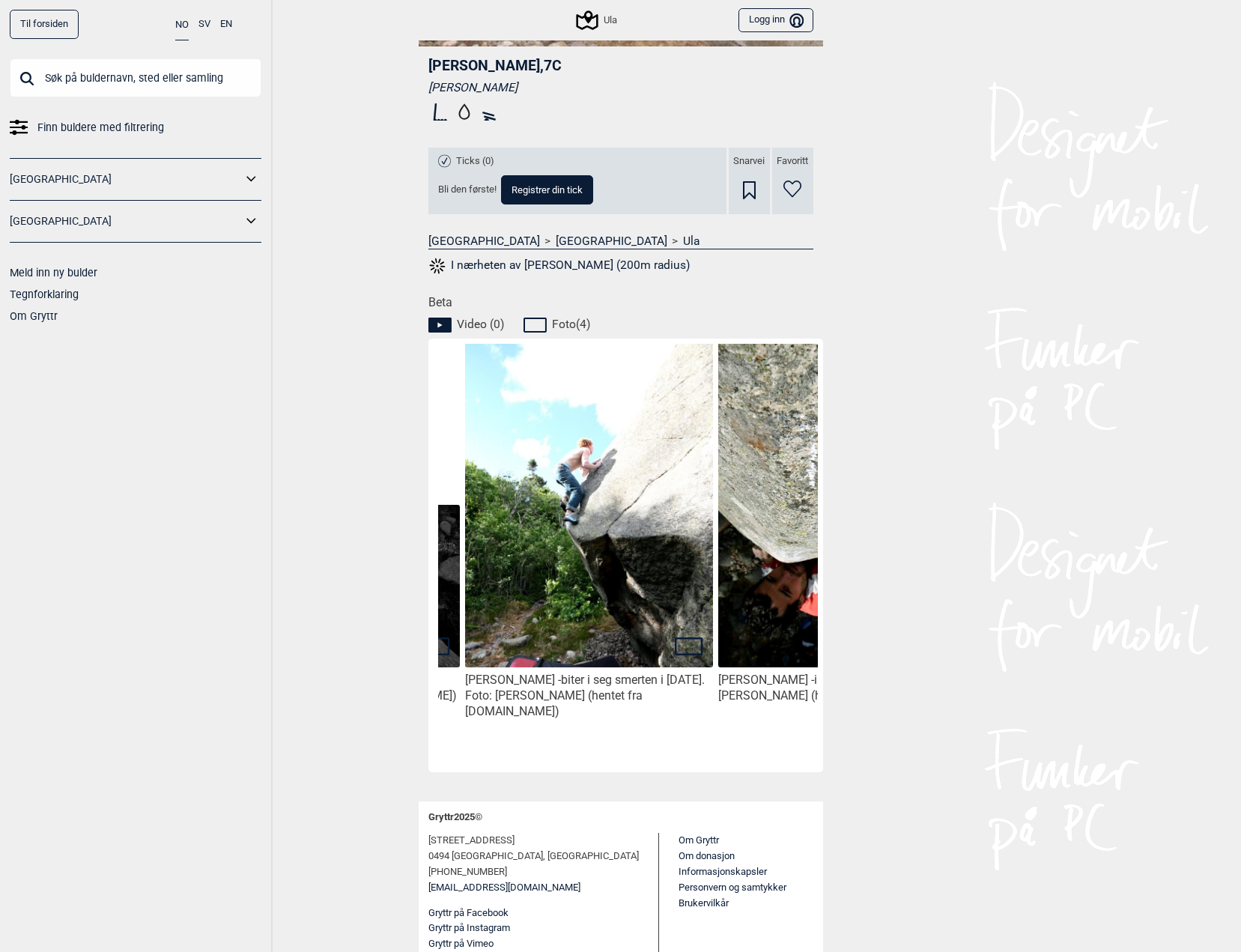
scroll to position [0, 475]
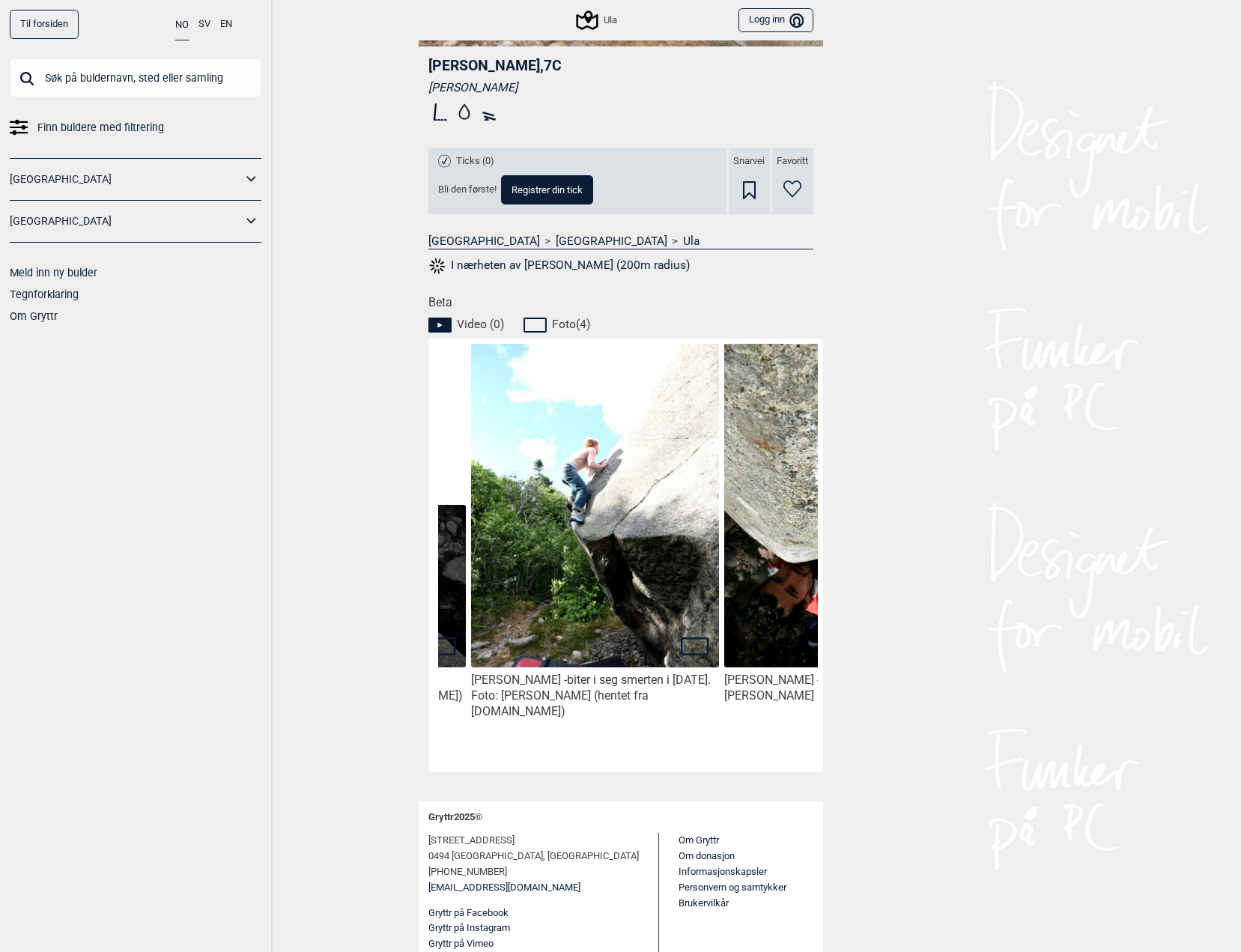
click at [696, 640] on icon at bounding box center [695, 646] width 28 height 18
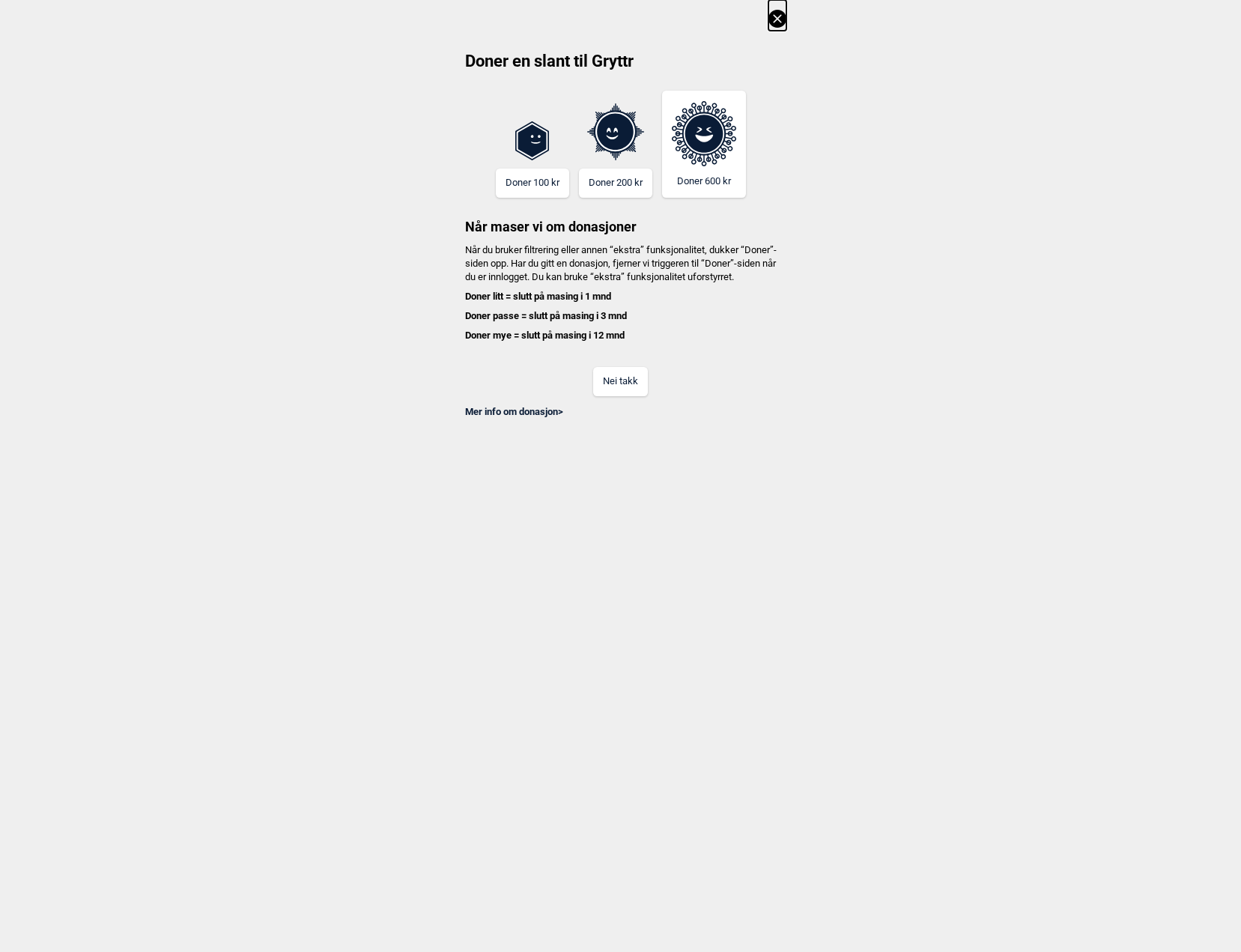
click at [643, 396] on button "Nei takk" at bounding box center [620, 382] width 55 height 29
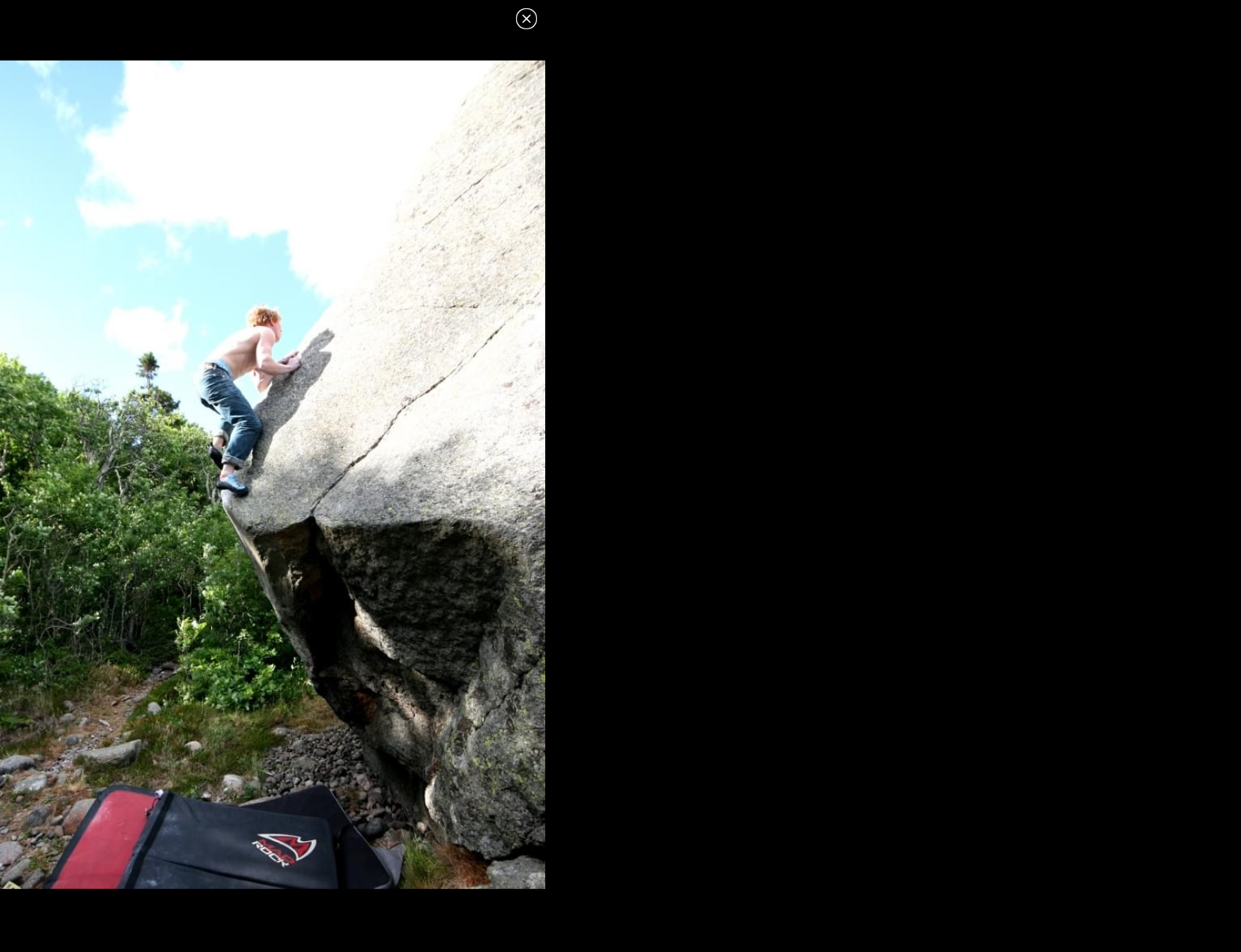
click at [316, 455] on img at bounding box center [273, 475] width 545 height 828
click at [533, 23] on icon at bounding box center [526, 18] width 18 height 18
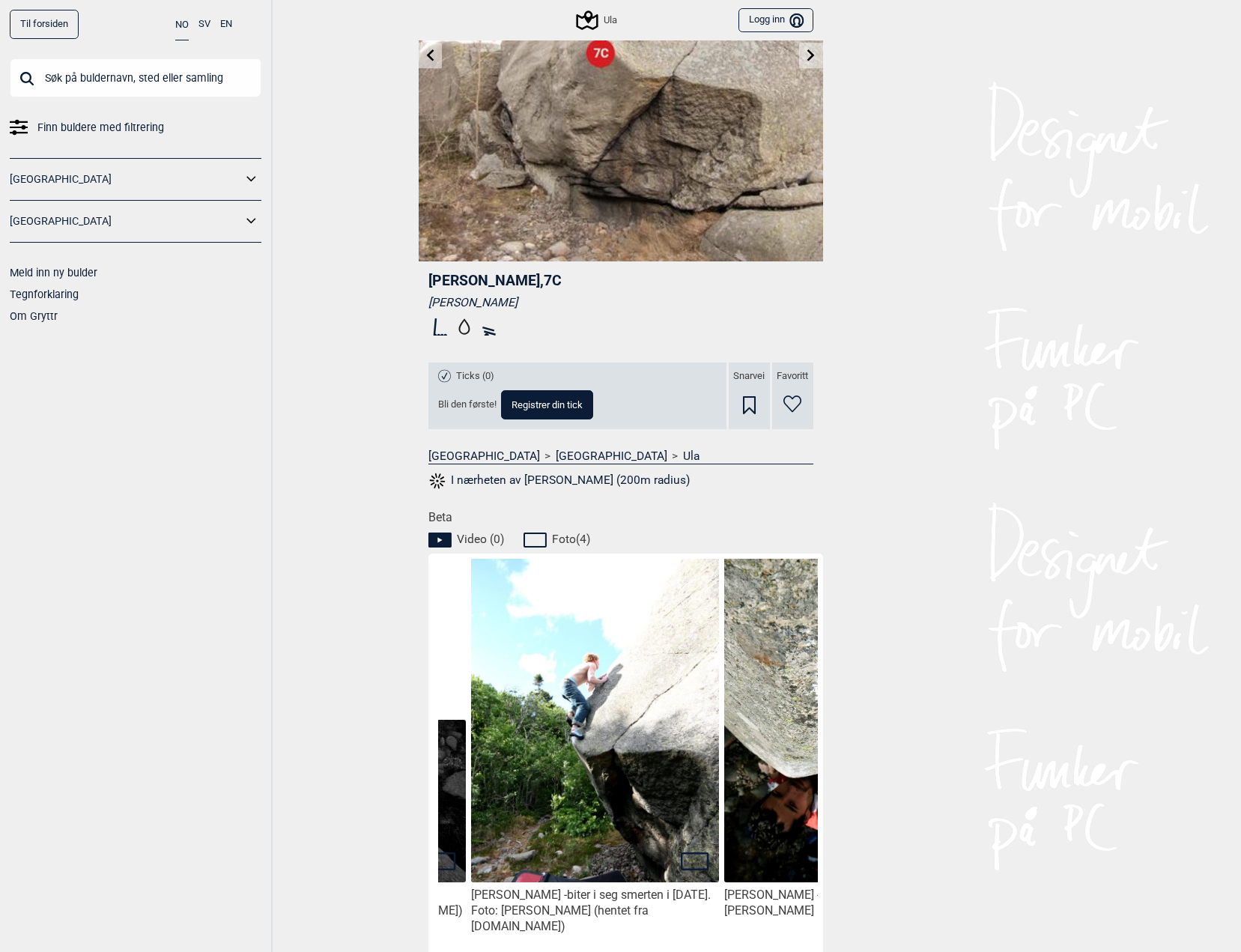
scroll to position [0, 0]
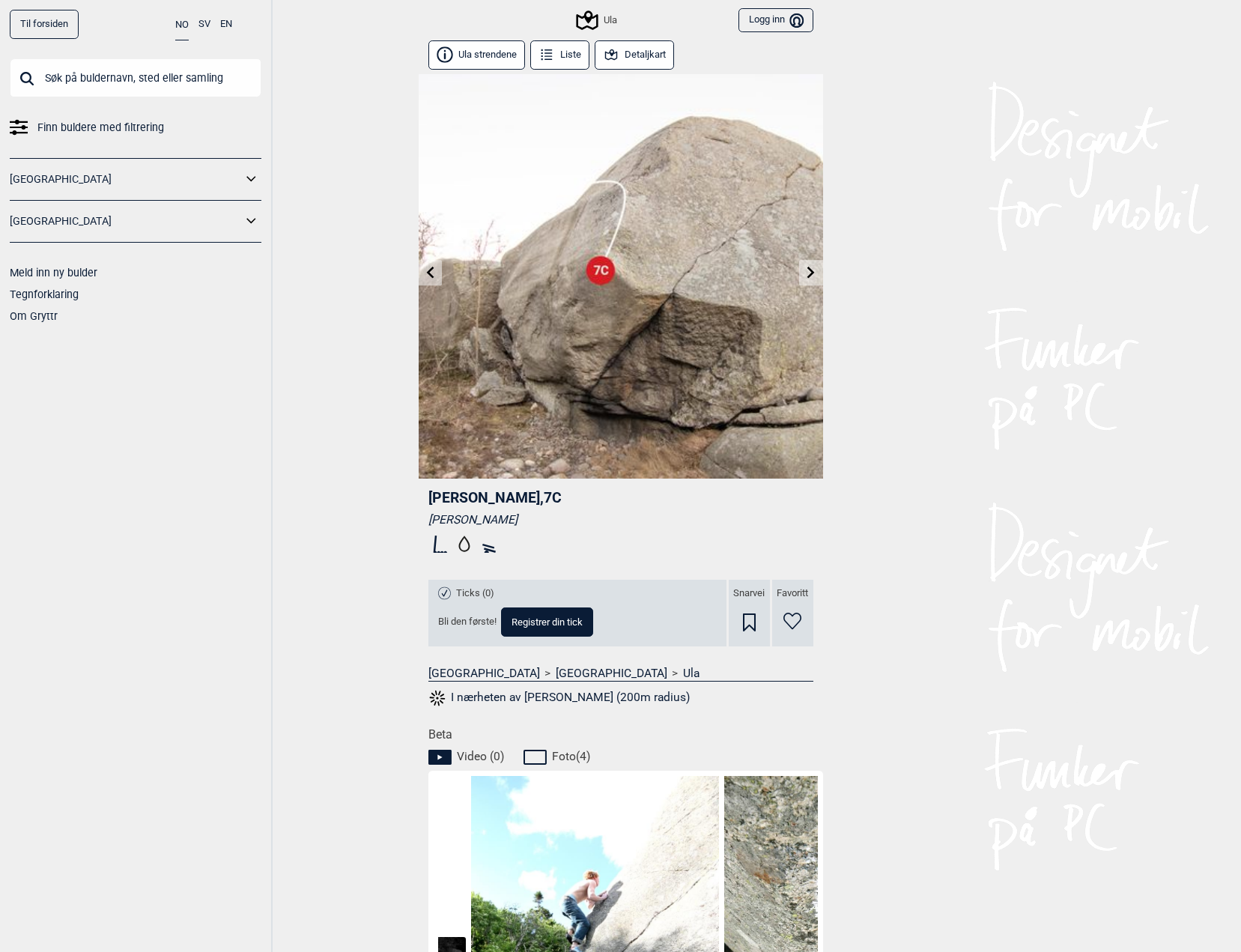
click at [813, 267] on icon at bounding box center [810, 272] width 12 height 12
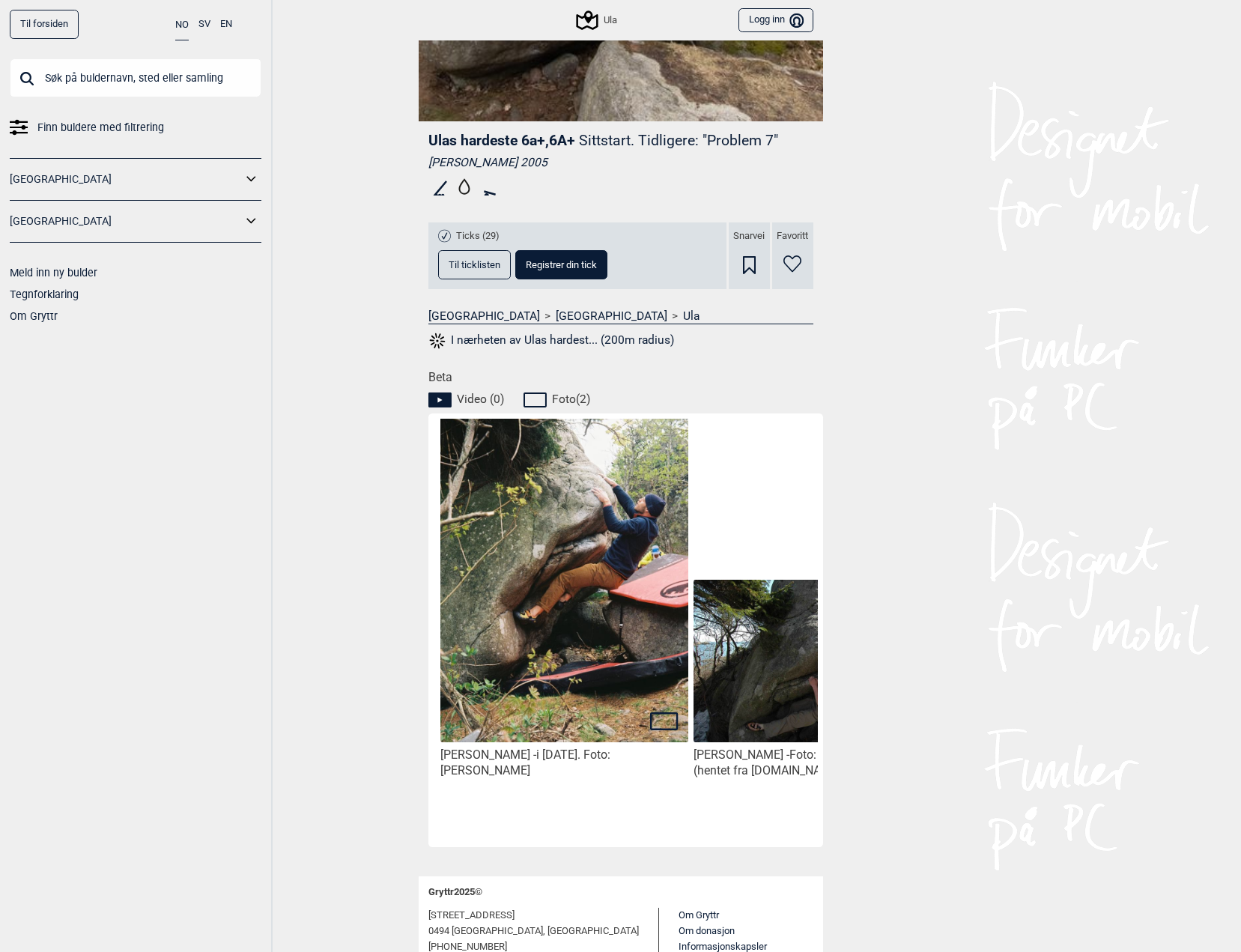
scroll to position [0, 126]
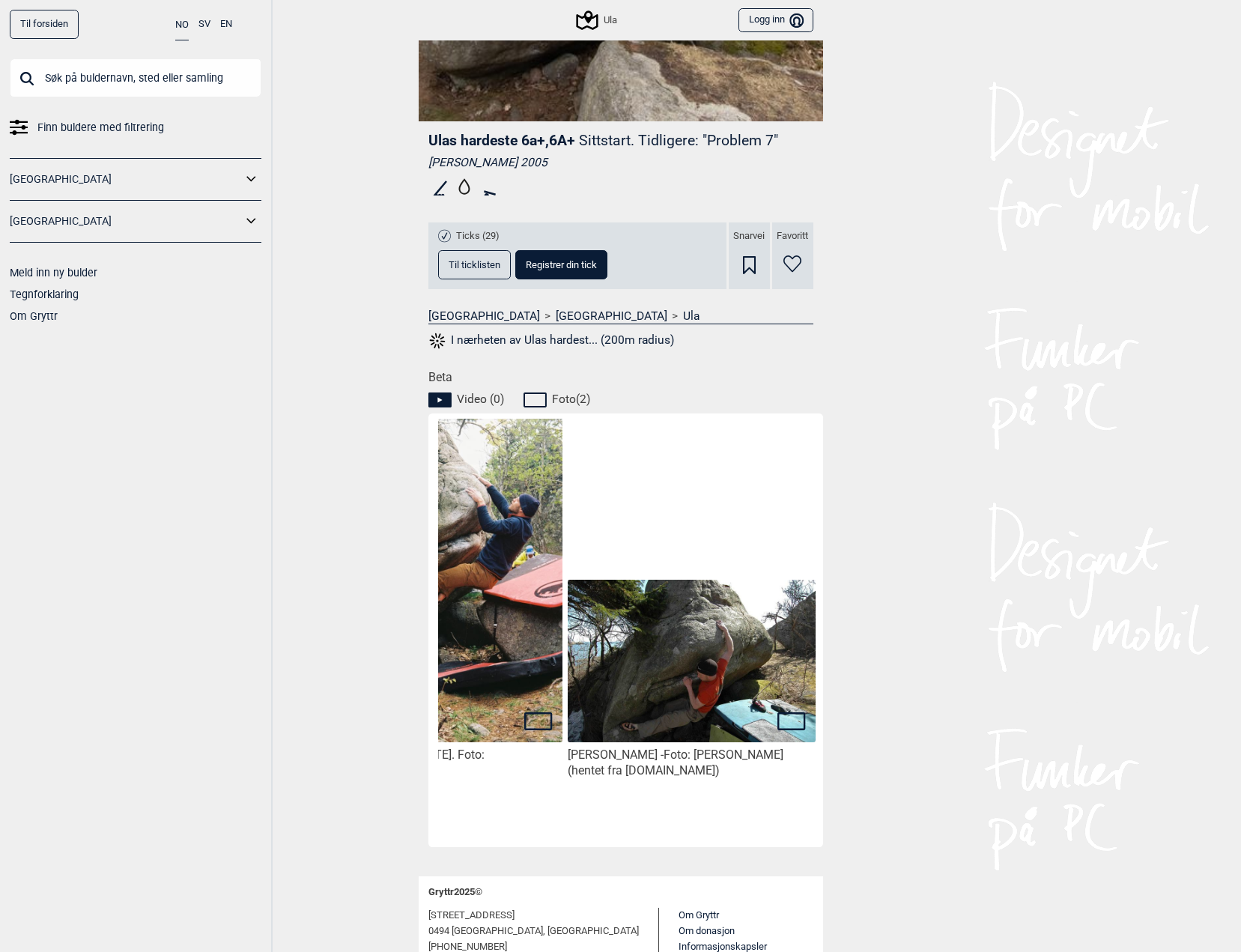
click at [741, 653] on img at bounding box center [691, 661] width 247 height 164
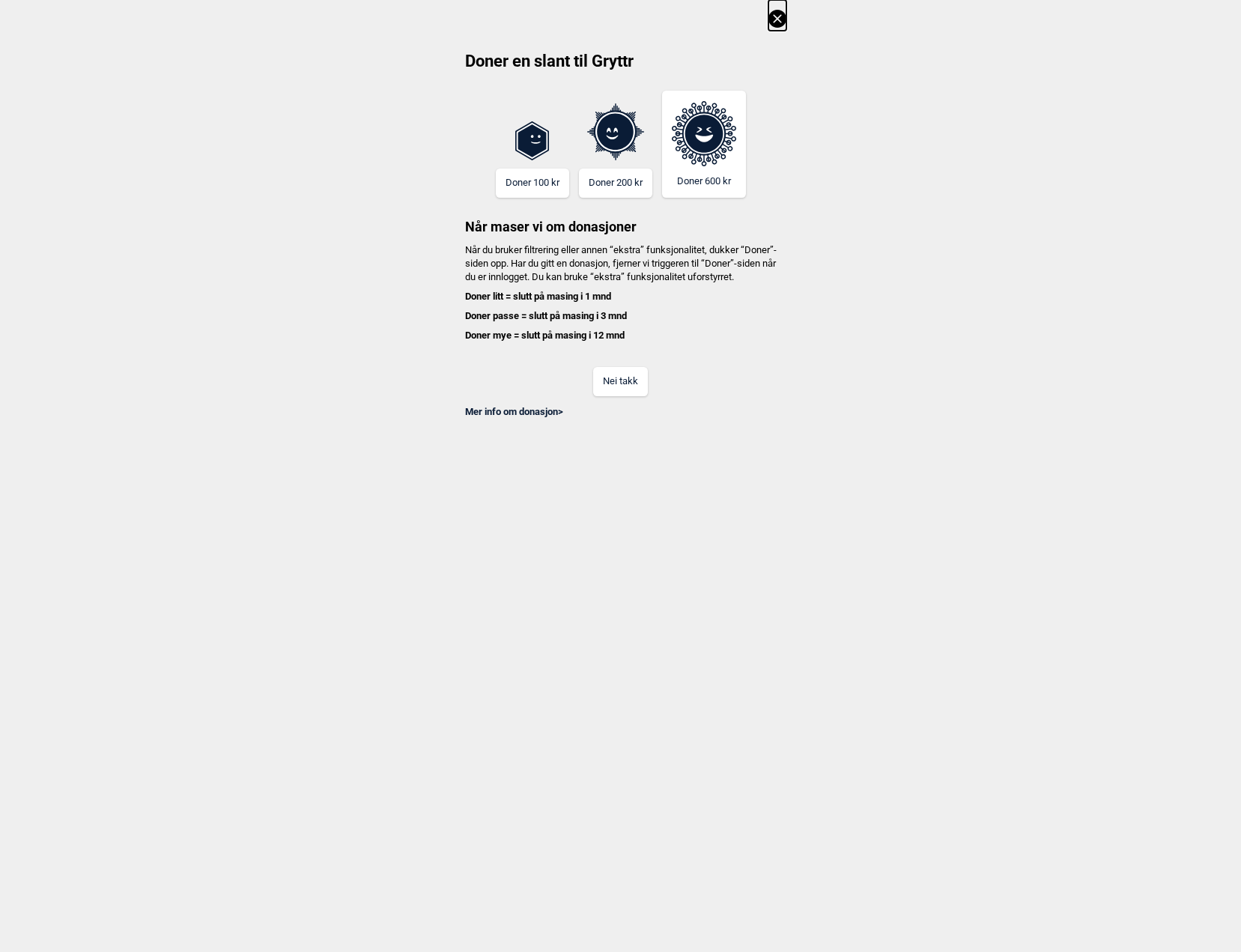
click at [785, 22] on icon at bounding box center [777, 18] width 18 height 18
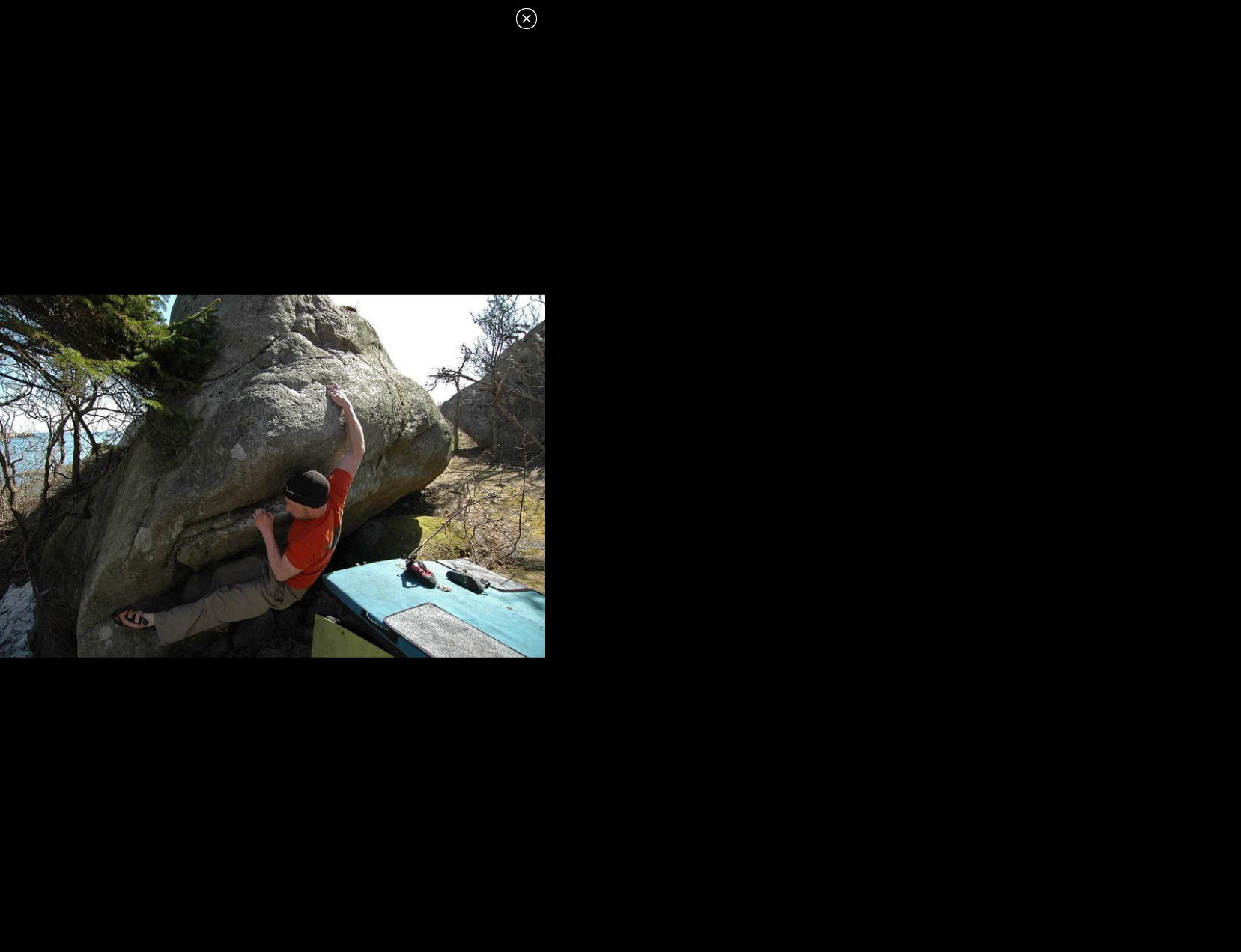
click at [533, 15] on icon at bounding box center [526, 18] width 18 height 18
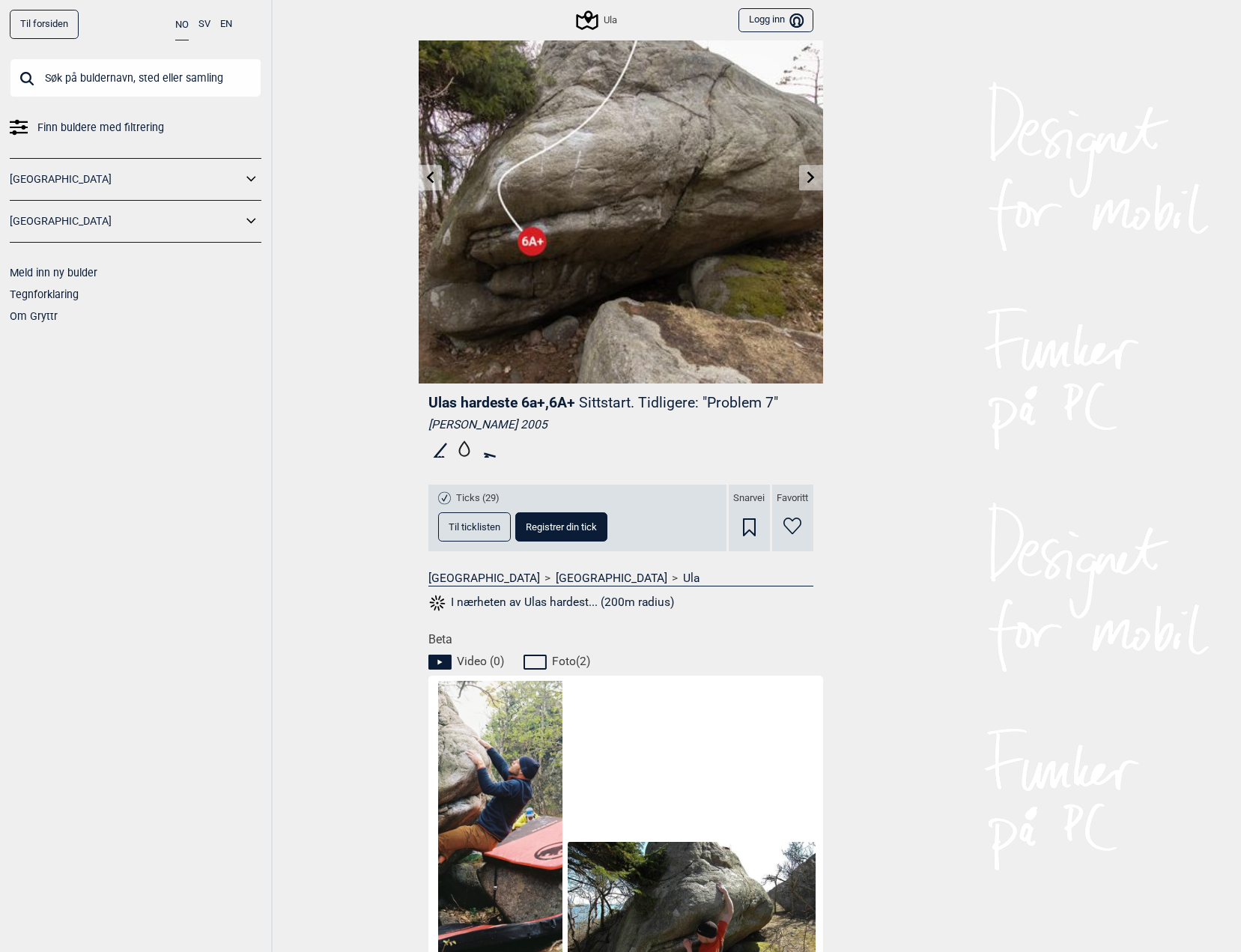
scroll to position [0, 0]
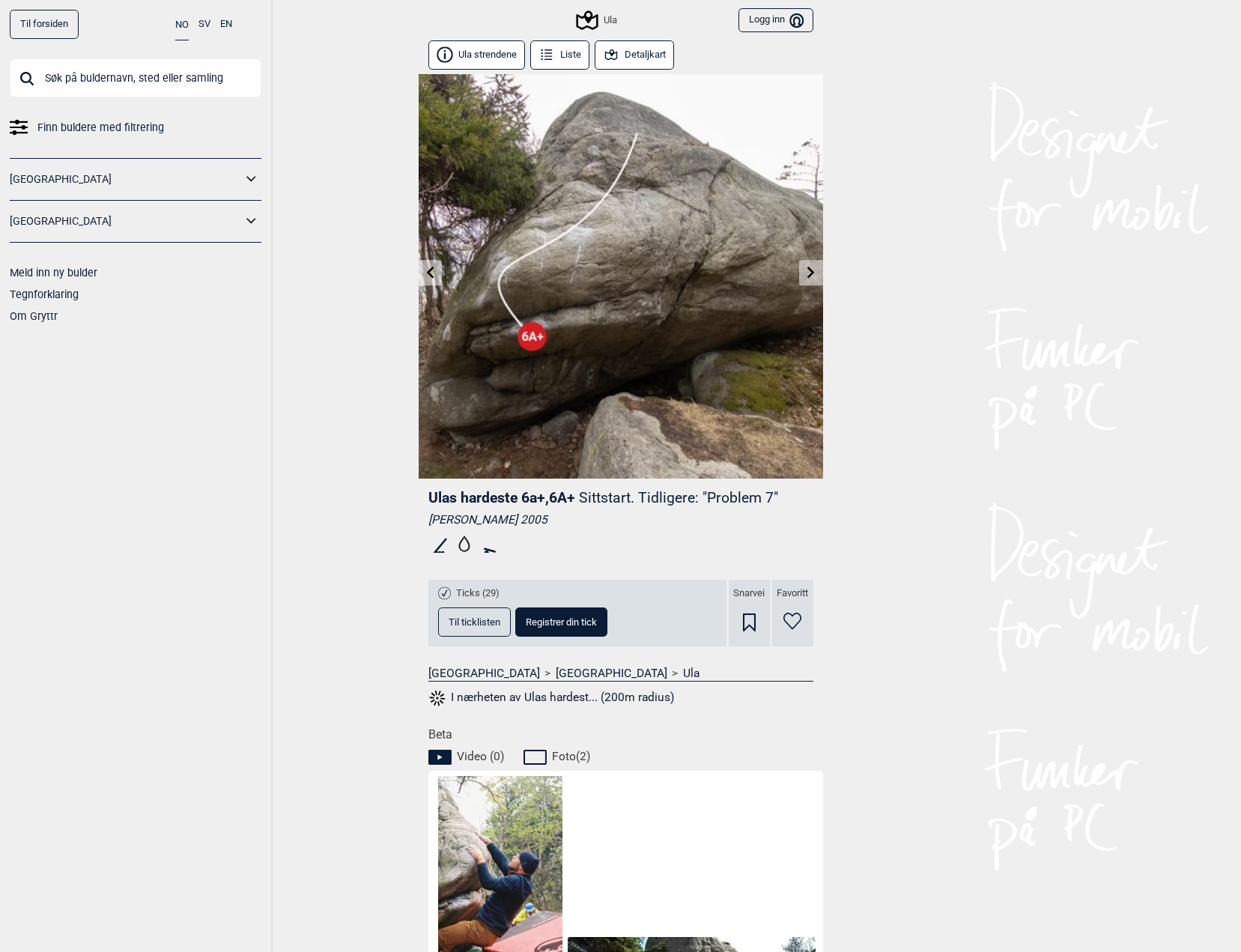
click at [537, 352] on img at bounding box center [620, 275] width 404 height 404
click at [816, 280] on link at bounding box center [810, 273] width 23 height 25
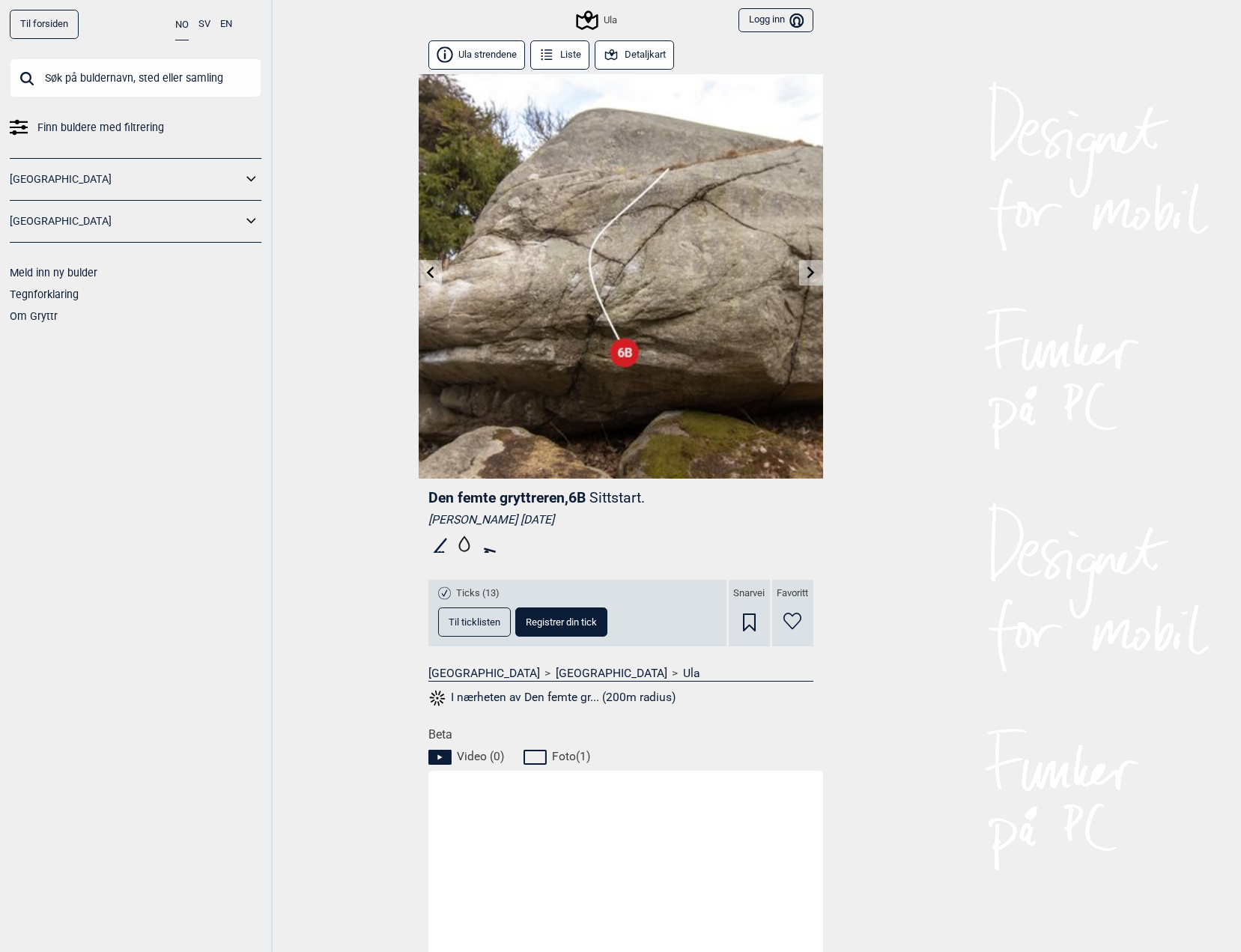
click at [807, 280] on link at bounding box center [810, 273] width 23 height 25
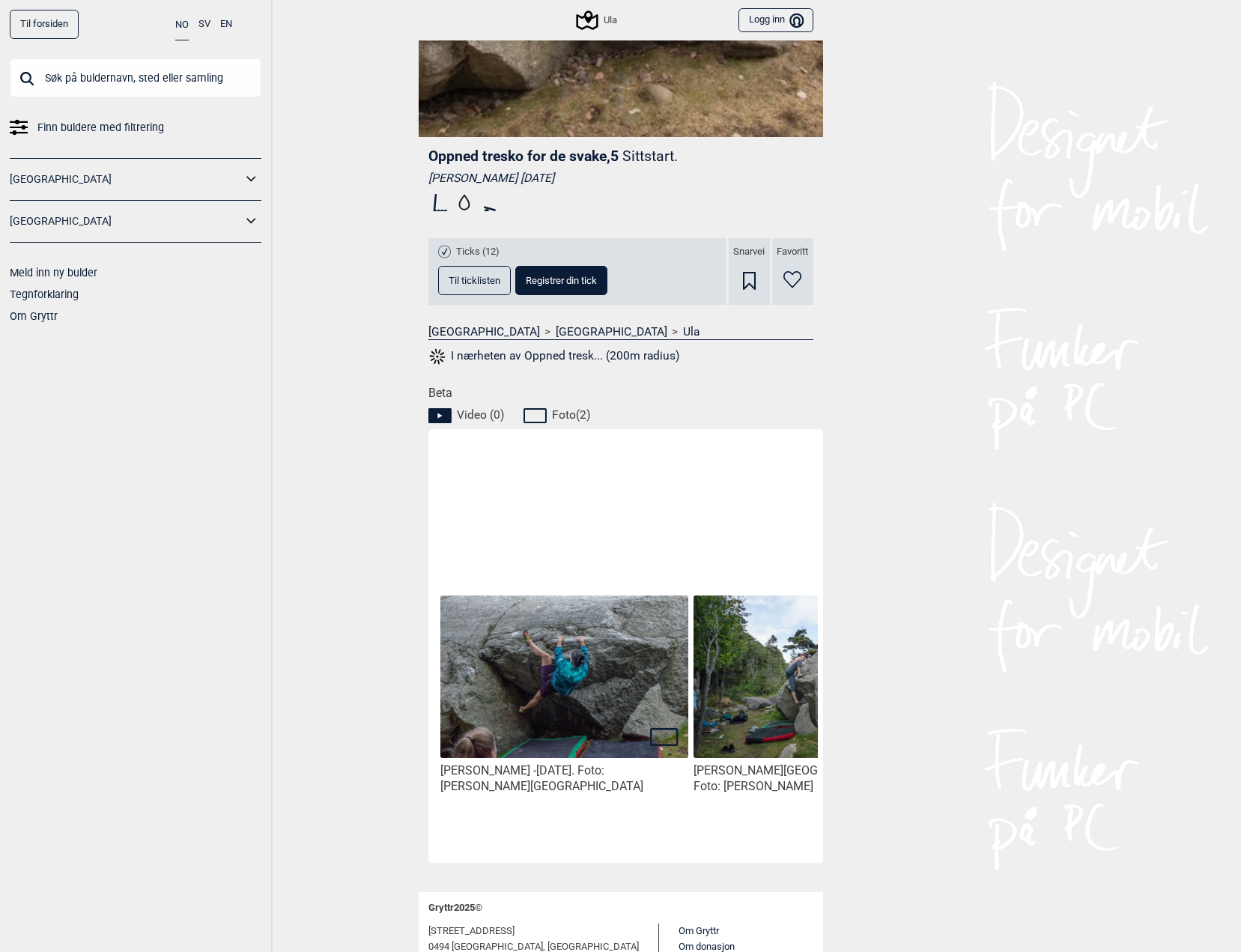
scroll to position [433, 0]
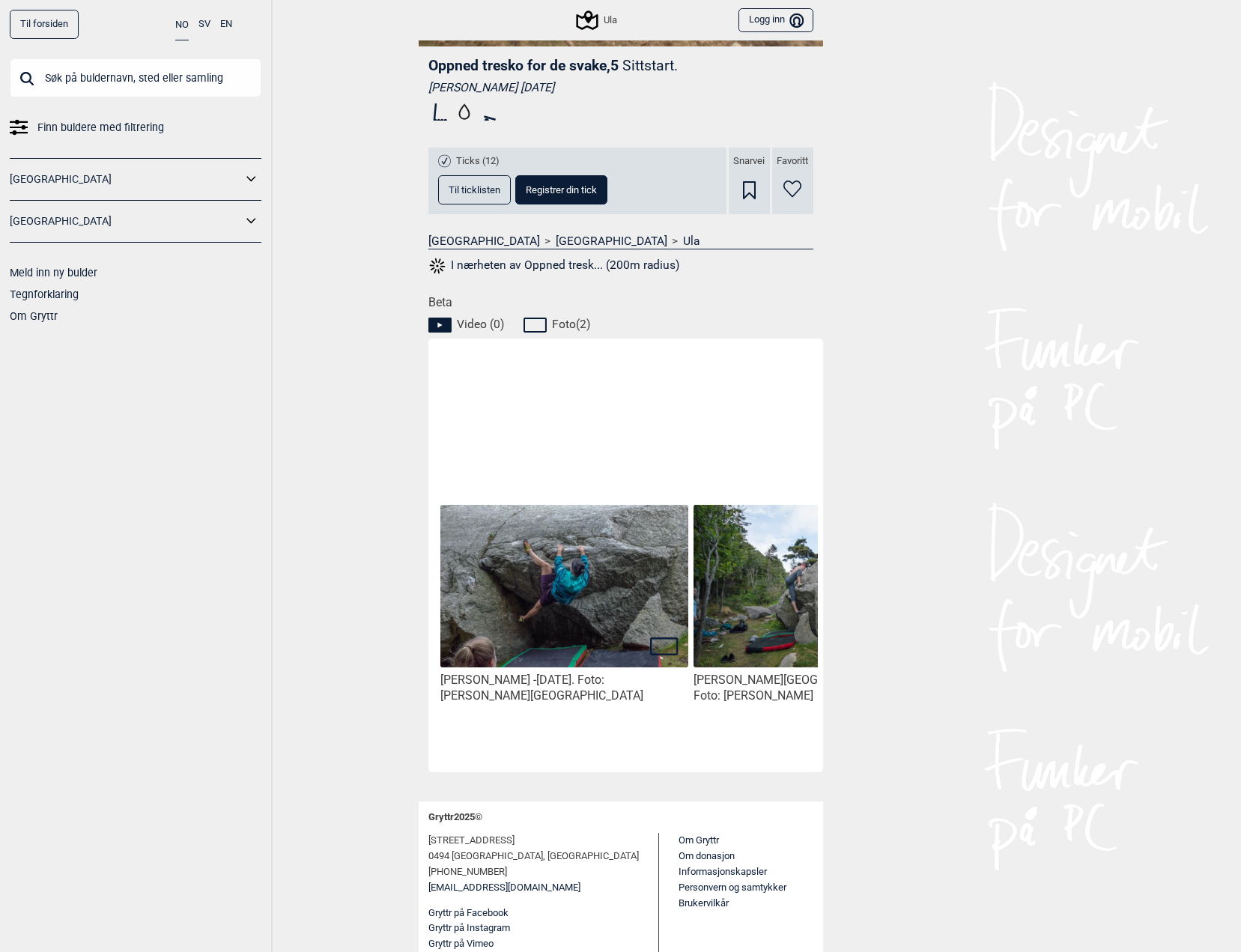
click at [568, 321] on span "Foto ( 2 )" at bounding box center [570, 323] width 39 height 15
click at [503, 749] on div "[PERSON_NAME] - [DATE]. Foto: [PERSON_NAME][GEOGRAPHIC_DATA]" at bounding box center [564, 553] width 253 height 419
click at [732, 629] on img at bounding box center [816, 587] width 247 height 165
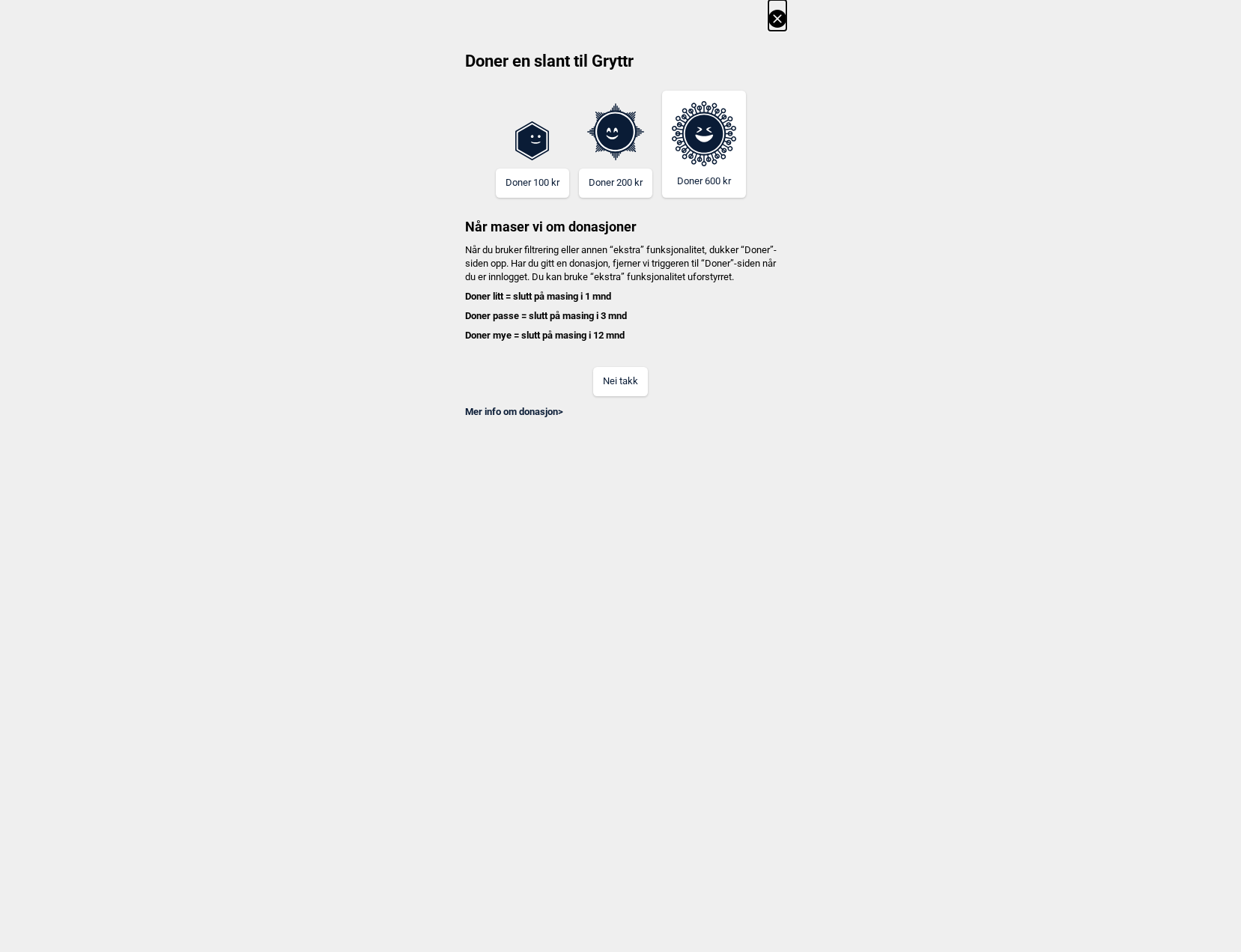
click at [628, 395] on button "Nei takk" at bounding box center [620, 382] width 55 height 29
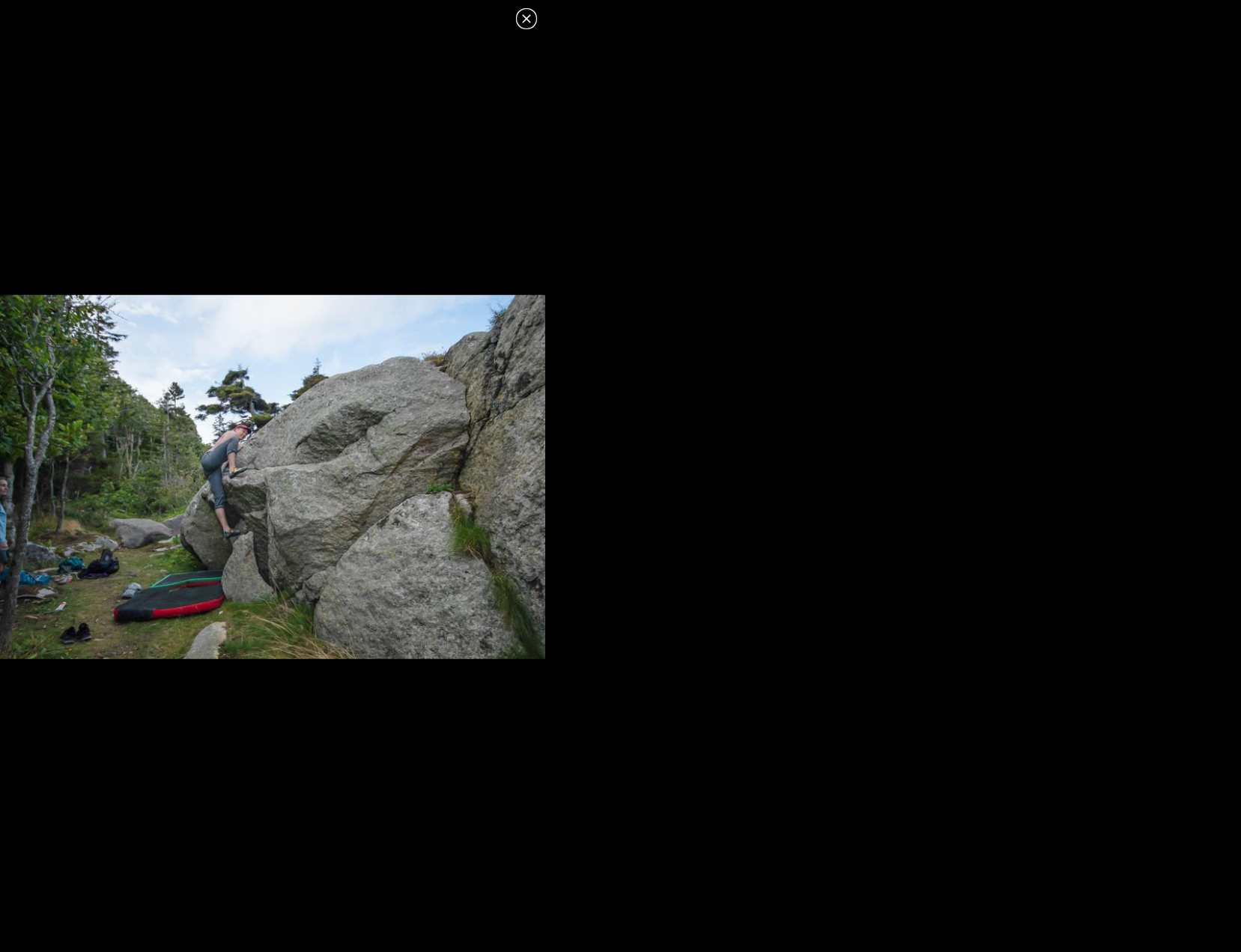
click at [527, 21] on icon at bounding box center [526, 18] width 18 height 18
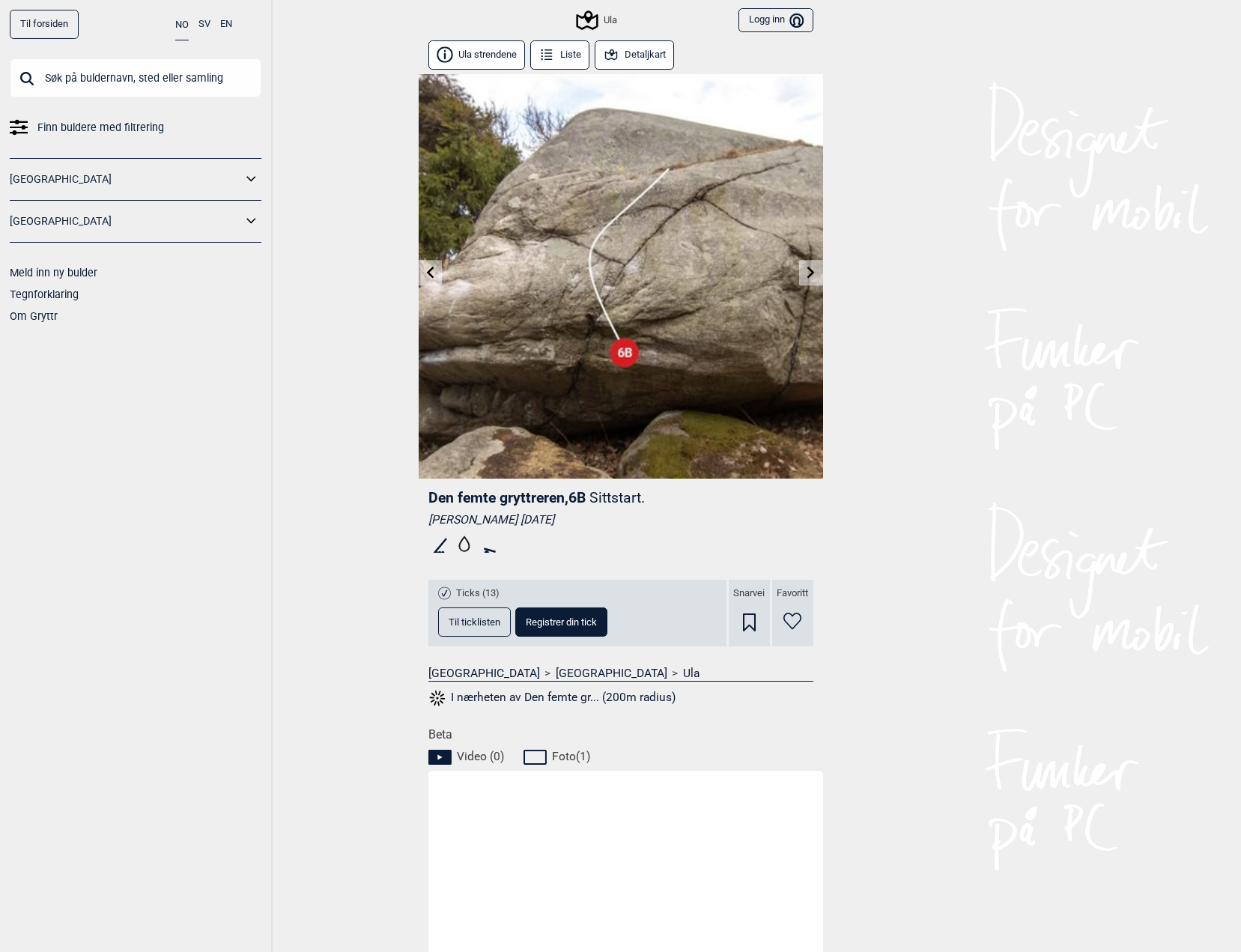
click at [795, 274] on img at bounding box center [620, 275] width 404 height 404
click at [805, 271] on icon at bounding box center [810, 272] width 12 height 12
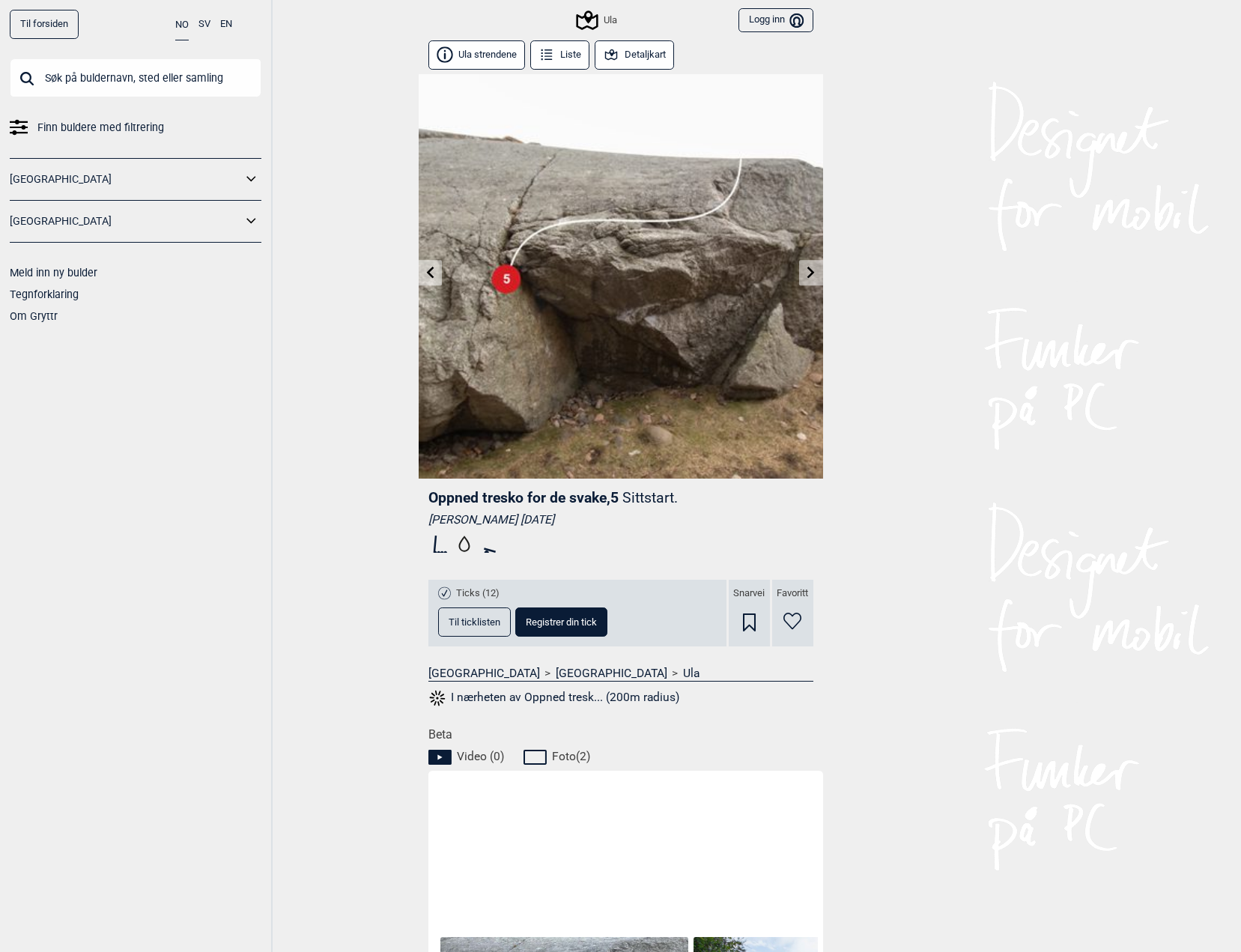
click at [805, 271] on icon at bounding box center [810, 272] width 12 height 12
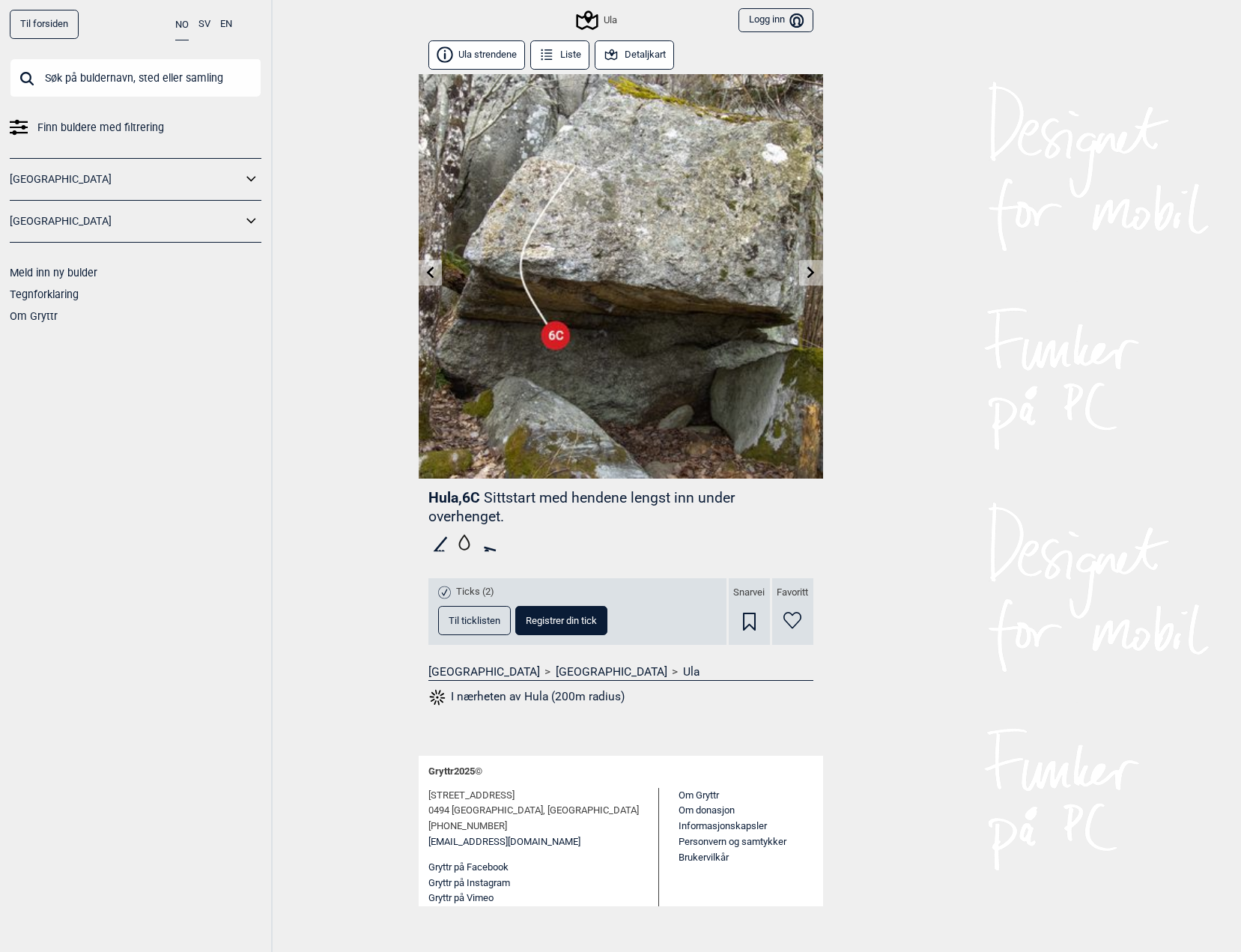
click at [806, 278] on icon at bounding box center [810, 272] width 12 height 12
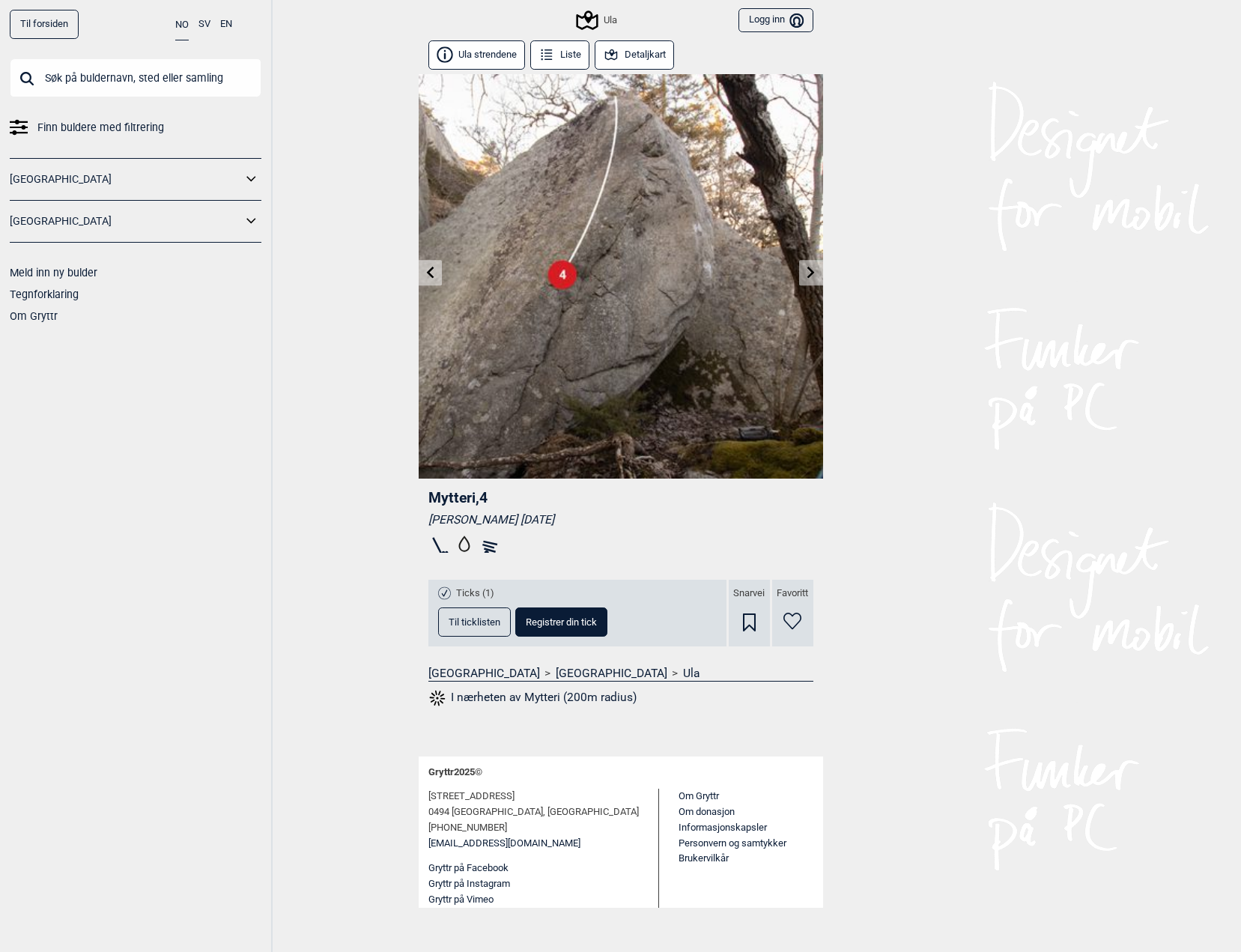
click at [806, 278] on icon at bounding box center [810, 272] width 12 height 12
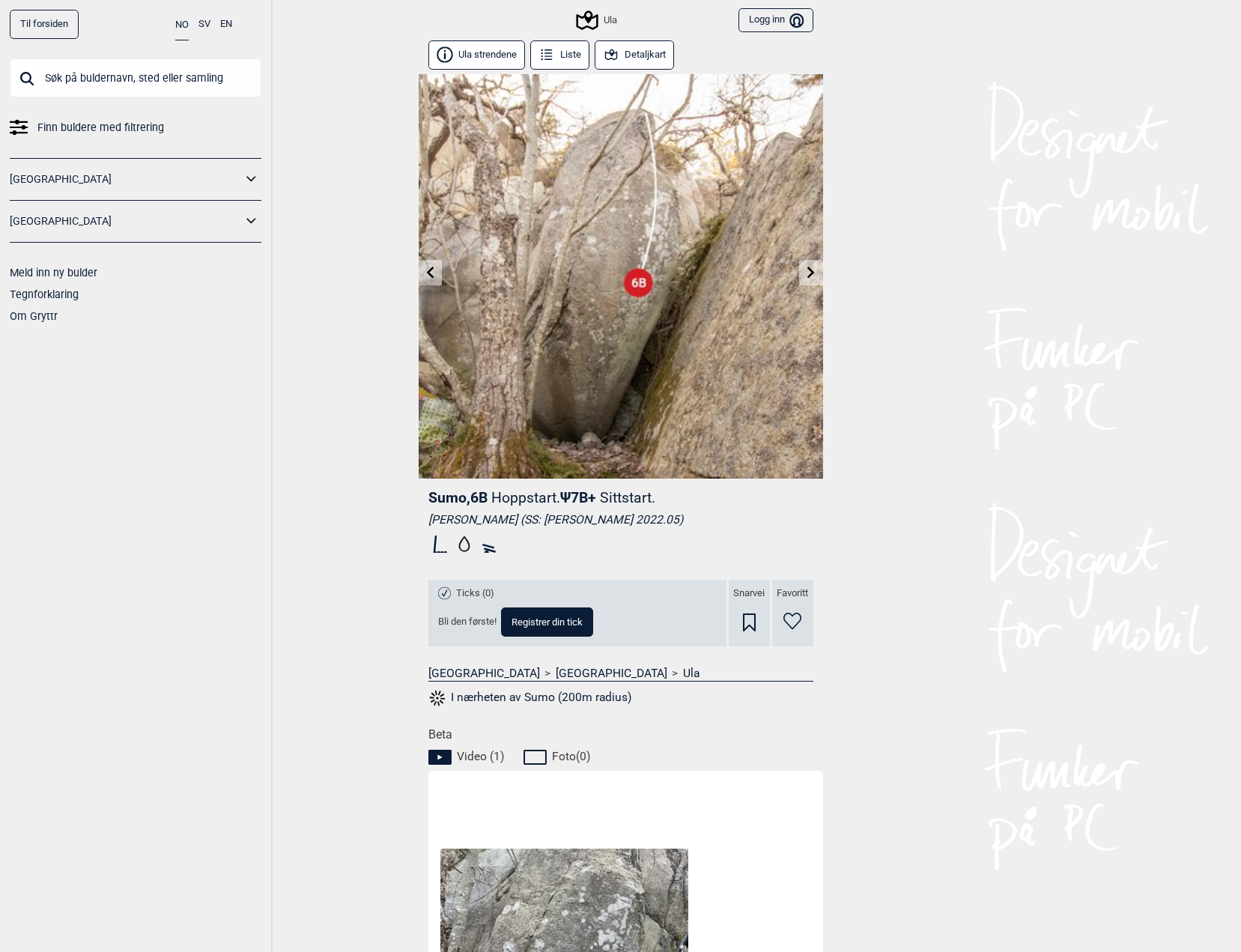
click at [806, 278] on icon at bounding box center [810, 272] width 12 height 12
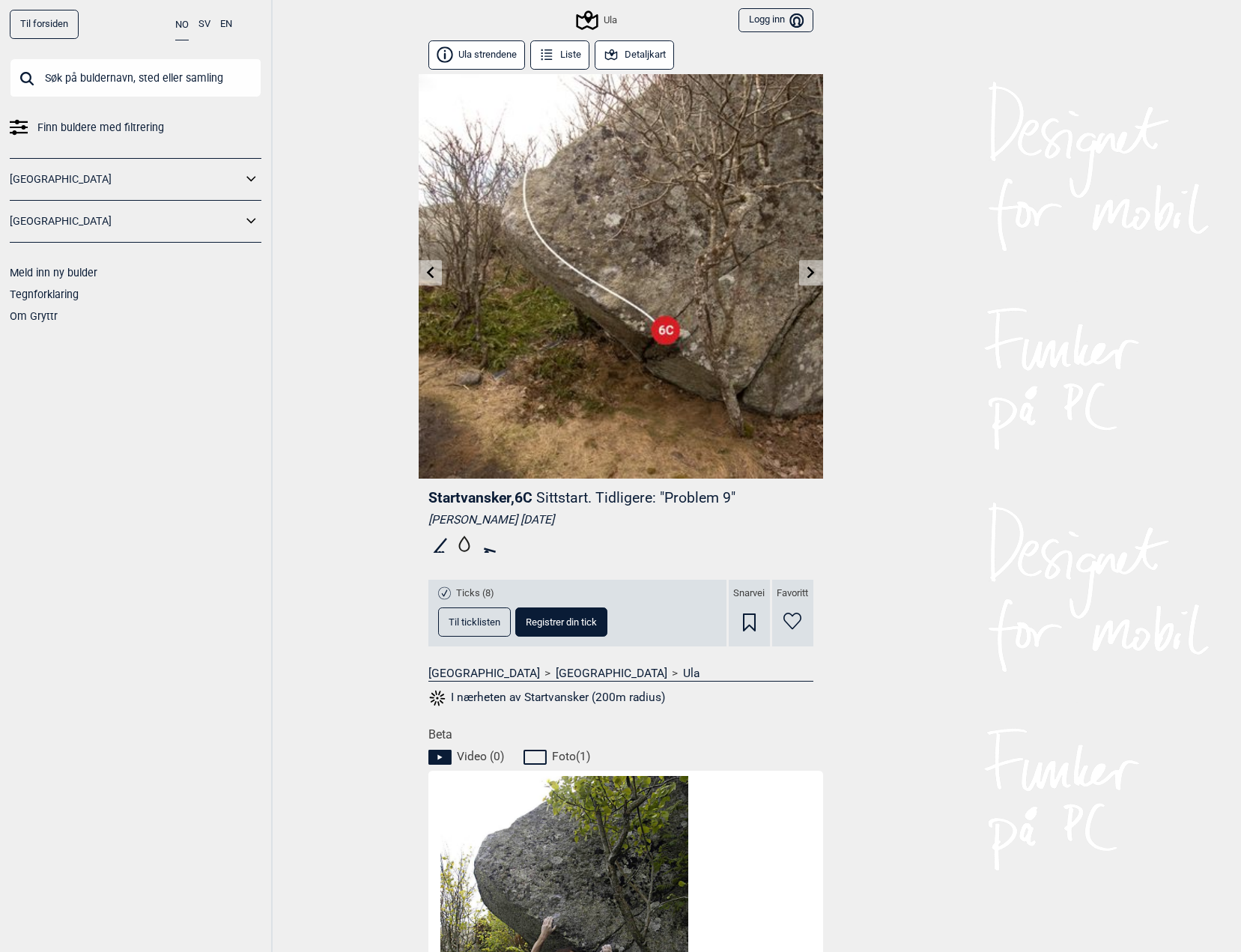
click at [439, 262] on link at bounding box center [430, 273] width 23 height 25
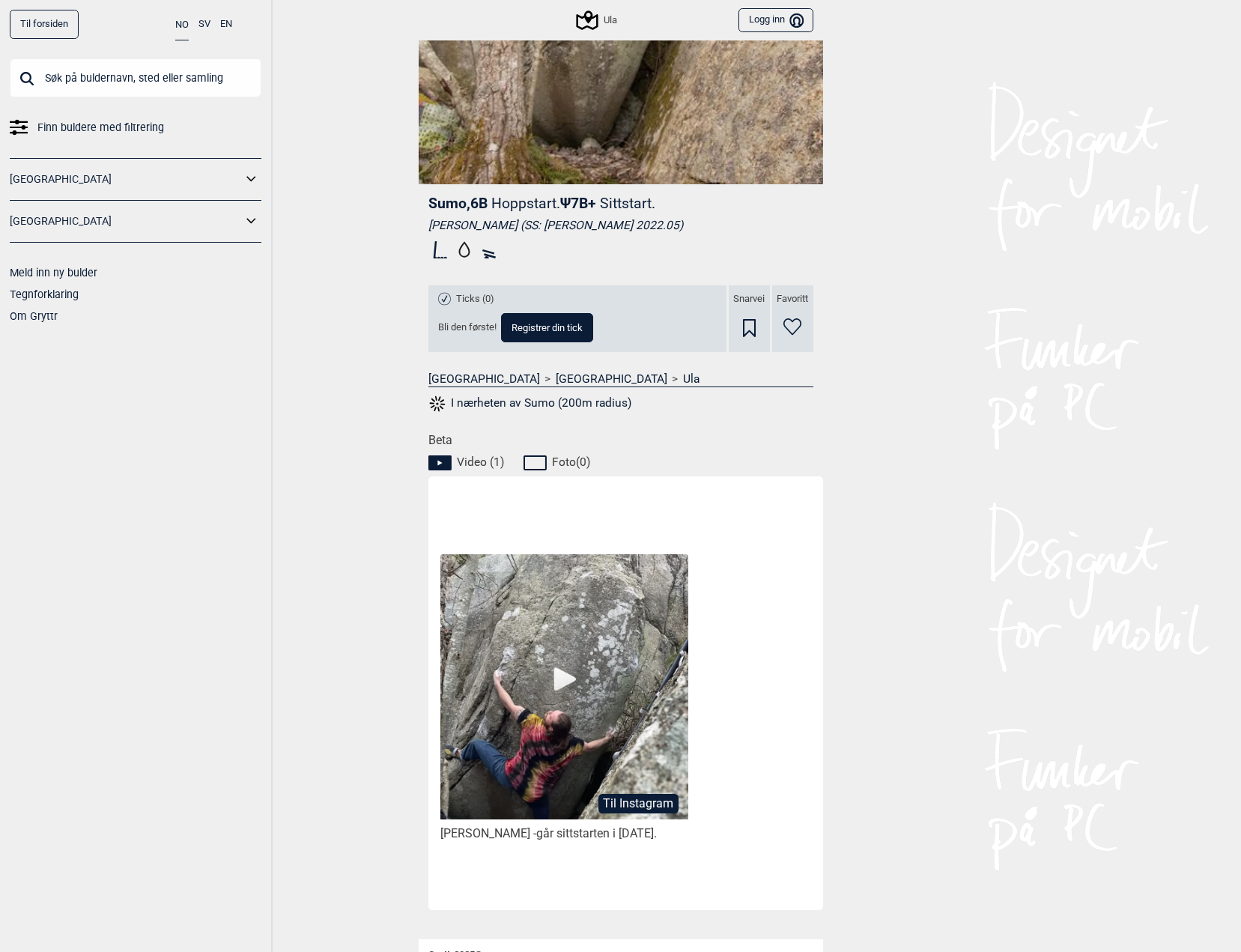
scroll to position [433, 0]
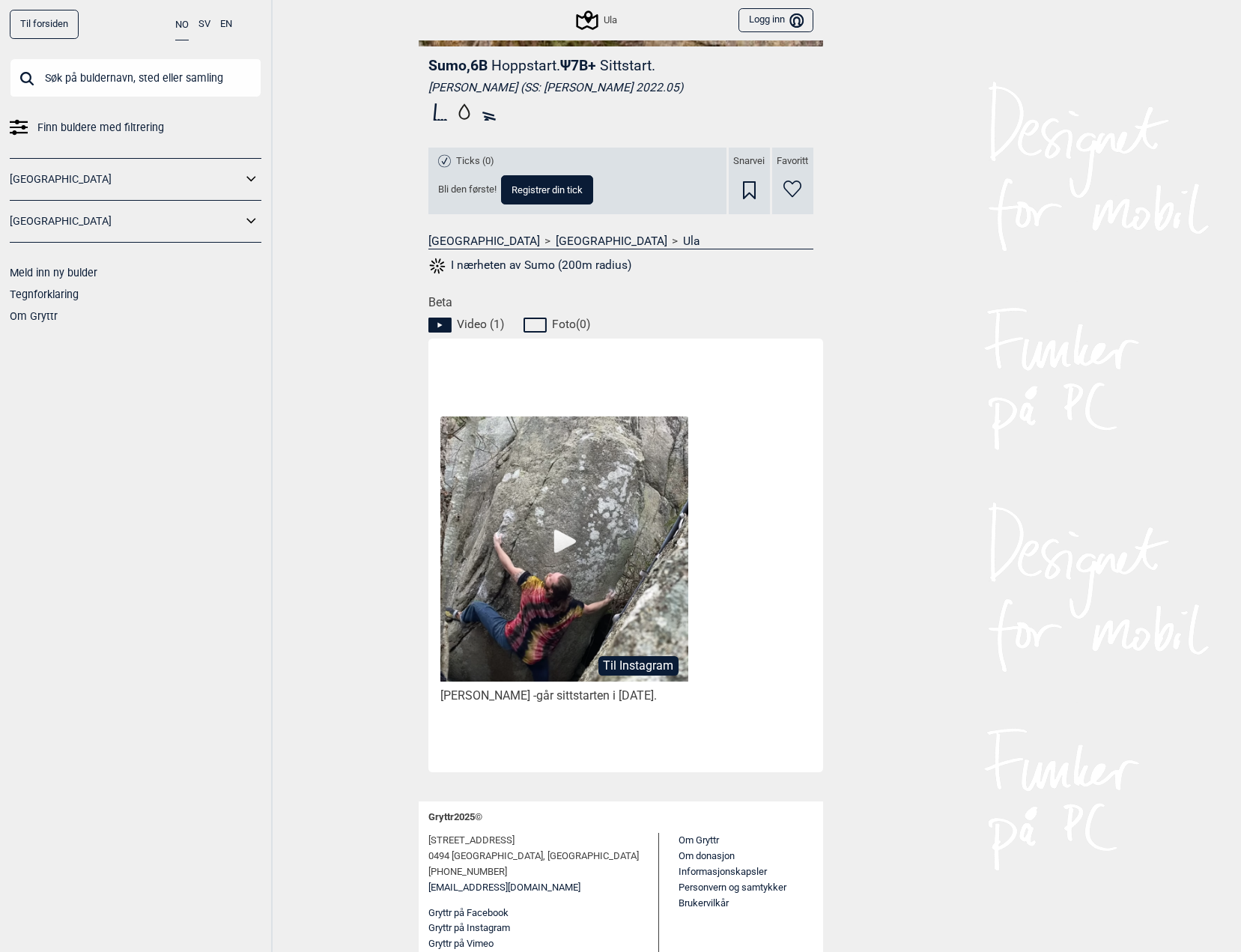
click at [581, 528] on img at bounding box center [563, 548] width 247 height 265
